Goal: Task Accomplishment & Management: Manage account settings

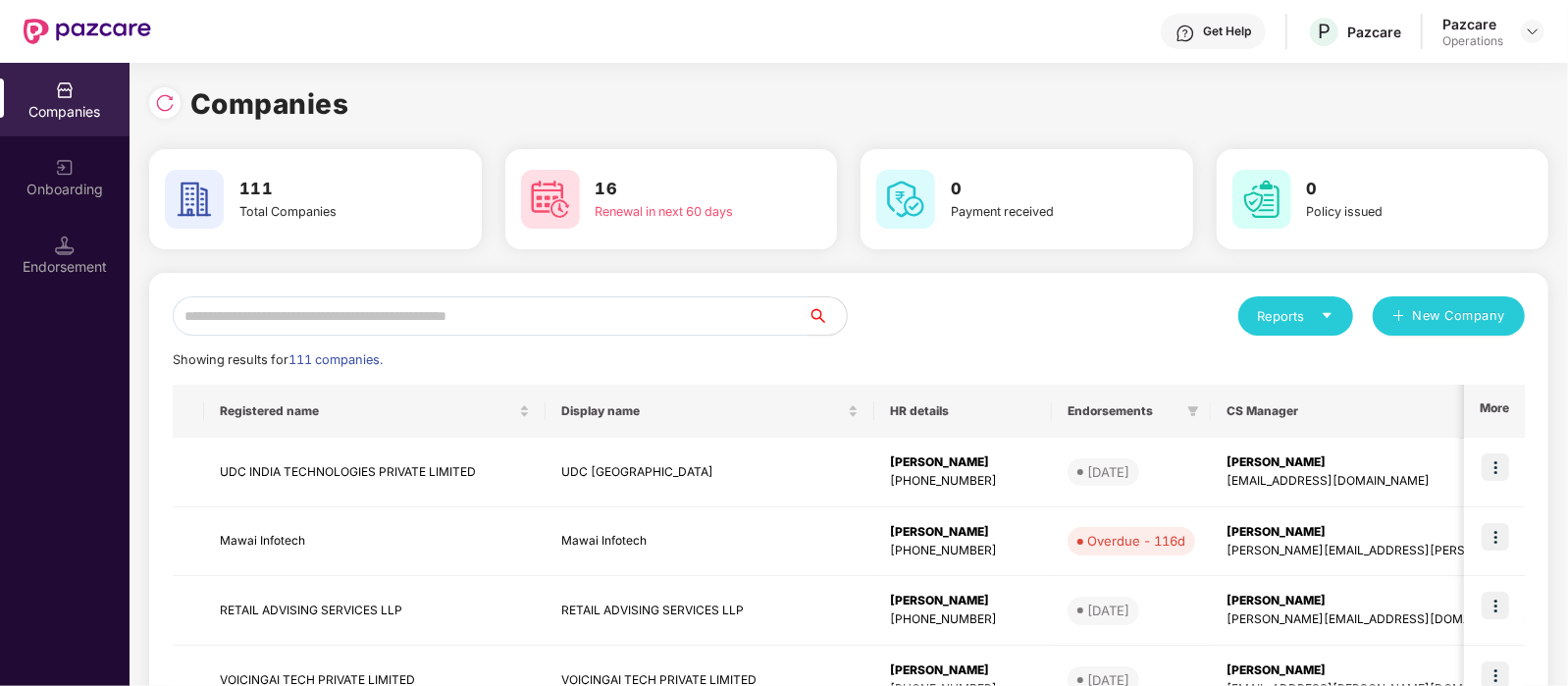
click at [315, 317] on input "text" at bounding box center [490, 316] width 634 height 40
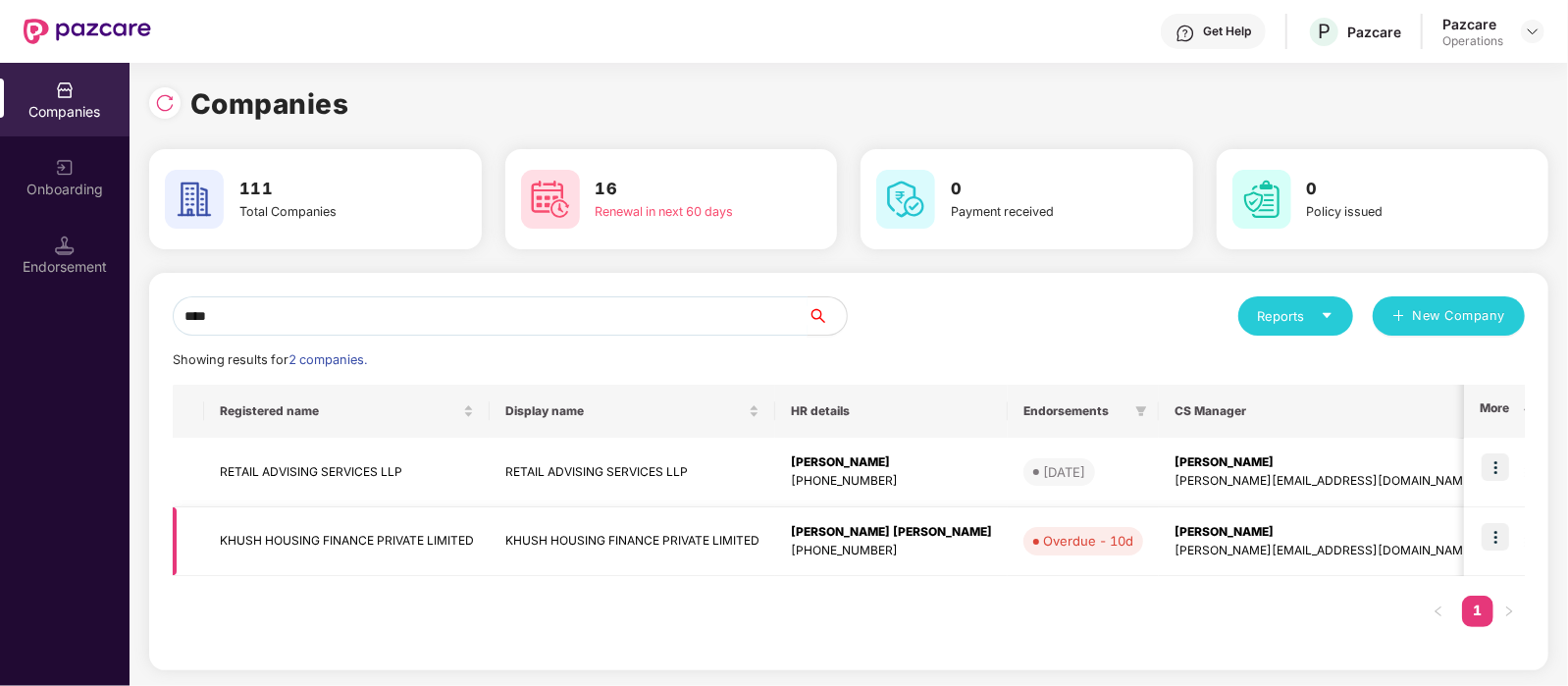
type input "****"
click at [367, 542] on td "KHUSH HOUSING FINANCE PRIVATE LIMITED" at bounding box center [347, 542] width 286 height 69
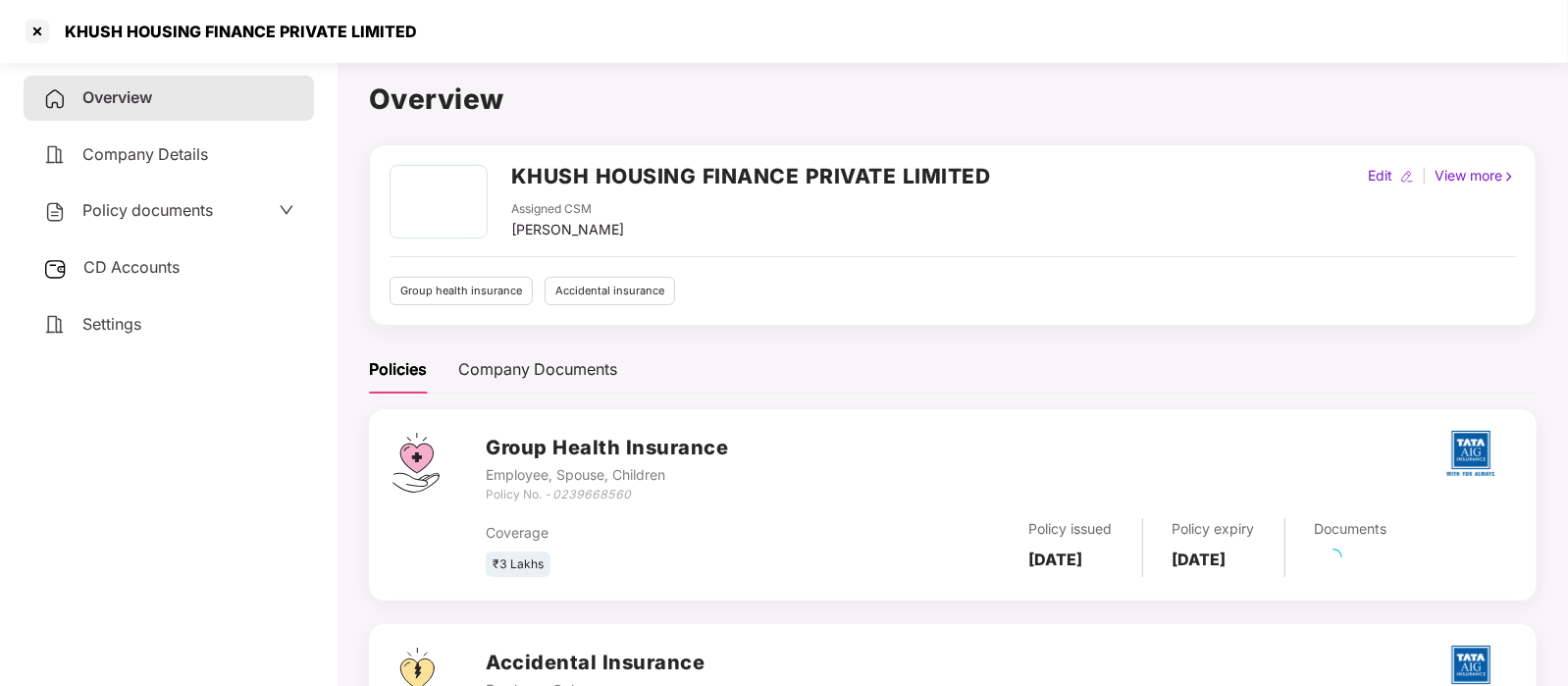
click at [130, 336] on div "Settings" at bounding box center [169, 325] width 290 height 45
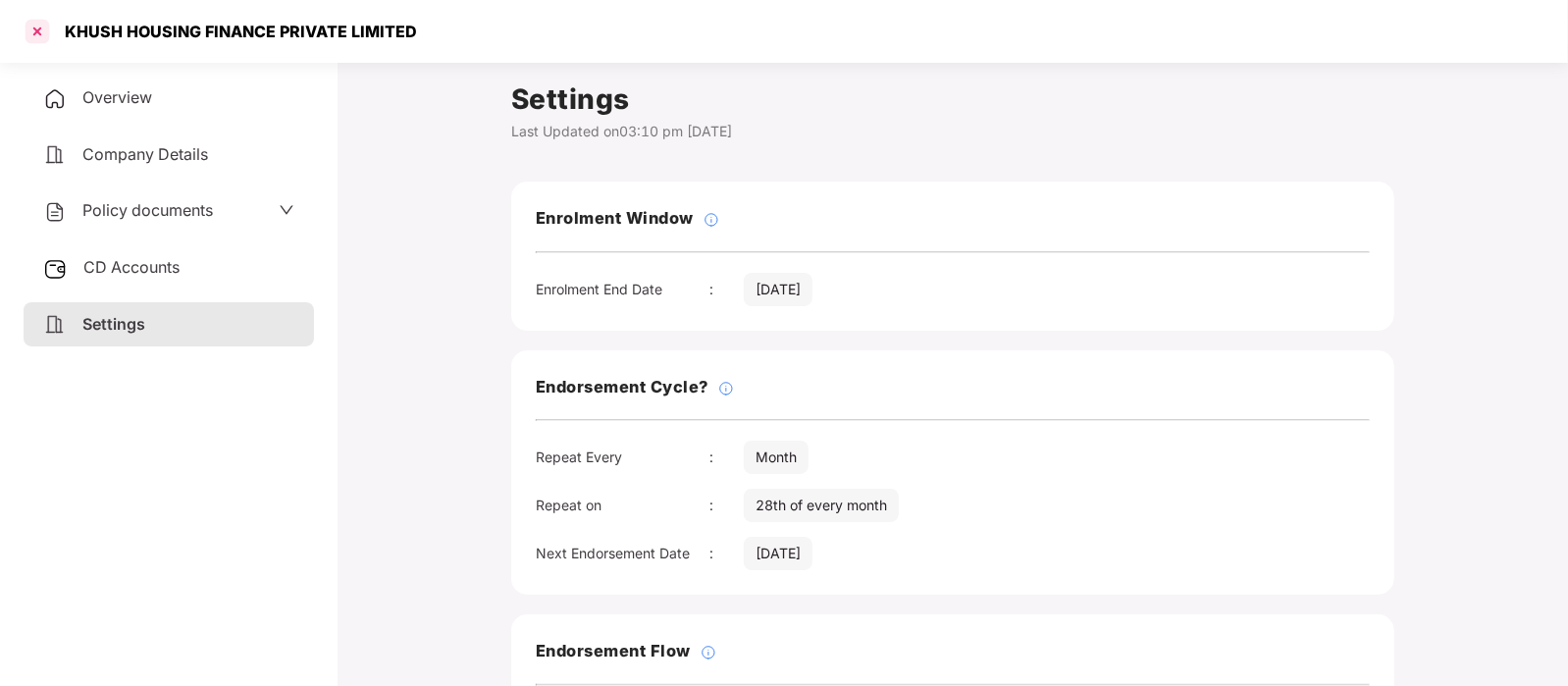
click at [30, 27] on div at bounding box center [38, 32] width 32 height 32
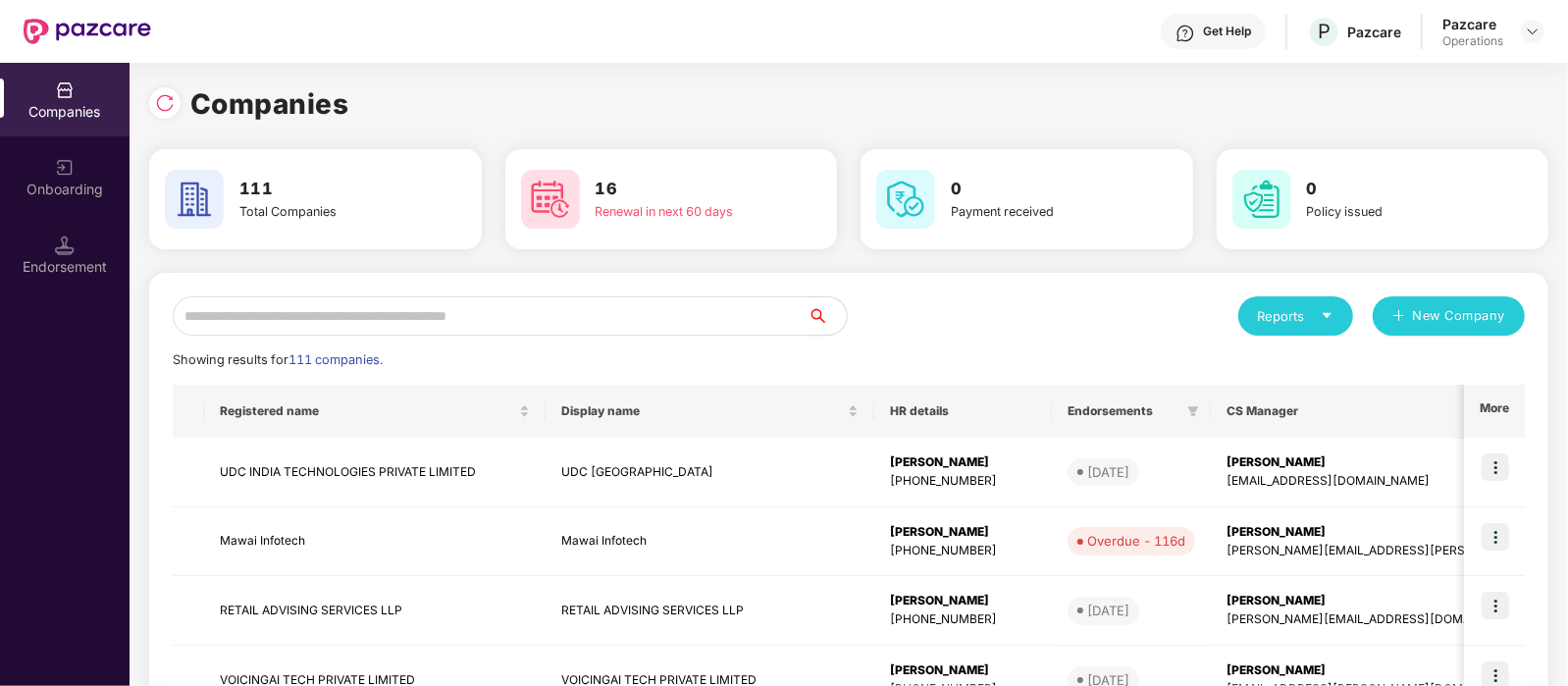
click at [462, 317] on input "text" at bounding box center [490, 316] width 634 height 40
paste input "**********"
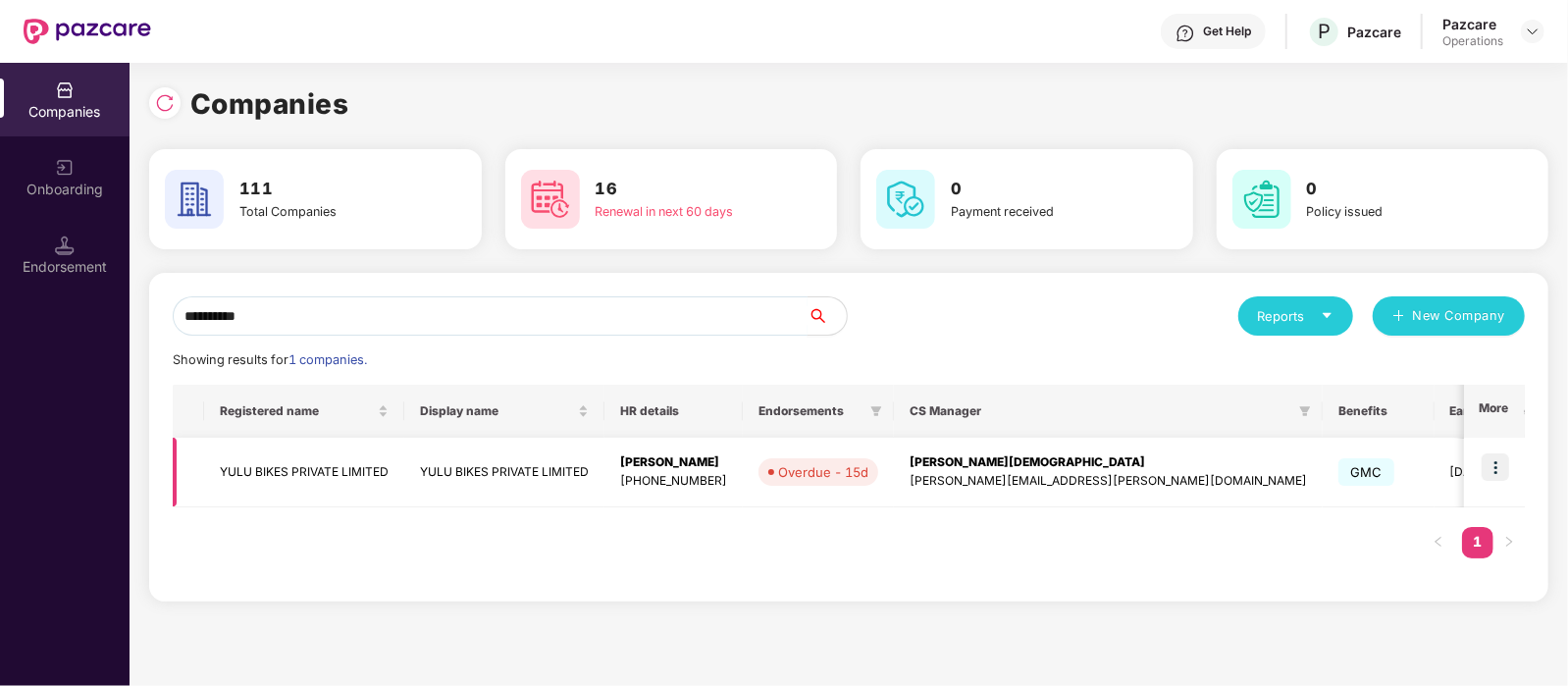
type input "**********"
click at [363, 464] on td "YULU BIKES PRIVATE LIMITED" at bounding box center [304, 472] width 201 height 69
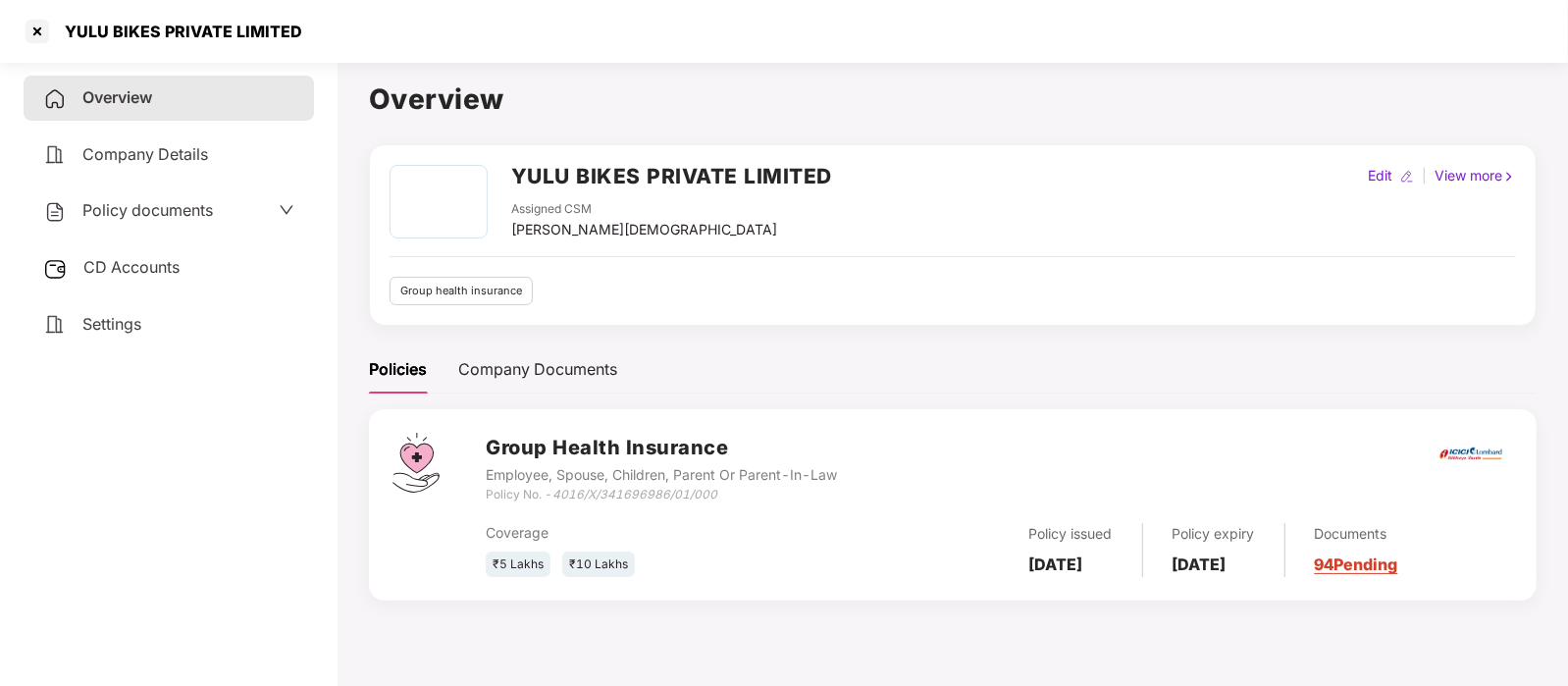
click at [150, 317] on div "Settings" at bounding box center [169, 325] width 290 height 45
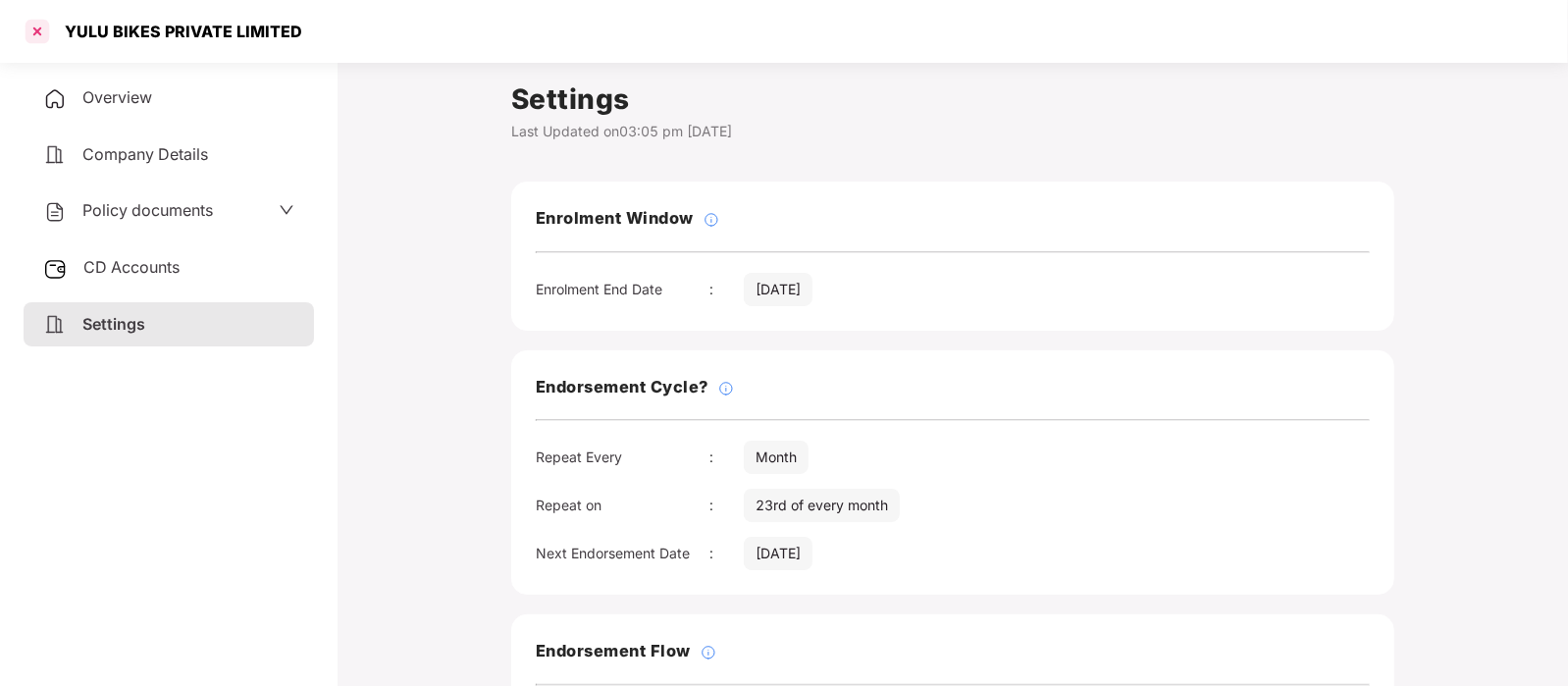
click at [40, 37] on div at bounding box center [38, 32] width 32 height 32
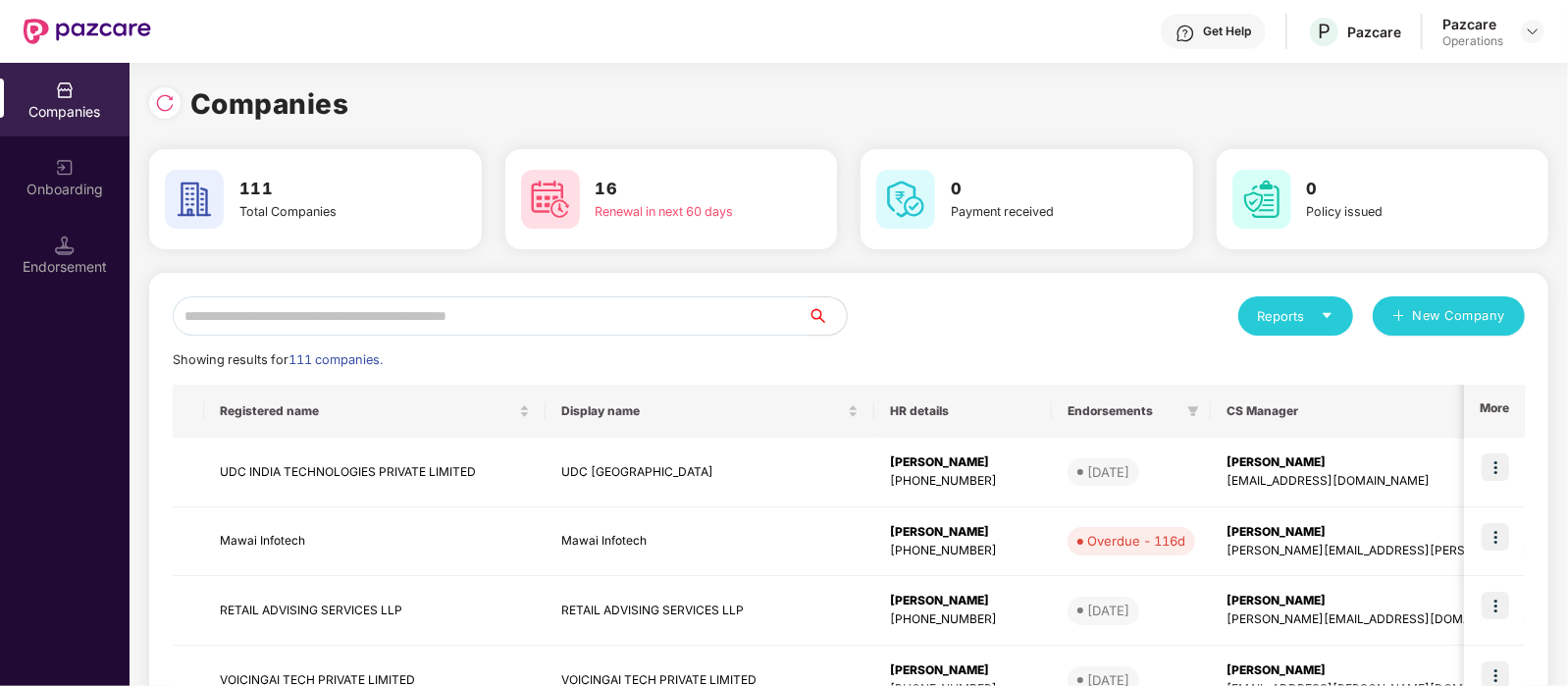
click at [499, 306] on input "text" at bounding box center [490, 316] width 634 height 40
paste input "**********"
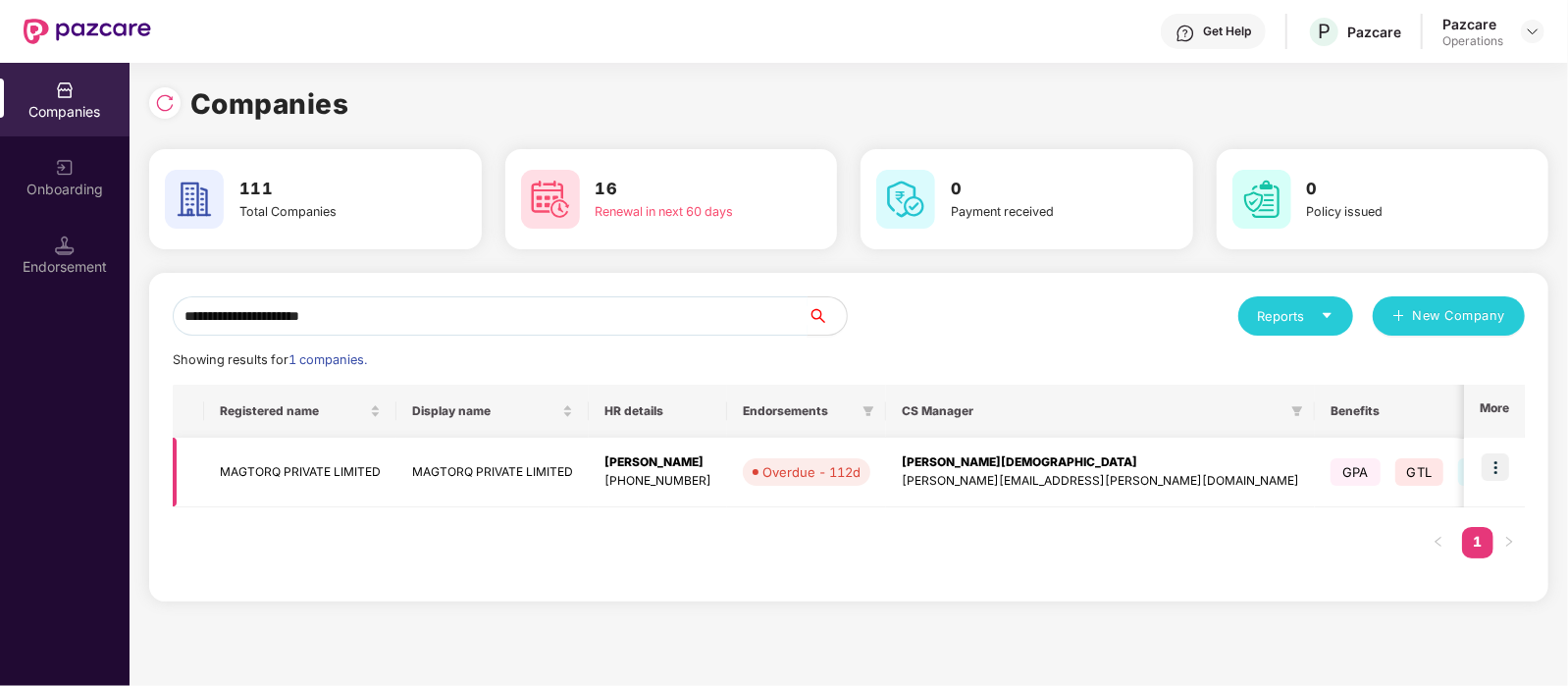
type input "**********"
click at [1496, 470] on img at bounding box center [1495, 468] width 28 height 28
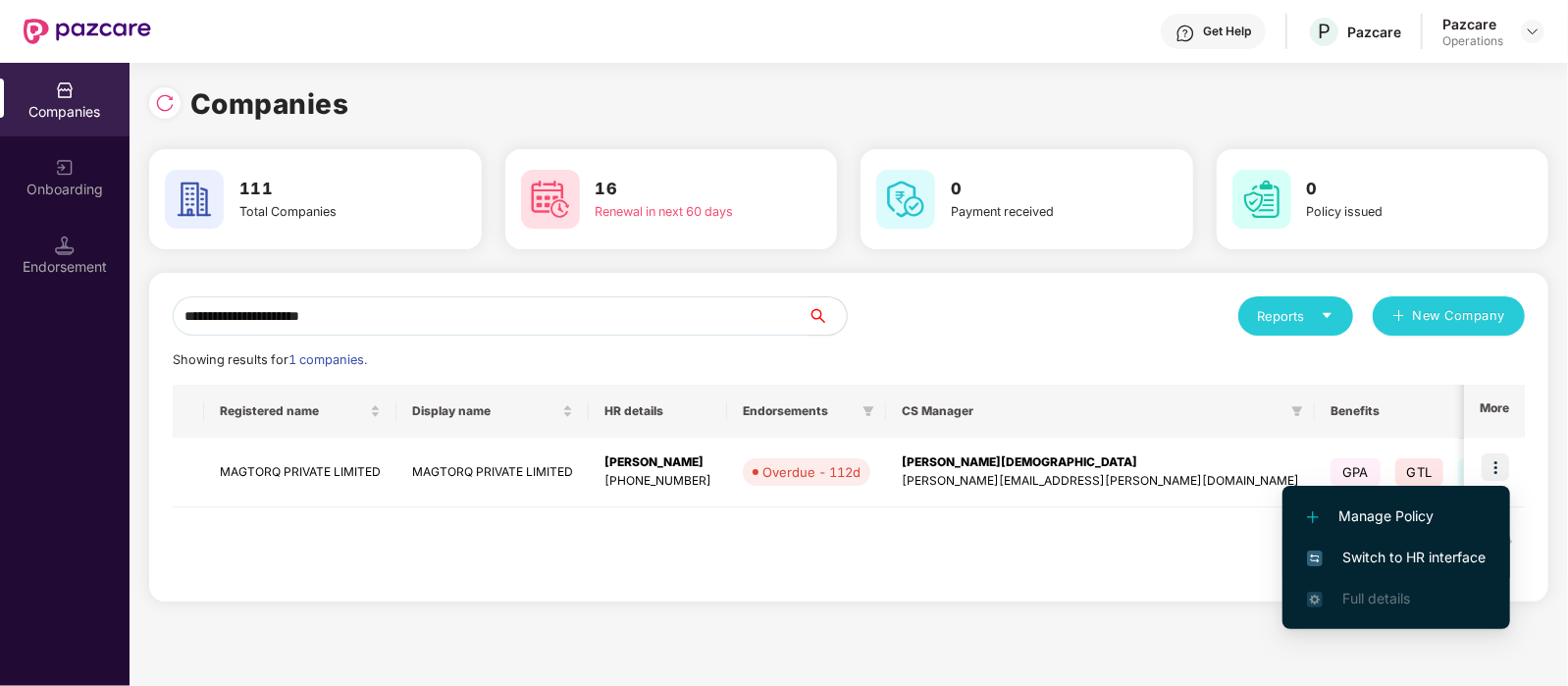
click at [1402, 557] on span "Switch to HR interface" at bounding box center [1396, 557] width 179 height 22
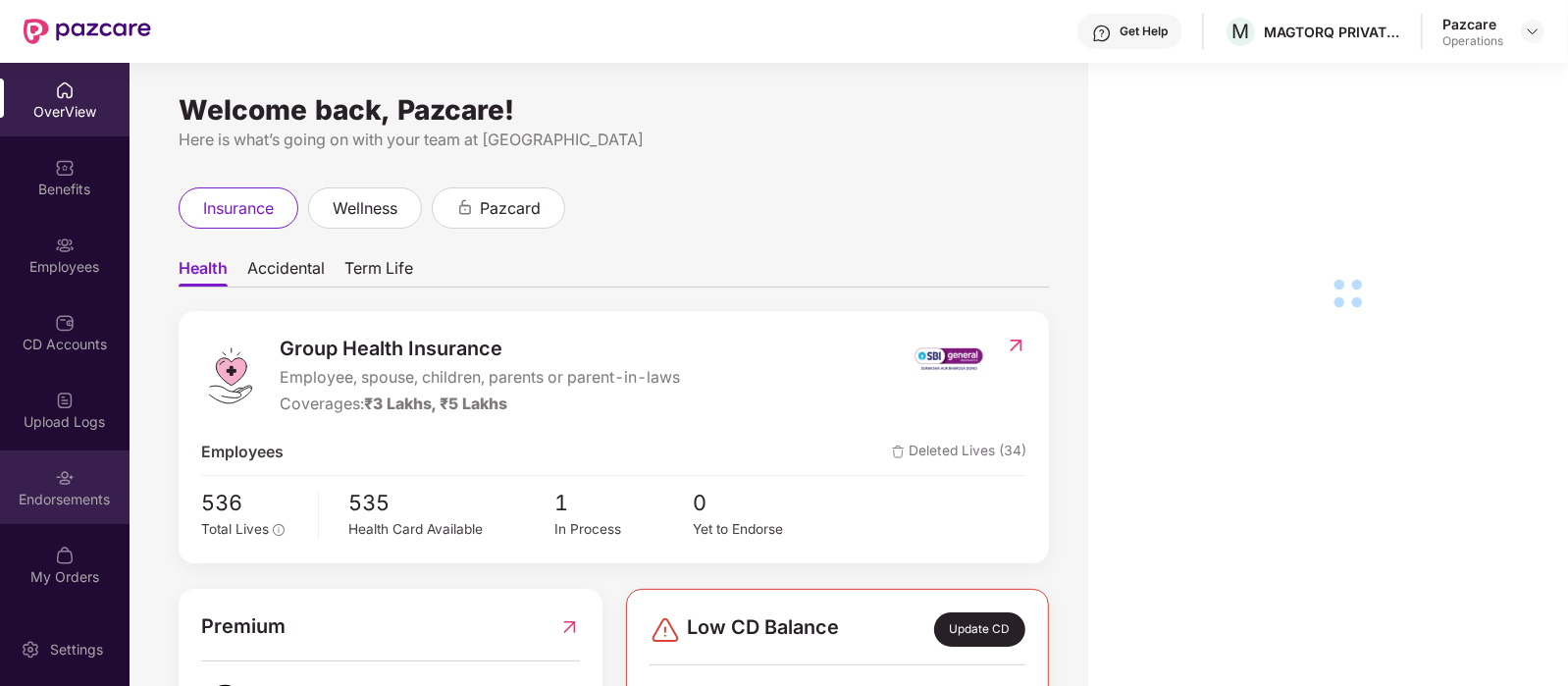
click at [73, 493] on div "Endorsements" at bounding box center [64, 499] width 129 height 20
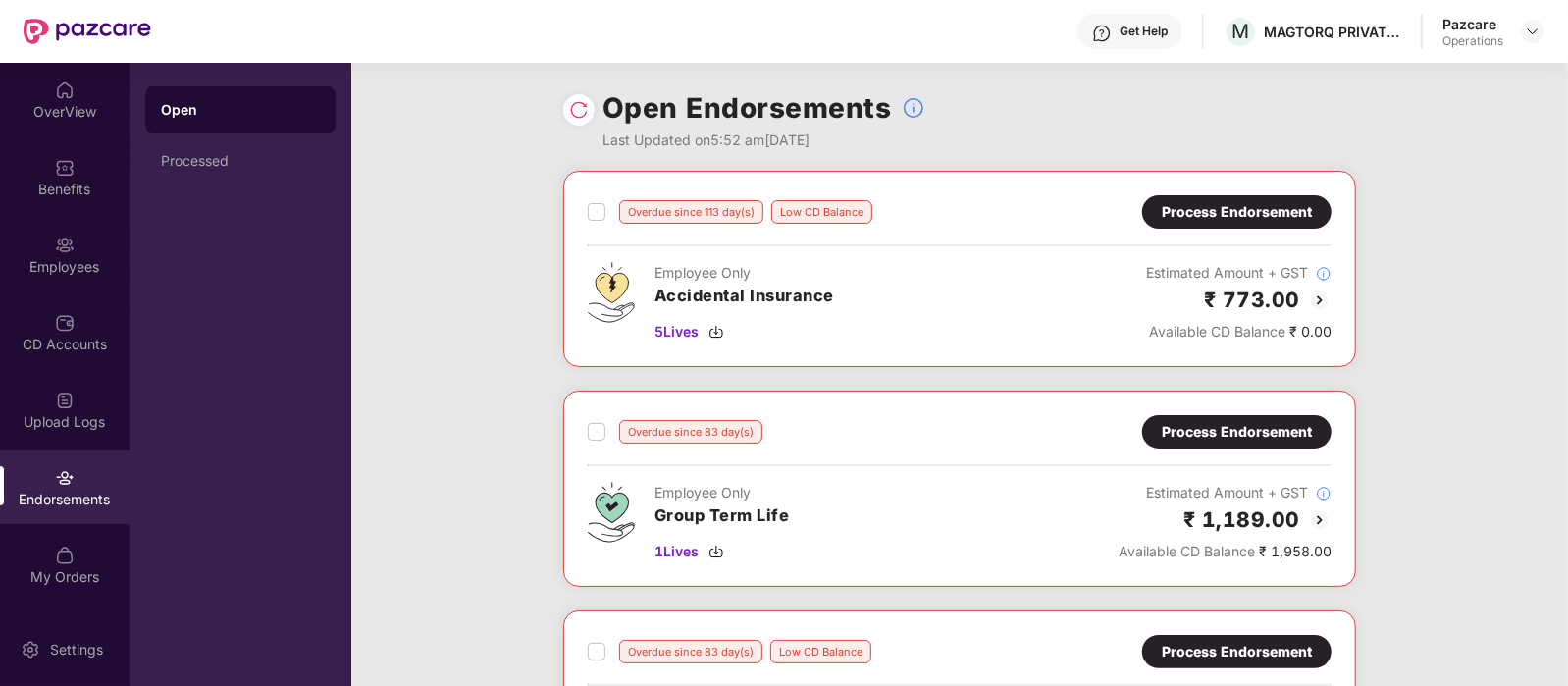
click at [1179, 425] on div "Process Endorsement" at bounding box center [1237, 432] width 150 height 22
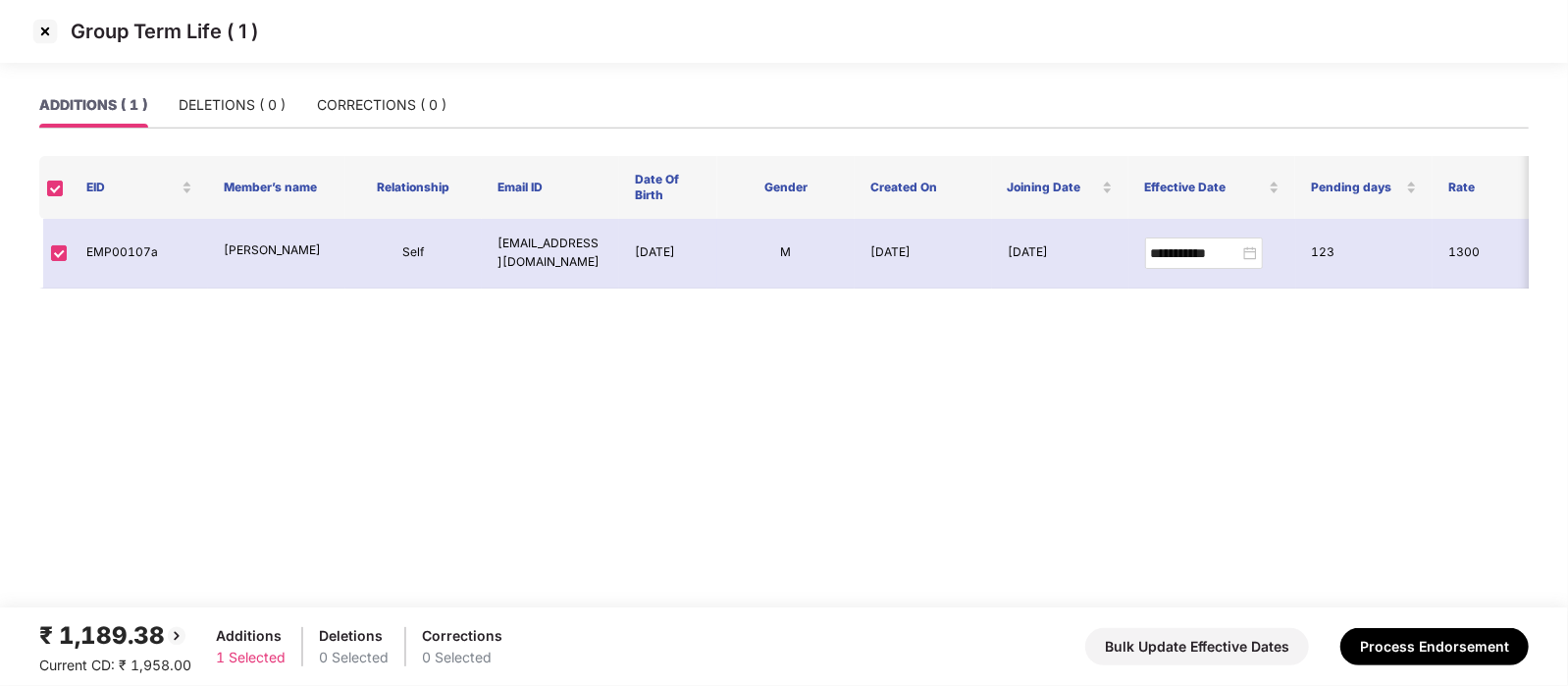
click at [45, 31] on img at bounding box center [45, 32] width 32 height 32
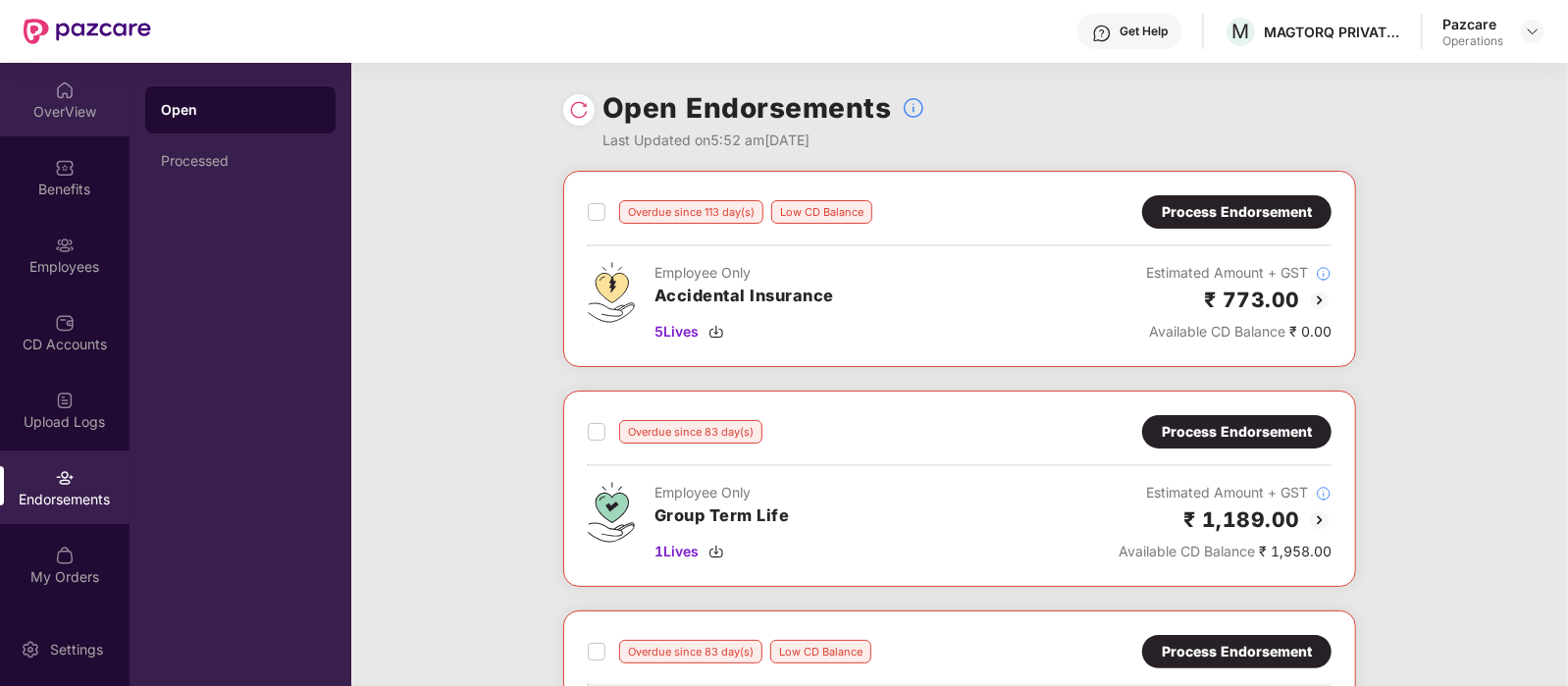
click at [37, 112] on div "OverView" at bounding box center [64, 112] width 129 height 20
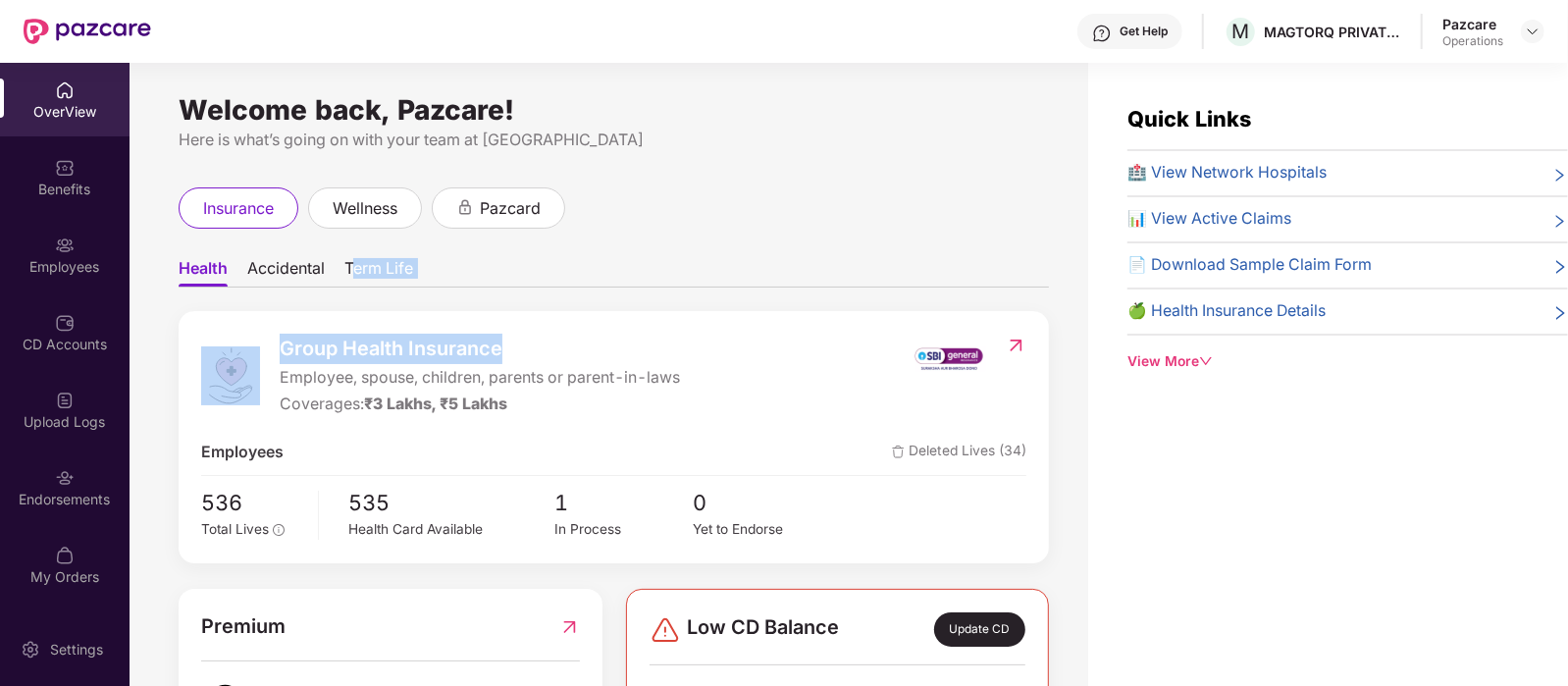
drag, startPoint x: 569, startPoint y: 359, endPoint x: 357, endPoint y: 237, distance: 244.6
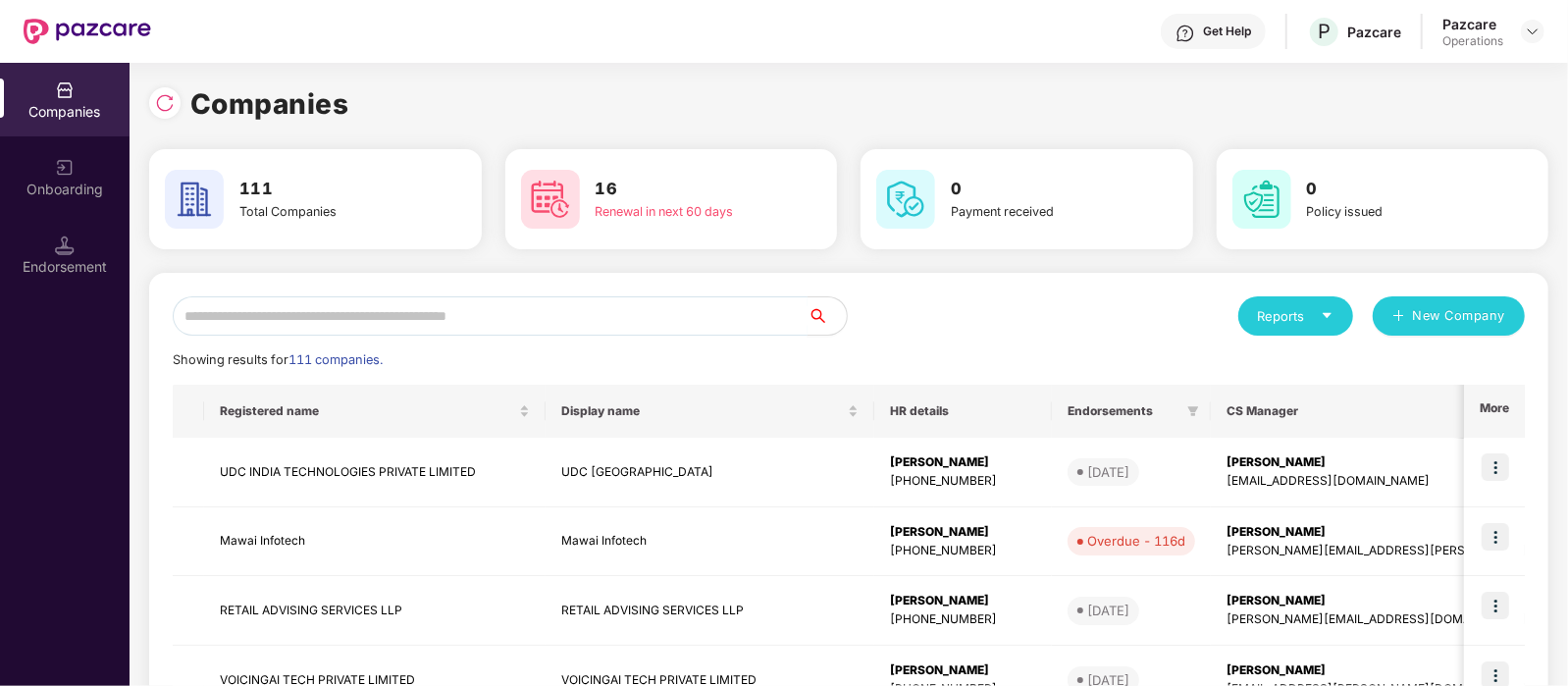
click at [318, 323] on input "text" at bounding box center [490, 316] width 634 height 40
paste input "**********"
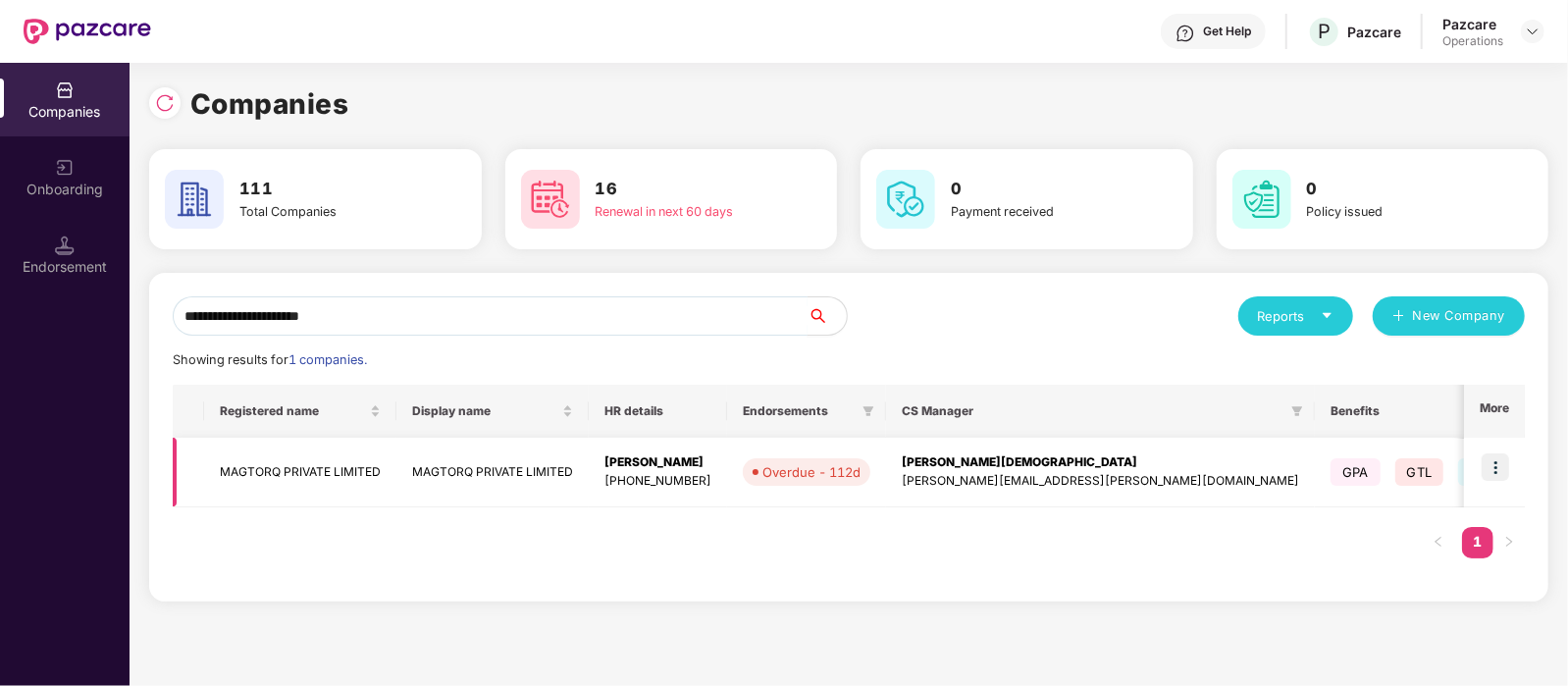
type input "**********"
click at [327, 469] on td "MAGTORQ PRIVATE LIMITED" at bounding box center [300, 472] width 193 height 69
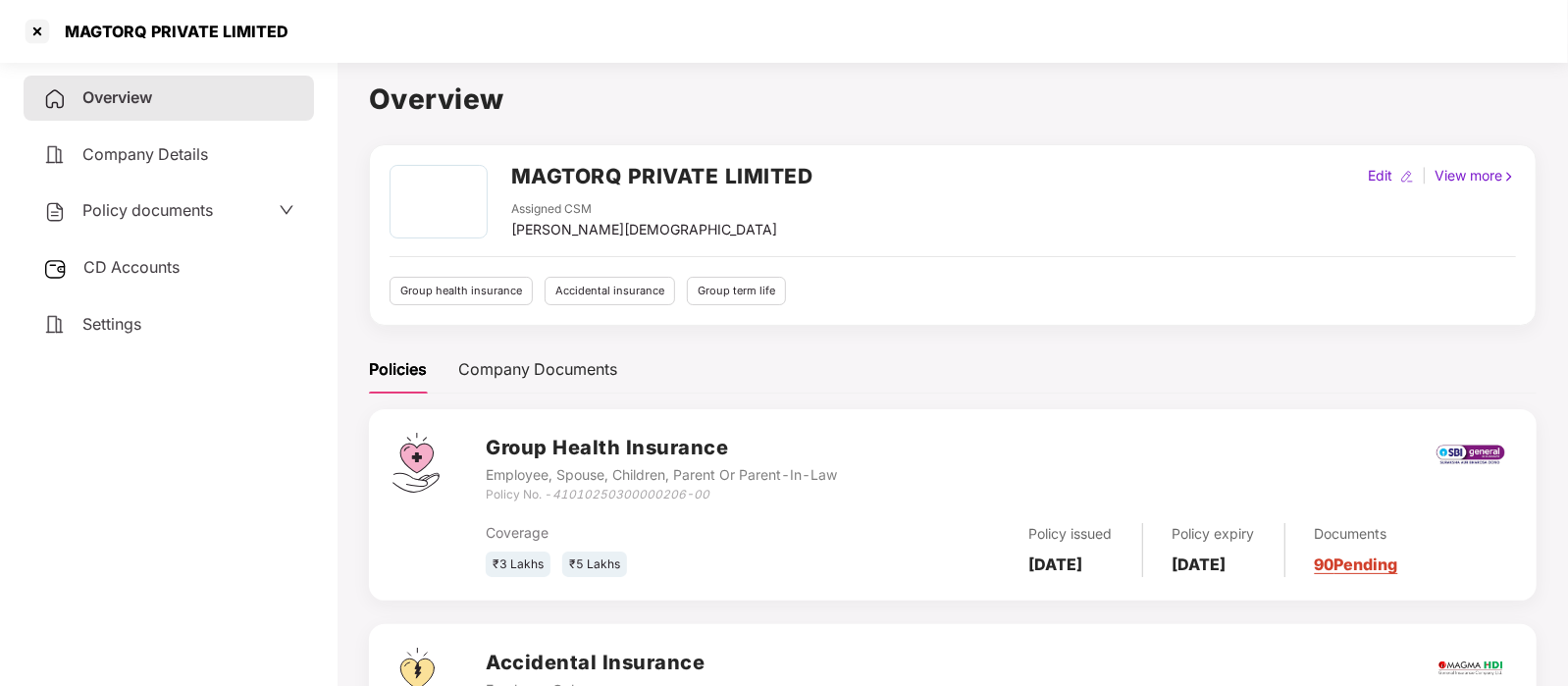
scroll to position [46, 0]
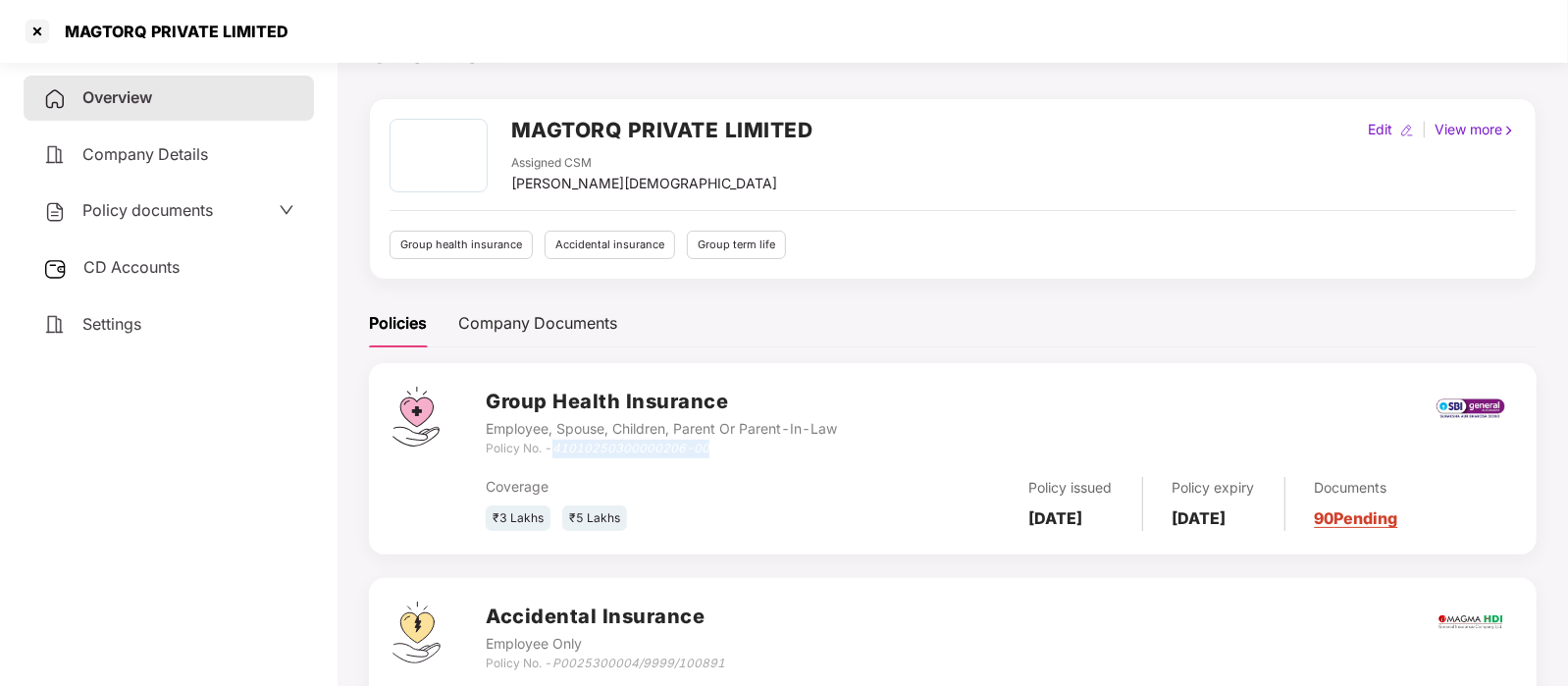
drag, startPoint x: 718, startPoint y: 444, endPoint x: 549, endPoint y: 444, distance: 169.0
click at [549, 444] on div "Policy No. - 41010250300000206-00" at bounding box center [661, 449] width 351 height 19
copy div "41010250300000206-00"
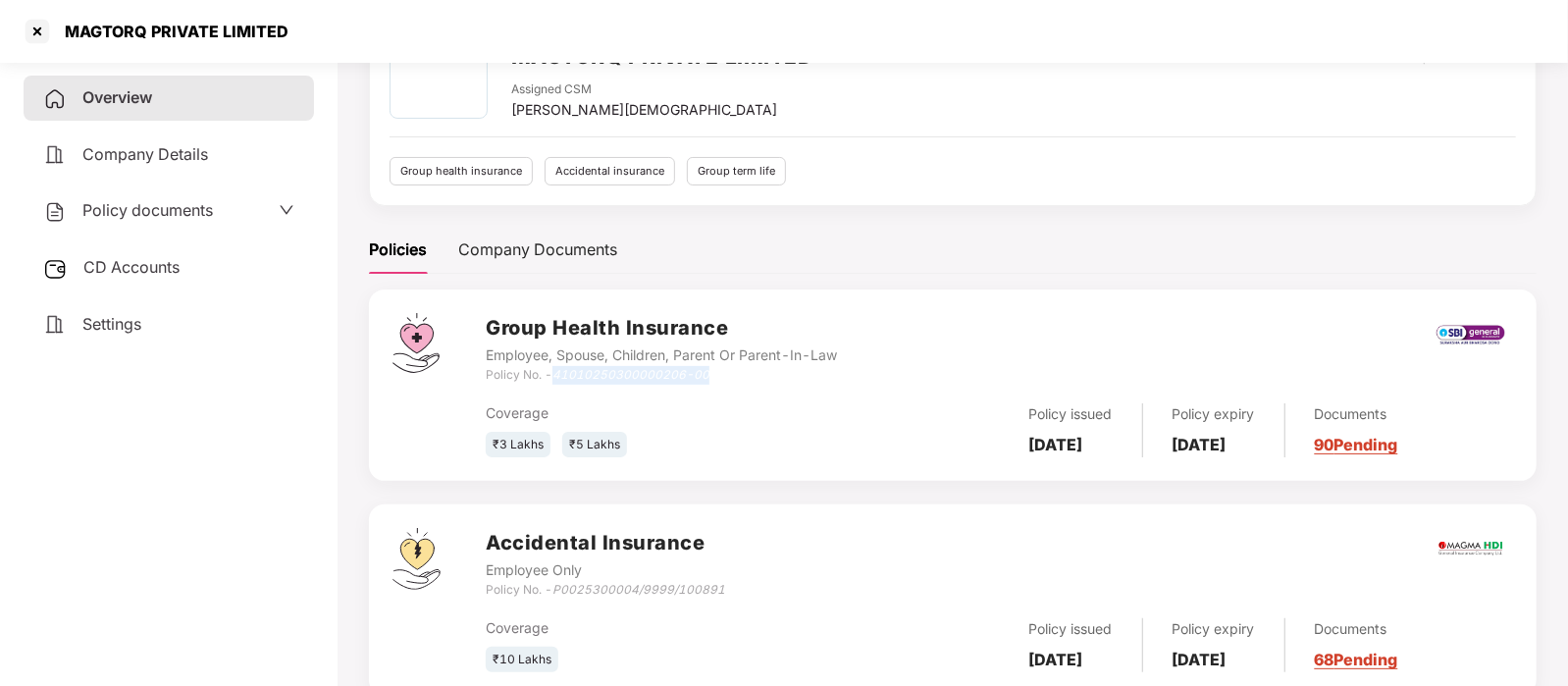
scroll to position [0, 0]
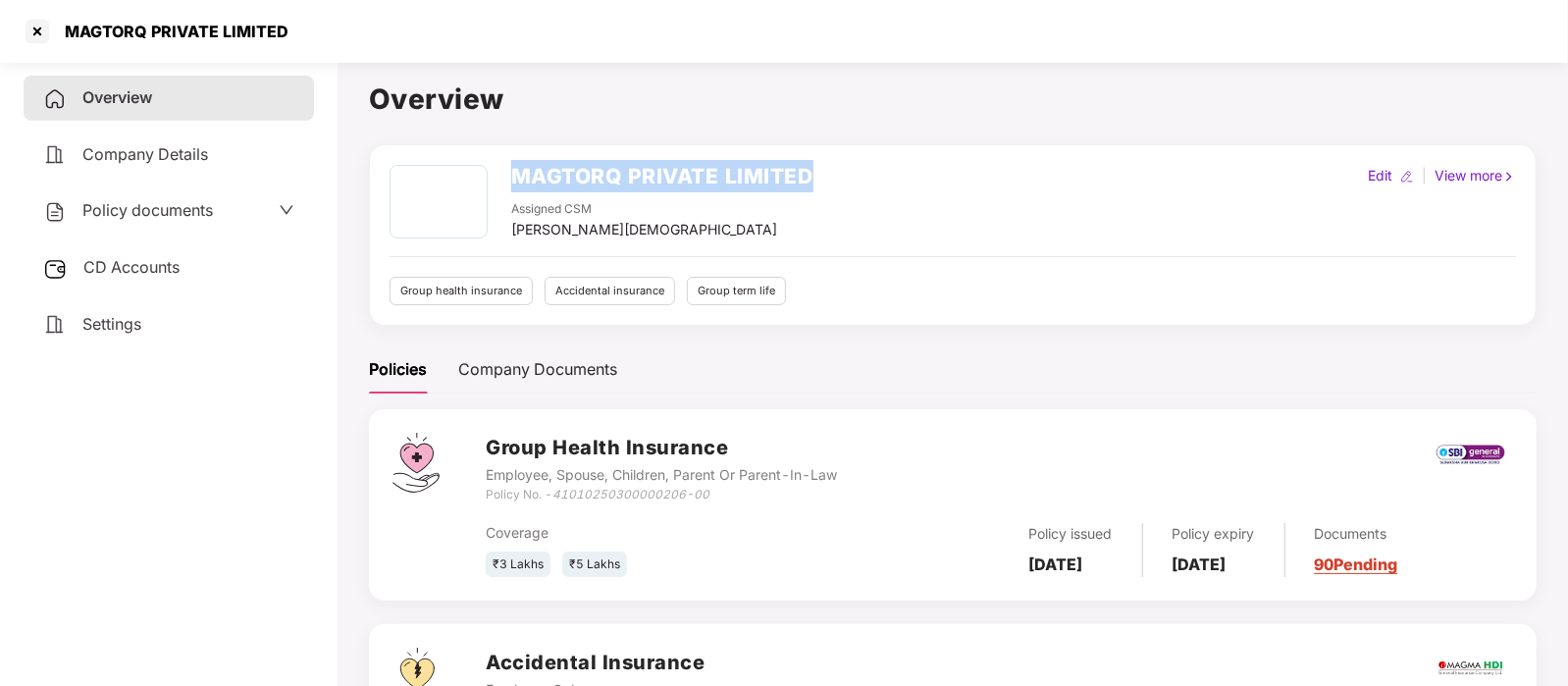
drag, startPoint x: 810, startPoint y: 160, endPoint x: 511, endPoint y: 144, distance: 299.4
click at [511, 144] on div "MAGTORQ PRIVATE LIMITED Assigned CSM [PERSON_NAME] Edit | View more Group healt…" at bounding box center [952, 235] width 1168 height 182
copy h2 "MAGTORQ PRIVATE LIMITED"
click at [29, 34] on div at bounding box center [38, 32] width 32 height 32
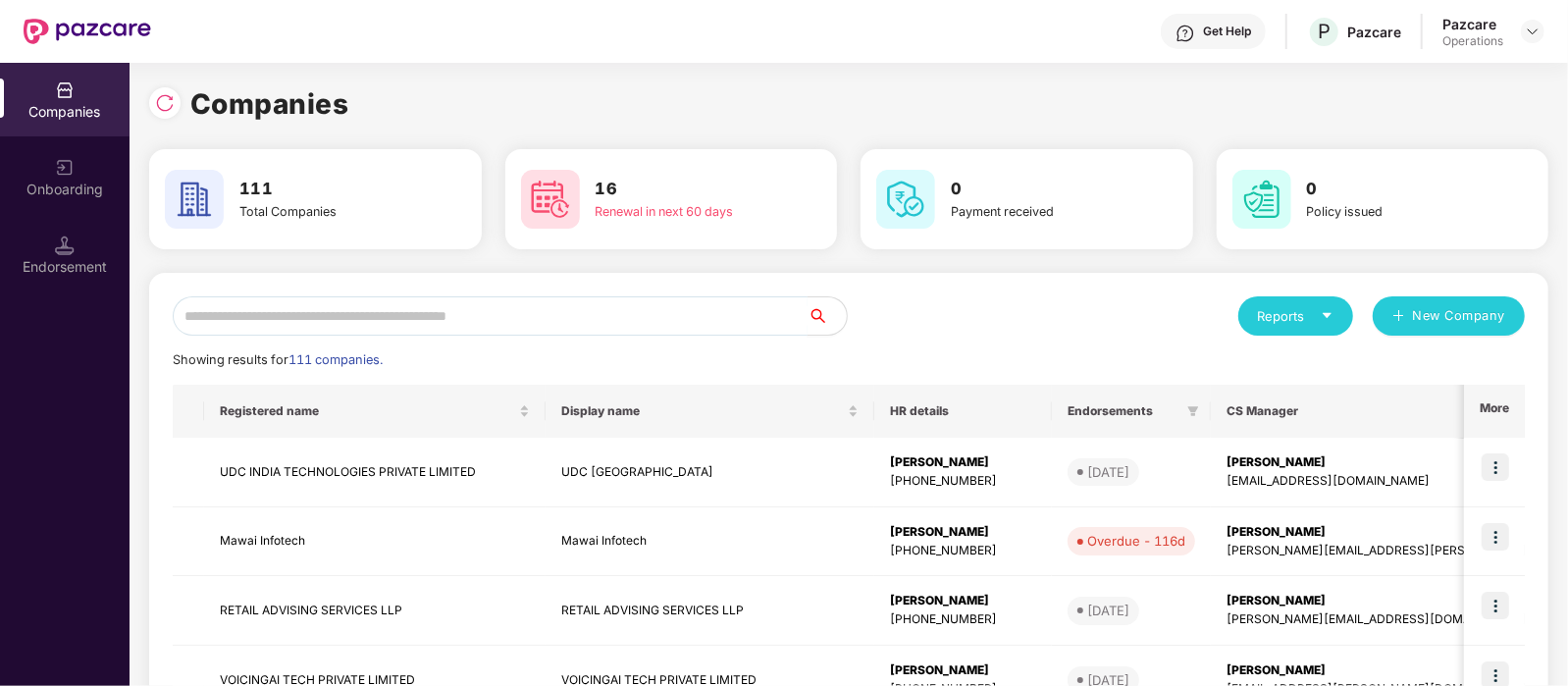
click at [383, 297] on input "text" at bounding box center [490, 316] width 634 height 40
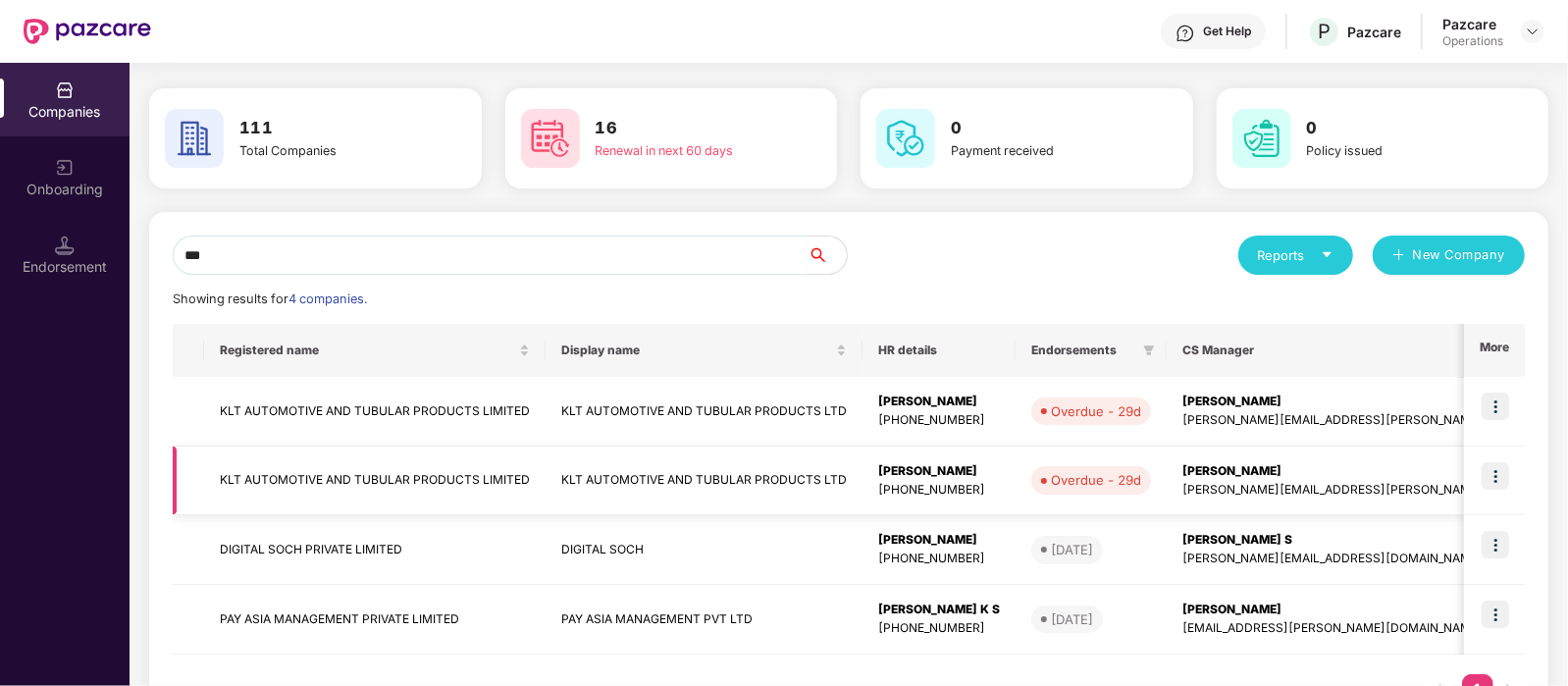
scroll to position [63, 0]
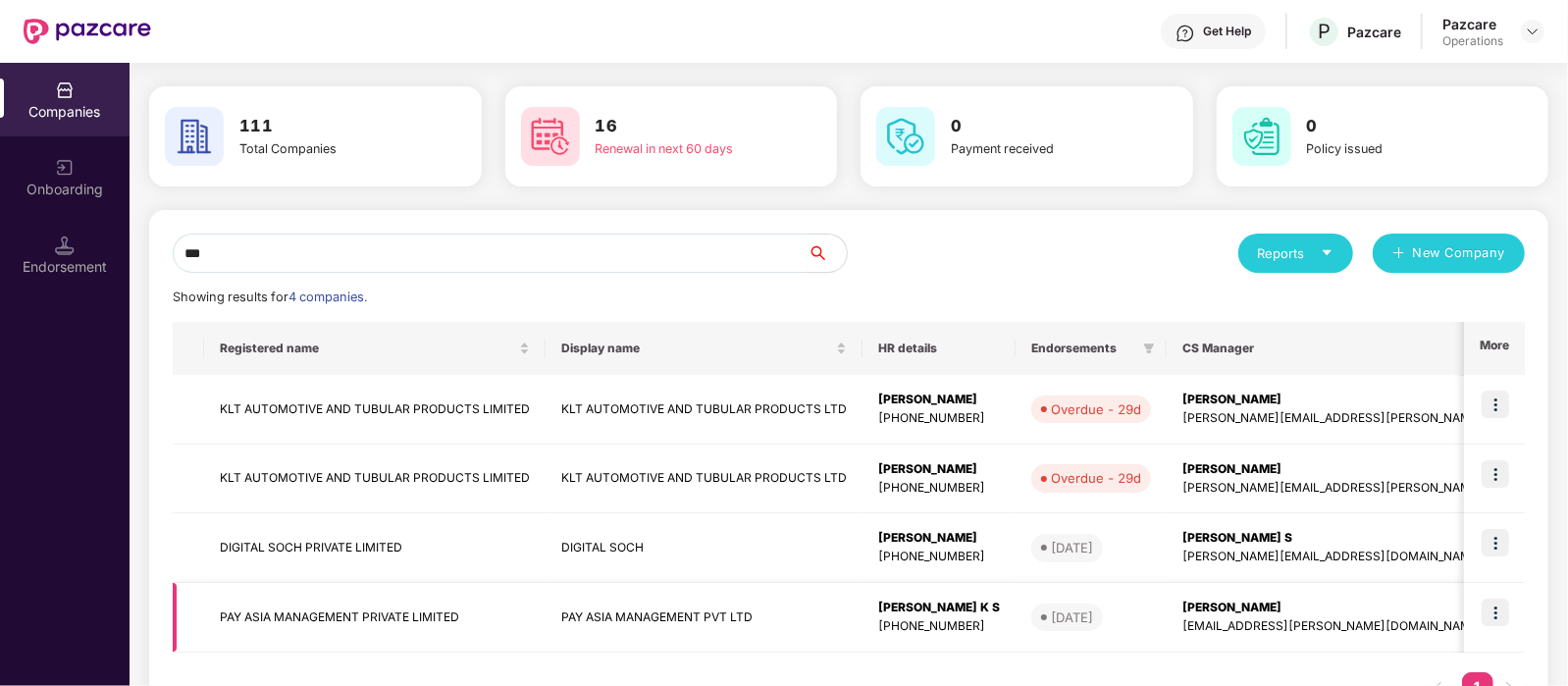
type input "***"
click at [642, 603] on td "PAY ASIA MANAGEMENT PVT LTD" at bounding box center [703, 618] width 317 height 69
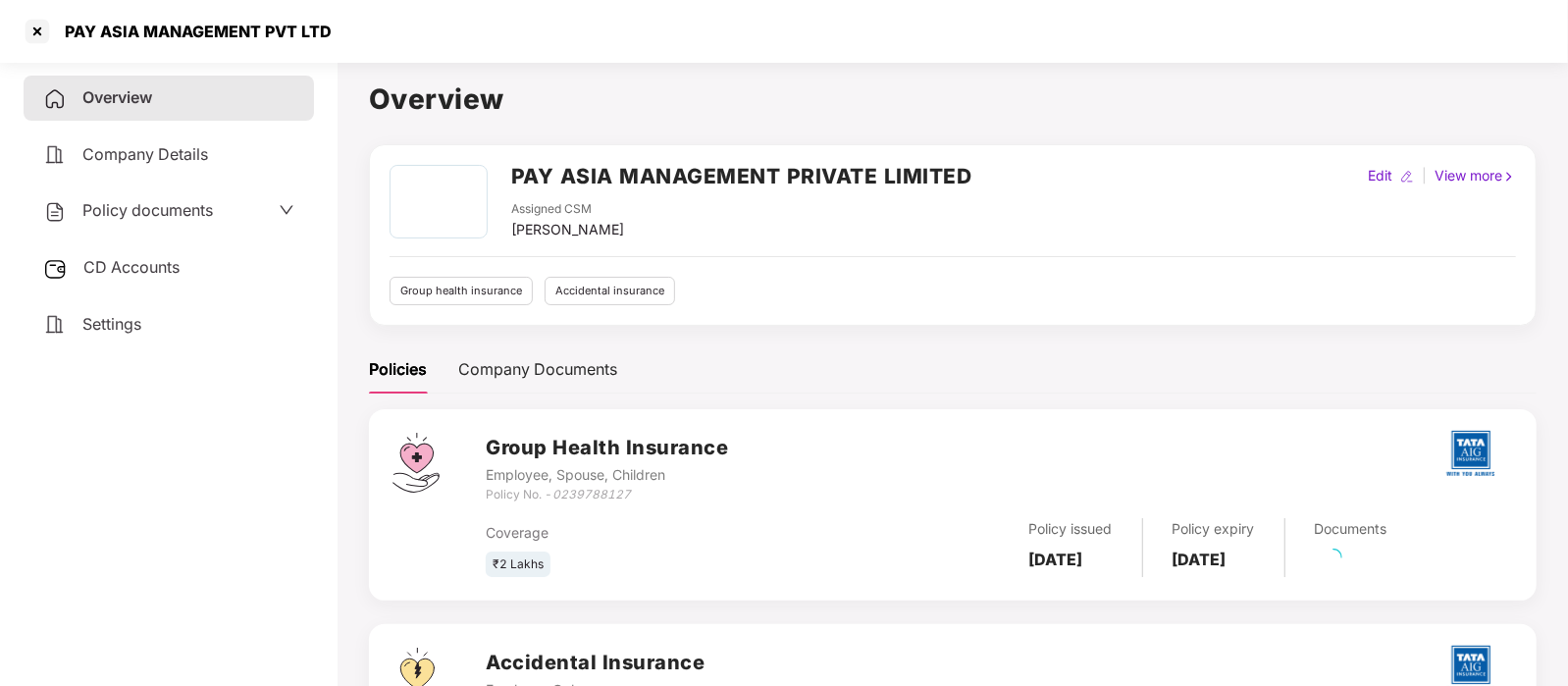
click at [148, 272] on span "CD Accounts" at bounding box center [130, 267] width 96 height 20
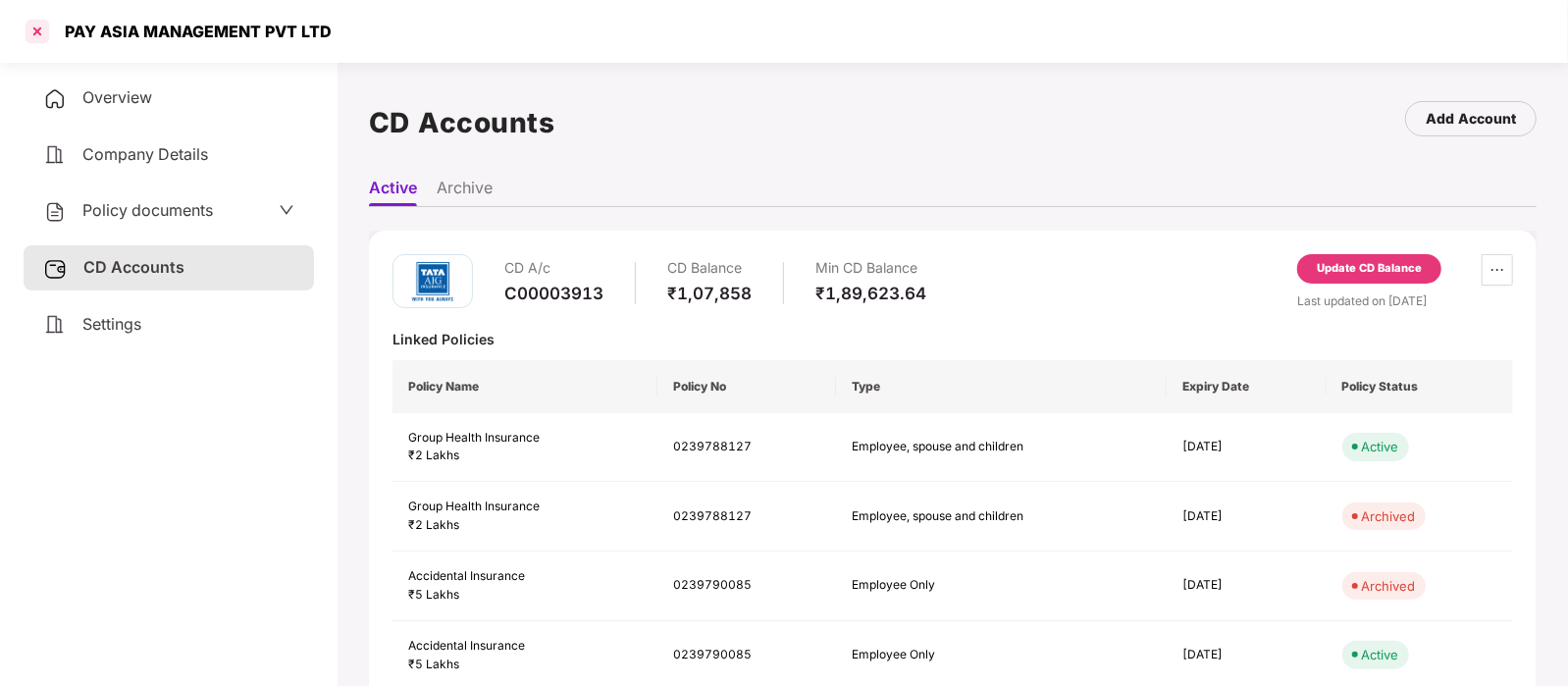
click at [30, 33] on div at bounding box center [38, 32] width 32 height 32
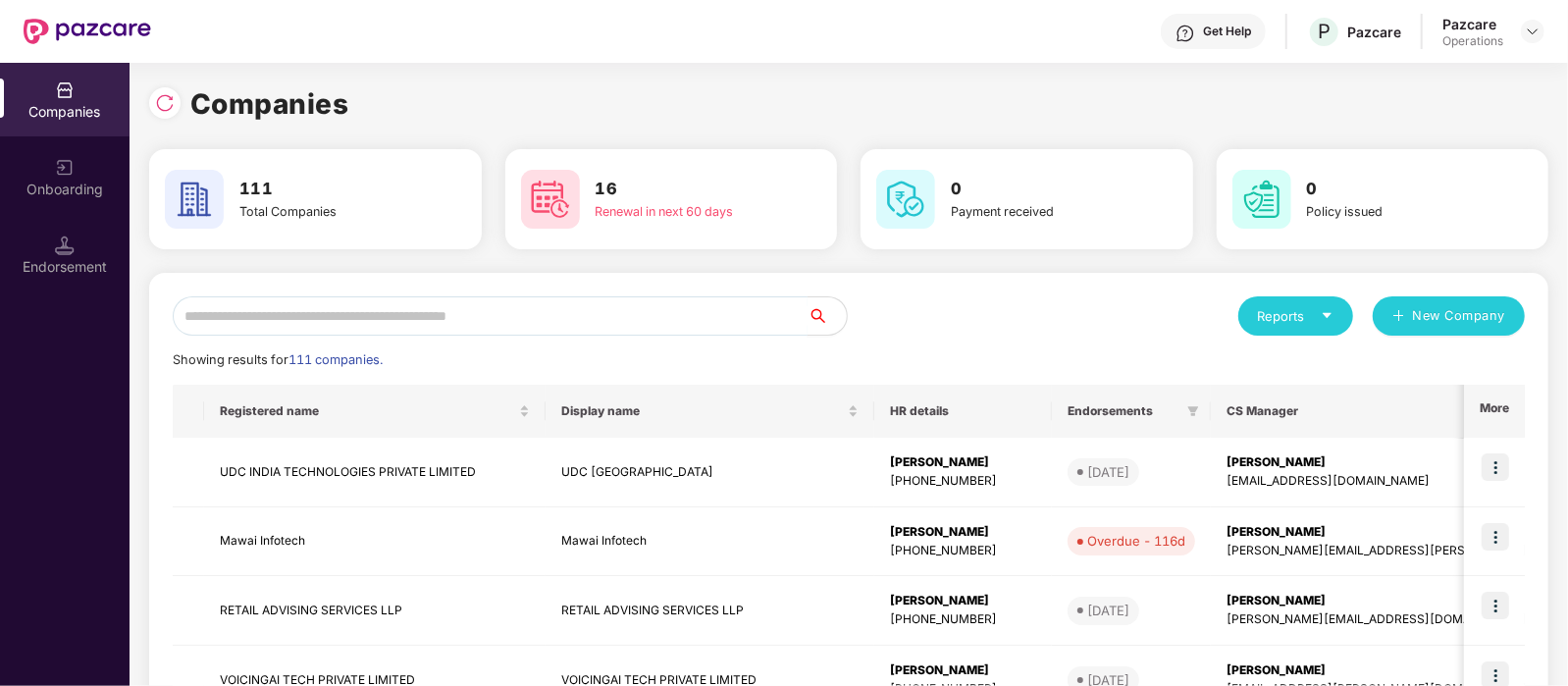
click at [351, 301] on input "text" at bounding box center [490, 316] width 634 height 40
paste input "**********"
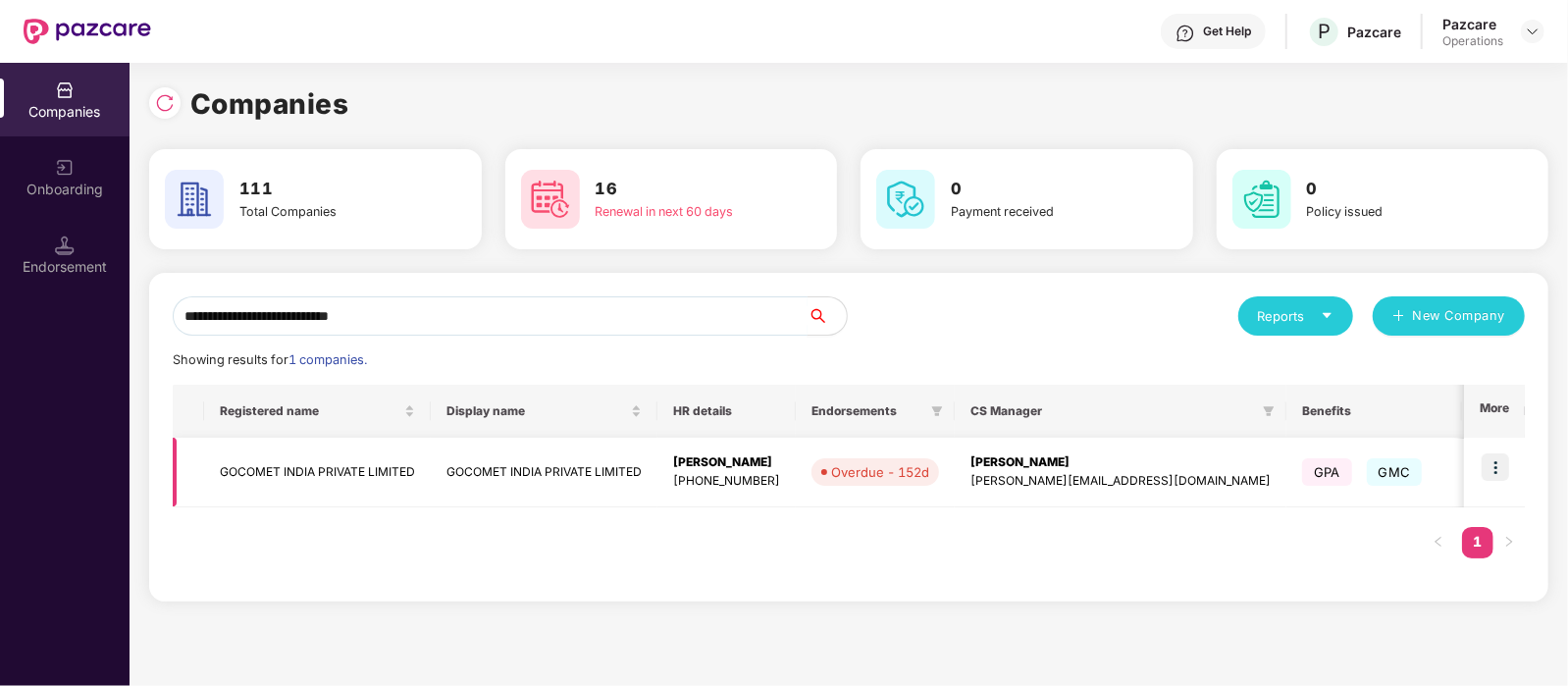
type input "**********"
click at [1492, 464] on img at bounding box center [1495, 468] width 28 height 28
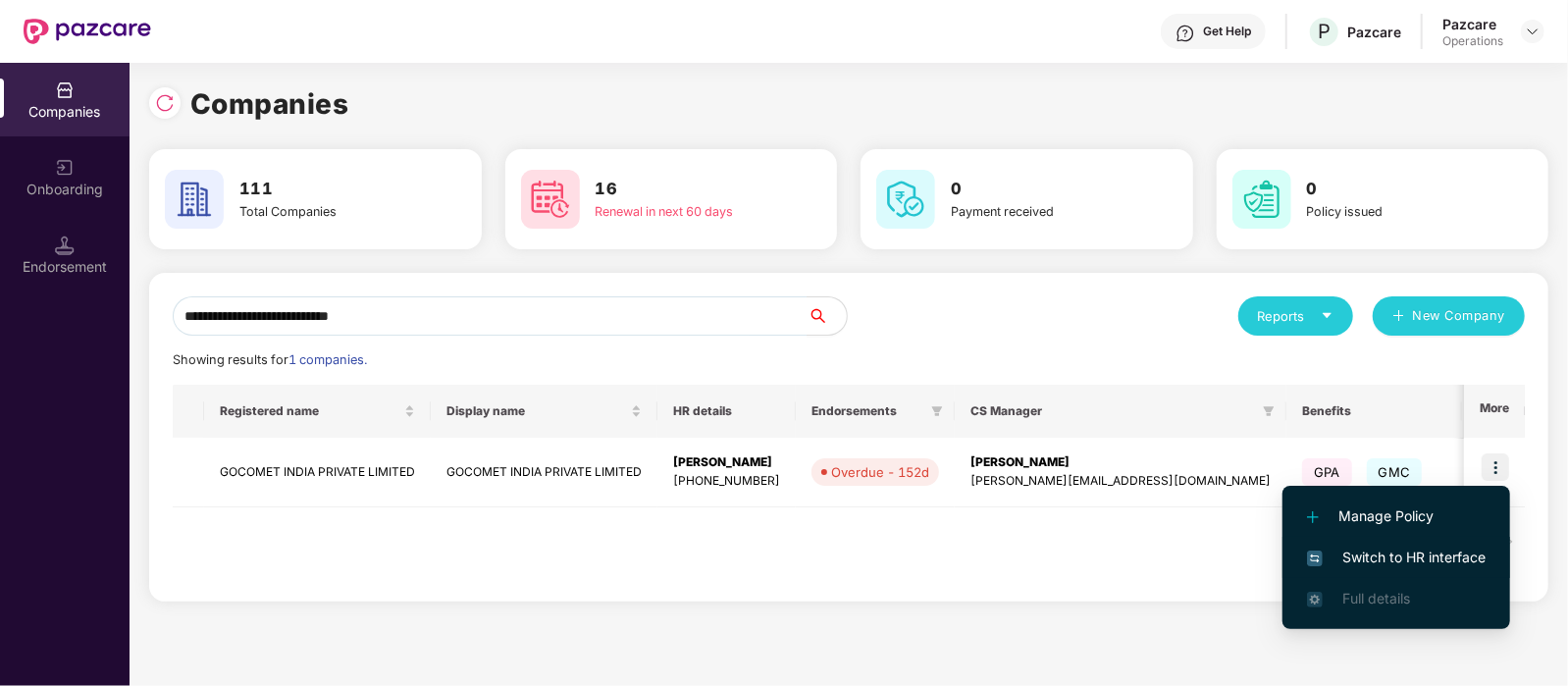
click at [1399, 553] on span "Switch to HR interface" at bounding box center [1396, 557] width 179 height 22
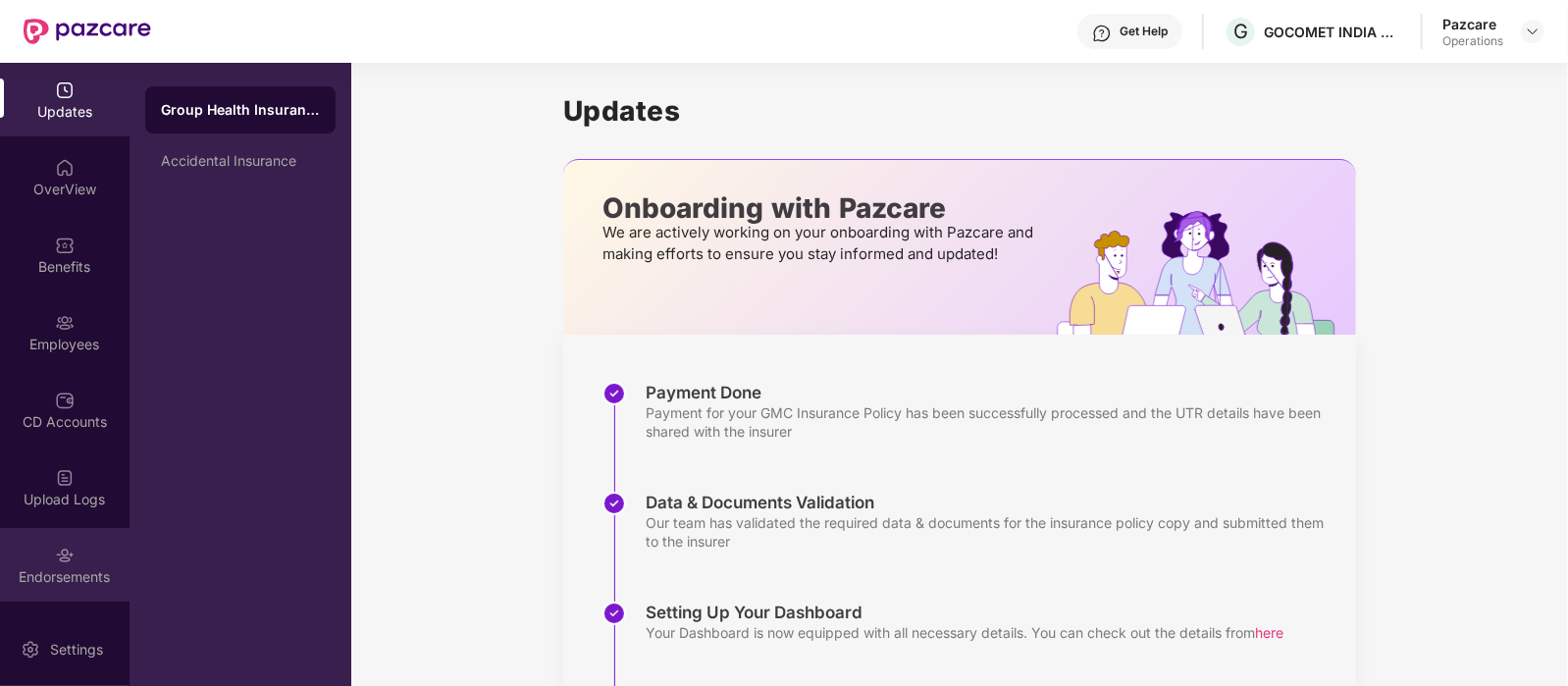
click at [63, 581] on div "Endorsements" at bounding box center [64, 577] width 129 height 20
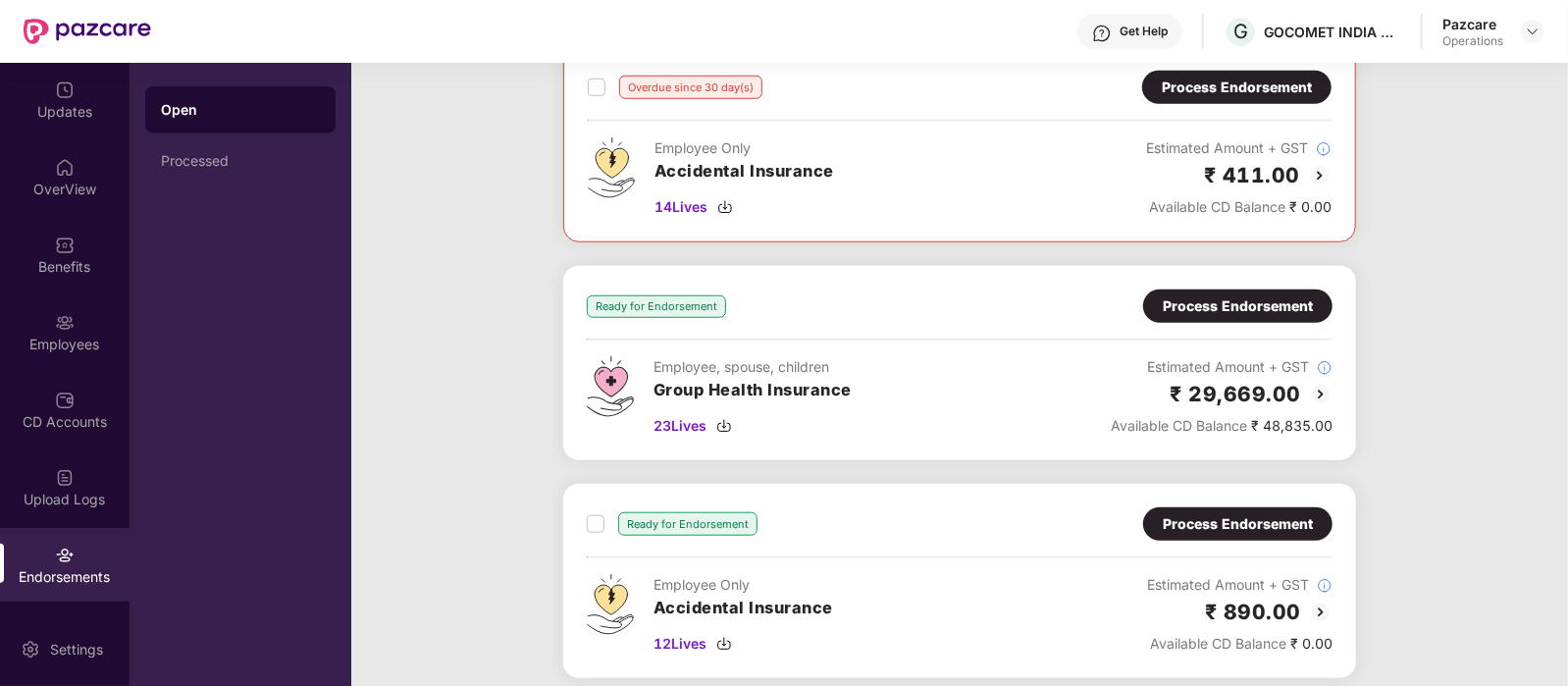
scroll to position [1011, 0]
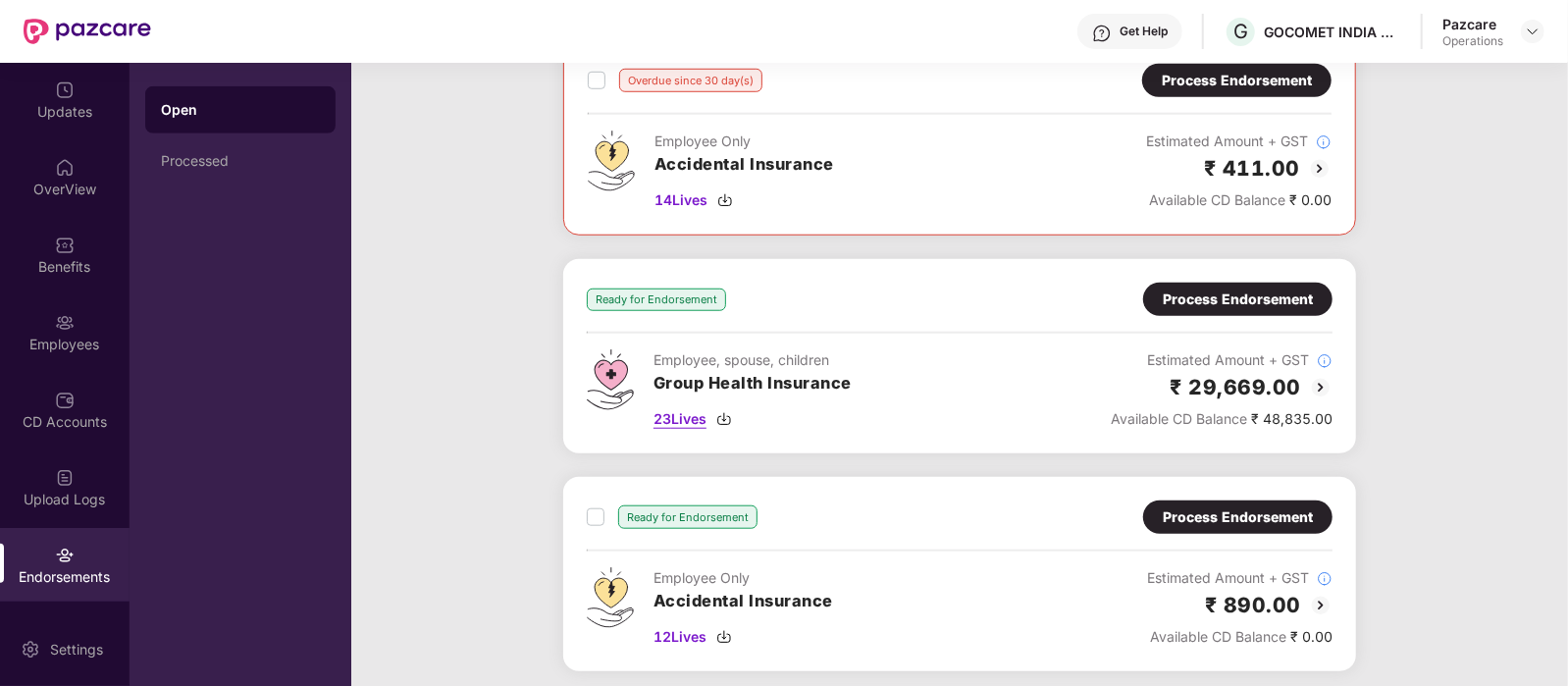
click at [684, 414] on span "23 Lives" at bounding box center [680, 419] width 53 height 22
click at [1295, 289] on div "Process Endorsement" at bounding box center [1238, 300] width 150 height 22
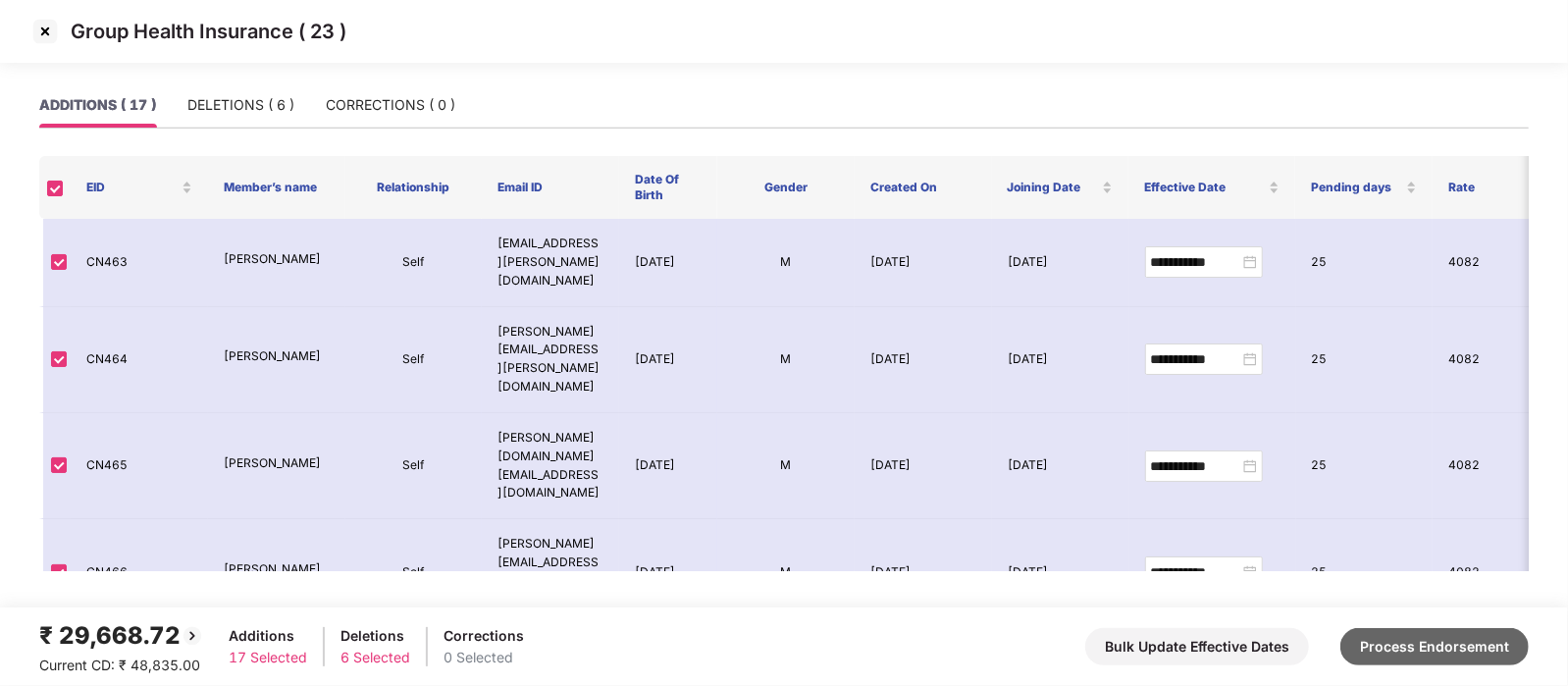
click at [1430, 642] on button "Process Endorsement" at bounding box center [1434, 646] width 189 height 38
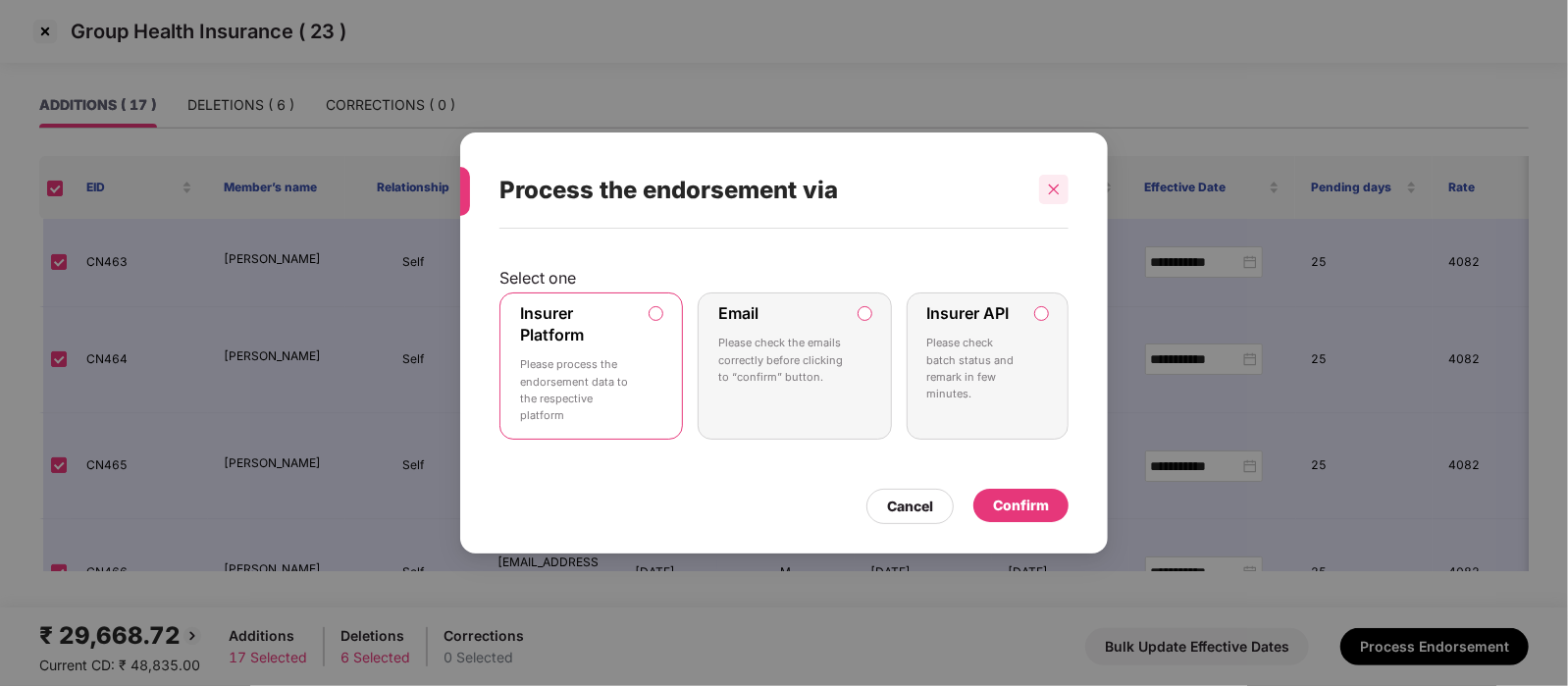
click at [1046, 189] on icon "close" at bounding box center [1053, 190] width 14 height 14
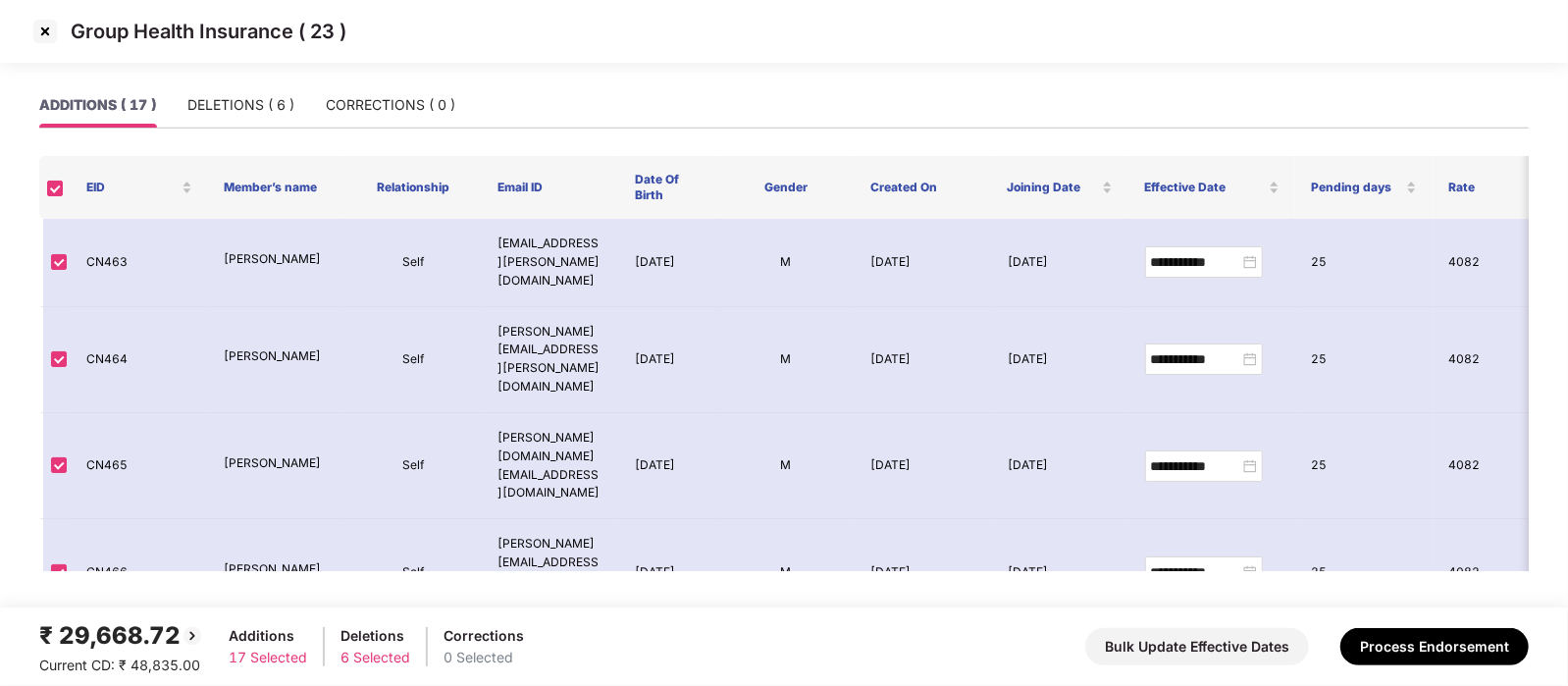
click at [52, 32] on img at bounding box center [45, 32] width 32 height 32
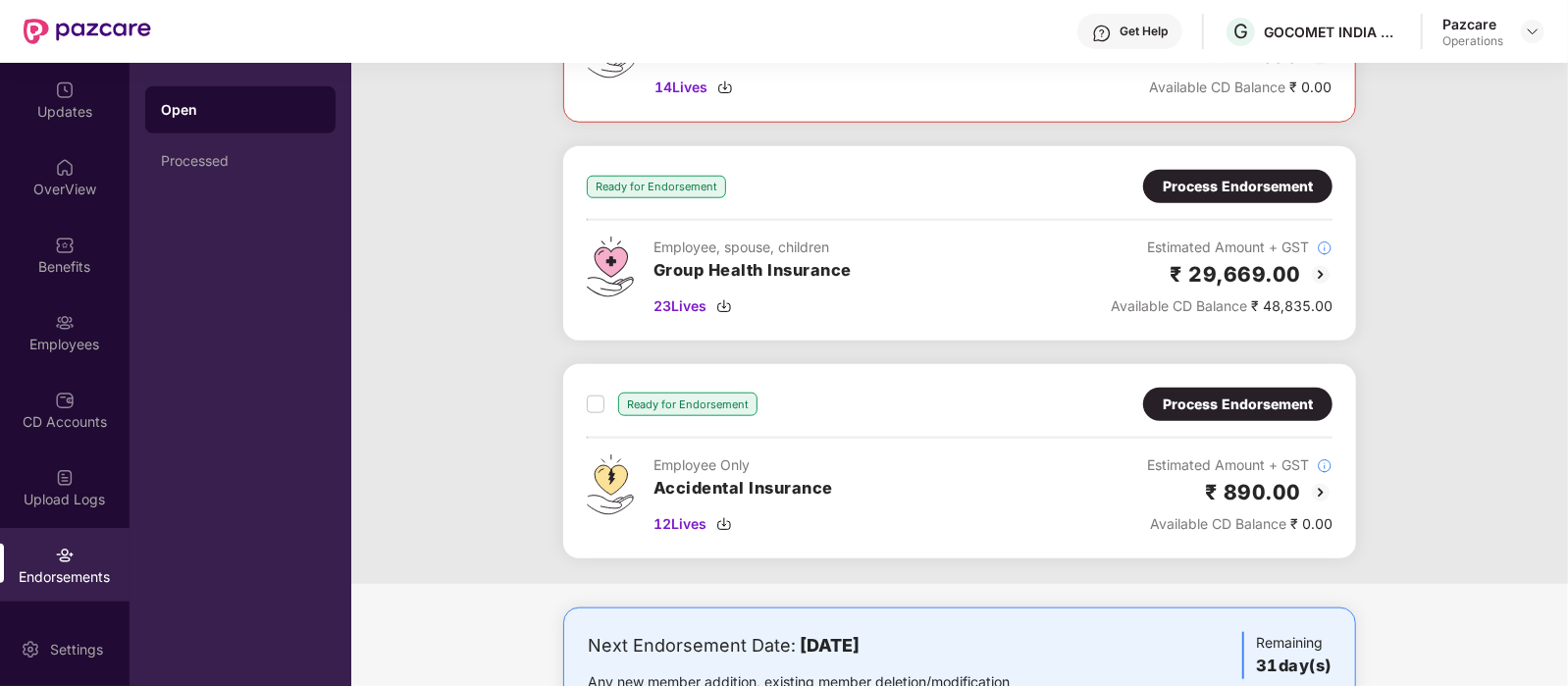
scroll to position [1107, 0]
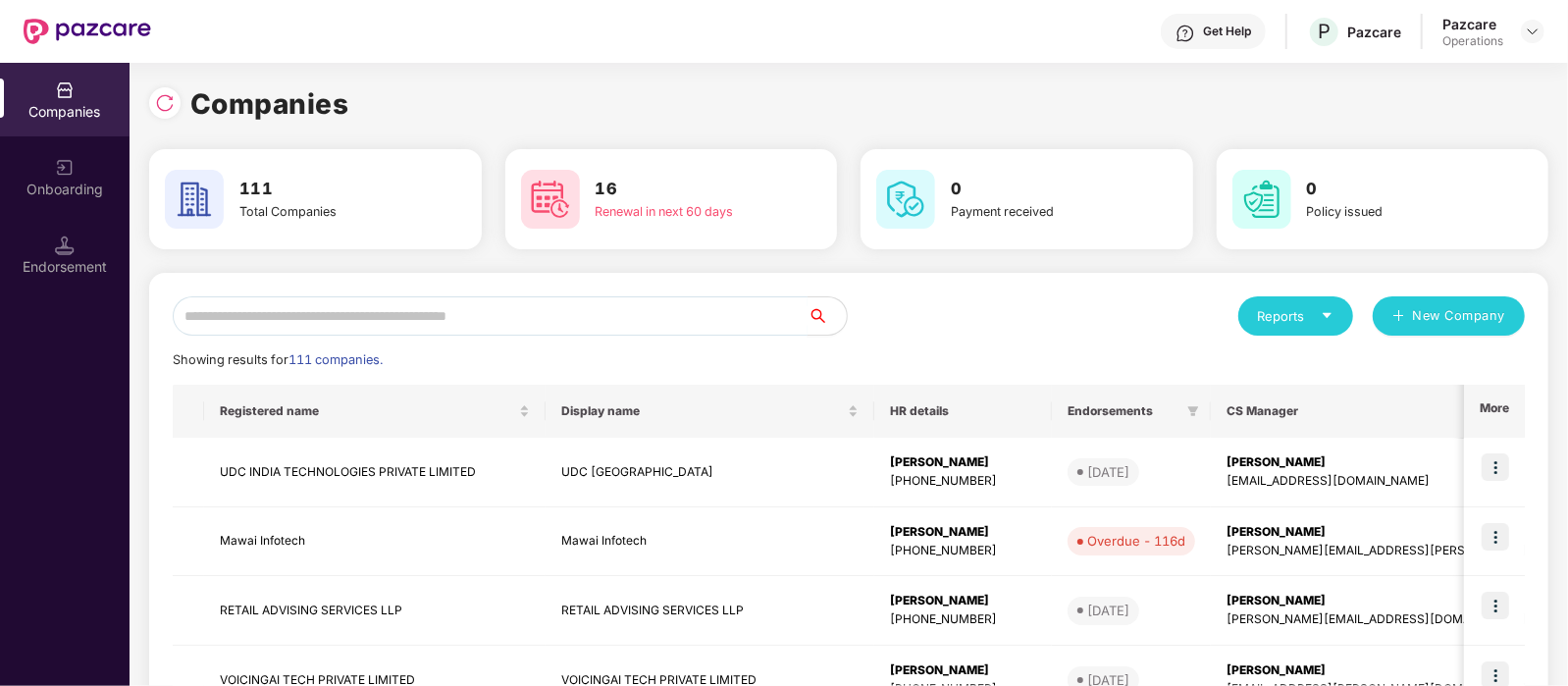
click at [337, 308] on input "text" at bounding box center [490, 316] width 634 height 40
type input "*"
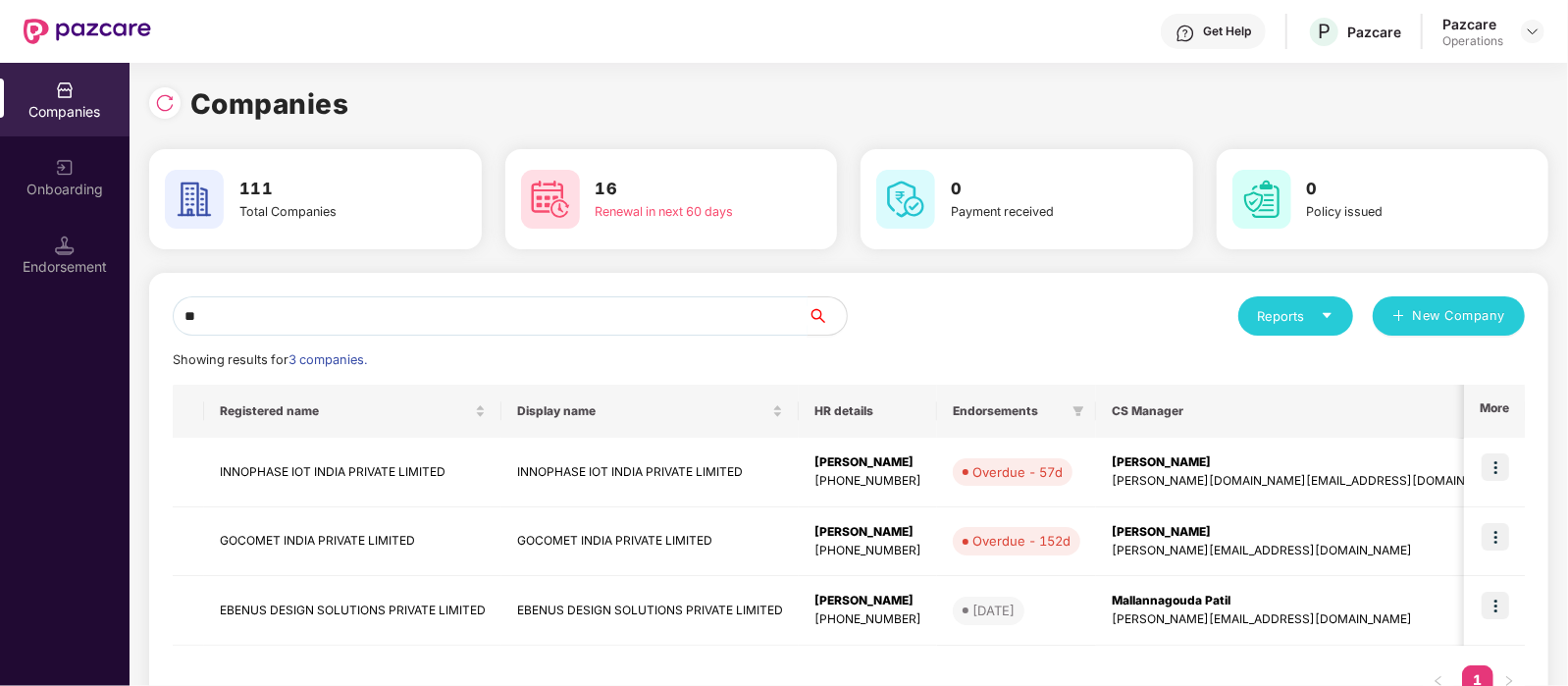
type input "*"
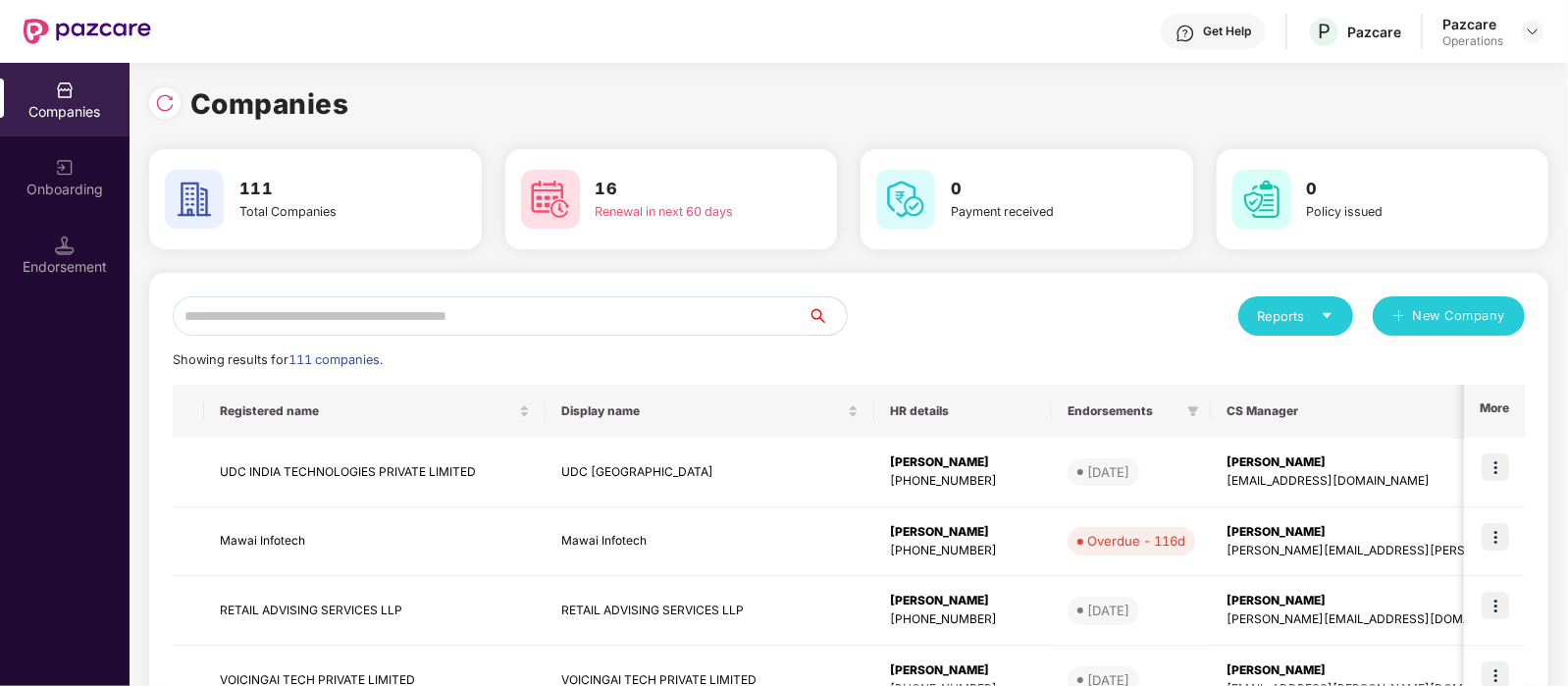
click at [309, 324] on input "text" at bounding box center [490, 316] width 634 height 40
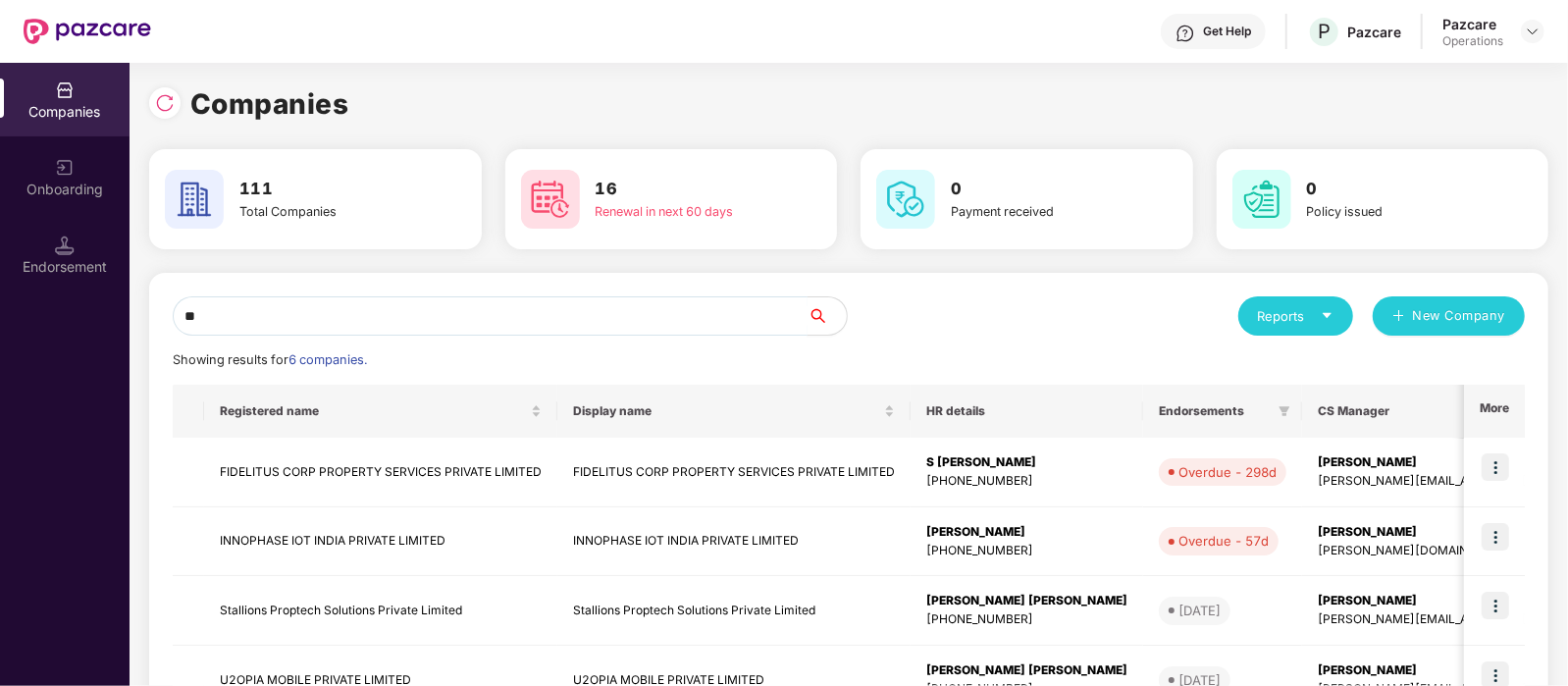
type input "*"
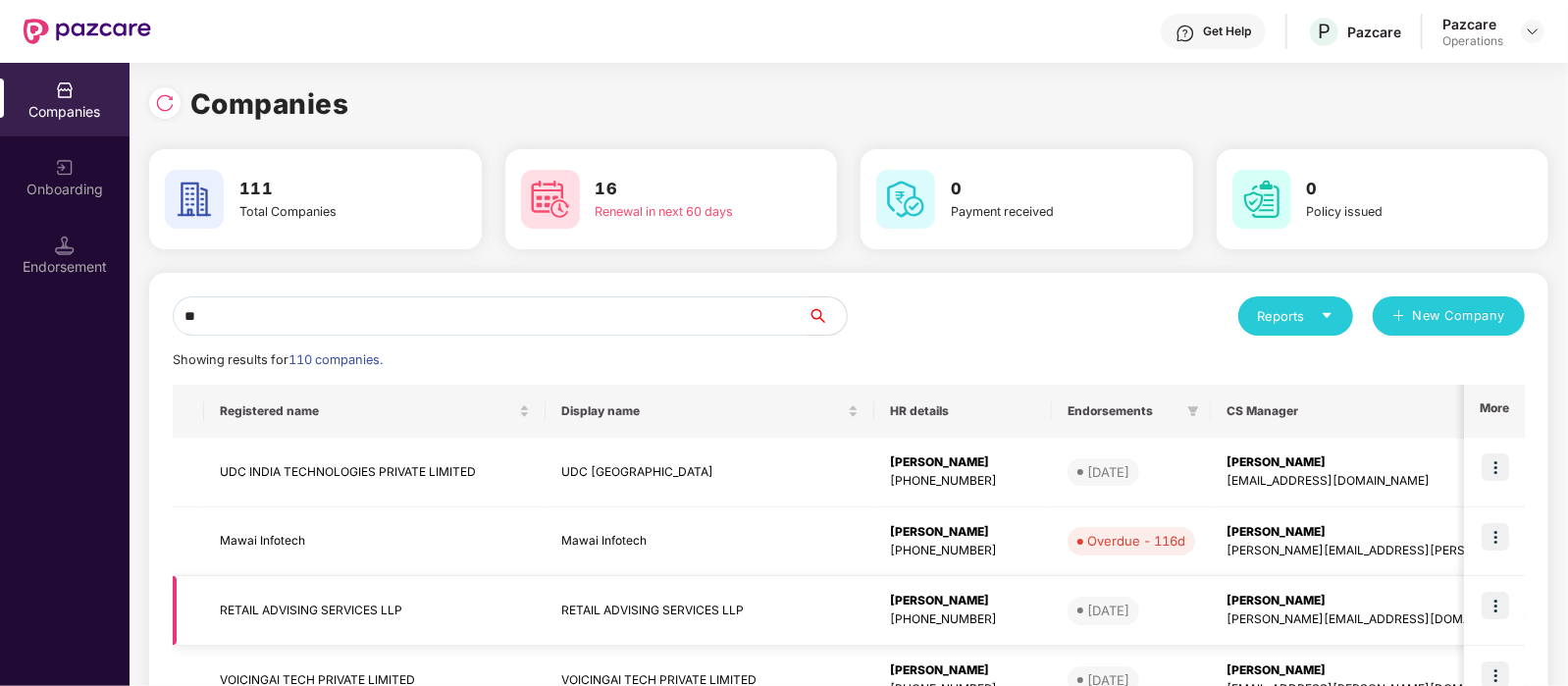
type input "*"
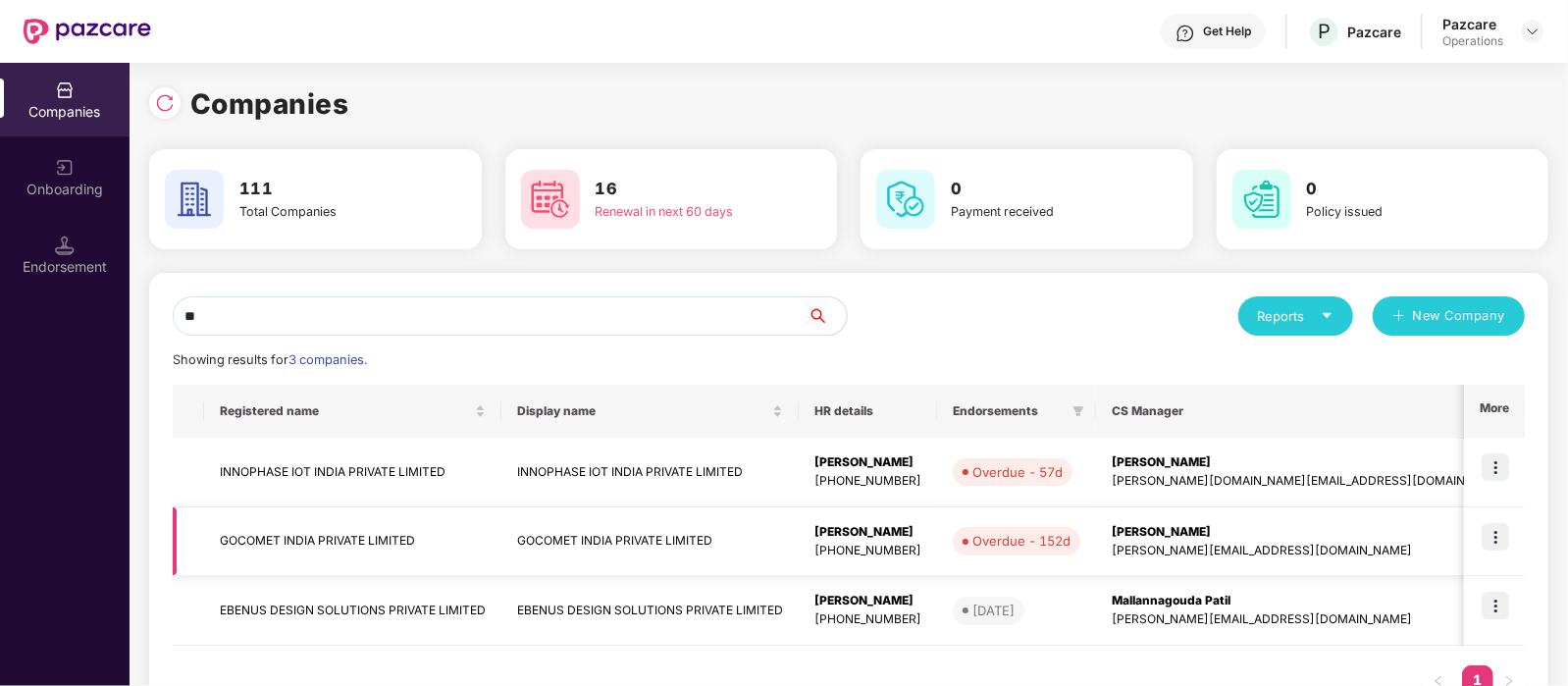
type input "**"
click at [1495, 549] on img at bounding box center [1495, 537] width 28 height 28
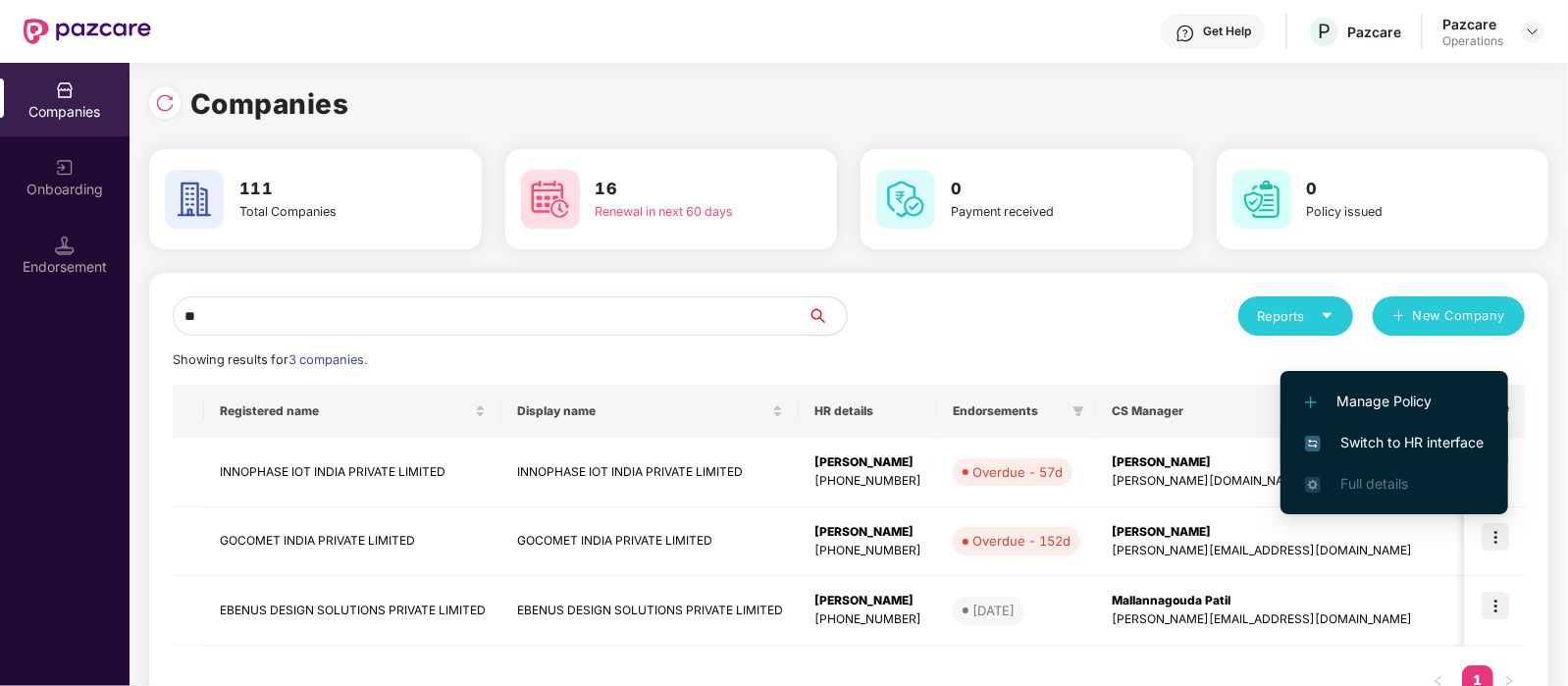
click at [1360, 442] on span "Switch to HR interface" at bounding box center [1394, 443] width 179 height 22
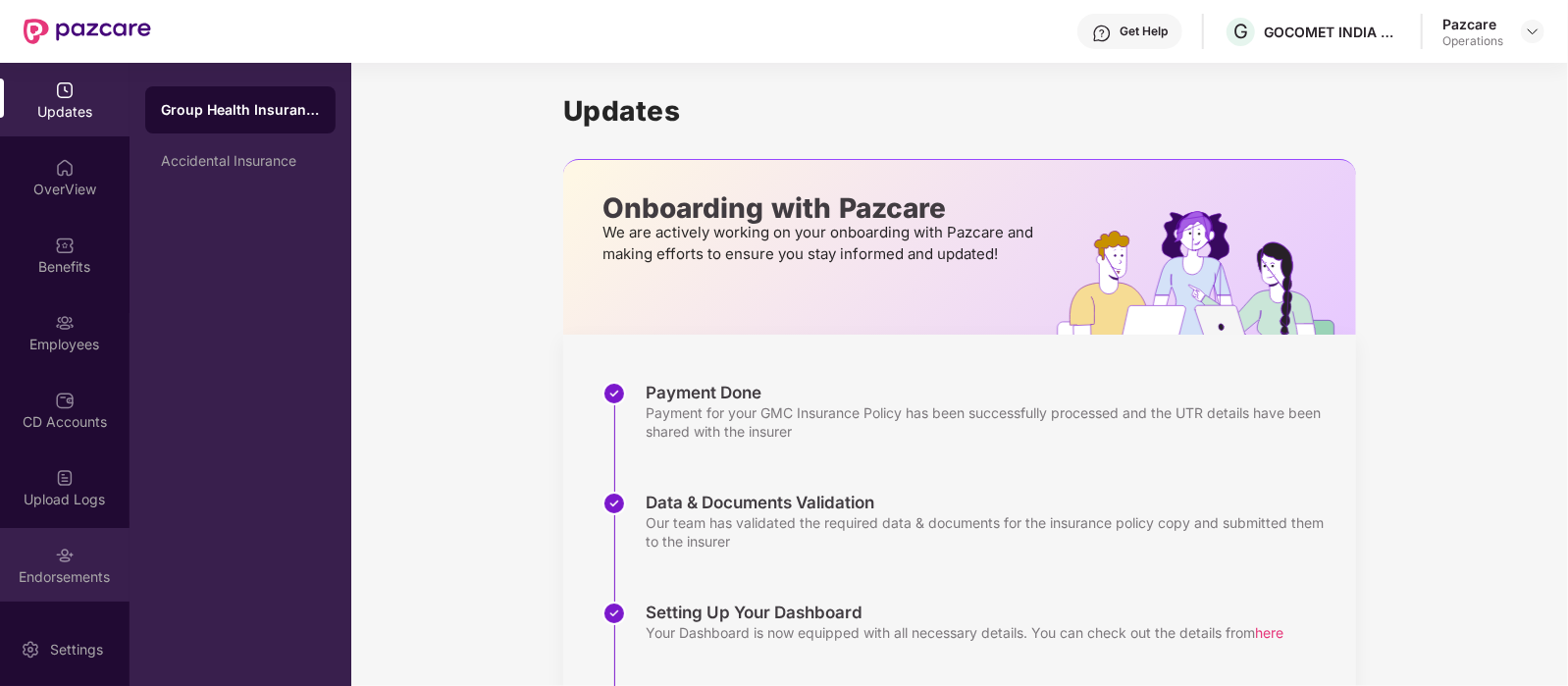
click at [55, 555] on img at bounding box center [65, 556] width 20 height 20
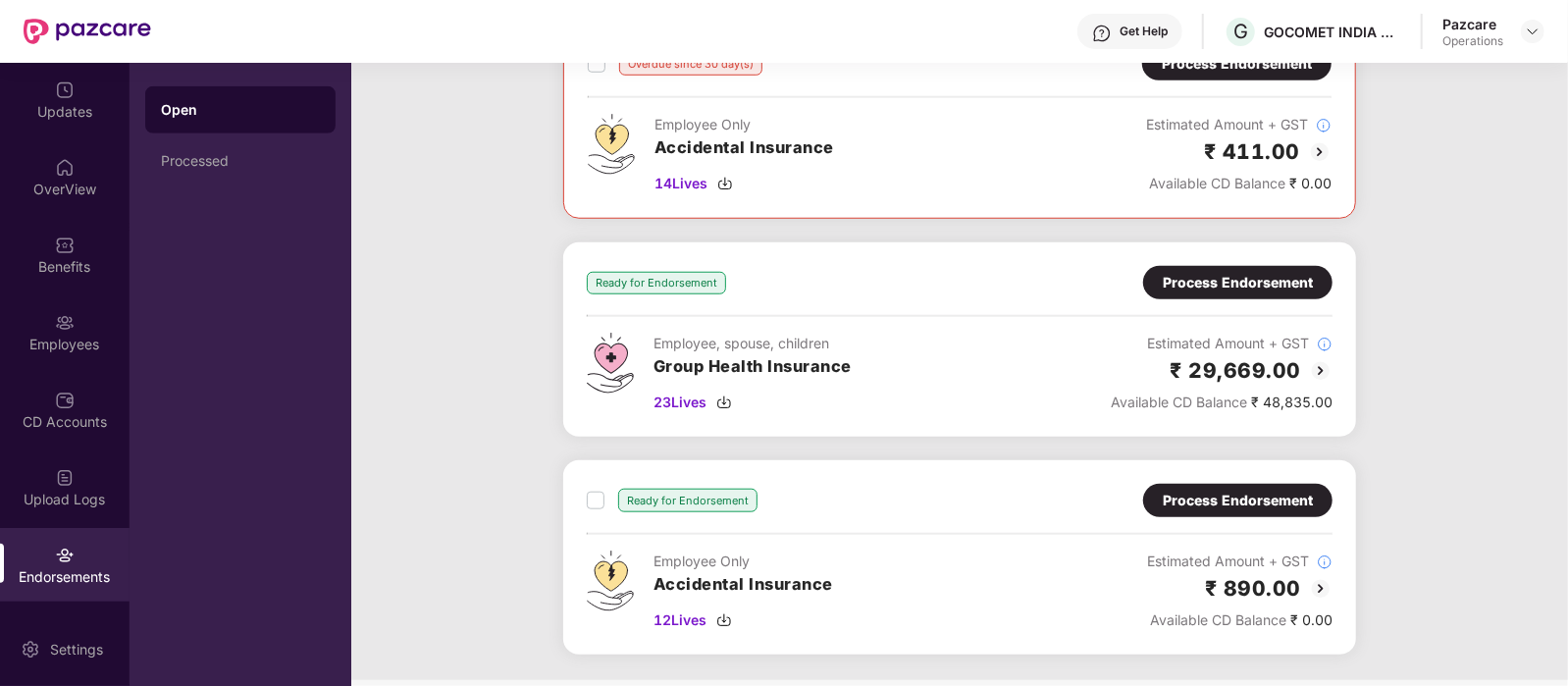
scroll to position [1025, 0]
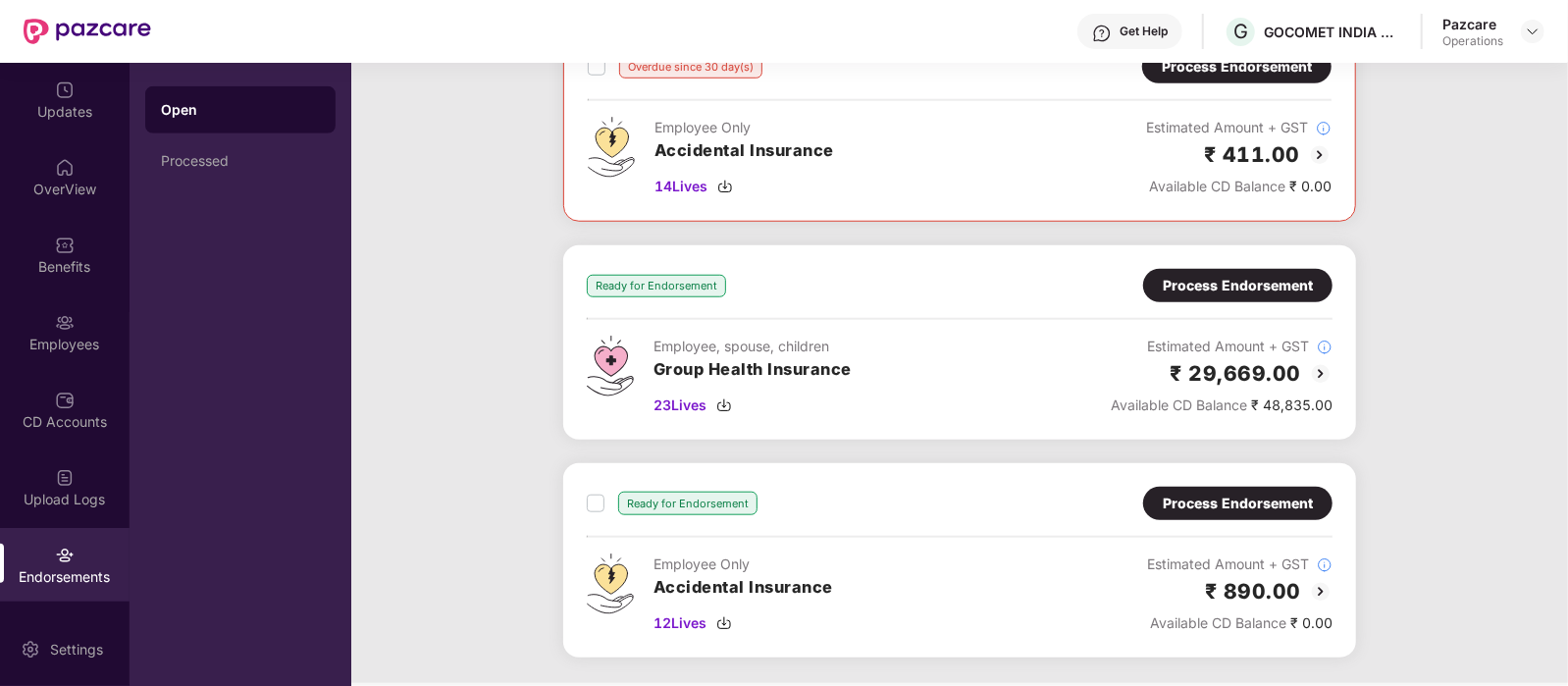
click at [1229, 275] on div "Process Endorsement" at bounding box center [1238, 286] width 150 height 22
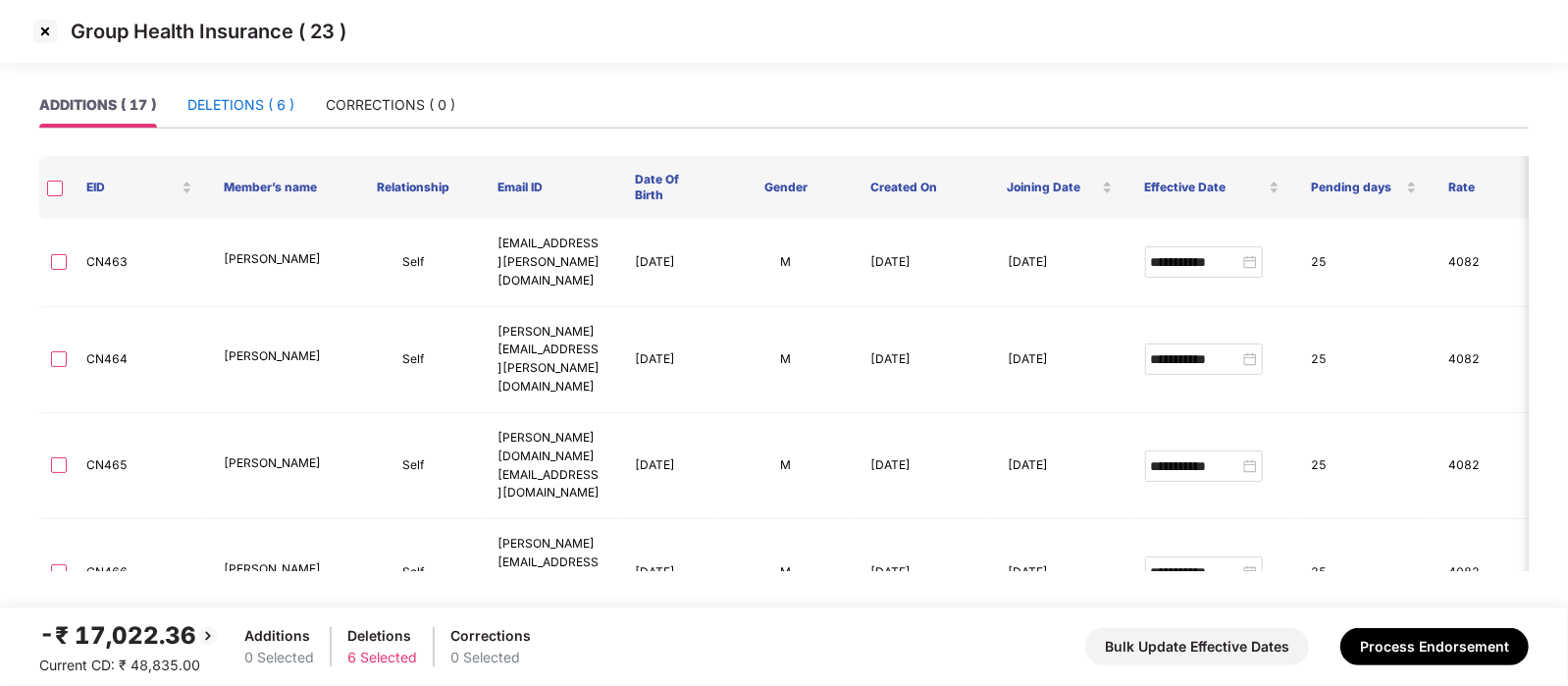
click at [270, 107] on div "DELETIONS ( 6 )" at bounding box center [241, 105] width 107 height 22
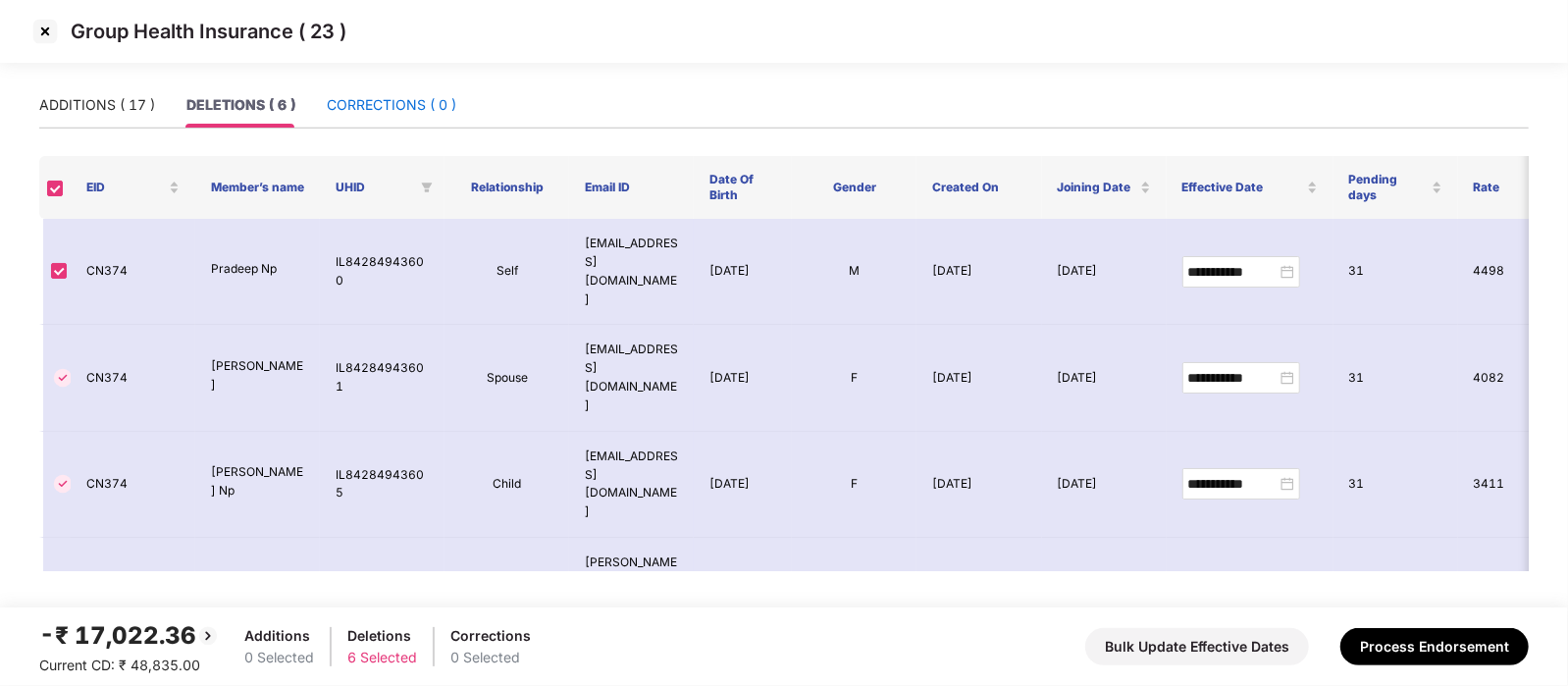
click at [417, 103] on div "CORRECTIONS ( 0 )" at bounding box center [391, 105] width 129 height 22
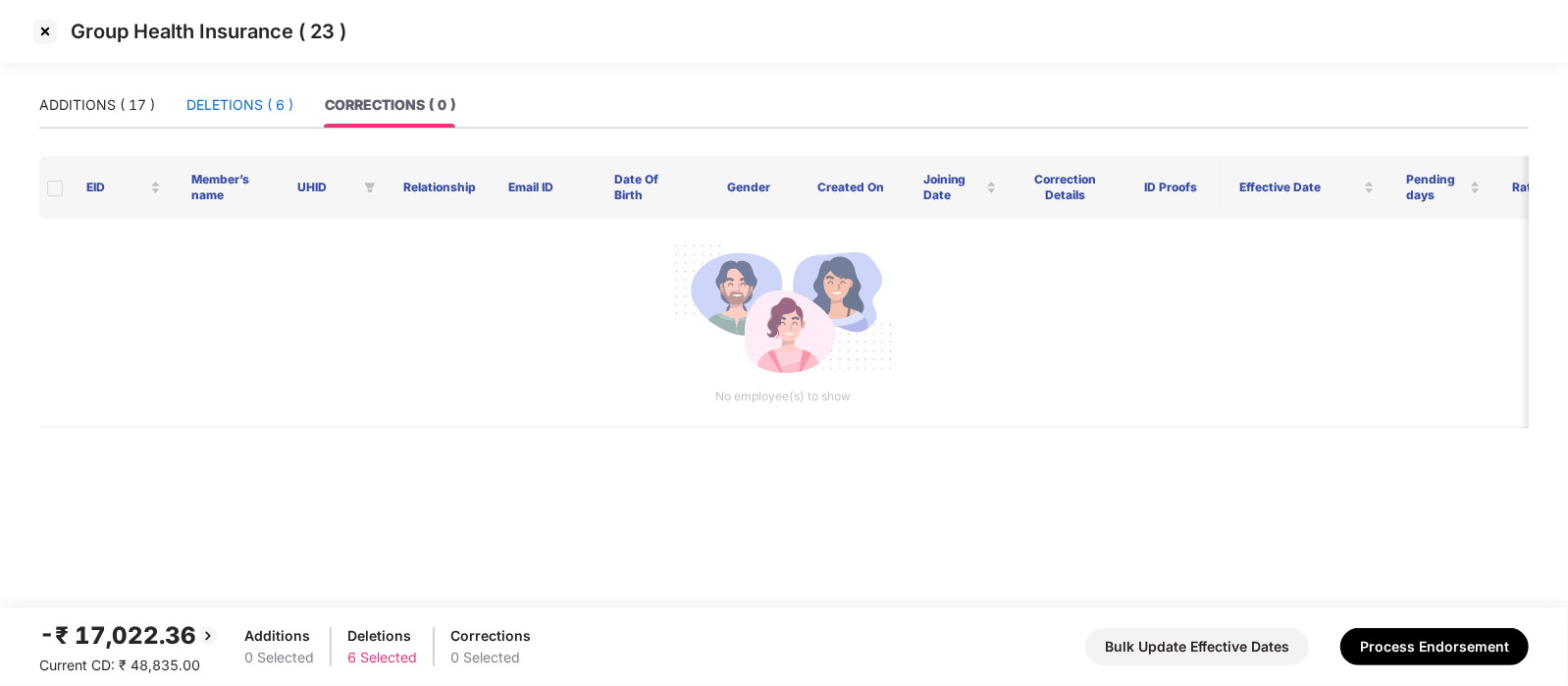
click at [267, 108] on div "DELETIONS ( 6 )" at bounding box center [240, 105] width 107 height 22
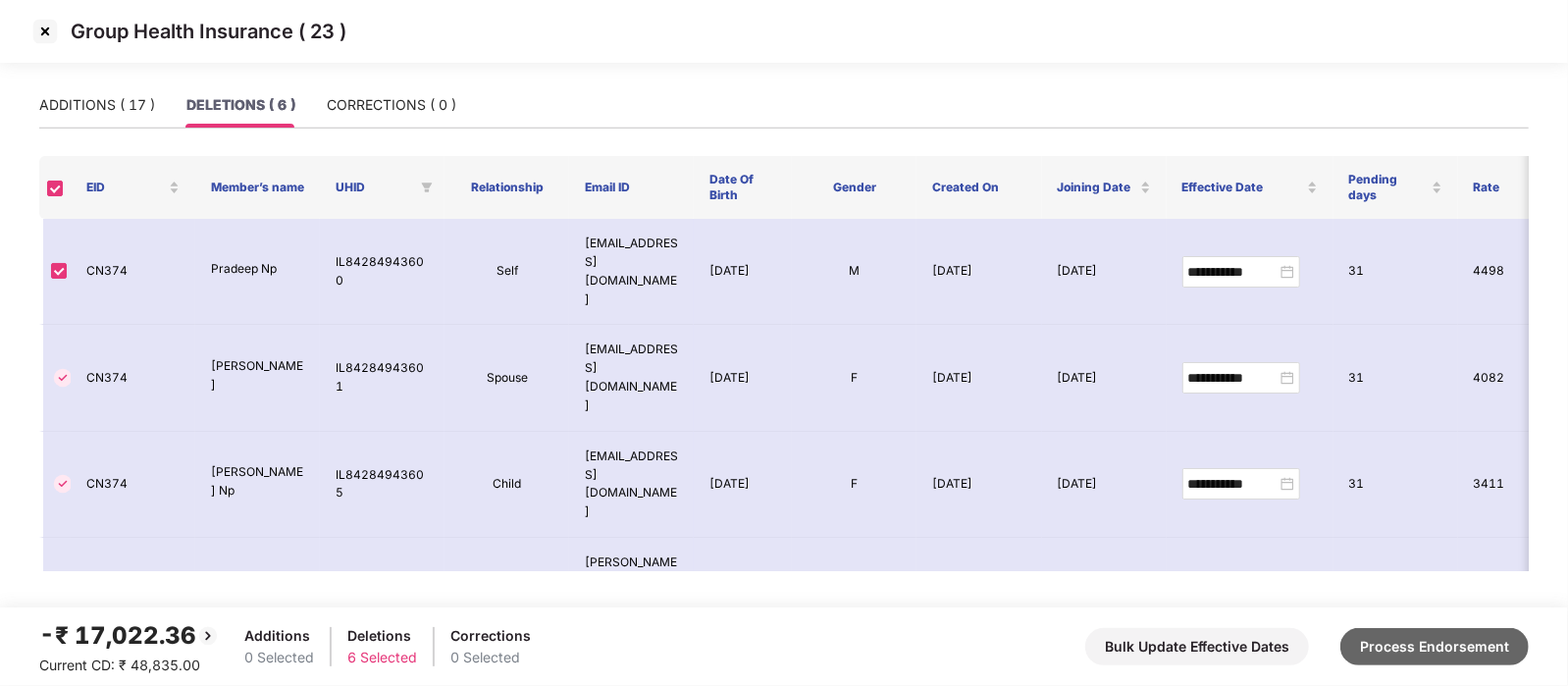
click at [1400, 638] on button "Process Endorsement" at bounding box center [1434, 646] width 189 height 38
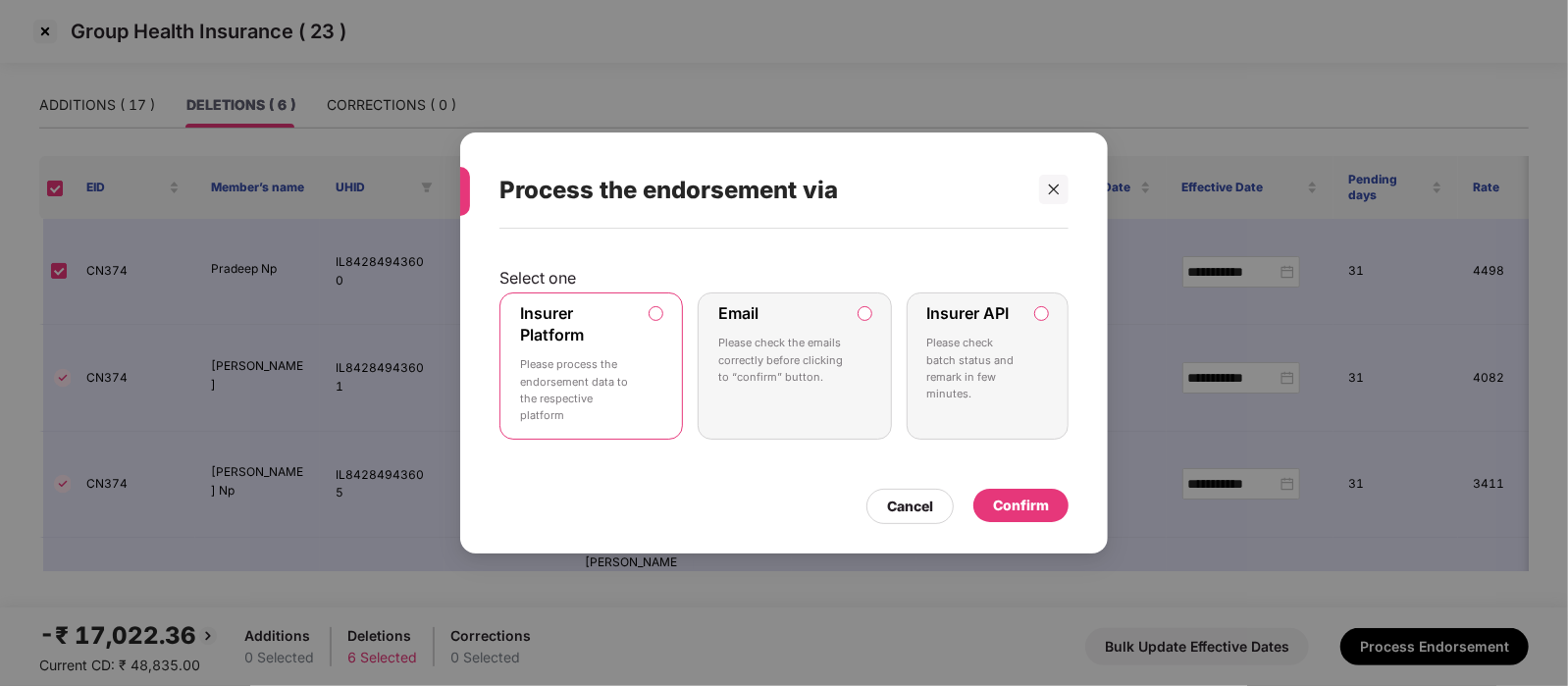
click at [1022, 380] on label "Insurer API Please check batch status and remark in few minutes." at bounding box center [987, 366] width 162 height 147
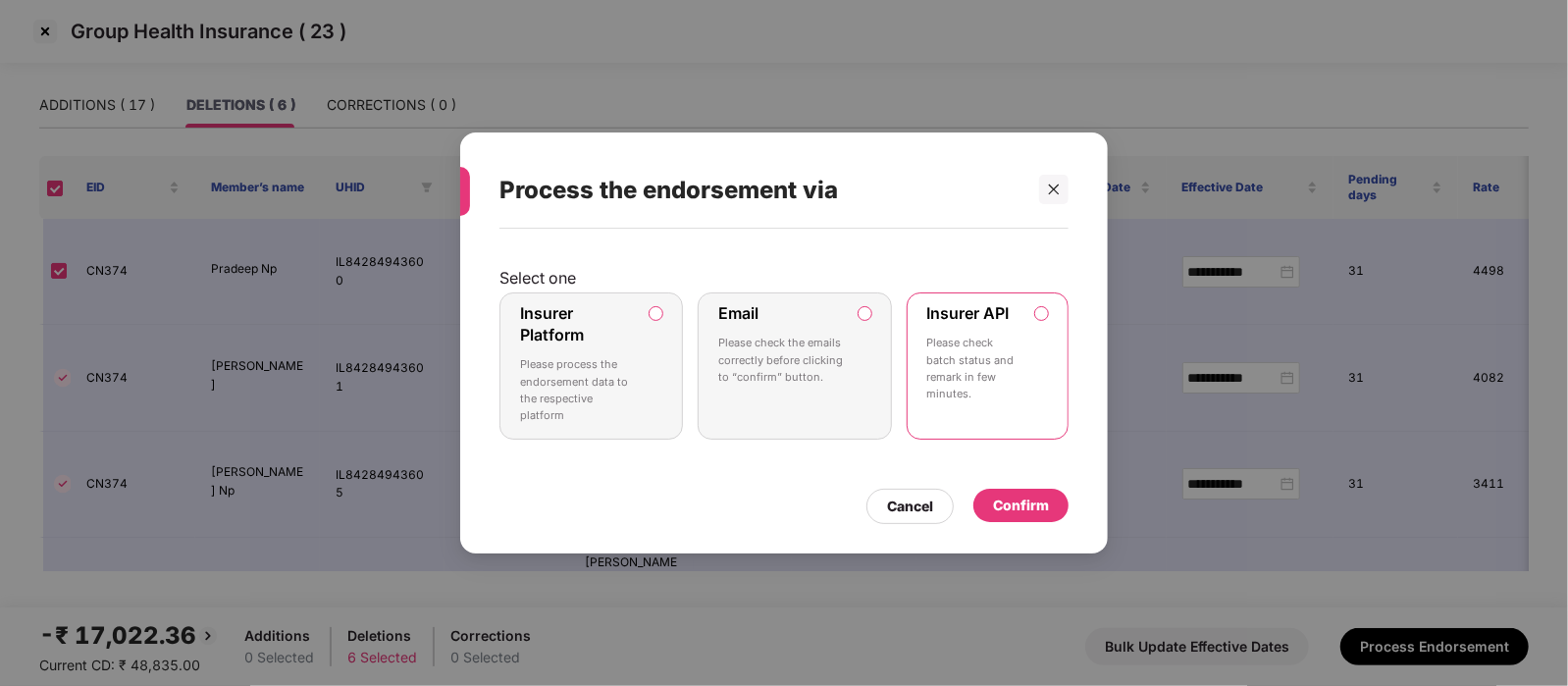
click at [1031, 505] on div "Confirm" at bounding box center [1021, 505] width 56 height 22
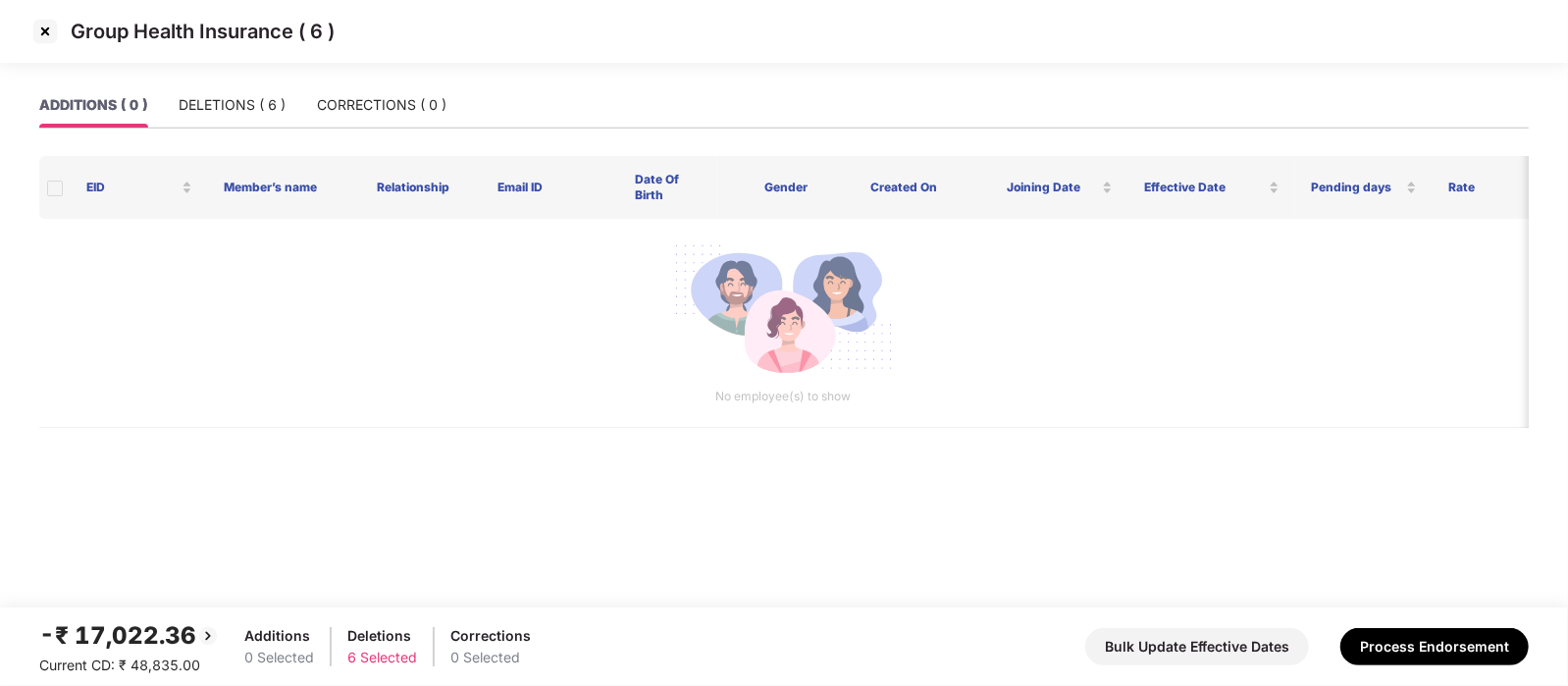
click at [49, 33] on img at bounding box center [45, 32] width 32 height 32
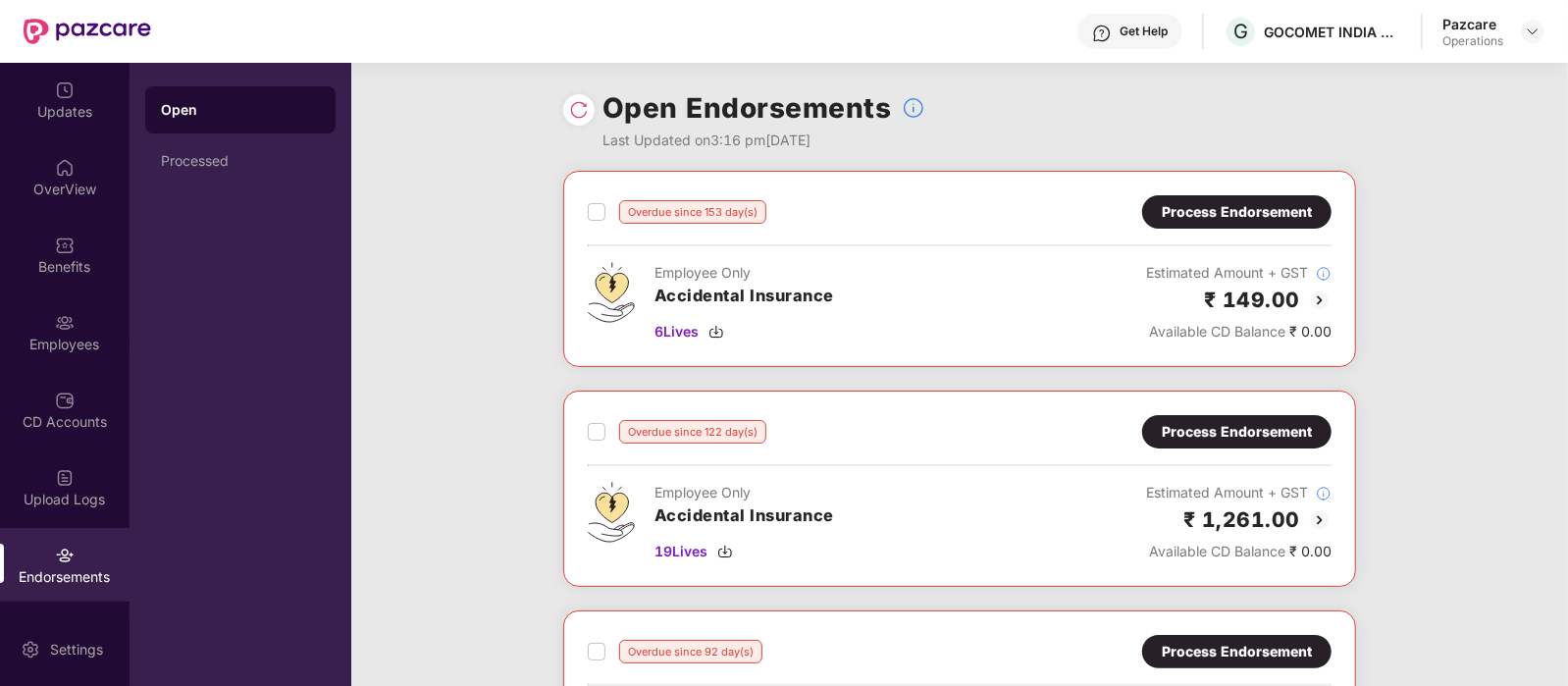
click at [49, 33] on img at bounding box center [87, 32] width 127 height 26
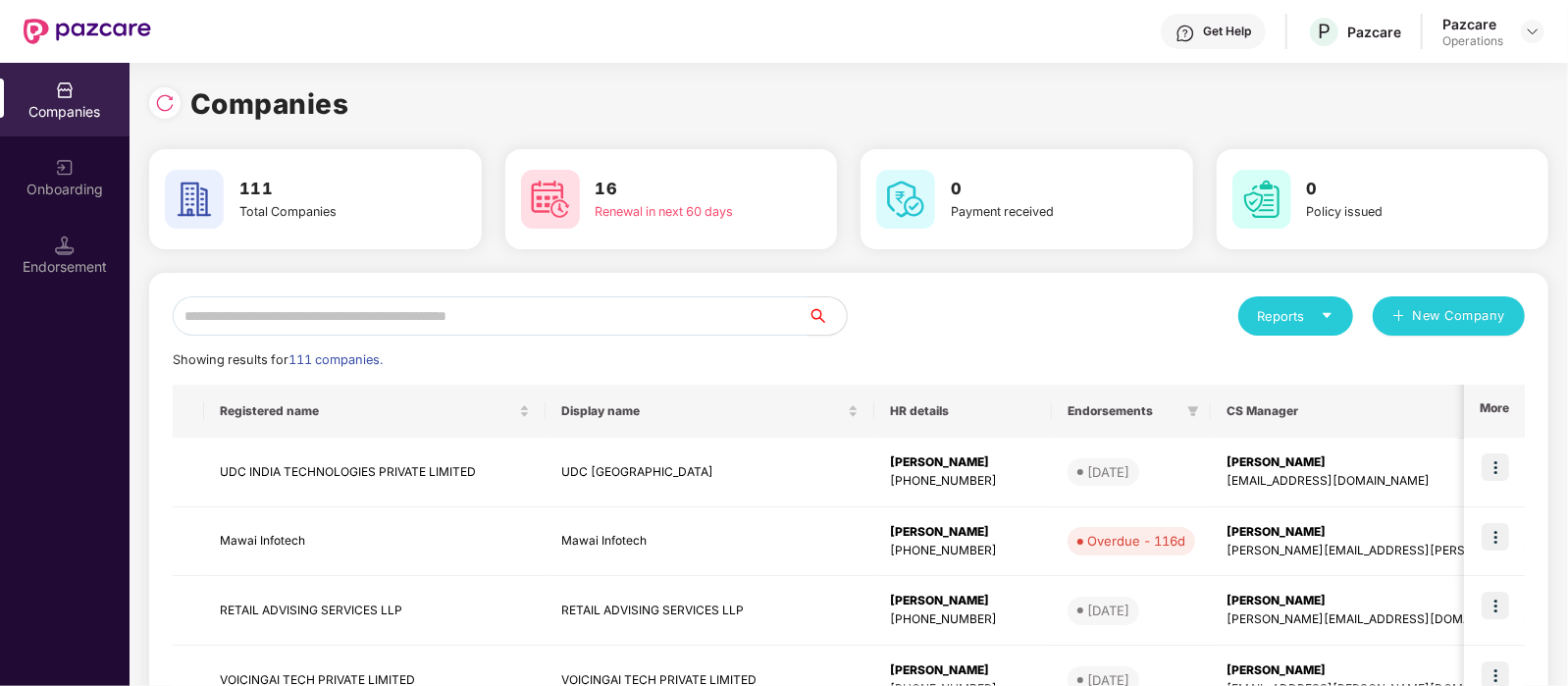
drag, startPoint x: 71, startPoint y: 2, endPoint x: 296, endPoint y: 312, distance: 383.0
click at [296, 312] on input "text" at bounding box center [490, 316] width 634 height 40
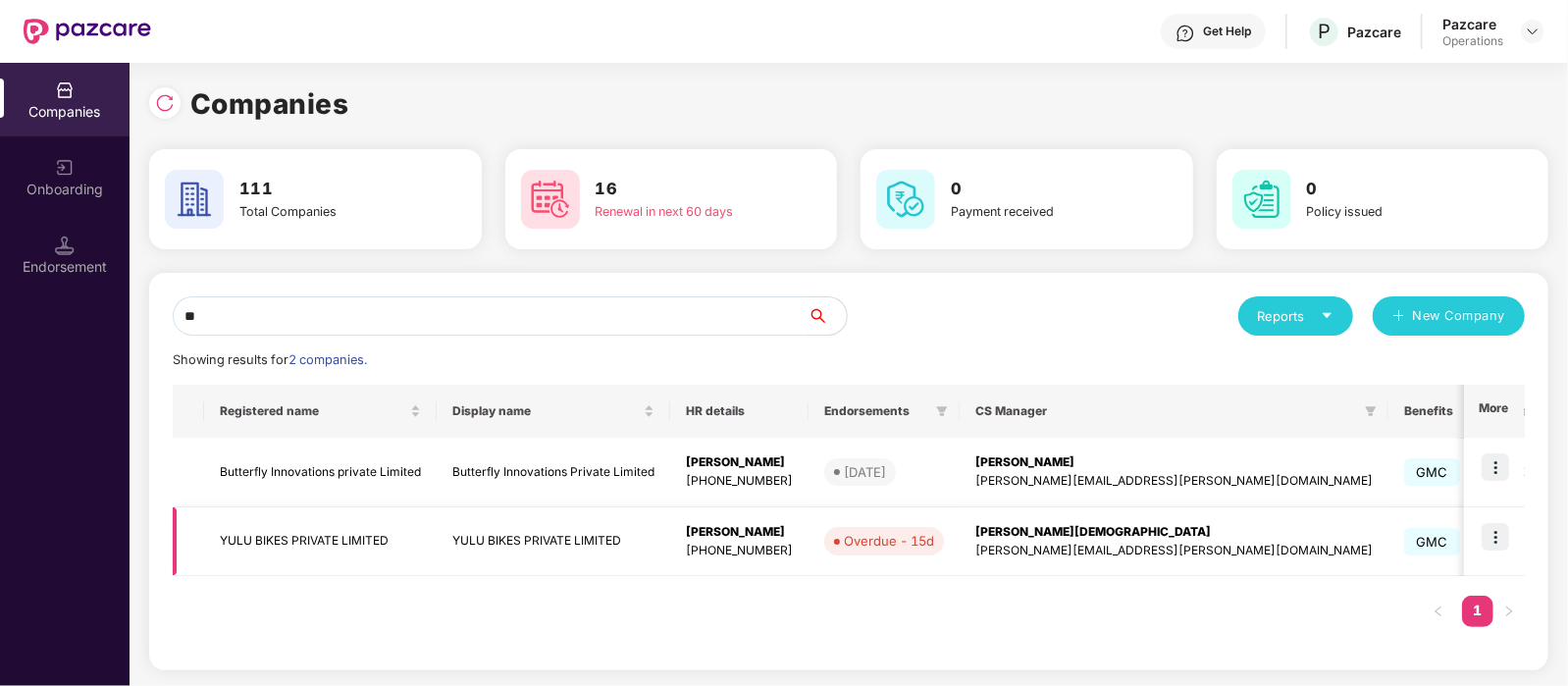
type input "**"
click at [1496, 542] on img at bounding box center [1495, 537] width 28 height 28
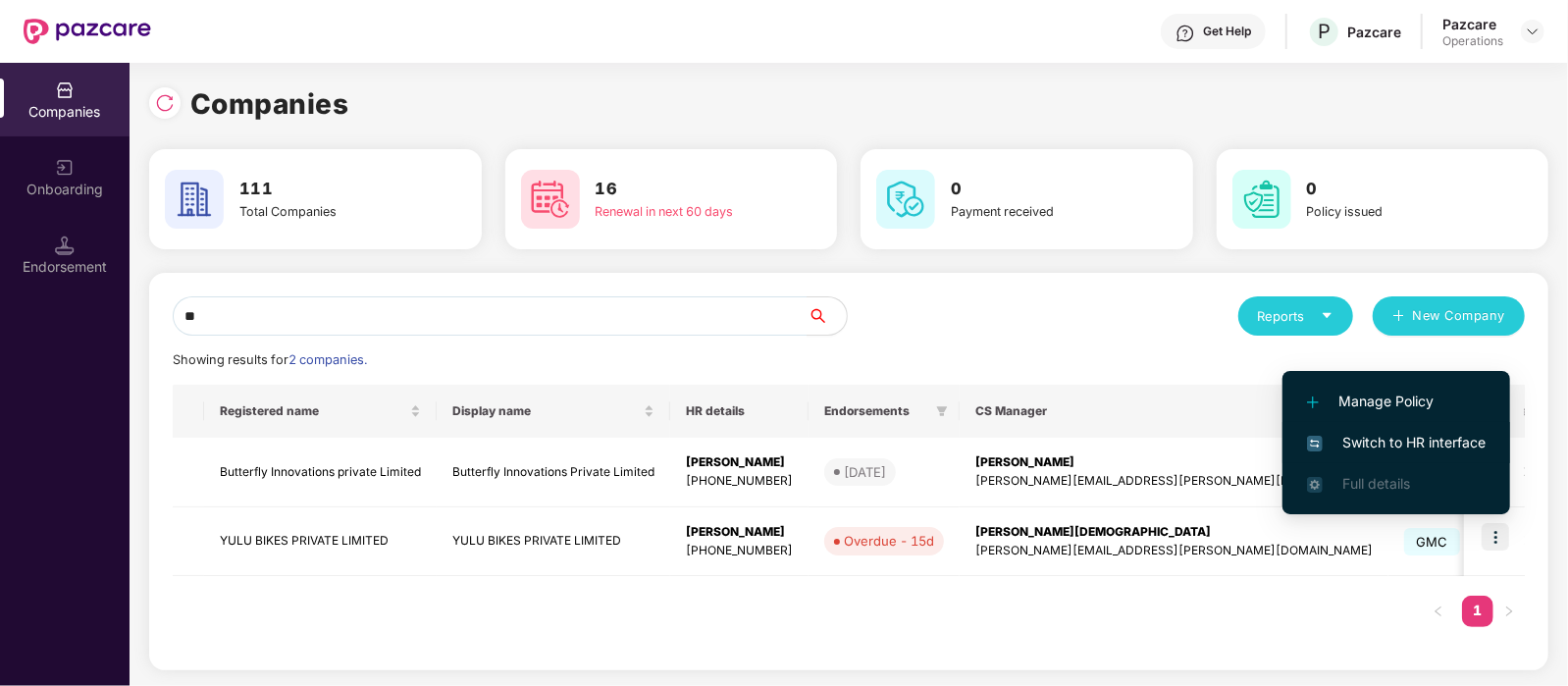
click at [1398, 432] on span "Switch to HR interface" at bounding box center [1396, 443] width 179 height 22
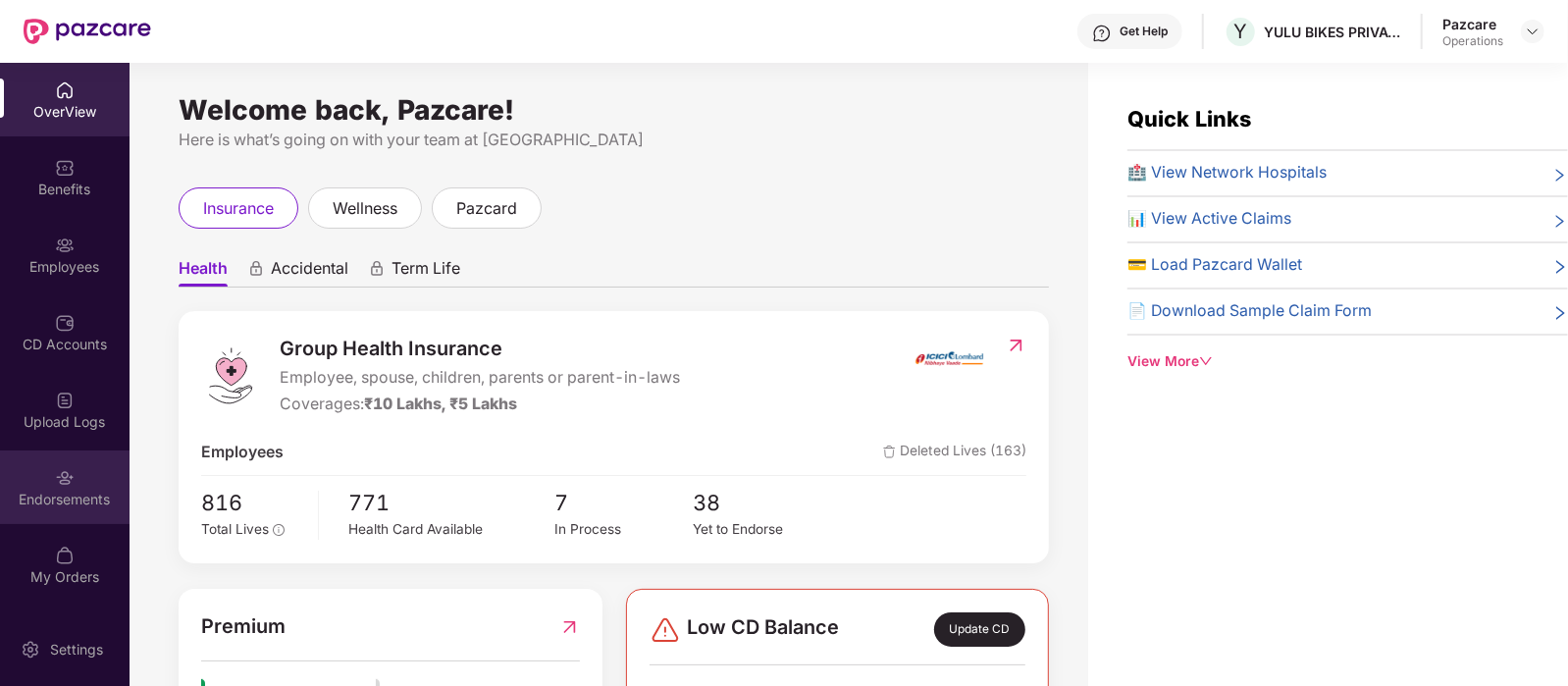
click at [57, 501] on div "Endorsements" at bounding box center [64, 499] width 129 height 20
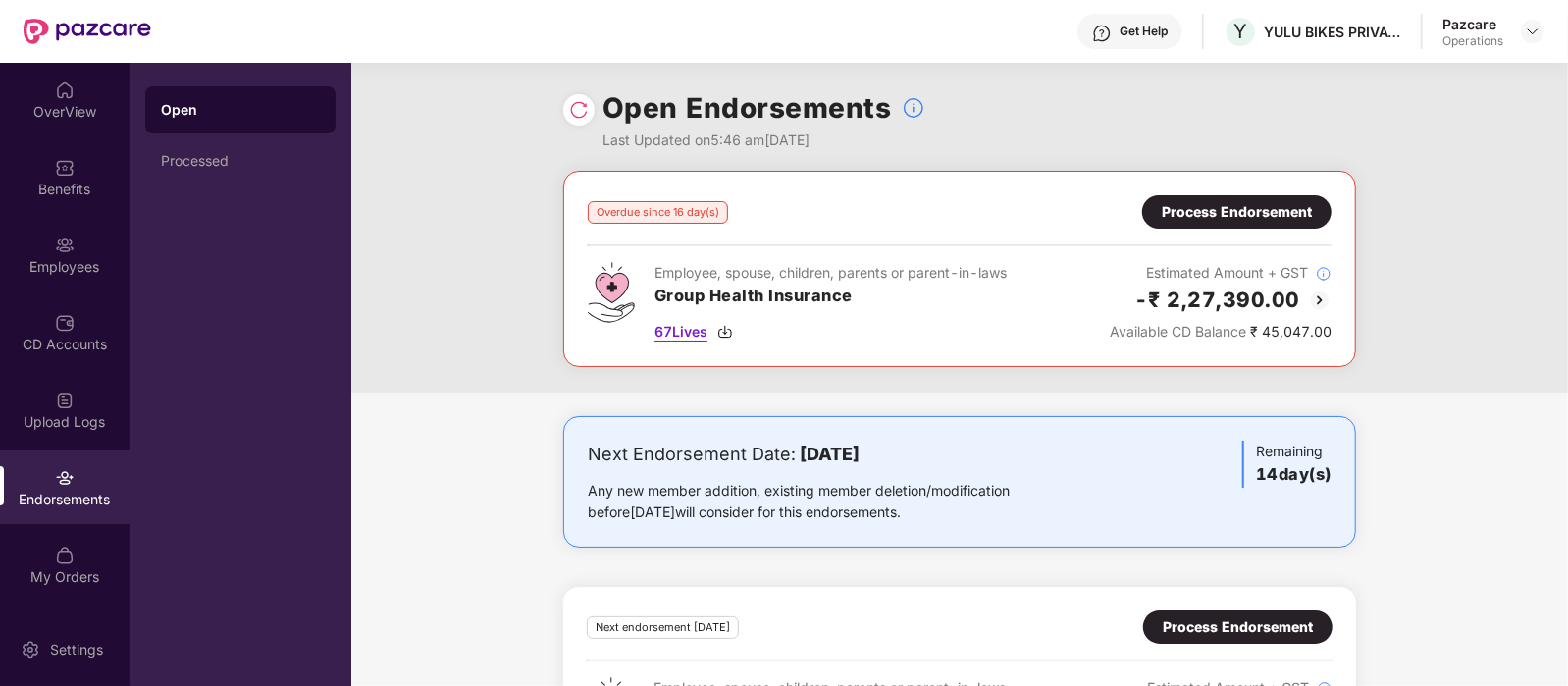
click at [678, 331] on span "67 Lives" at bounding box center [681, 332] width 53 height 22
click at [1230, 196] on div "Process Endorsement" at bounding box center [1237, 213] width 190 height 34
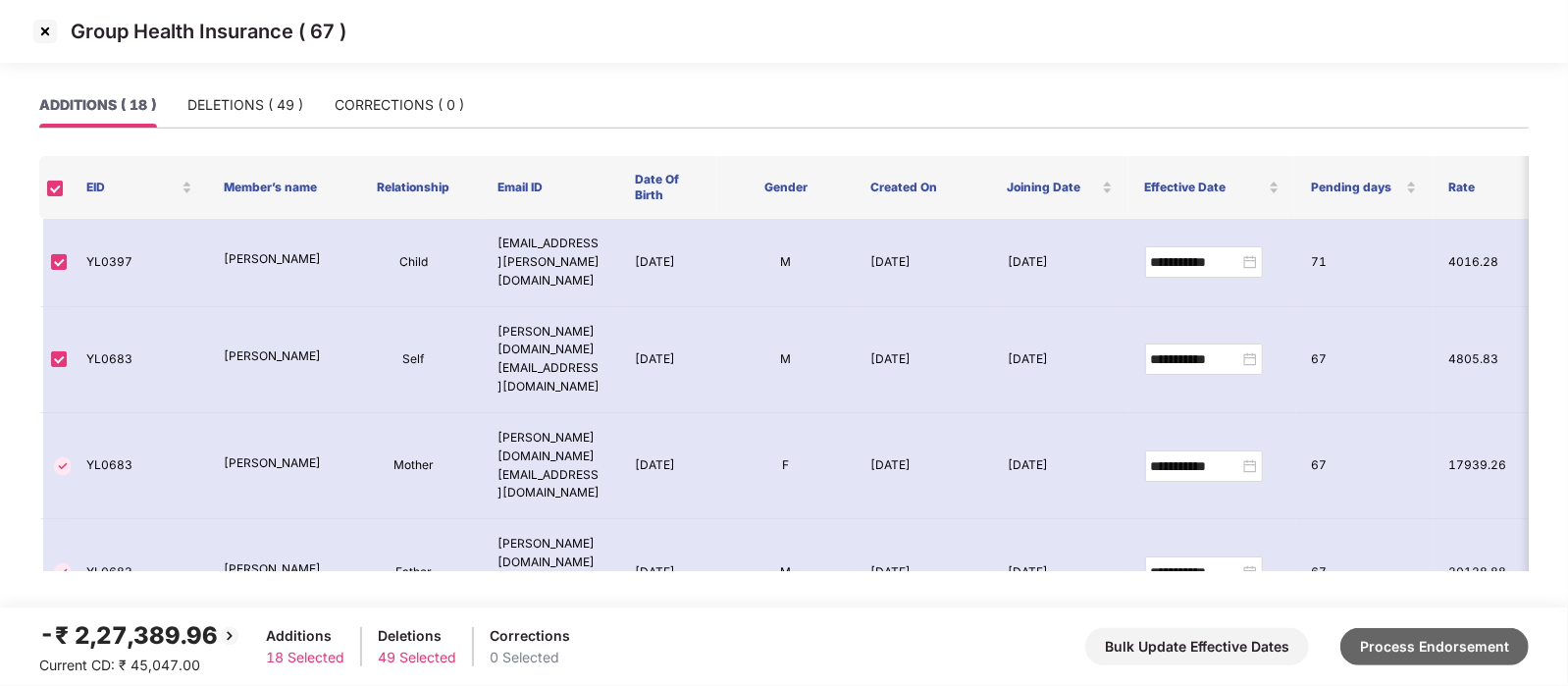
click at [1458, 645] on button "Process Endorsement" at bounding box center [1434, 646] width 189 height 38
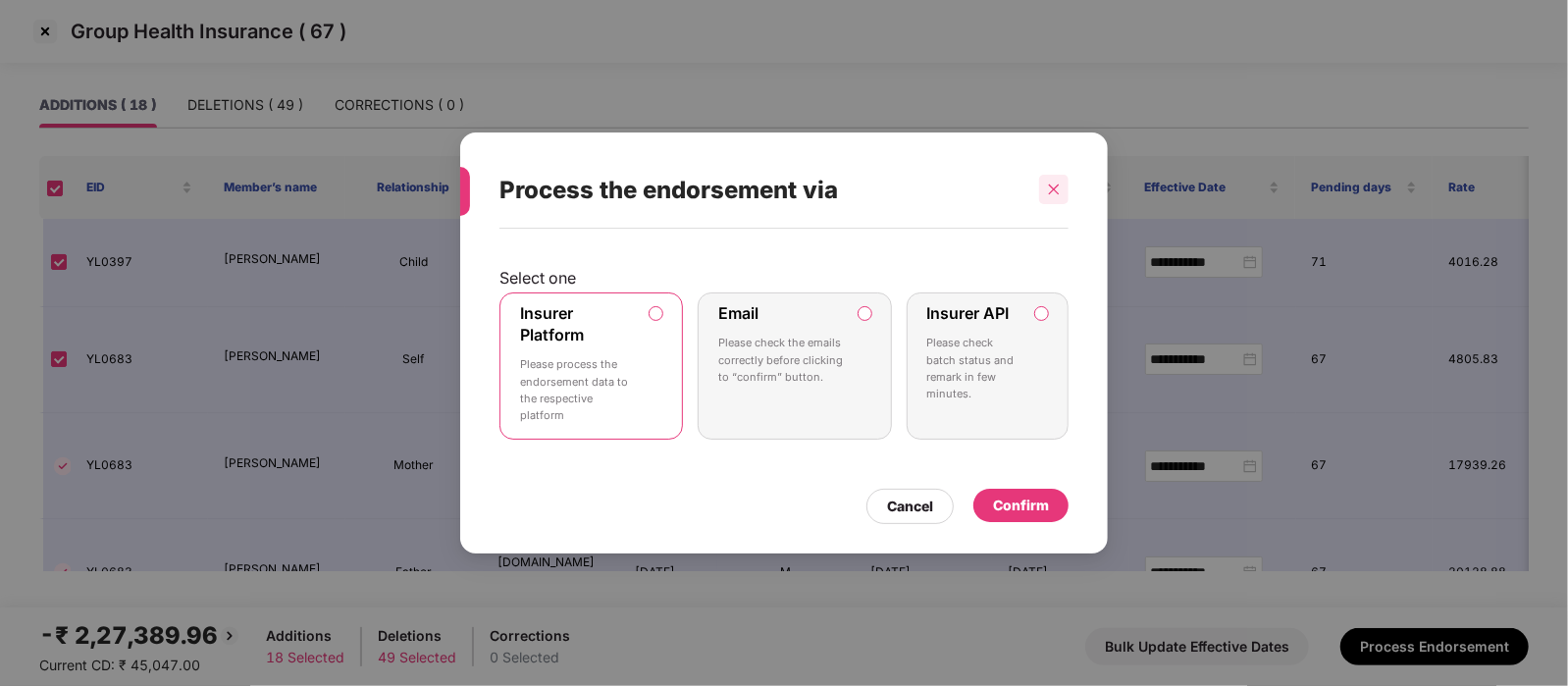
click at [1049, 191] on icon "close" at bounding box center [1053, 190] width 14 height 14
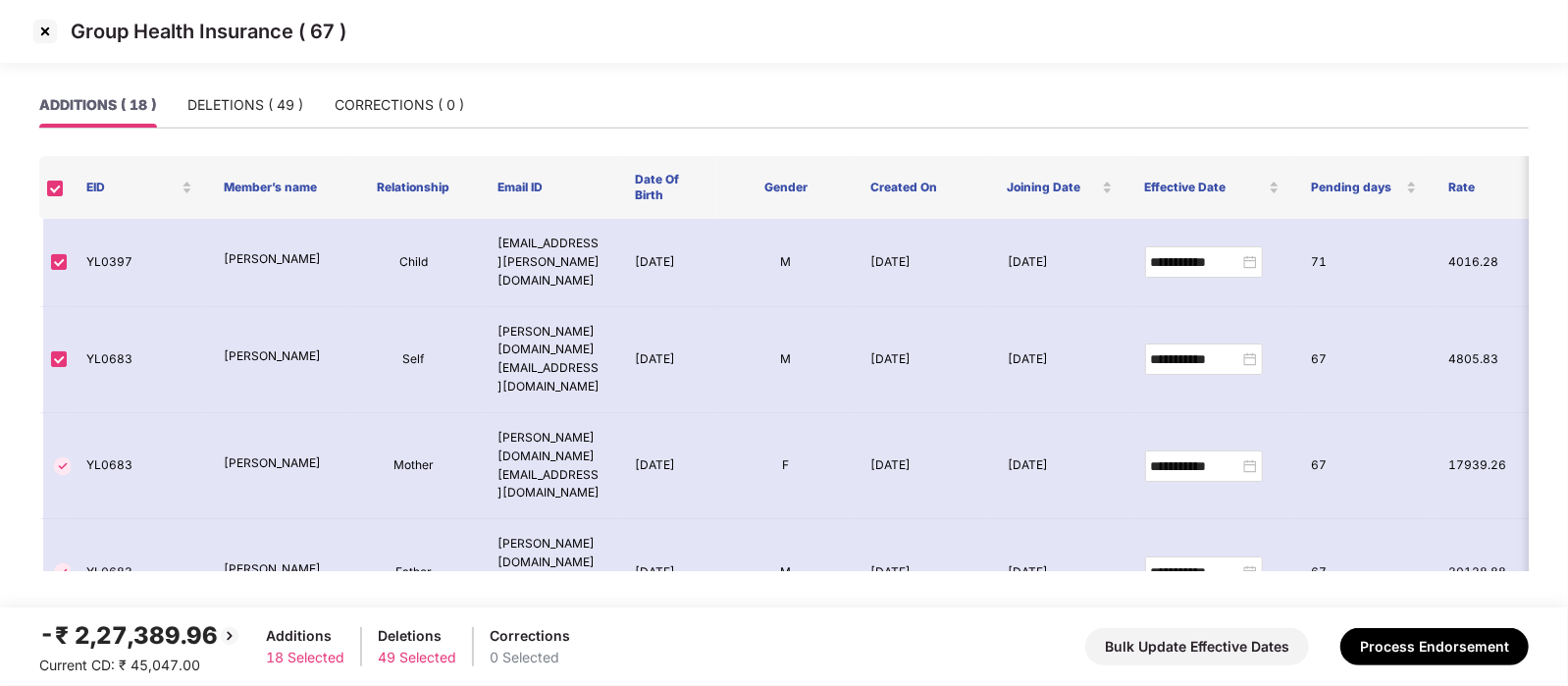
click at [44, 36] on img at bounding box center [45, 32] width 32 height 32
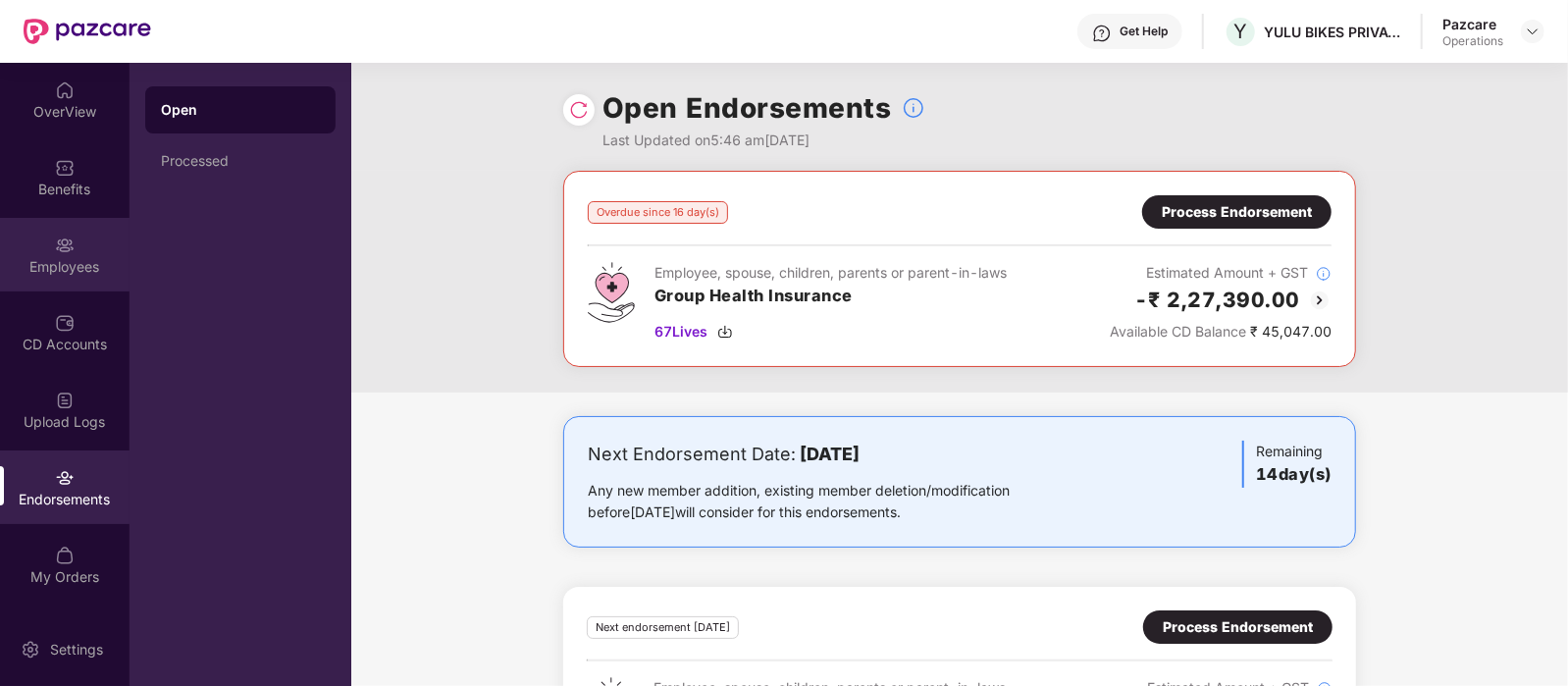
click at [45, 240] on div "Employees" at bounding box center [64, 254] width 129 height 73
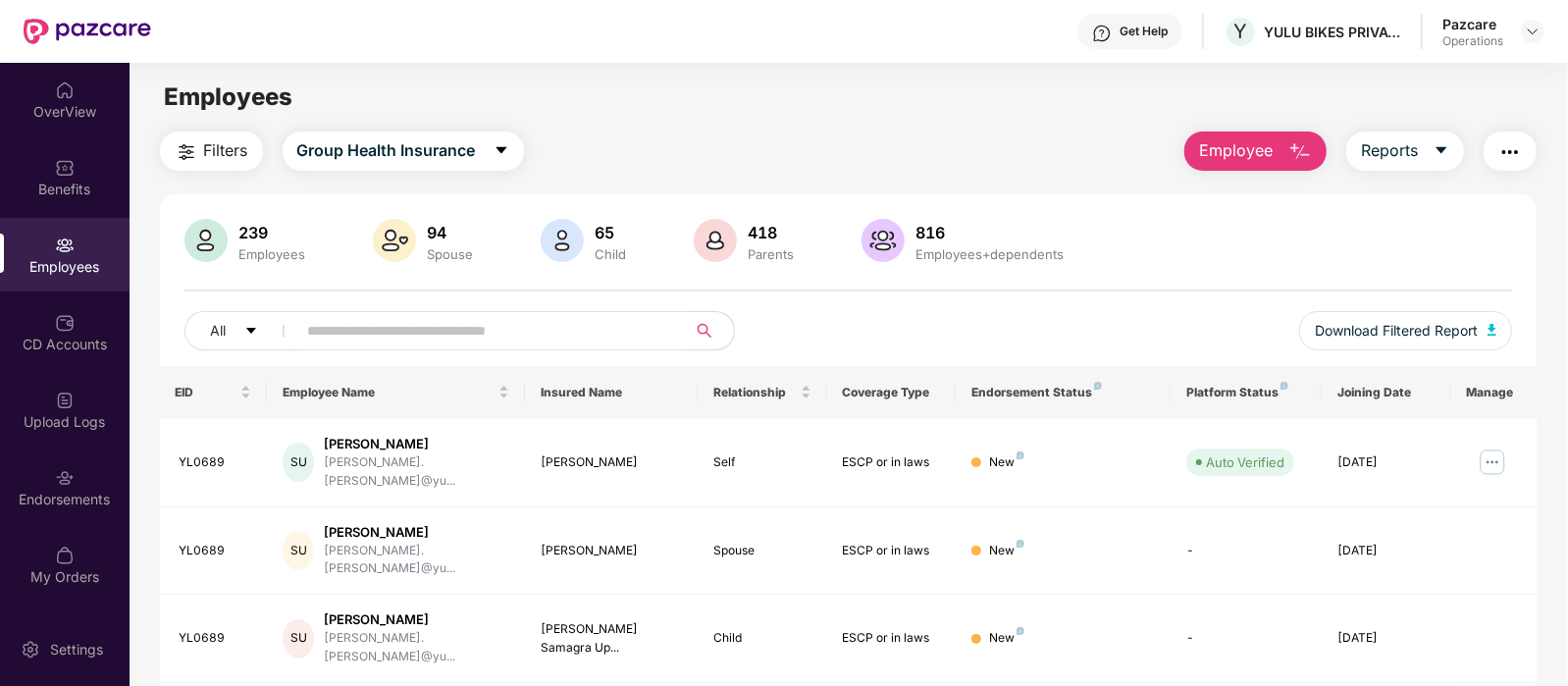
click at [365, 328] on input "text" at bounding box center [484, 331] width 352 height 30
paste input "******"
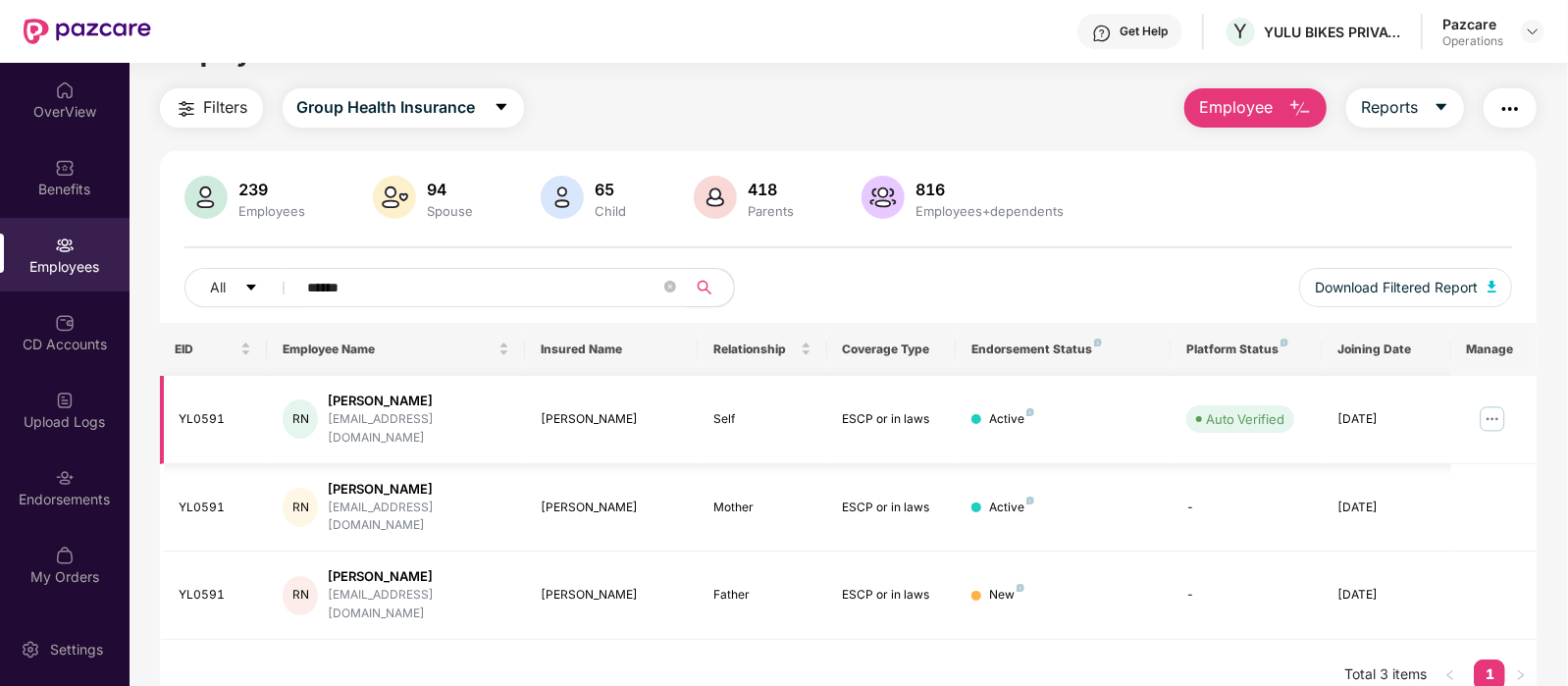
scroll to position [44, 0]
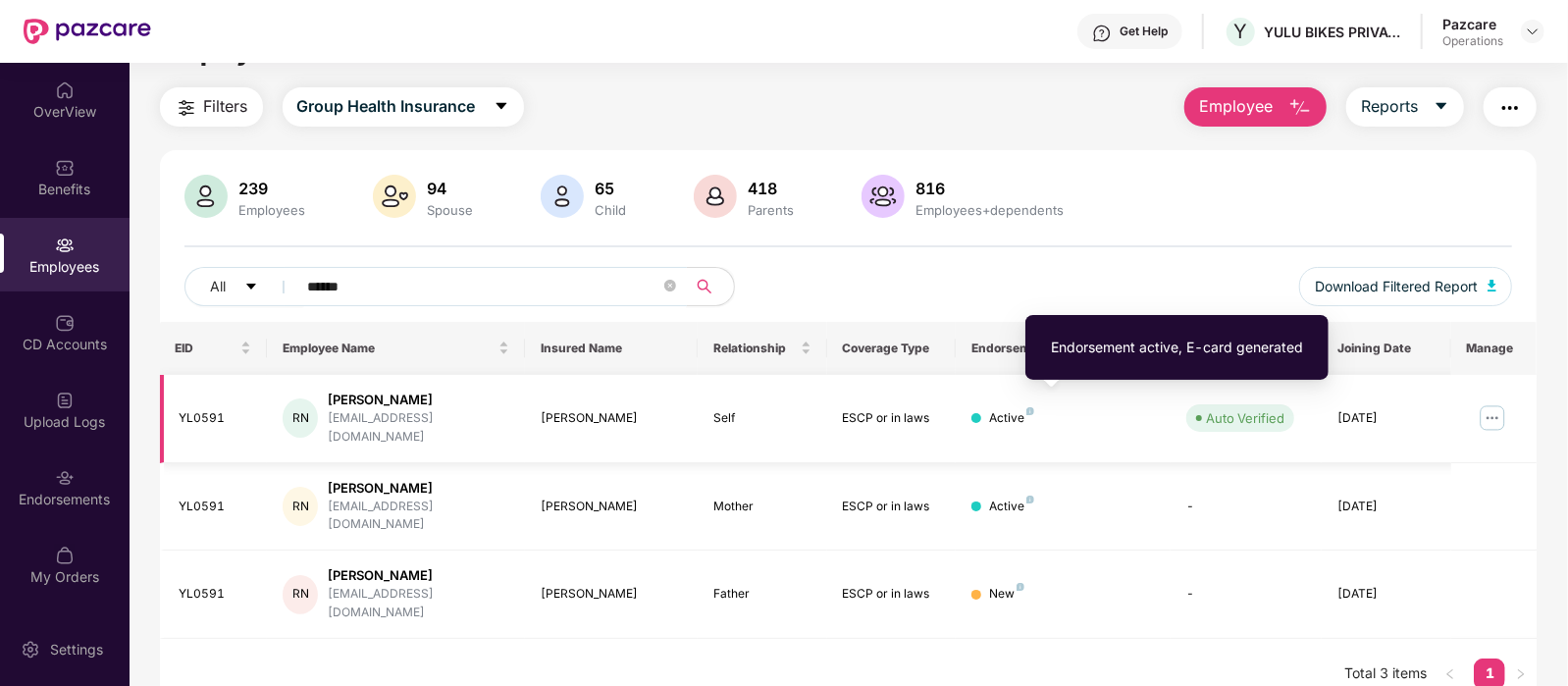
type input "******"
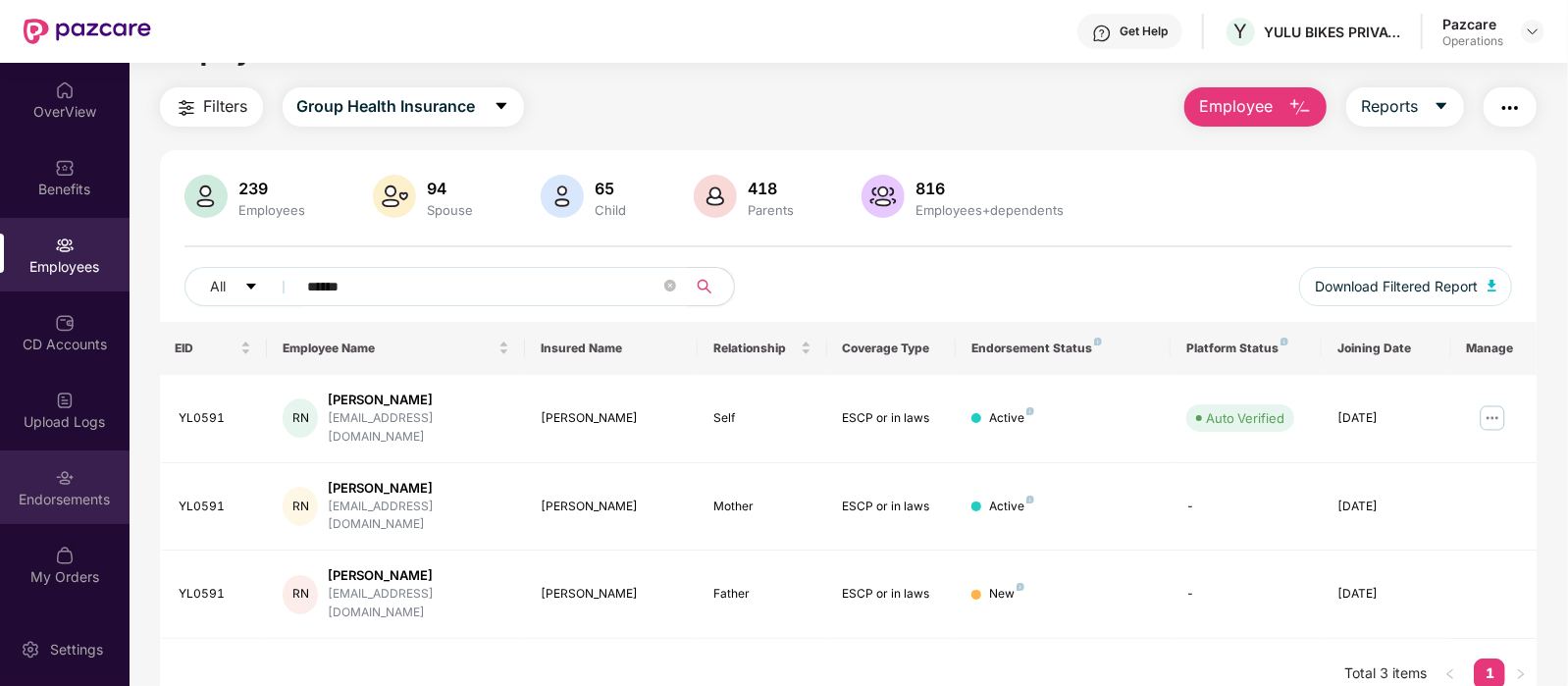
drag, startPoint x: 672, startPoint y: 289, endPoint x: 69, endPoint y: 477, distance: 631.6
click at [69, 477] on div "OverView Benefits Employees CD Accounts Upload Logs Endorsements My Orders Pazc…" at bounding box center [784, 375] width 1568 height 624
click at [69, 477] on img at bounding box center [65, 478] width 20 height 20
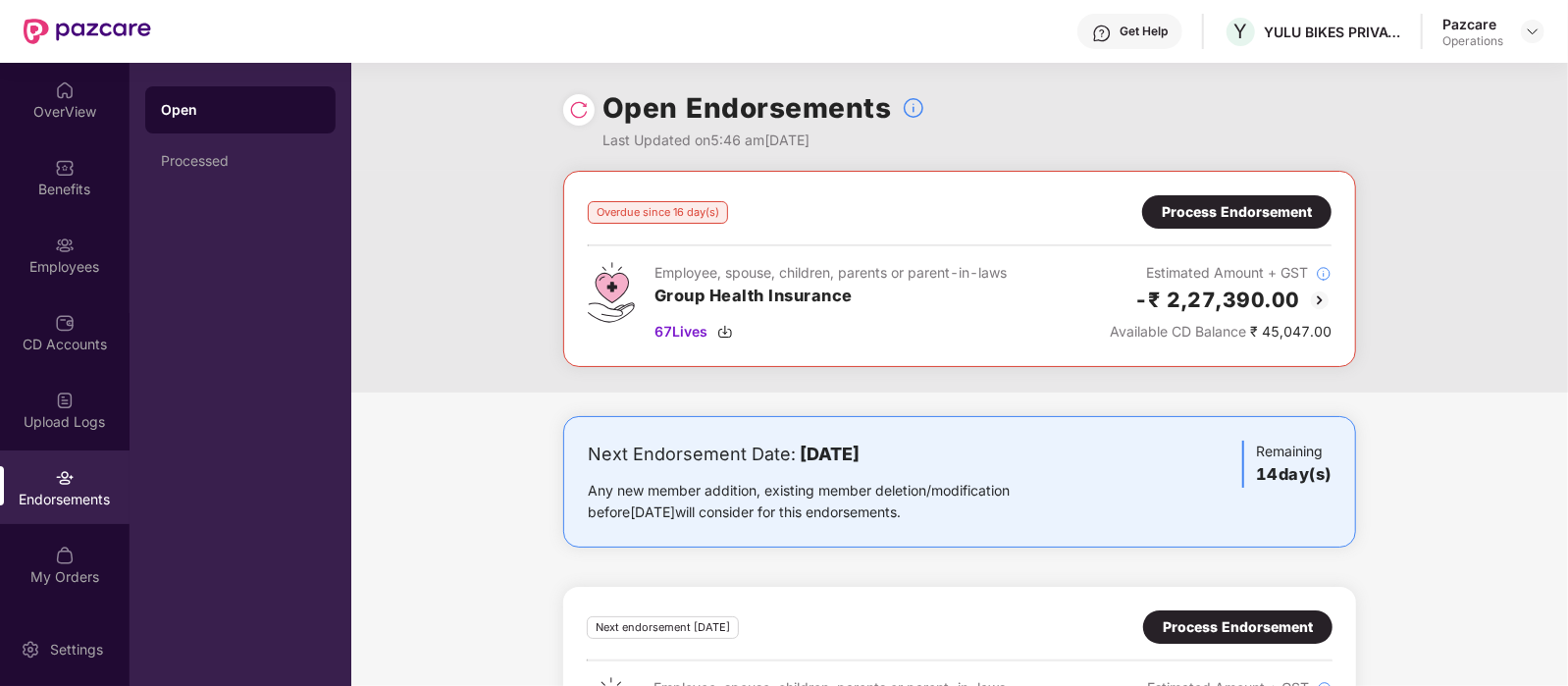
click at [1260, 202] on div "Process Endorsement" at bounding box center [1237, 213] width 150 height 22
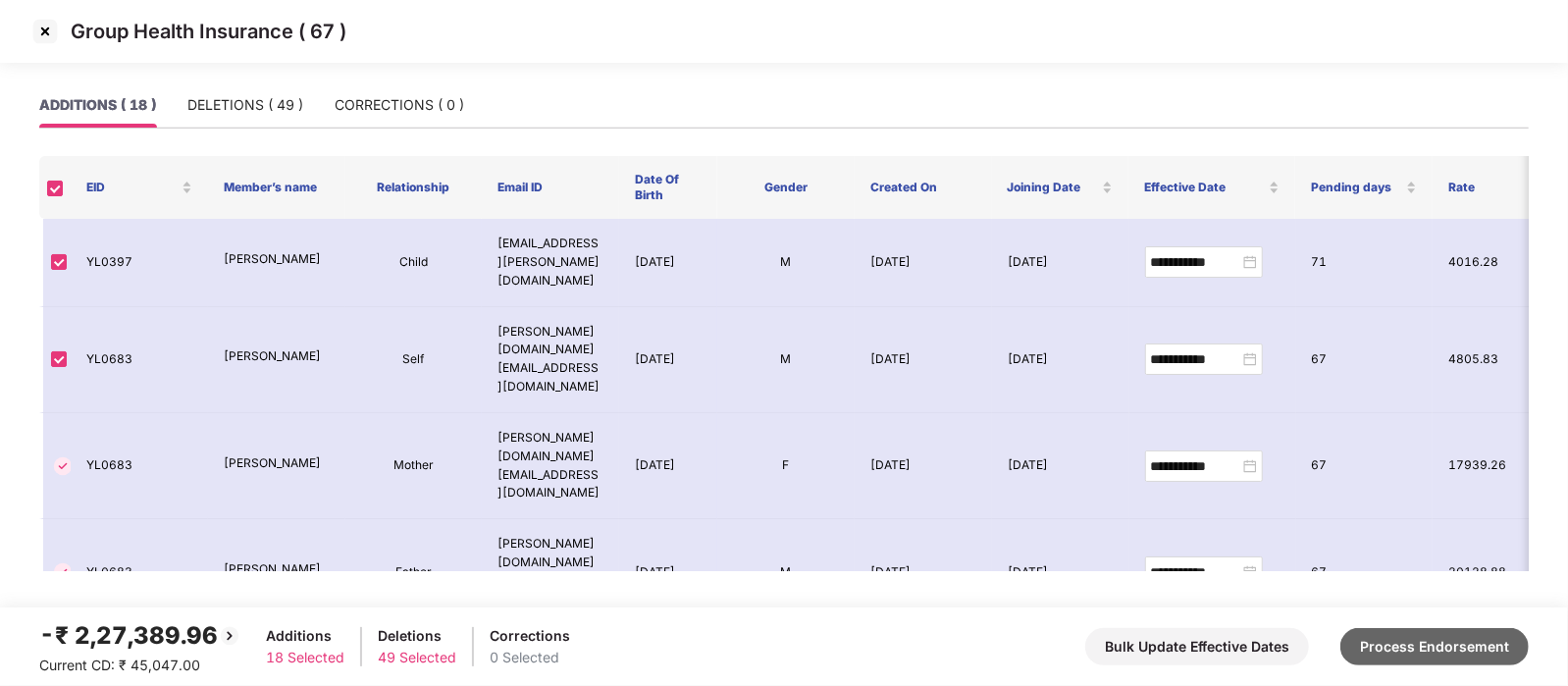
click at [1496, 645] on button "Process Endorsement" at bounding box center [1434, 646] width 189 height 38
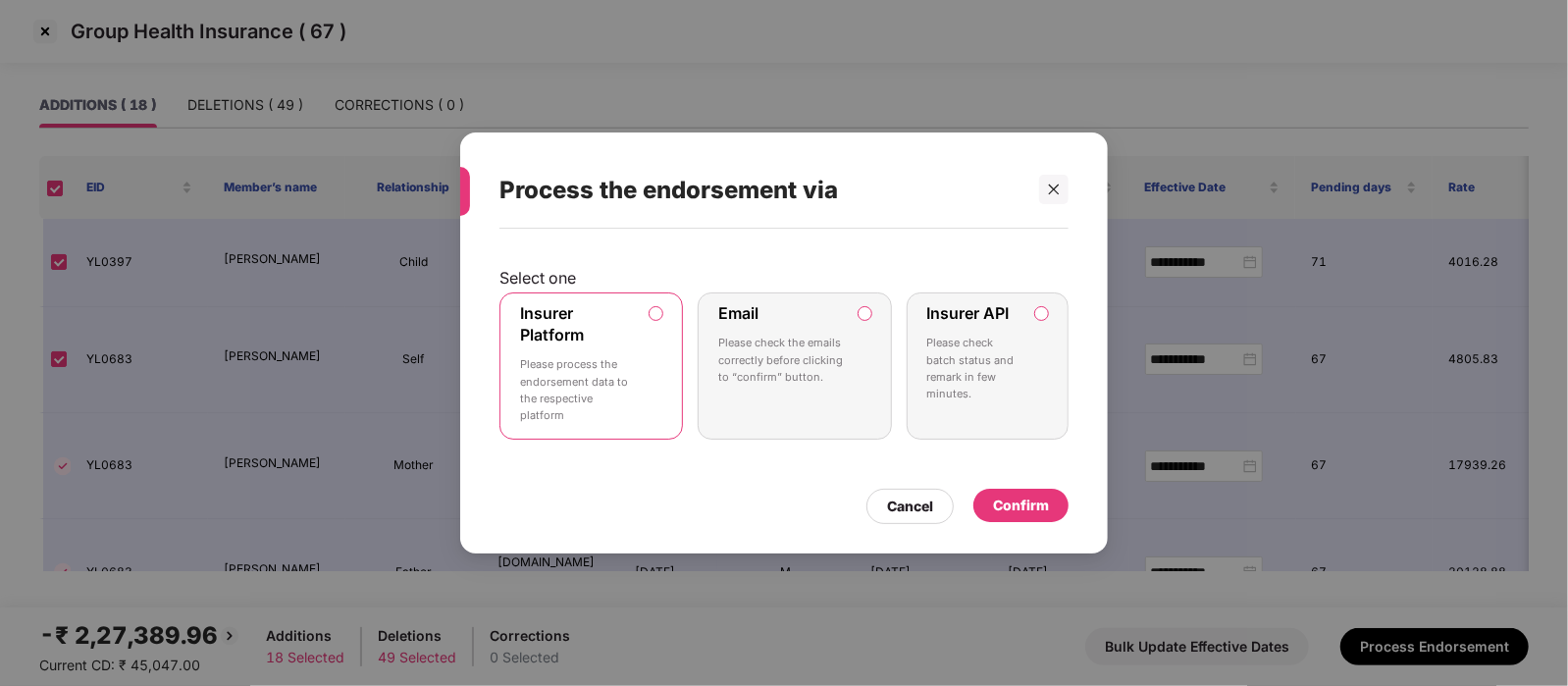
click at [993, 375] on p "Please check batch status and remark in few minutes." at bounding box center [973, 369] width 93 height 68
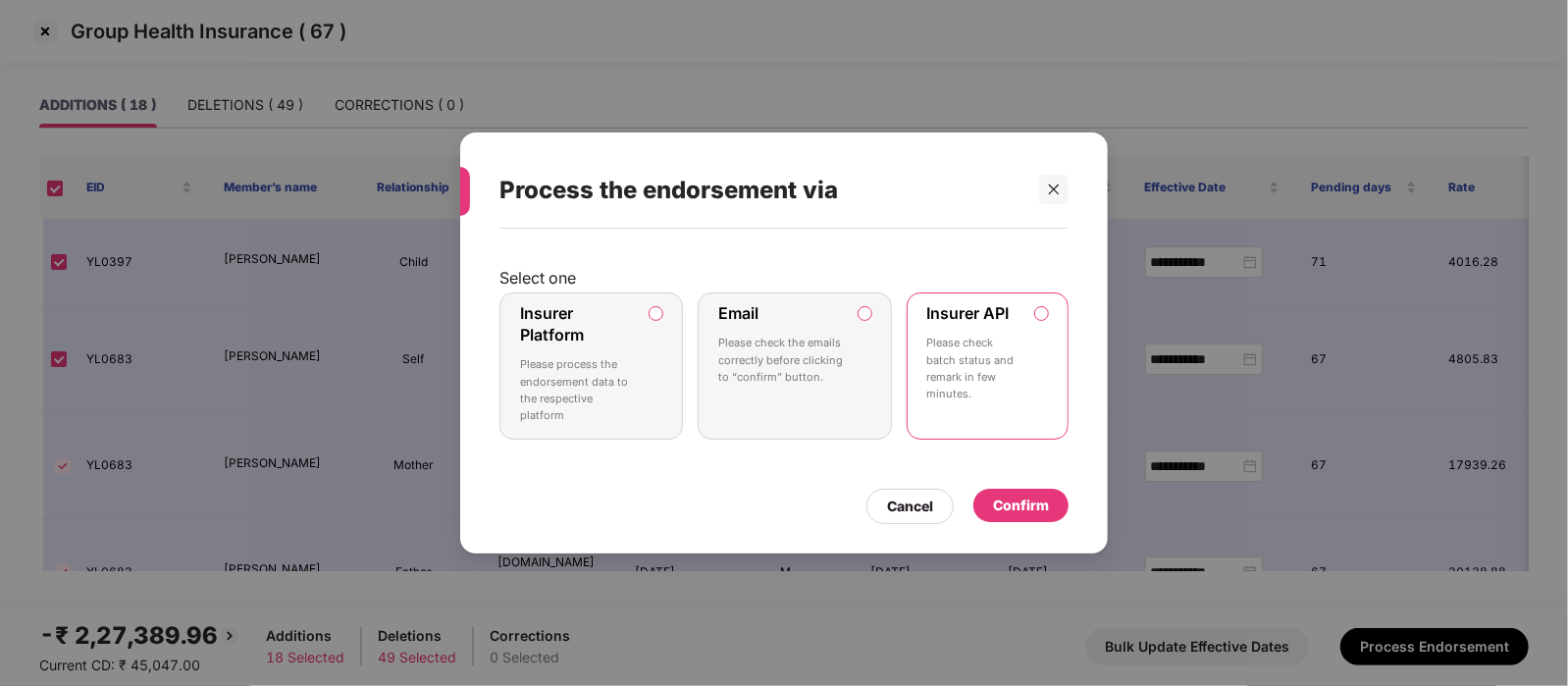
click at [1044, 497] on div "Confirm" at bounding box center [1021, 505] width 56 height 22
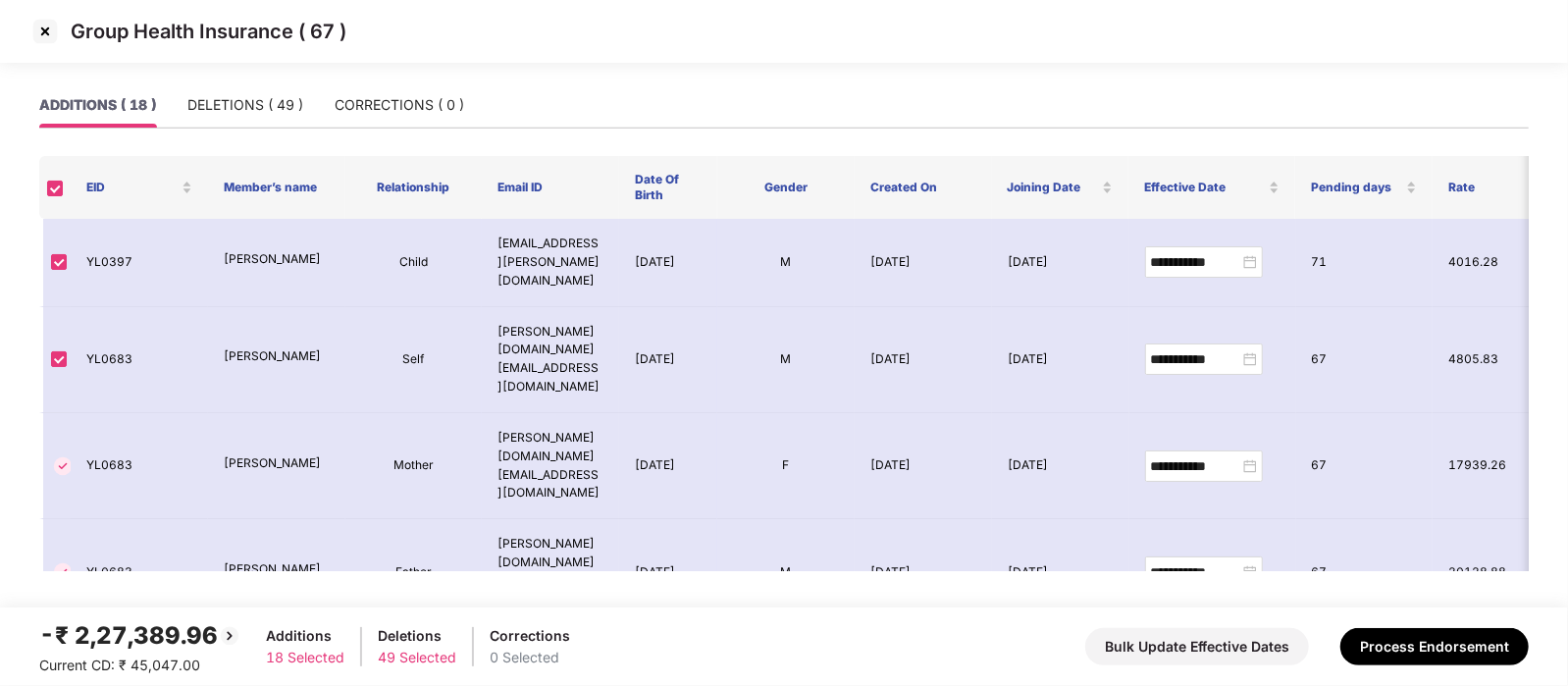
click at [51, 36] on img at bounding box center [45, 32] width 32 height 32
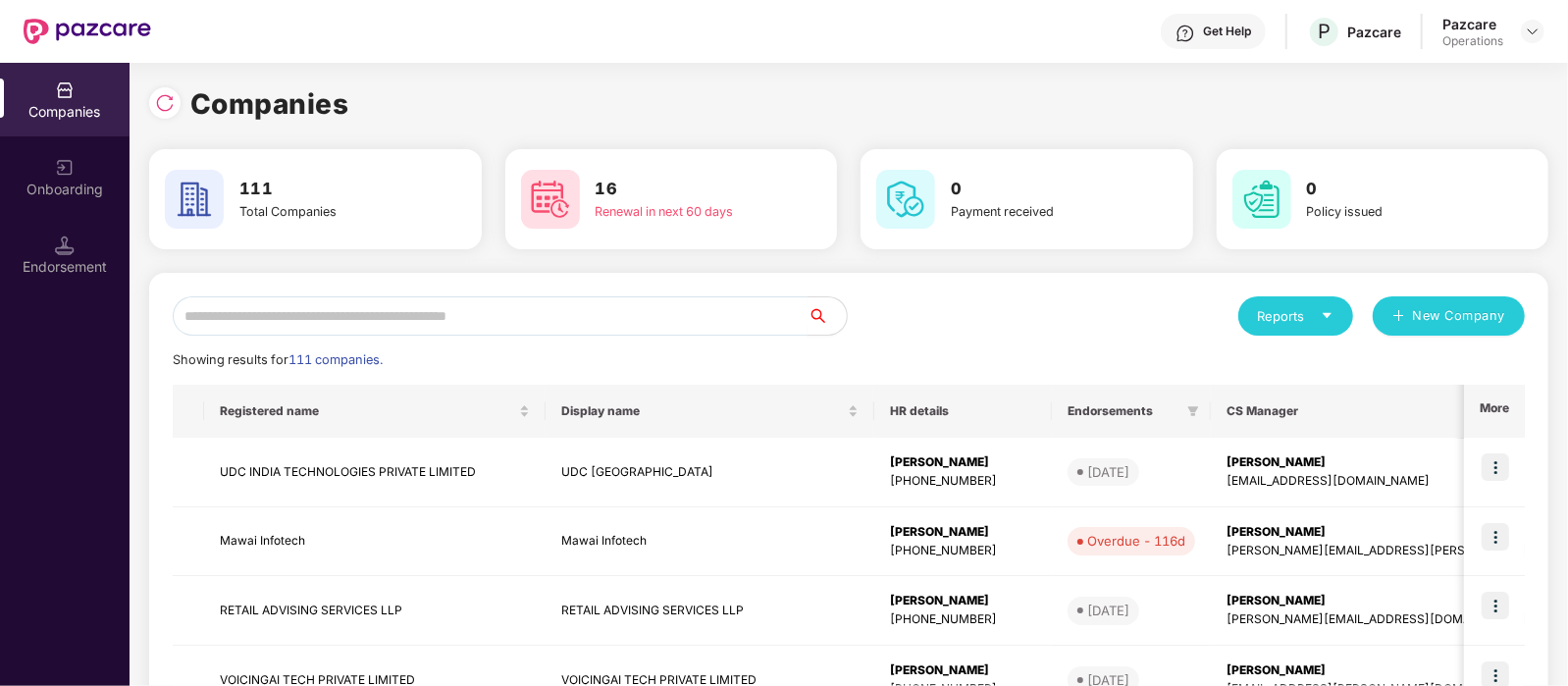
click at [329, 328] on input "text" at bounding box center [490, 316] width 634 height 40
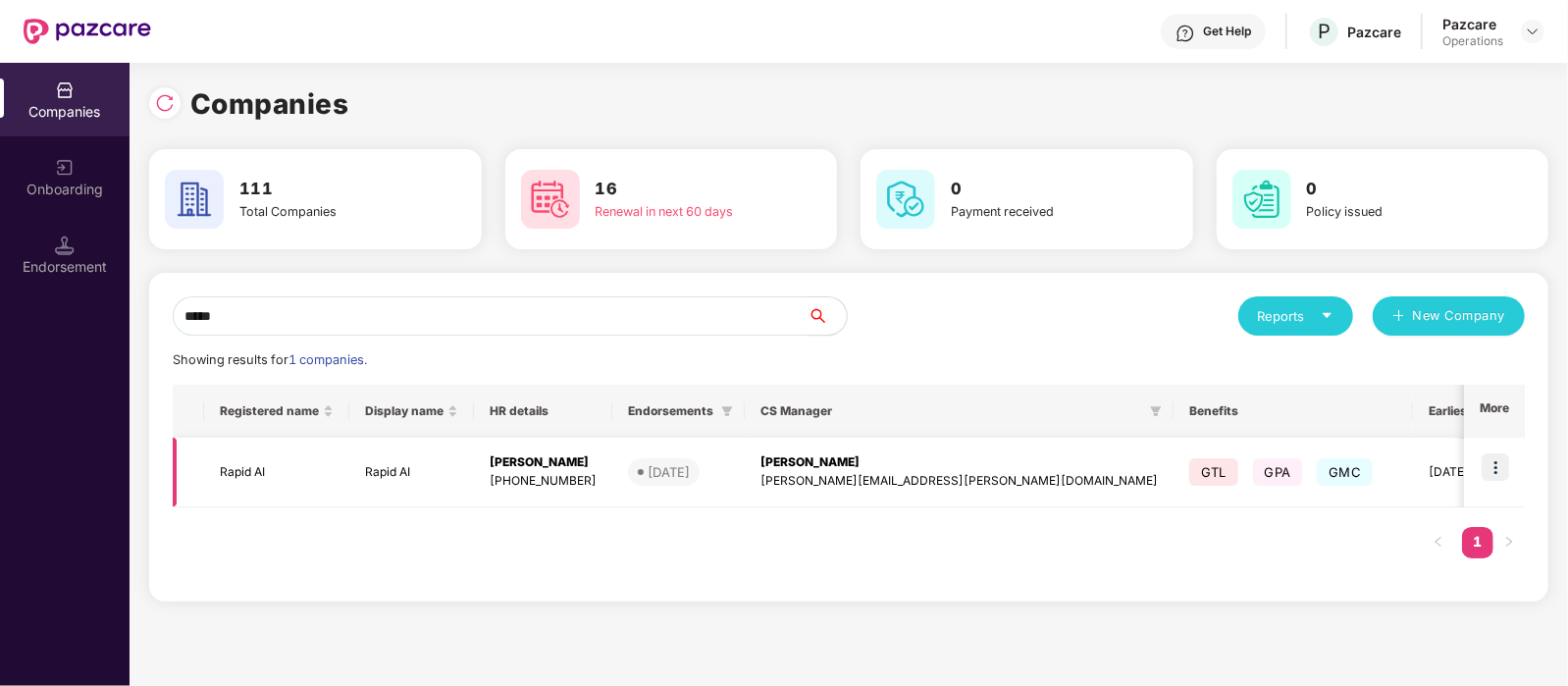
type input "*****"
click at [260, 469] on td "Rapid AI" at bounding box center [277, 472] width 145 height 69
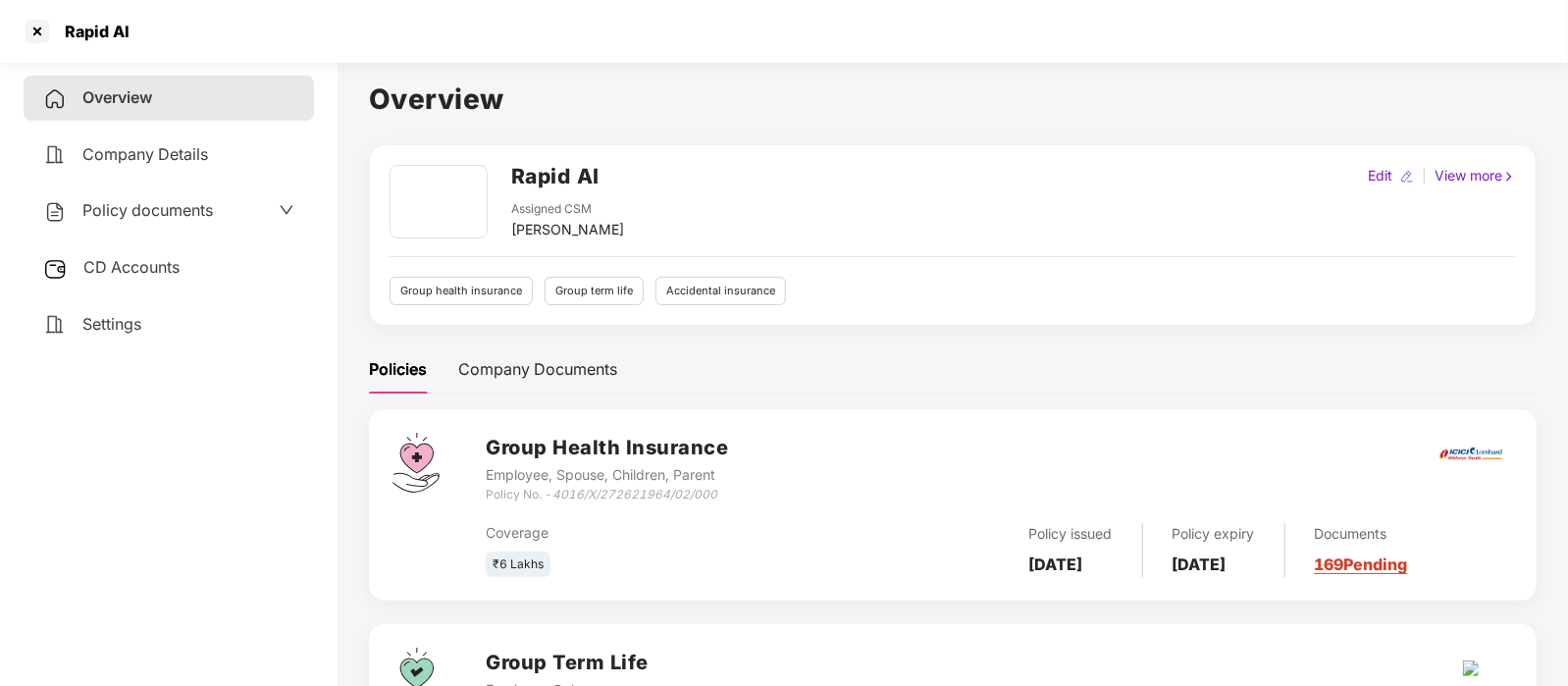
click at [155, 261] on span "CD Accounts" at bounding box center [130, 267] width 96 height 20
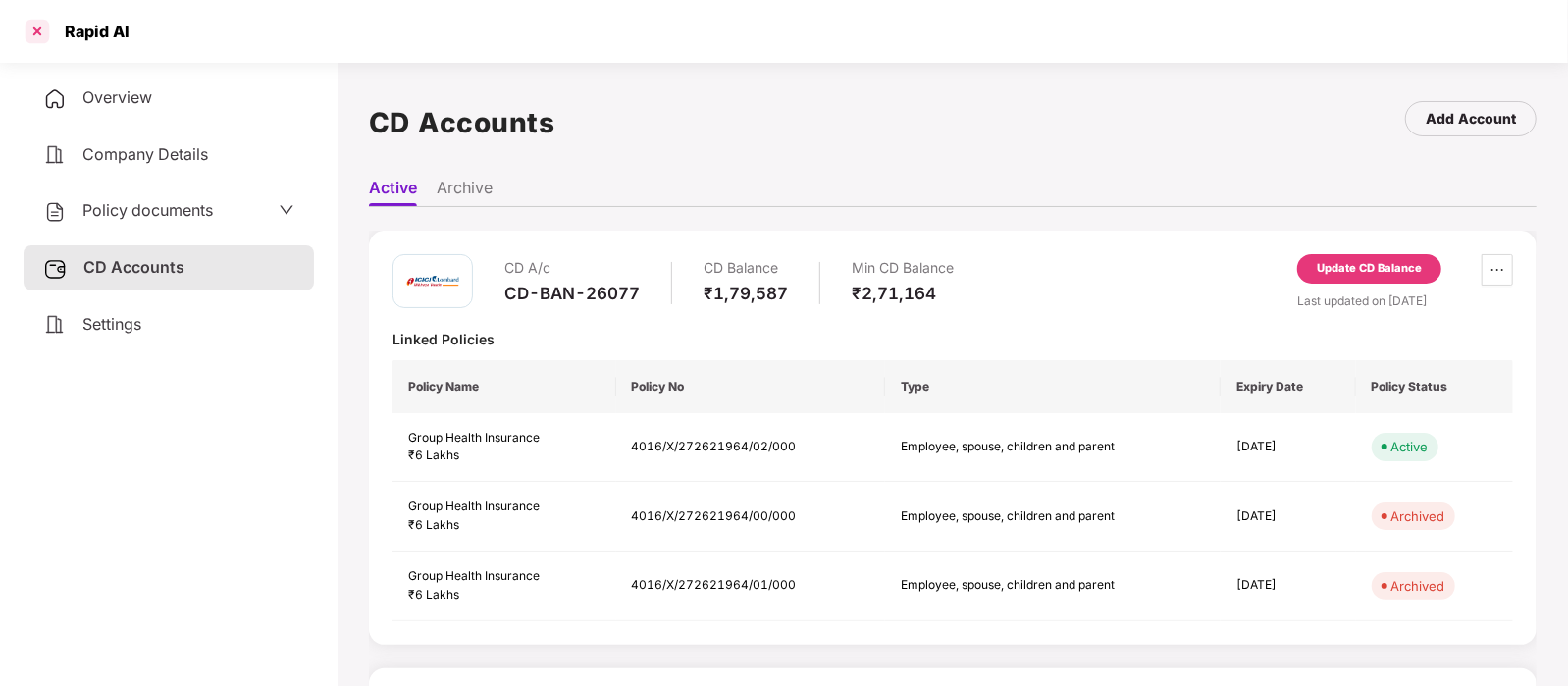
click at [30, 28] on div at bounding box center [38, 32] width 32 height 32
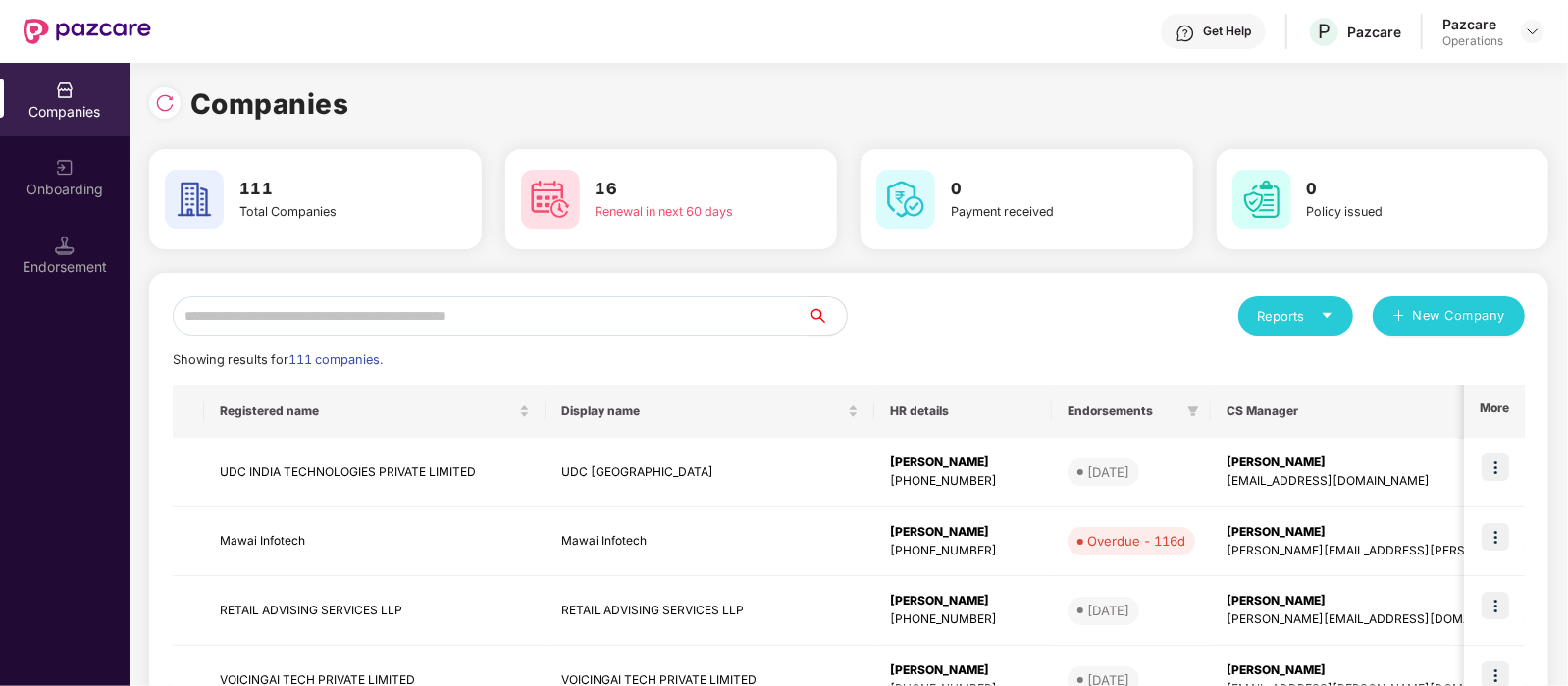
click at [277, 312] on input "text" at bounding box center [490, 316] width 634 height 40
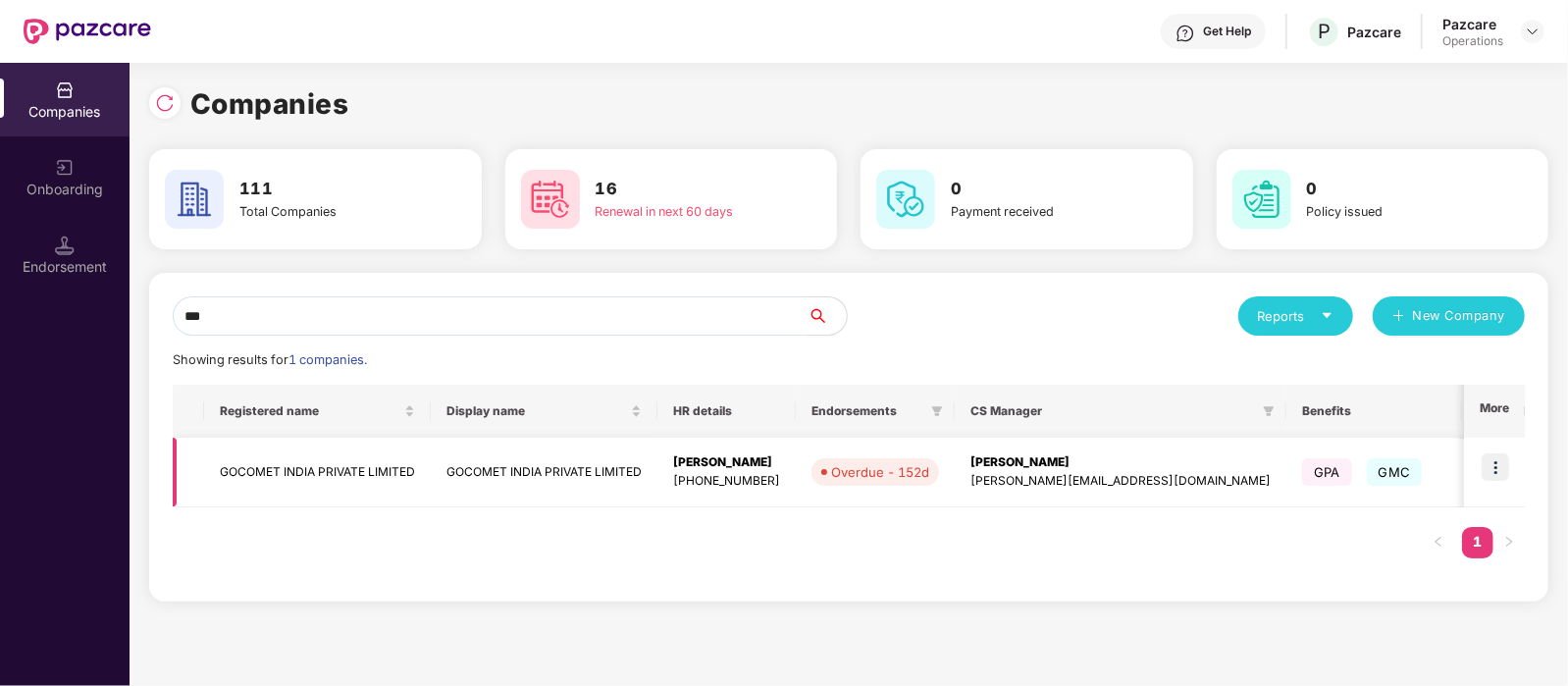
type input "***"
click at [1495, 467] on img at bounding box center [1495, 468] width 28 height 28
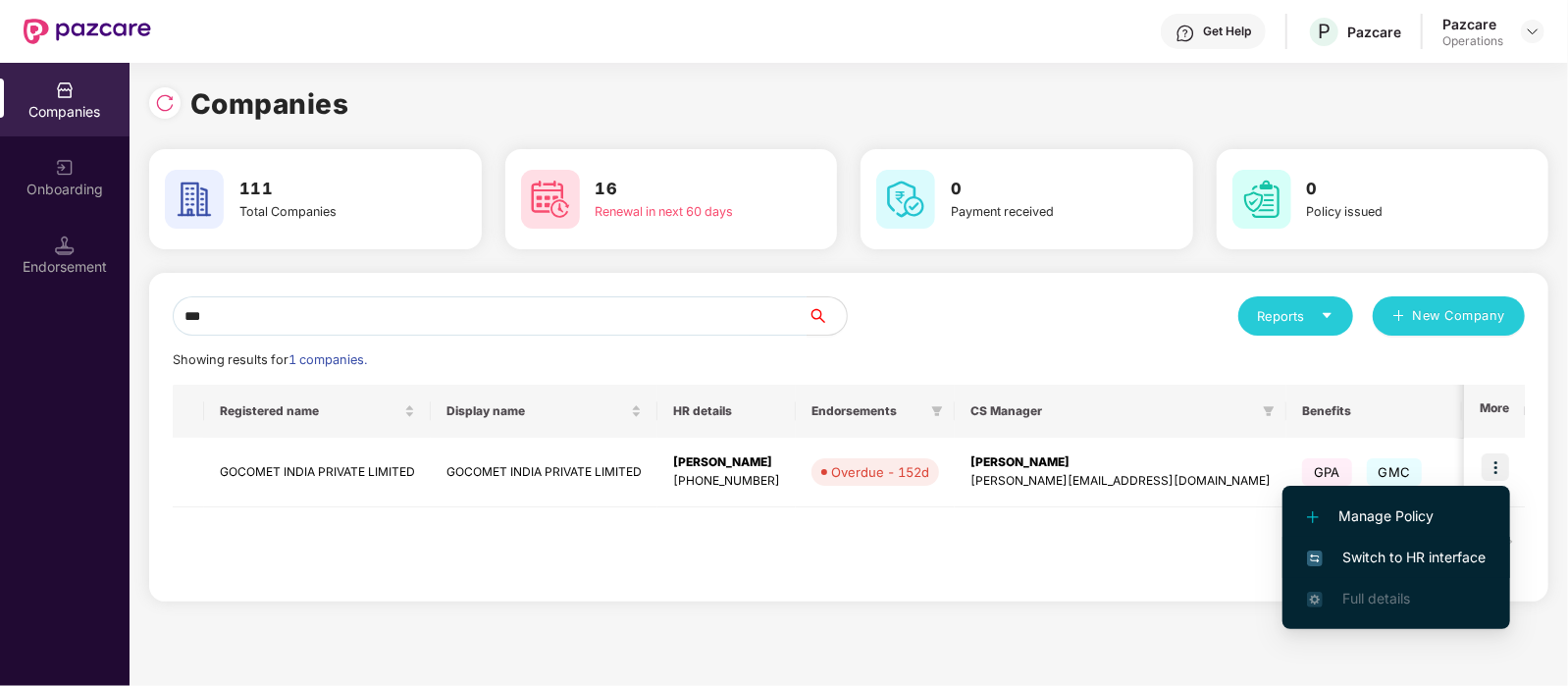
click at [1414, 552] on span "Switch to HR interface" at bounding box center [1396, 557] width 179 height 22
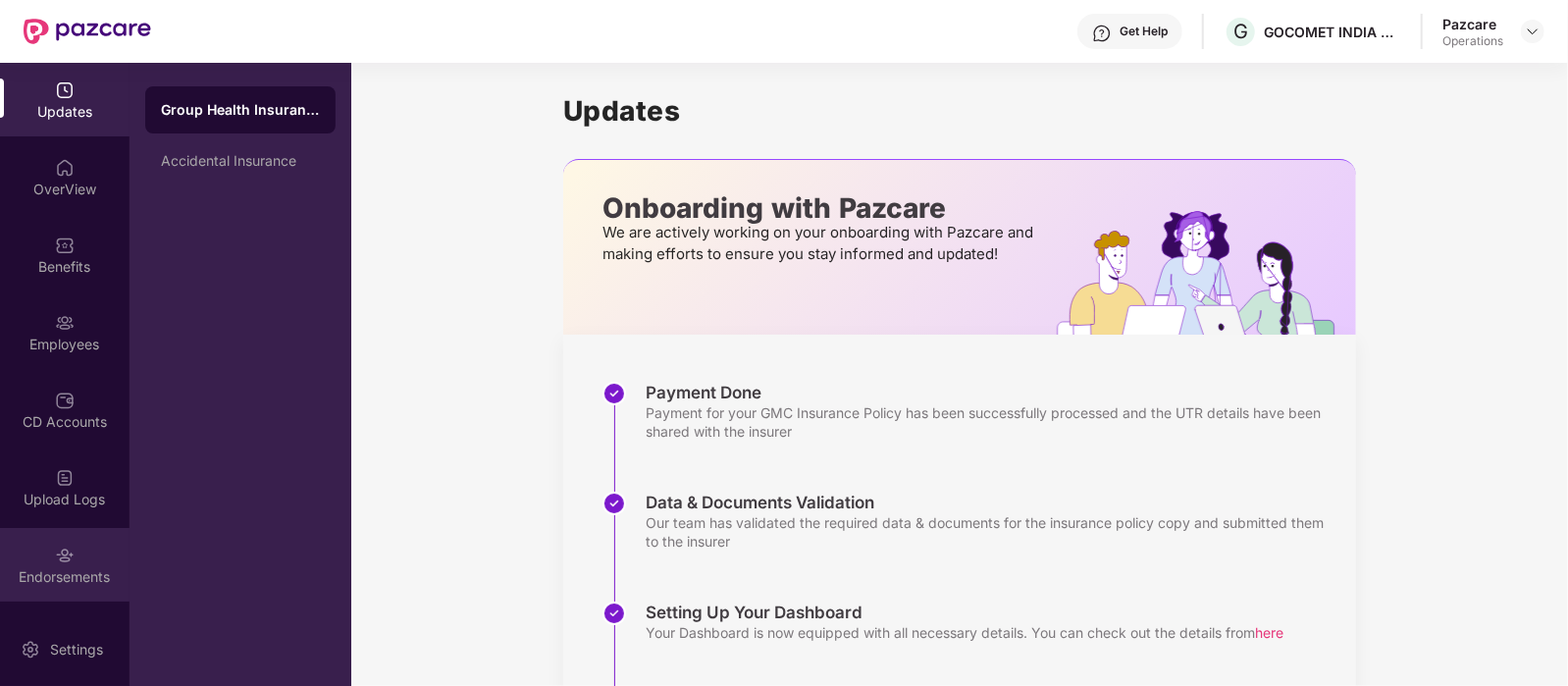
click at [40, 559] on div "Endorsements" at bounding box center [64, 564] width 129 height 73
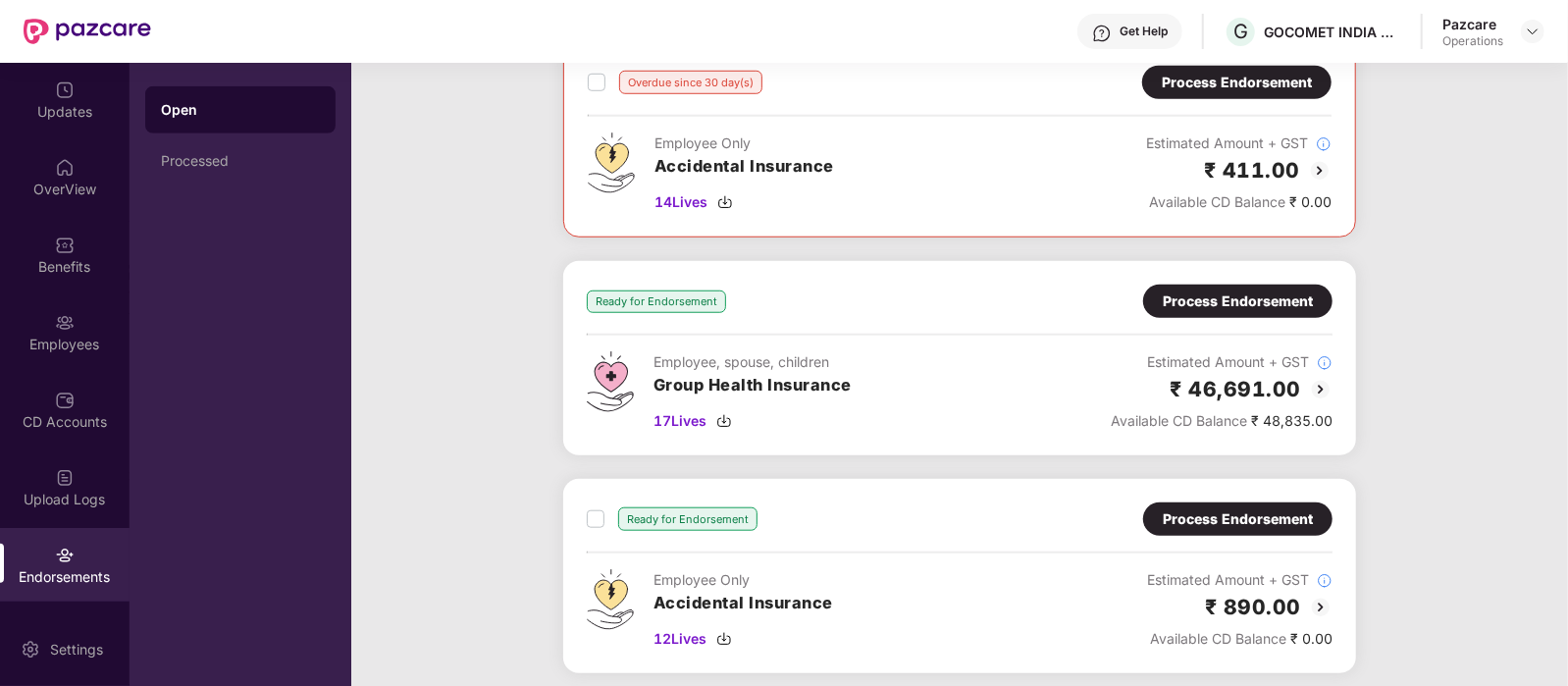
scroll to position [1007, 0]
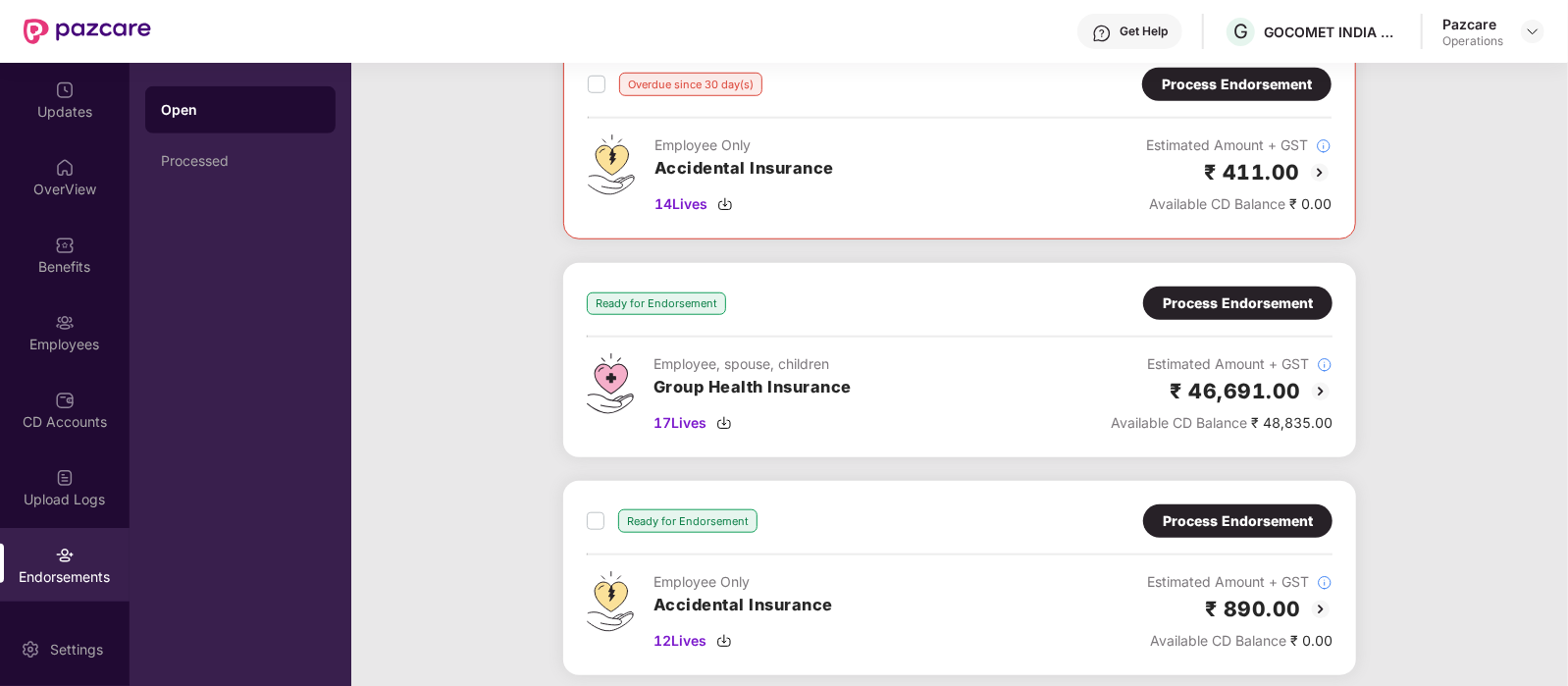
click at [1224, 309] on div "Process Endorsement" at bounding box center [1238, 303] width 150 height 22
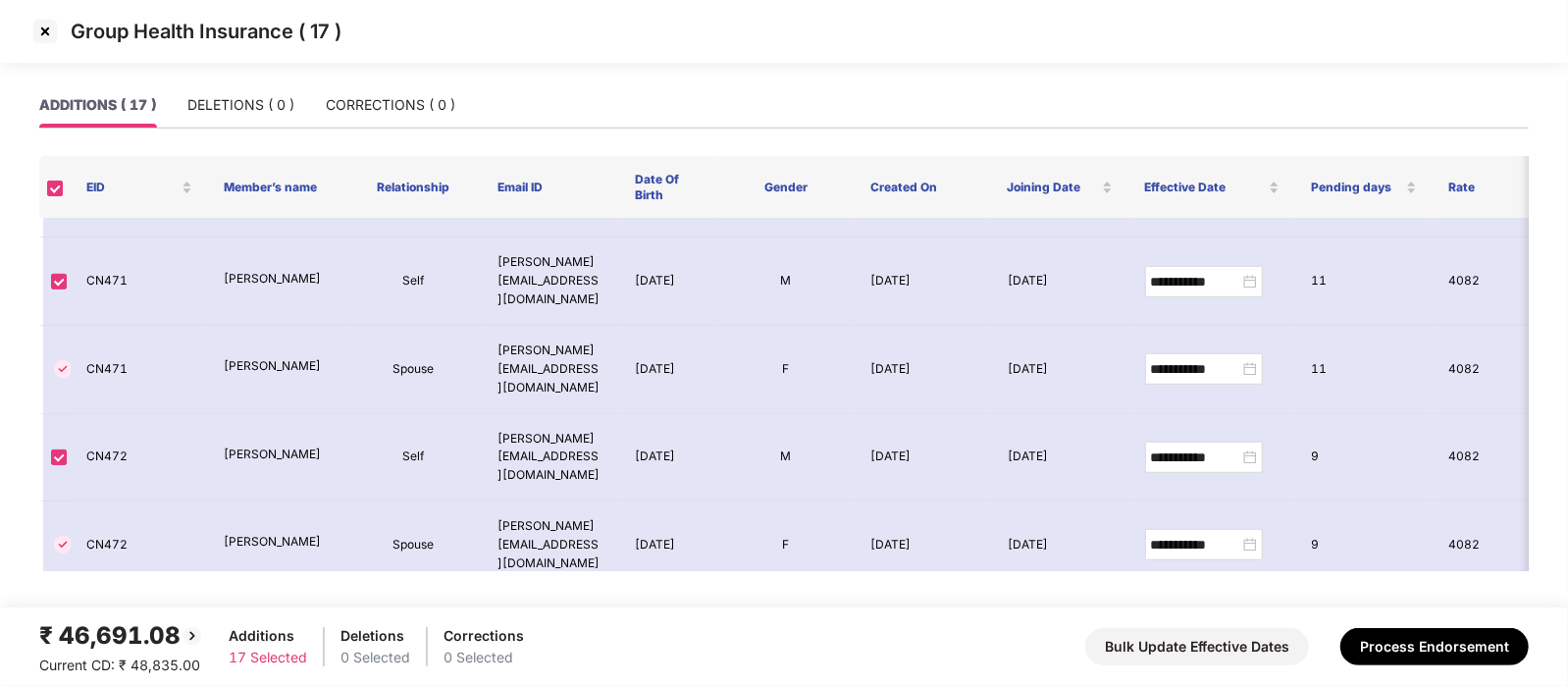
scroll to position [828, 0]
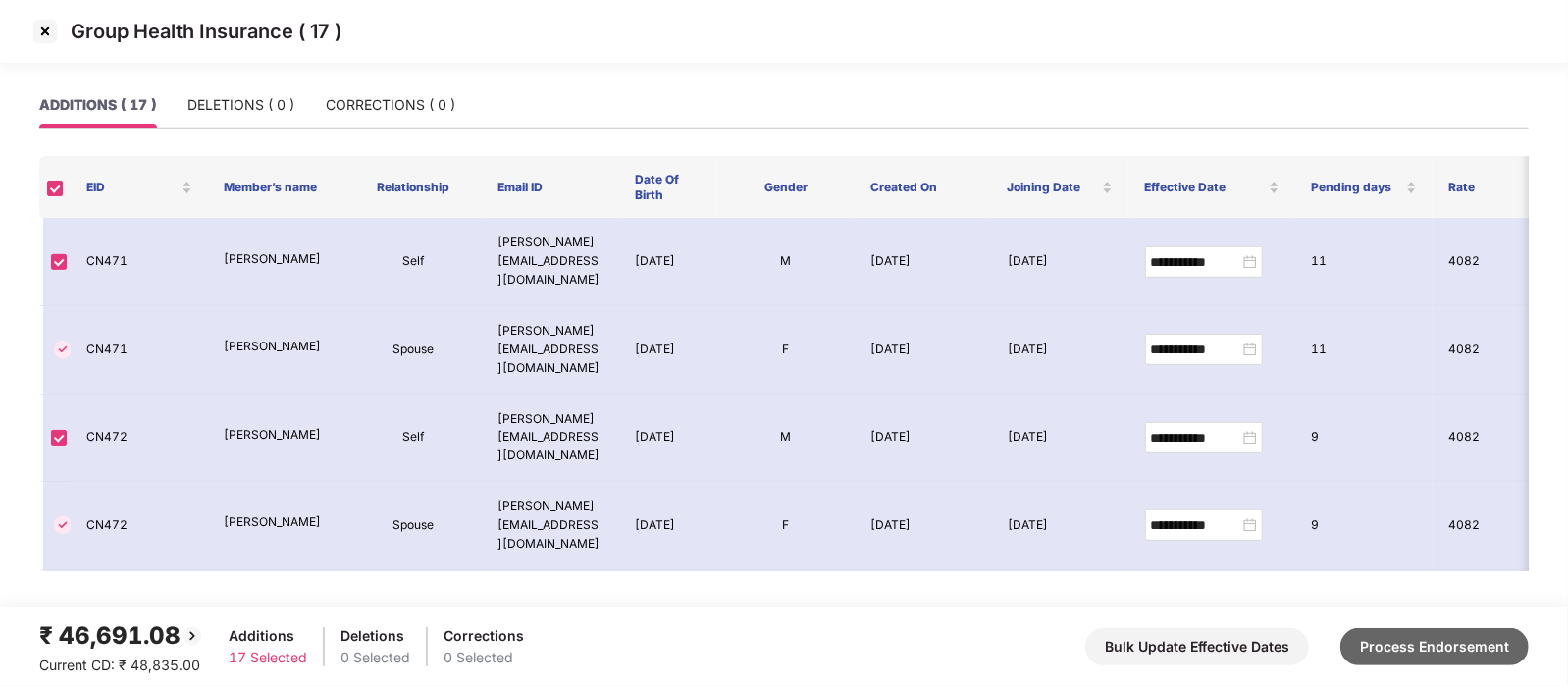
click at [1437, 645] on button "Process Endorsement" at bounding box center [1434, 646] width 189 height 38
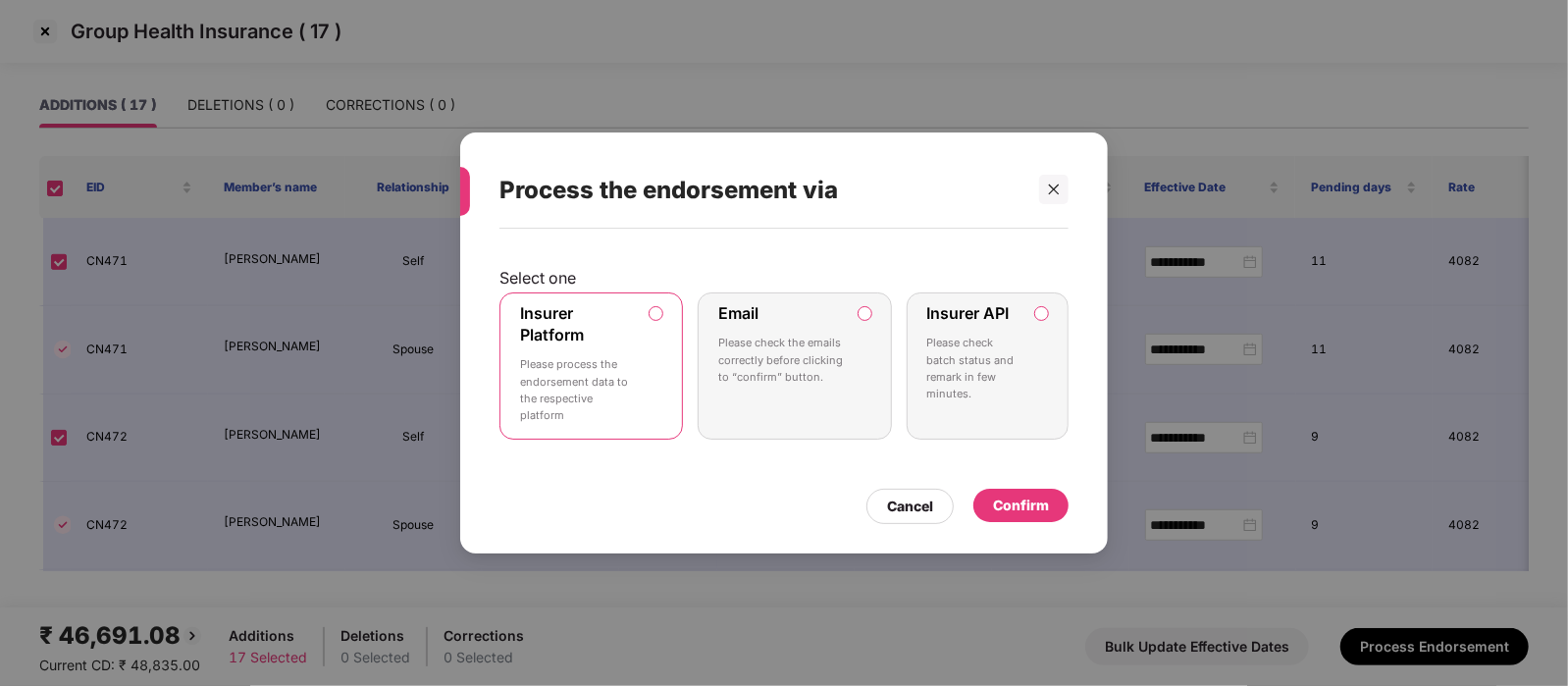
click at [957, 370] on p "Please check batch status and remark in few minutes." at bounding box center [973, 369] width 93 height 68
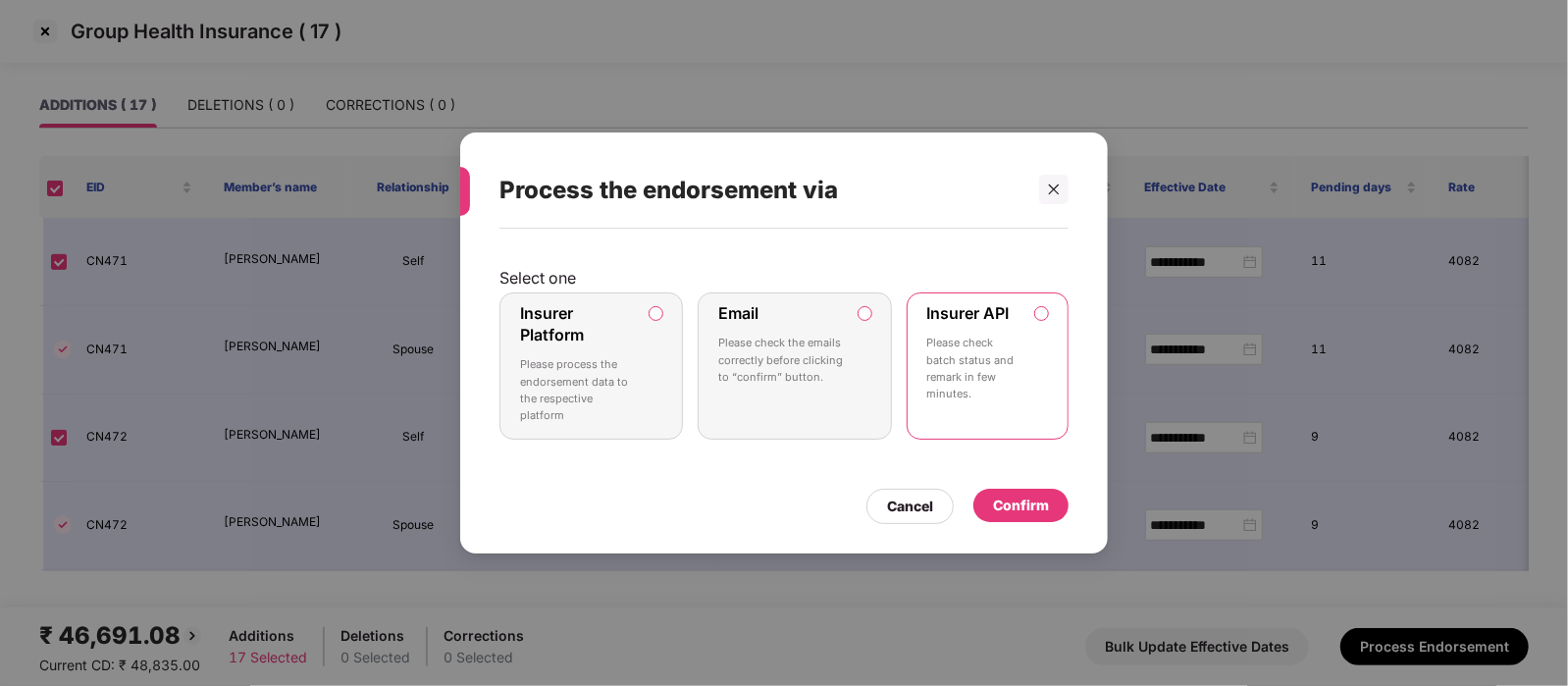
click at [1024, 494] on div "Confirm" at bounding box center [1021, 505] width 56 height 22
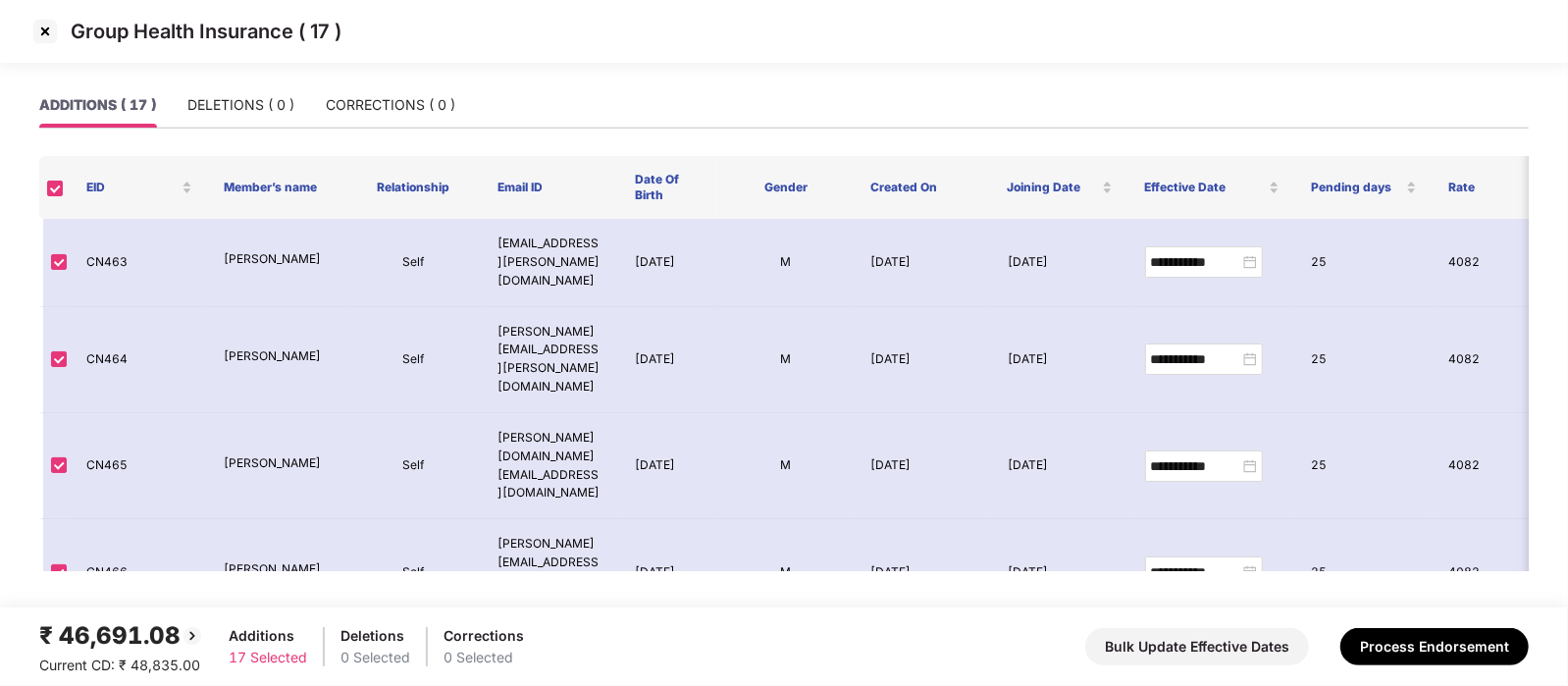
click at [41, 29] on img at bounding box center [45, 32] width 32 height 32
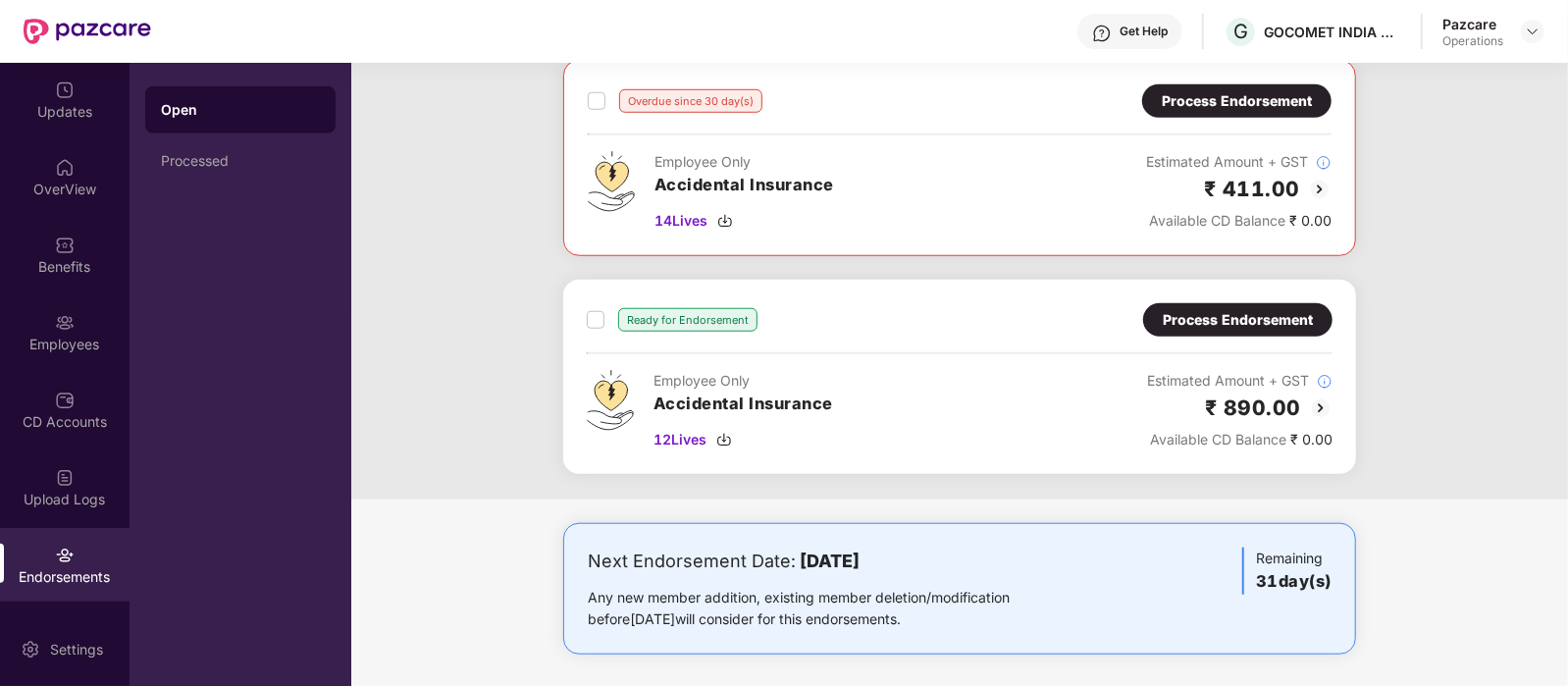
scroll to position [969, 0]
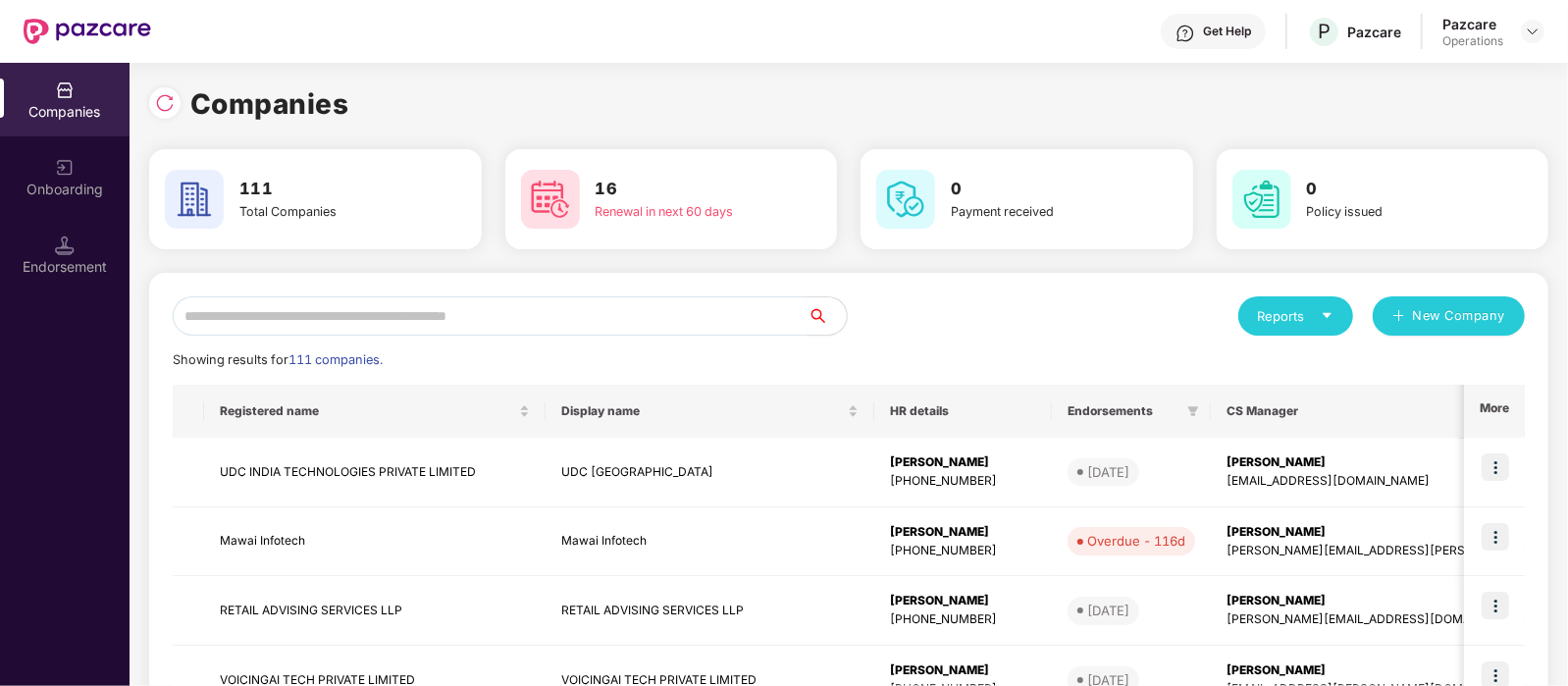
click at [359, 299] on input "text" at bounding box center [490, 316] width 634 height 40
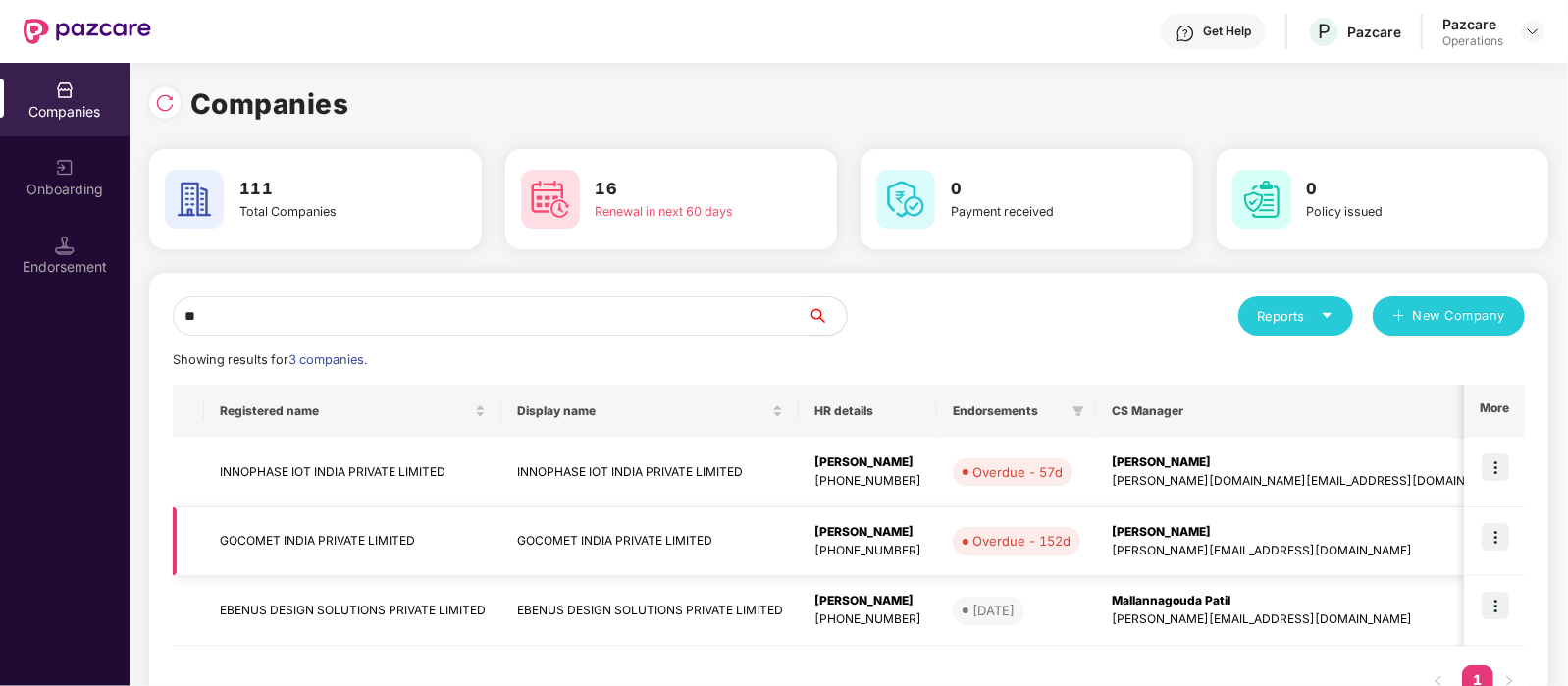
type input "**"
click at [339, 539] on td "GOCOMET INDIA PRIVATE LIMITED" at bounding box center [353, 542] width 297 height 69
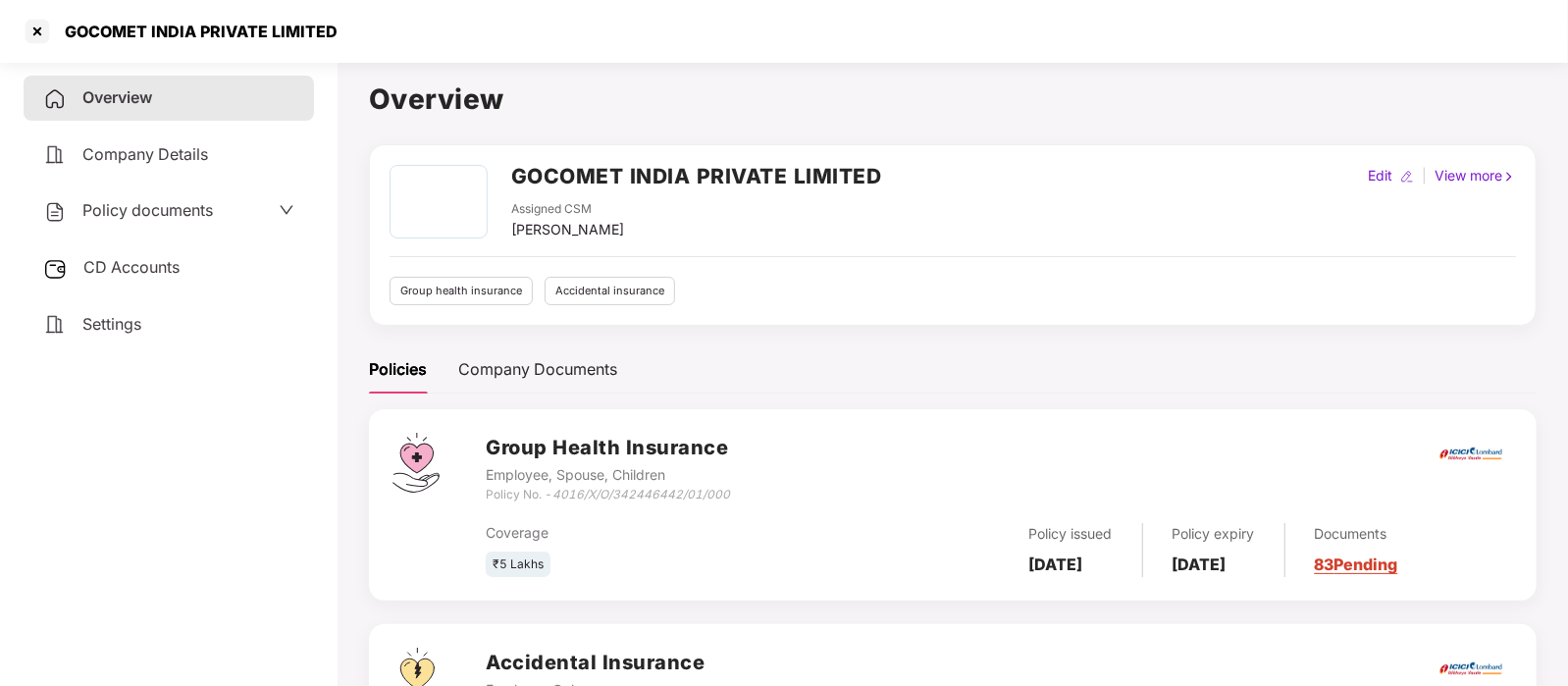
click at [179, 282] on div "CD Accounts" at bounding box center [169, 268] width 290 height 45
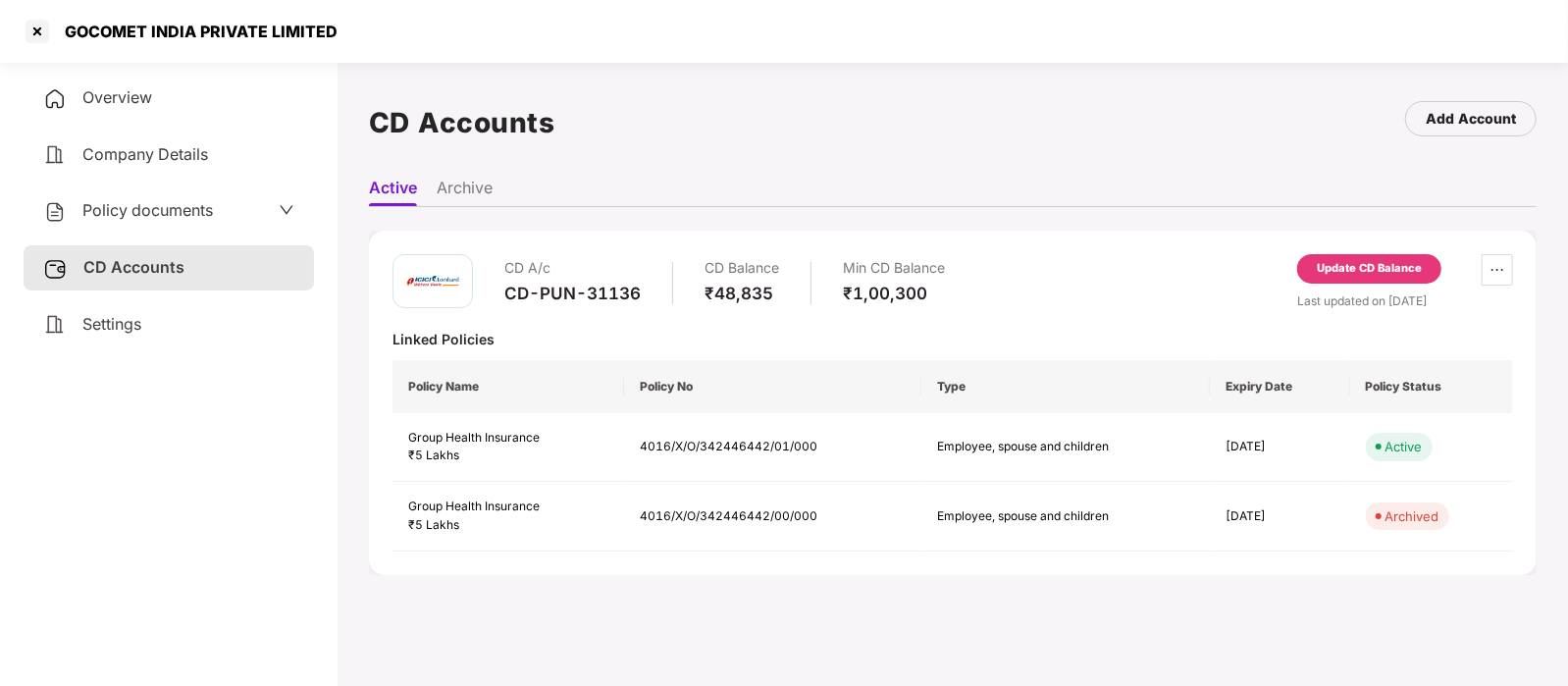
scroll to position [1, 0]
click at [40, 27] on div at bounding box center [38, 32] width 32 height 32
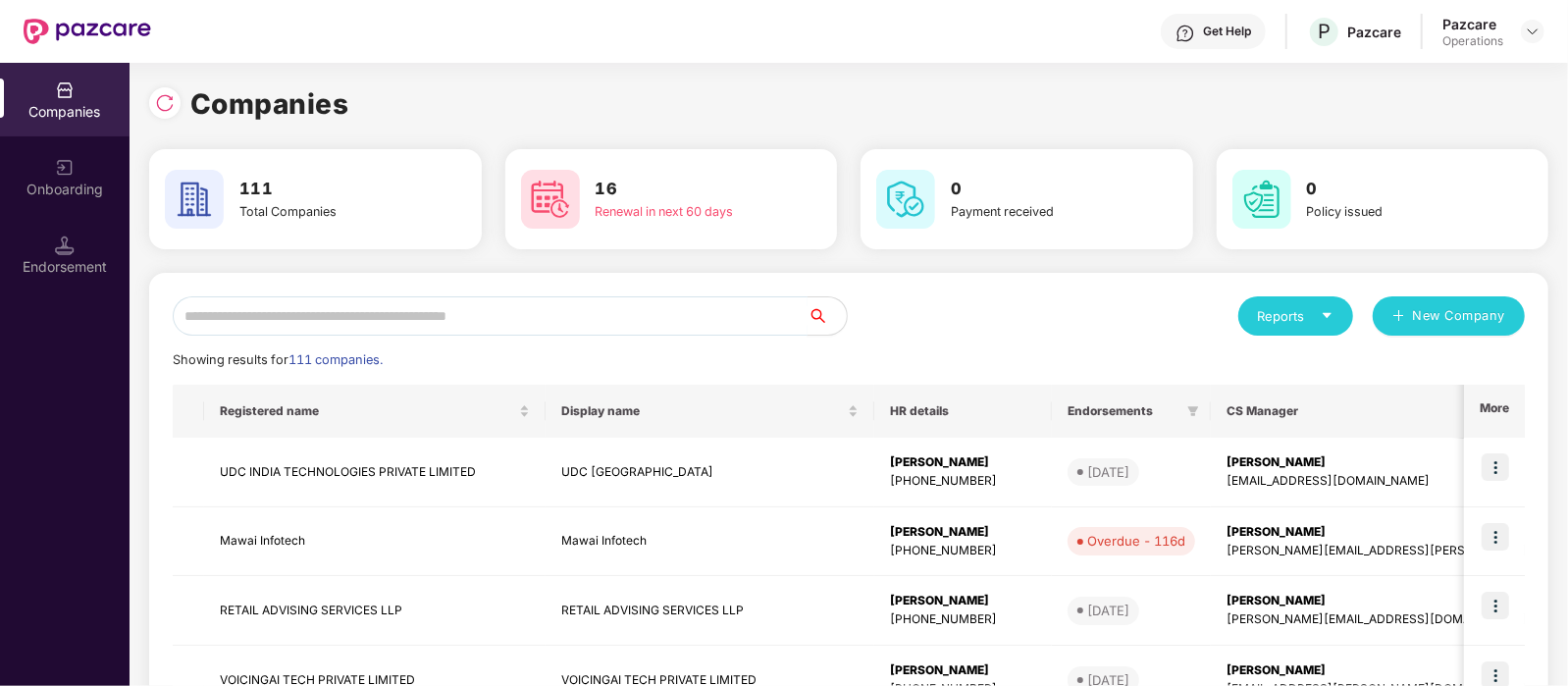
click at [421, 309] on input "text" at bounding box center [490, 316] width 634 height 40
type input "*"
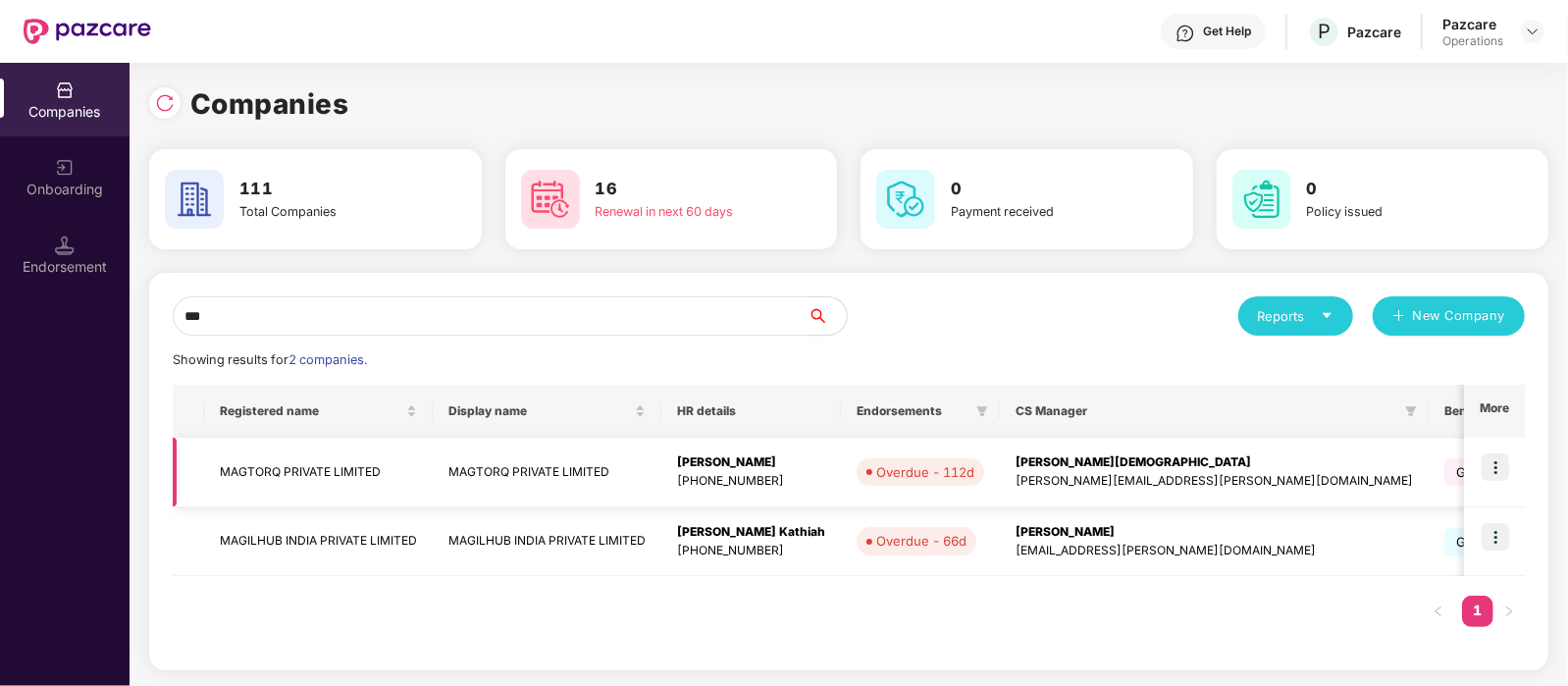
type input "***"
click at [1493, 459] on img at bounding box center [1495, 468] width 28 height 28
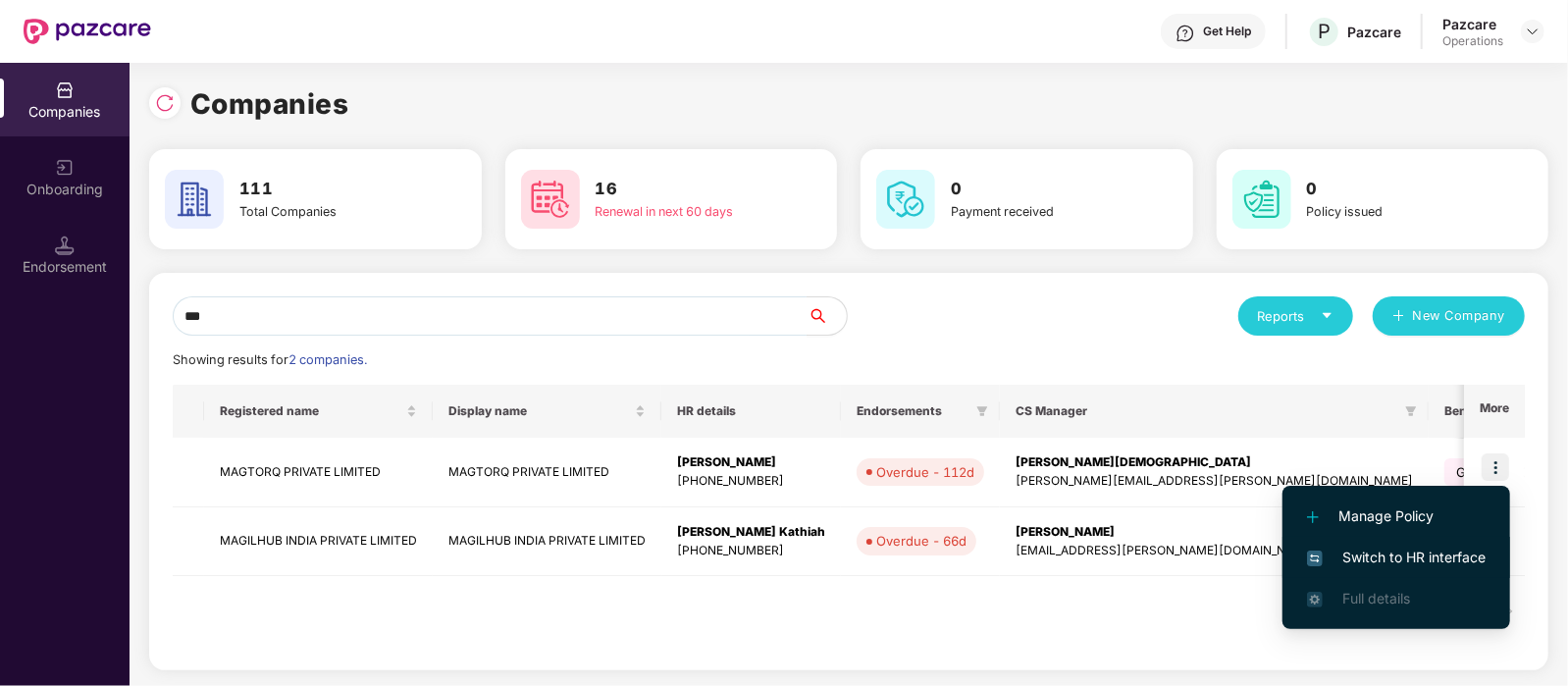
click at [1398, 544] on li "Switch to HR interface" at bounding box center [1396, 557] width 227 height 42
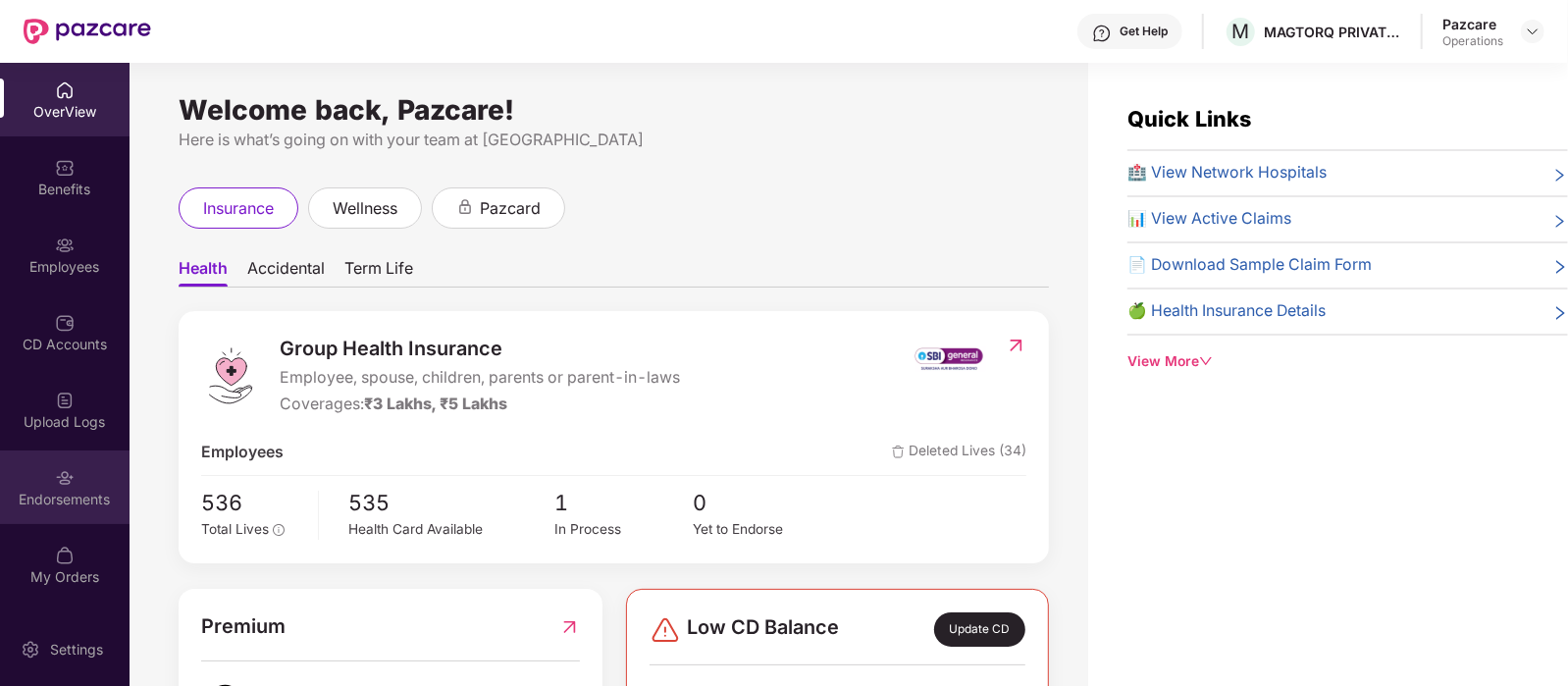
click at [74, 478] on div "Endorsements" at bounding box center [64, 487] width 129 height 73
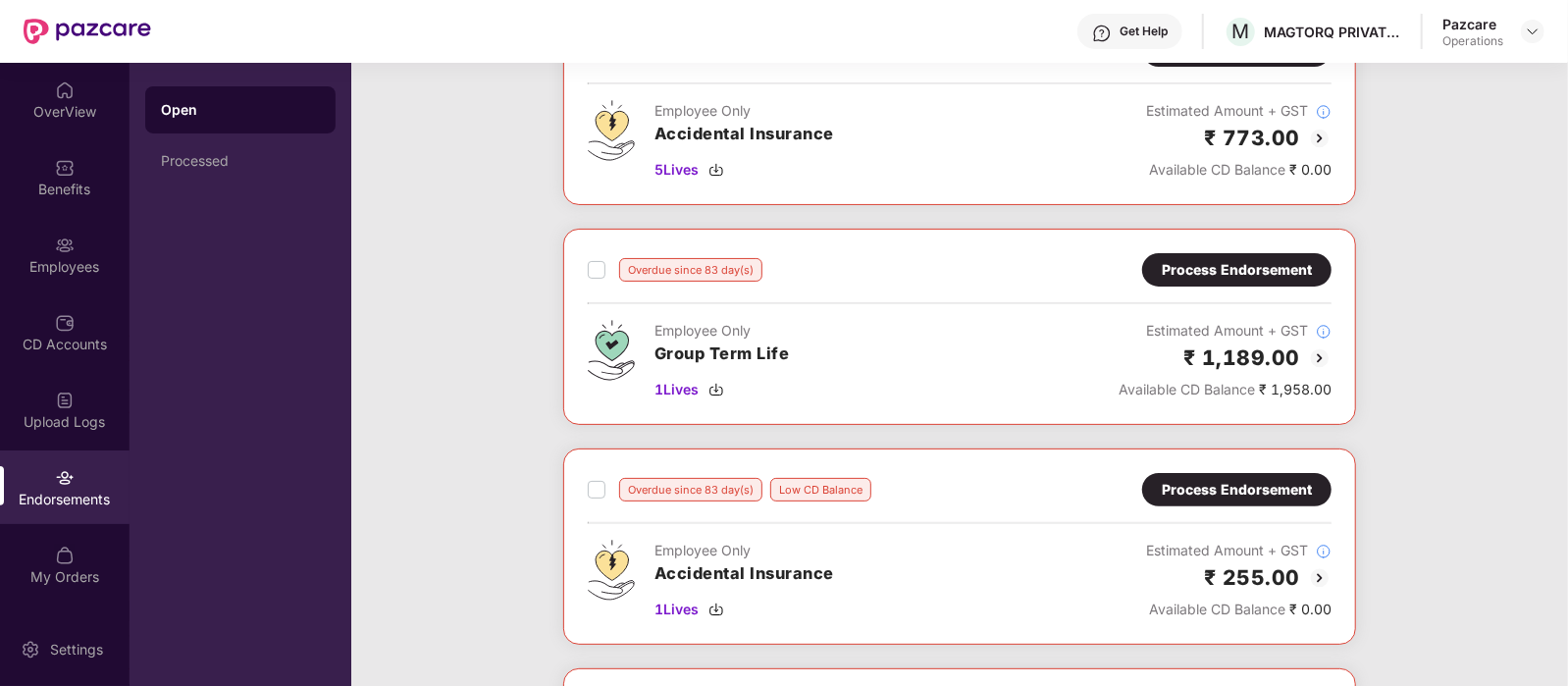
scroll to position [158, 0]
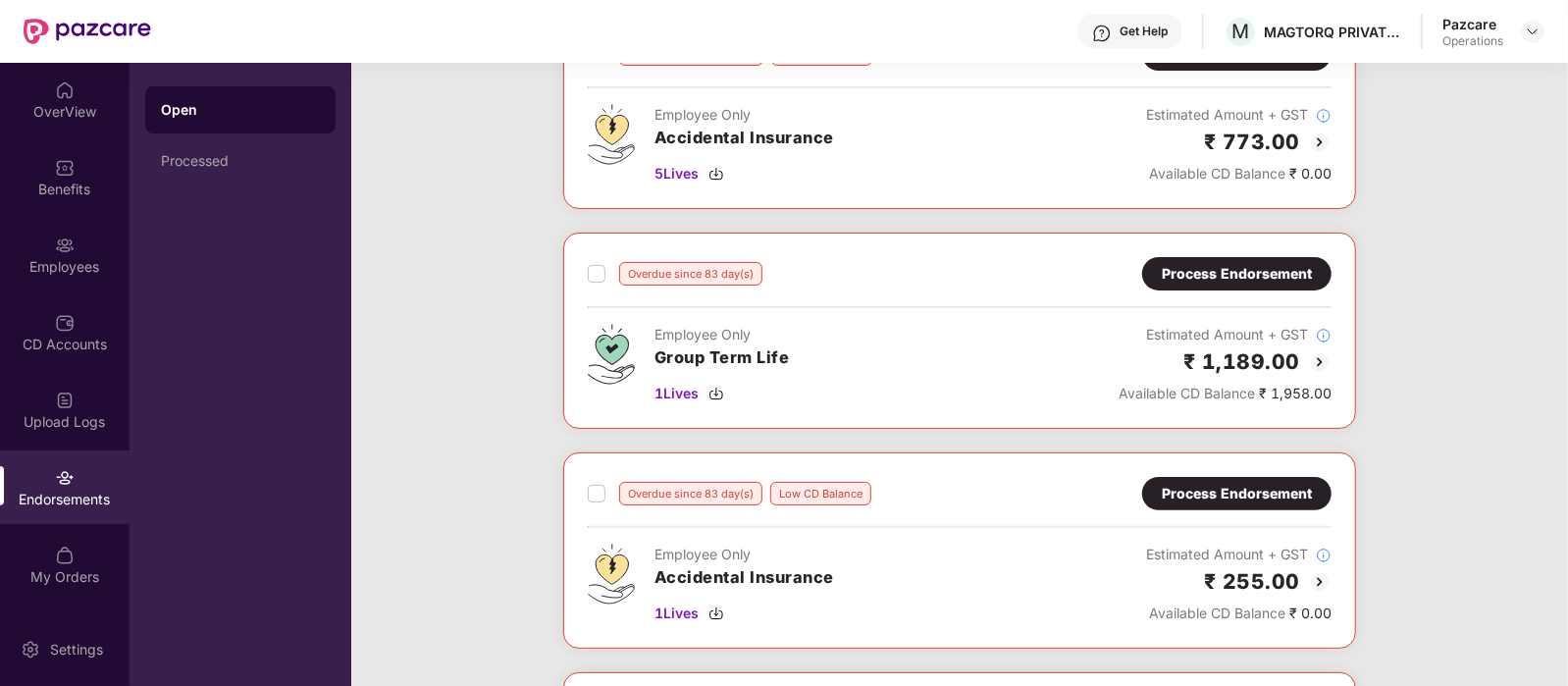
click at [1192, 267] on div "Process Endorsement" at bounding box center [1237, 274] width 150 height 22
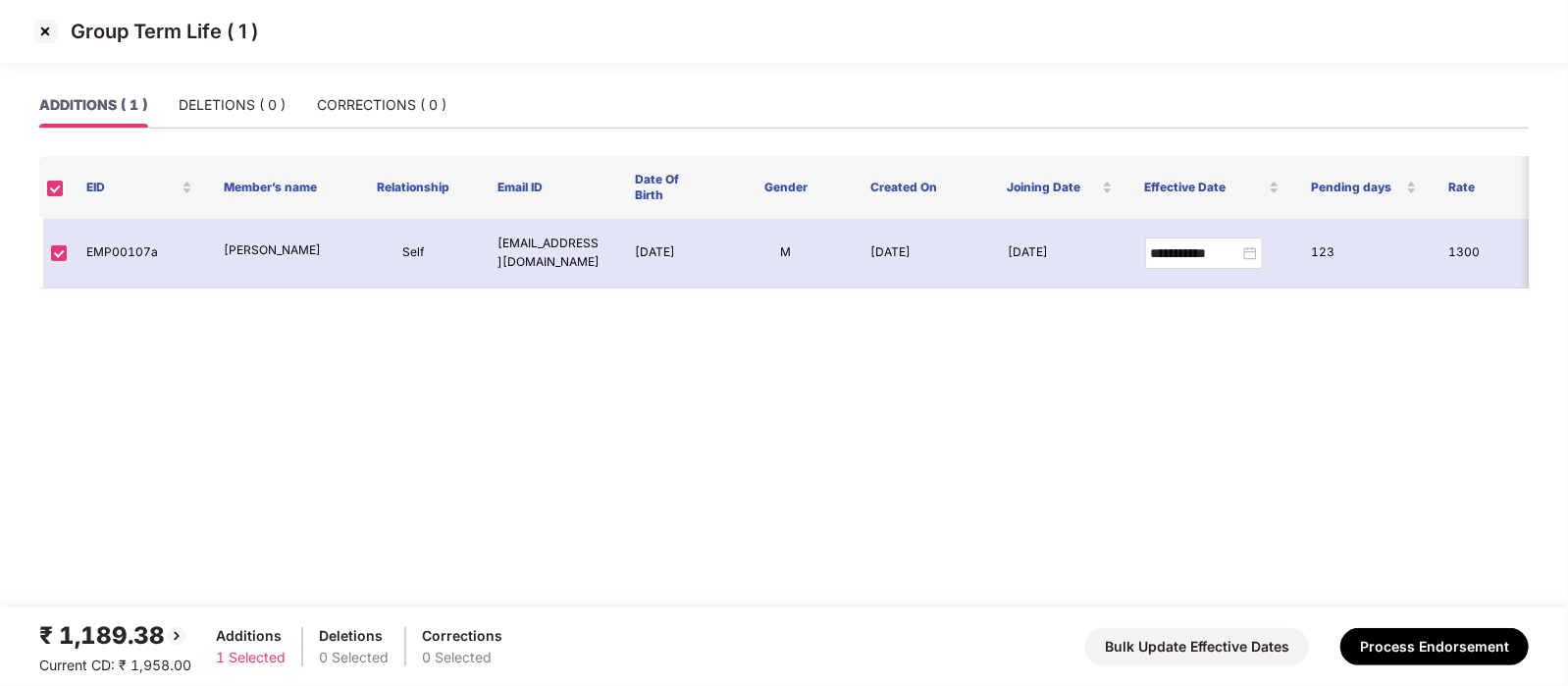
click at [35, 22] on img at bounding box center [45, 32] width 32 height 32
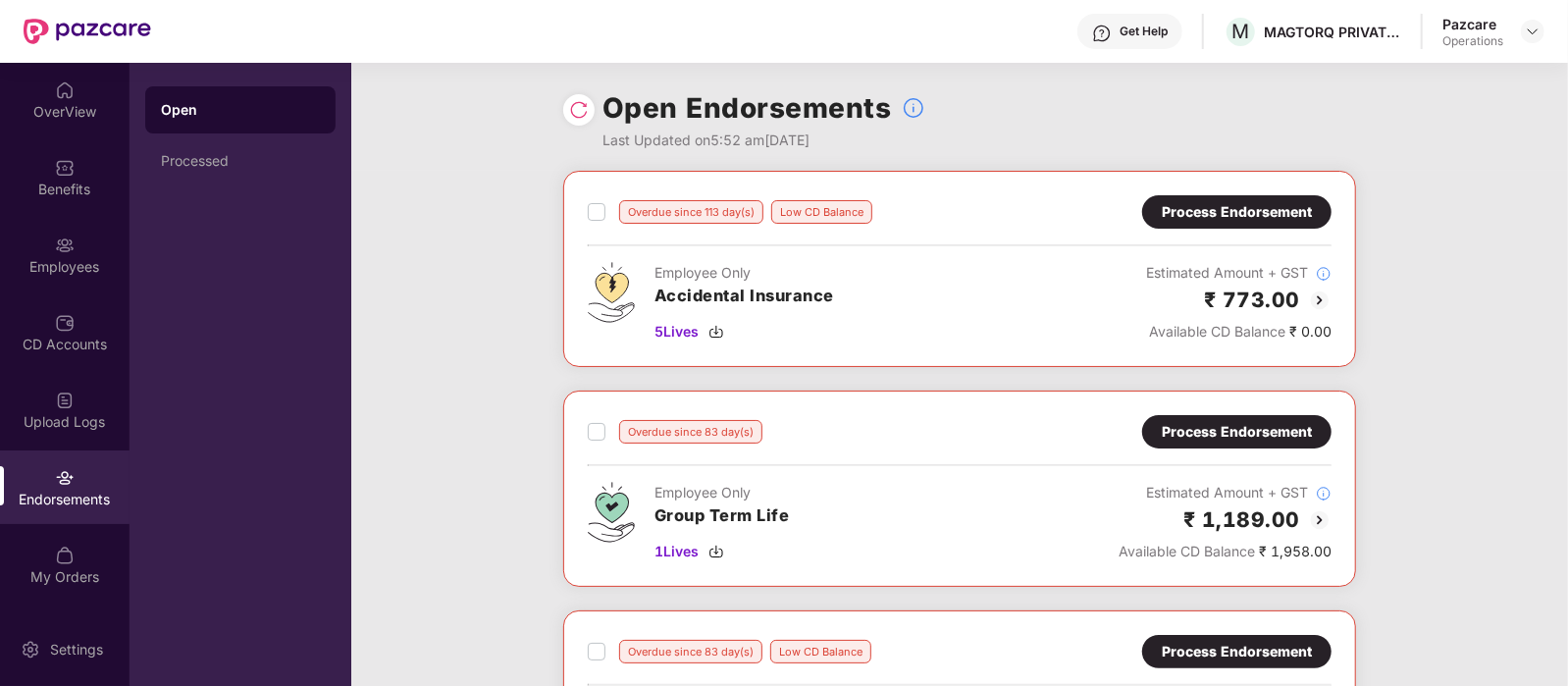
click at [1175, 204] on div "Process Endorsement" at bounding box center [1237, 213] width 150 height 22
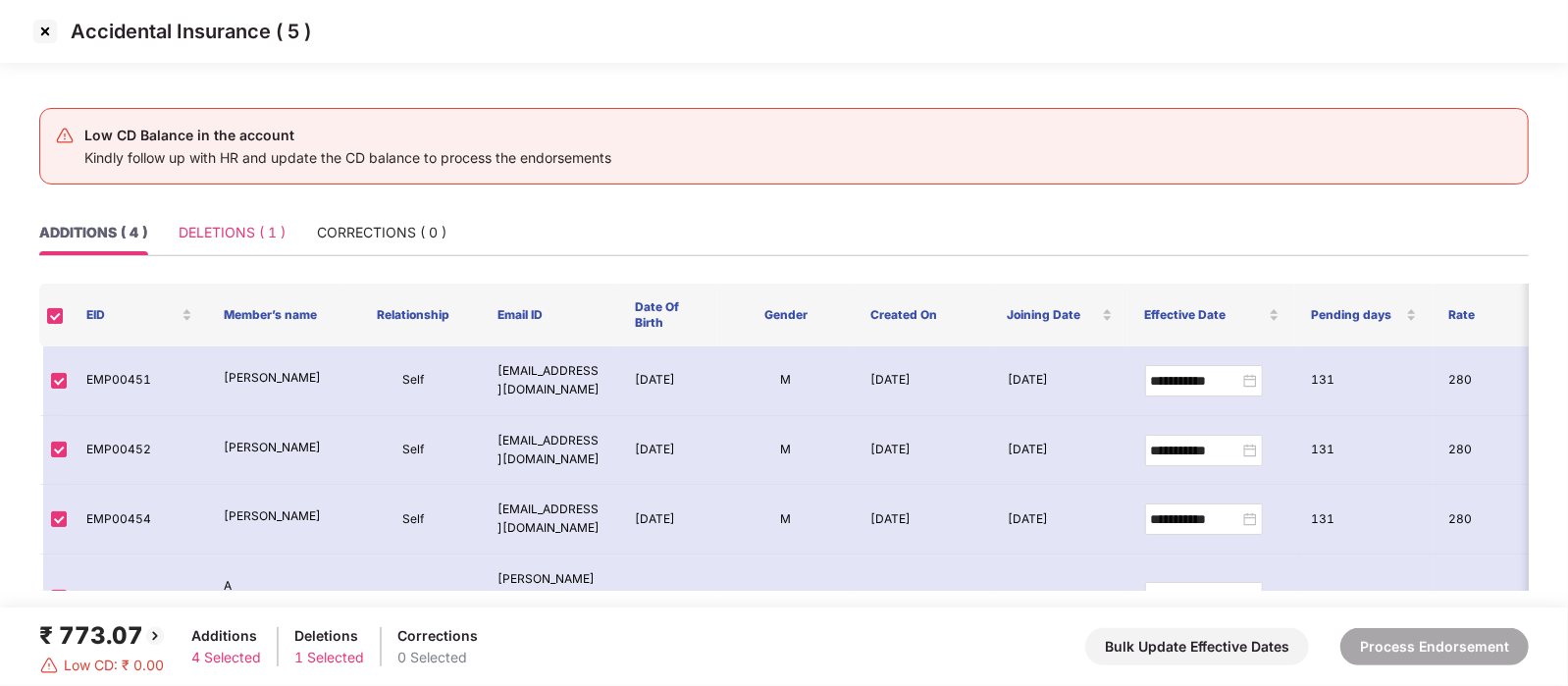
click at [206, 218] on div "DELETIONS ( 1 )" at bounding box center [232, 232] width 107 height 45
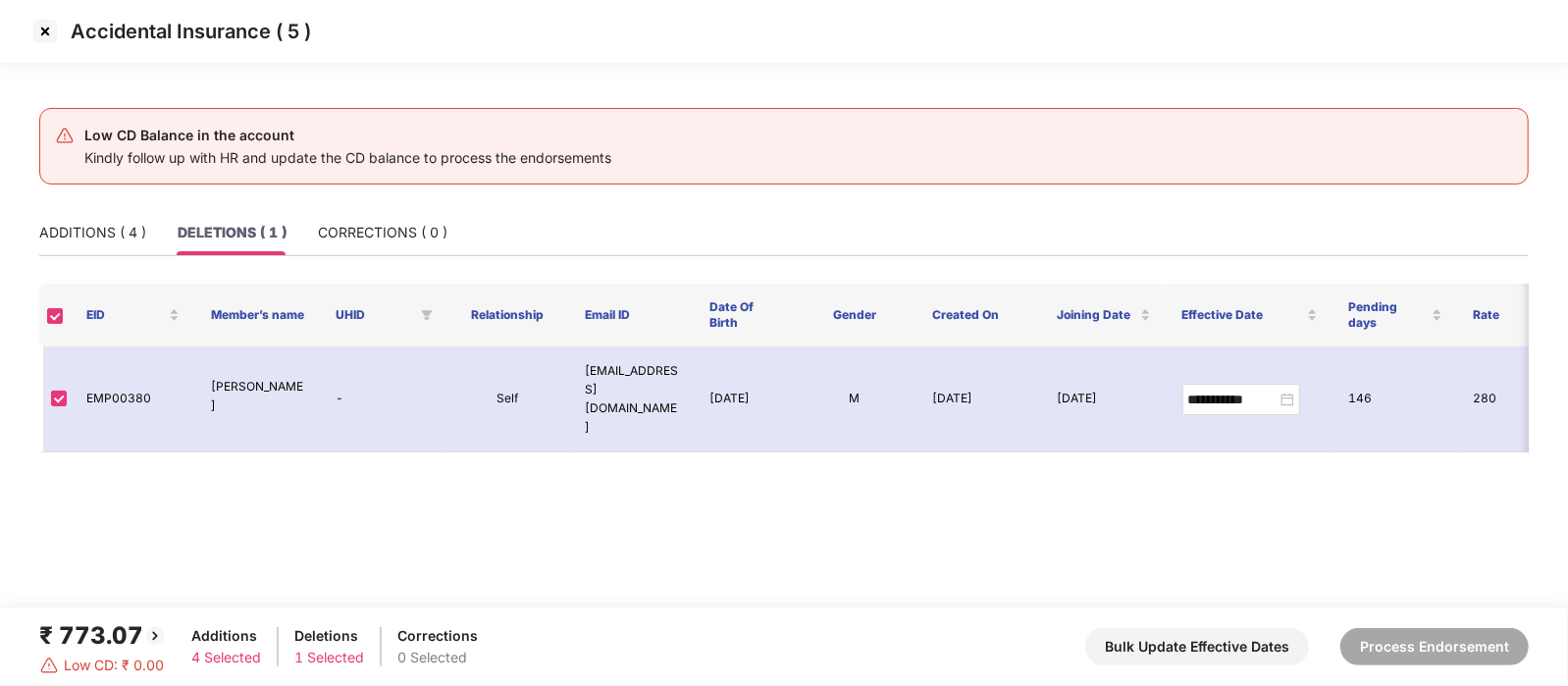
click at [47, 32] on img at bounding box center [45, 32] width 32 height 32
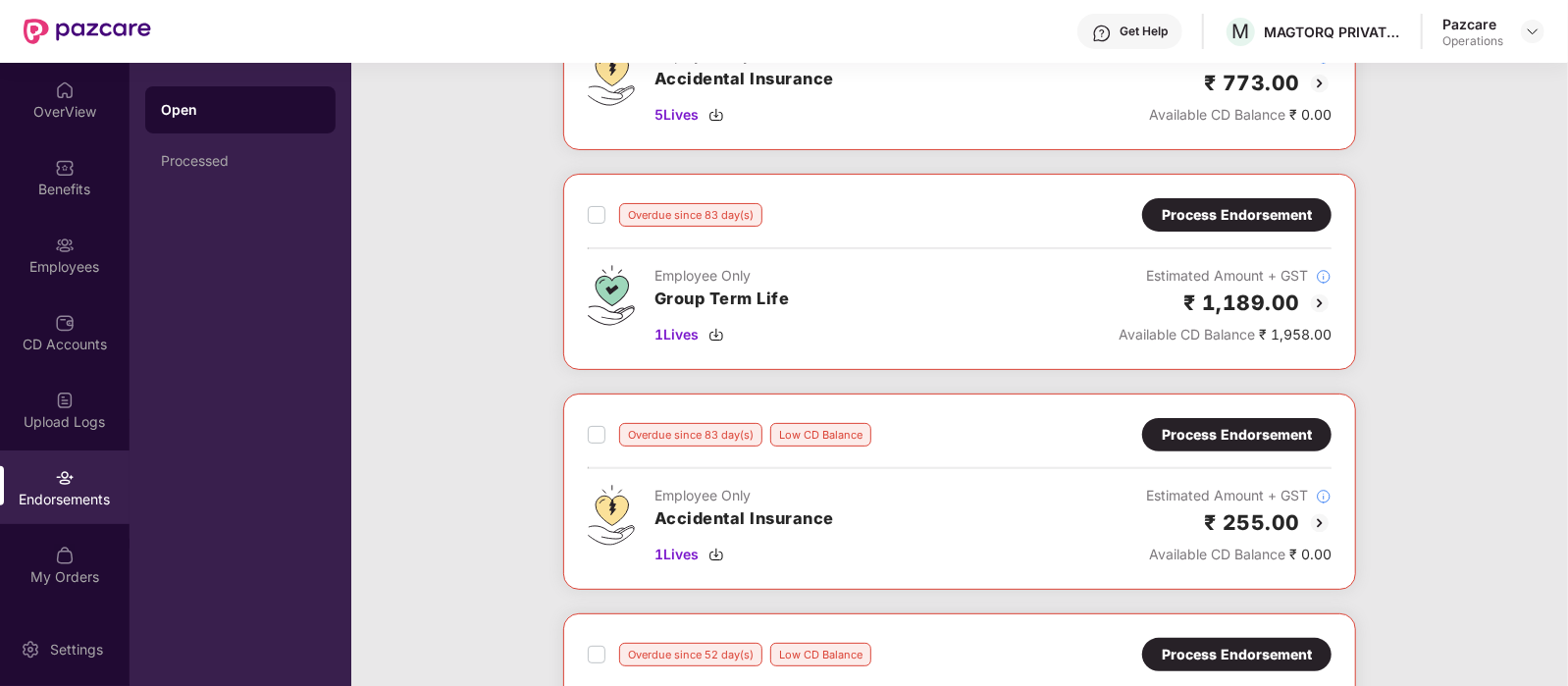
scroll to position [219, 0]
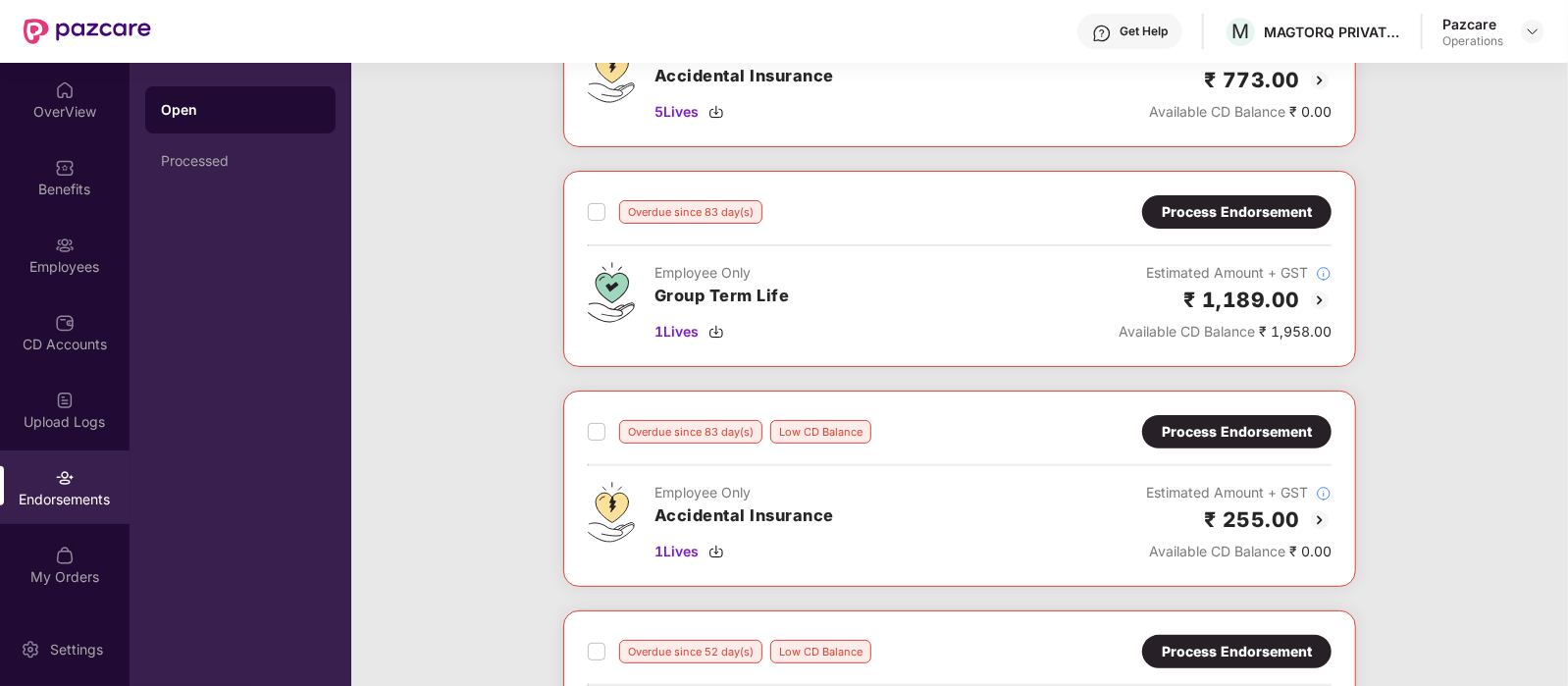
click at [1206, 208] on div "Process Endorsement" at bounding box center [1237, 213] width 150 height 22
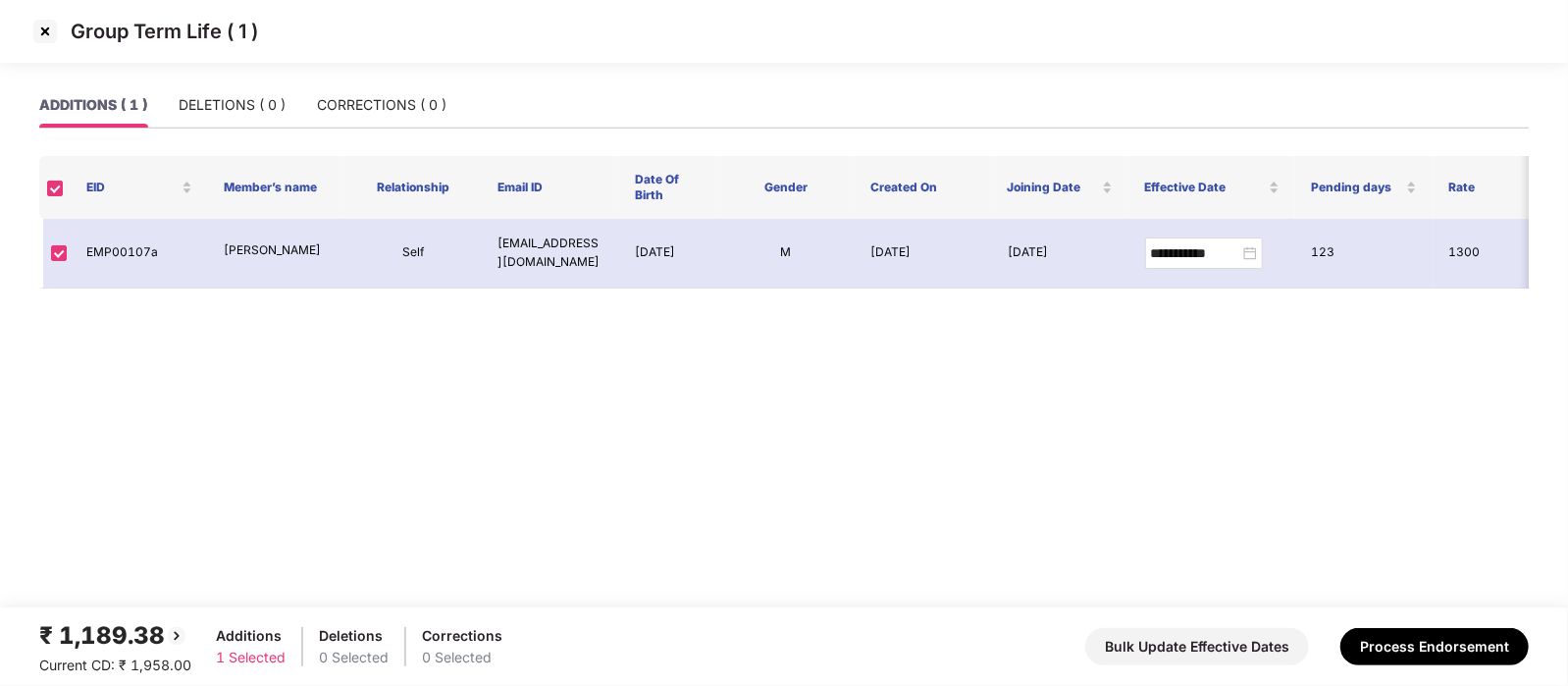
click at [47, 23] on img at bounding box center [45, 32] width 32 height 32
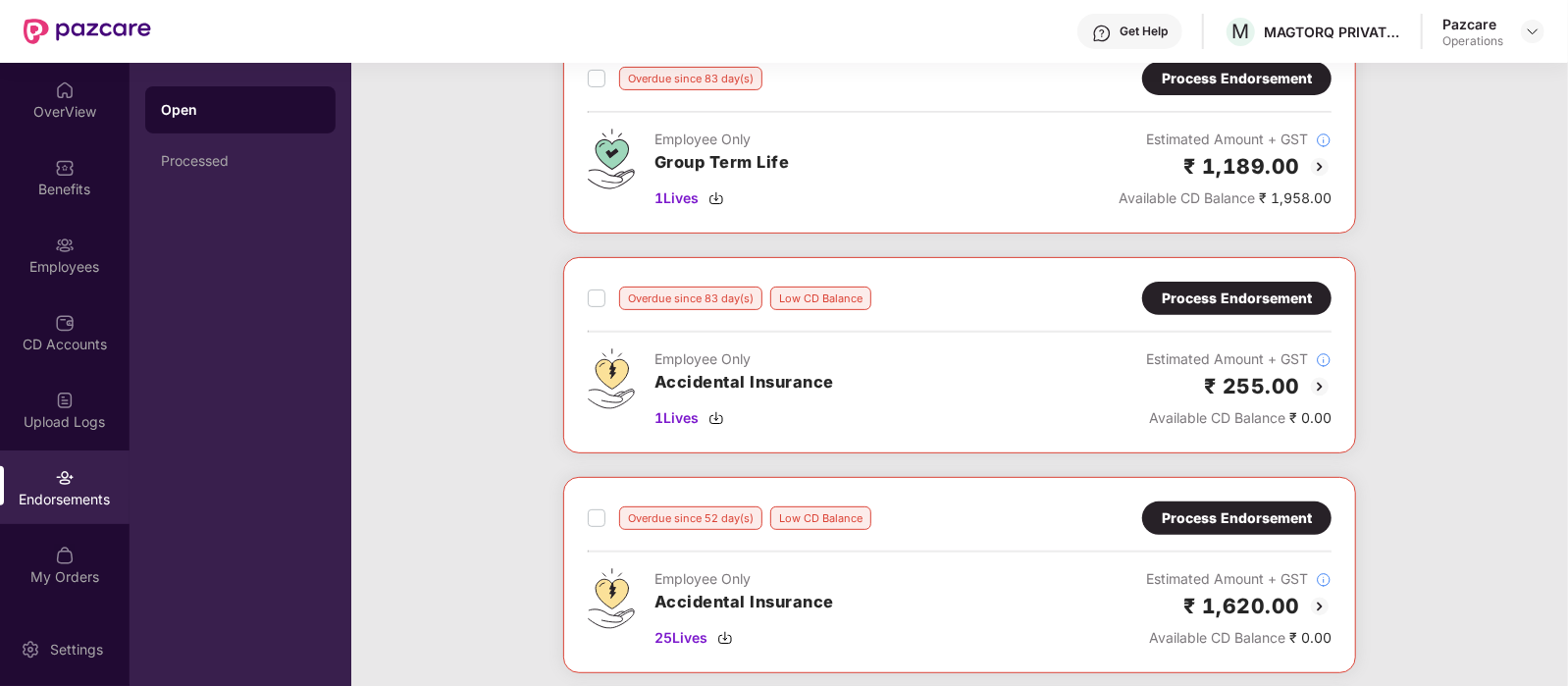
scroll to position [359, 0]
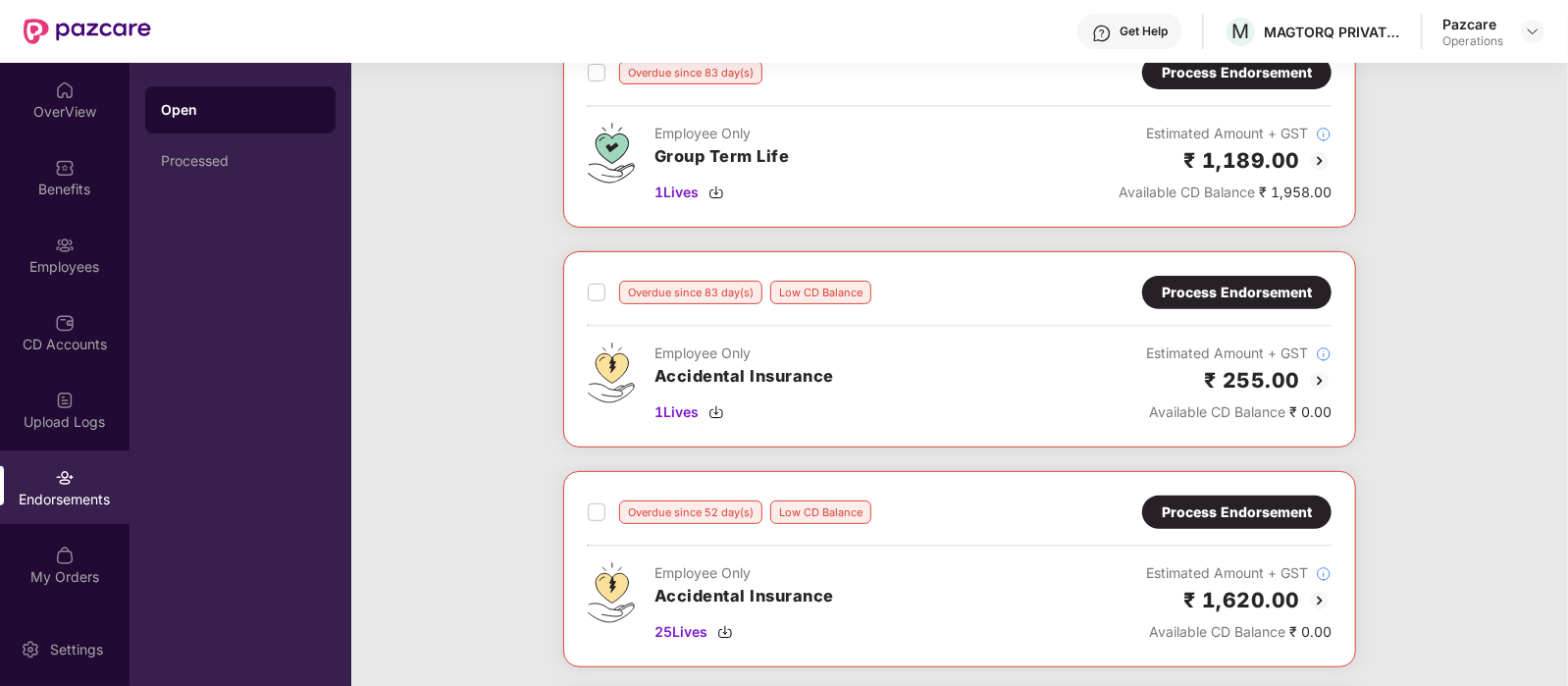
click at [1157, 292] on div "Process Endorsement" at bounding box center [1237, 293] width 190 height 34
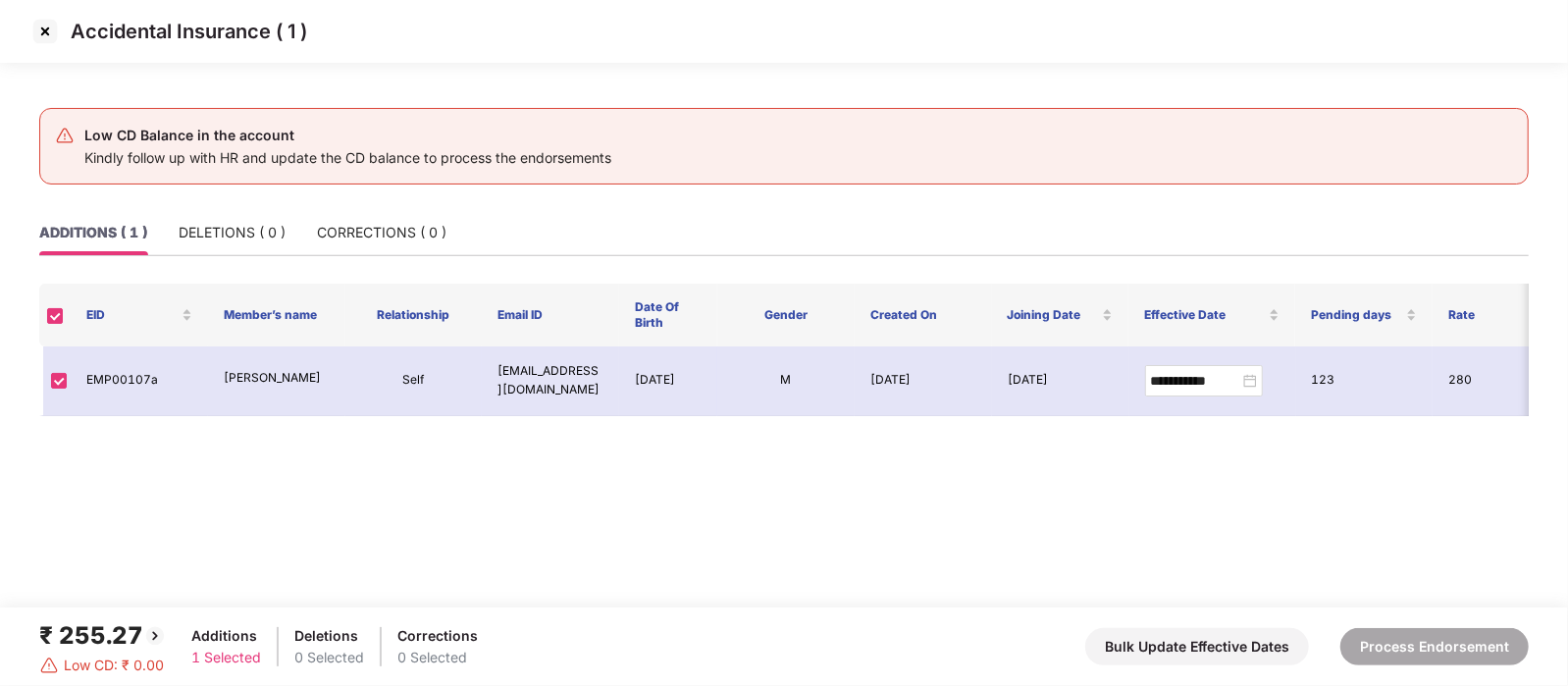
click at [40, 39] on img at bounding box center [45, 32] width 32 height 32
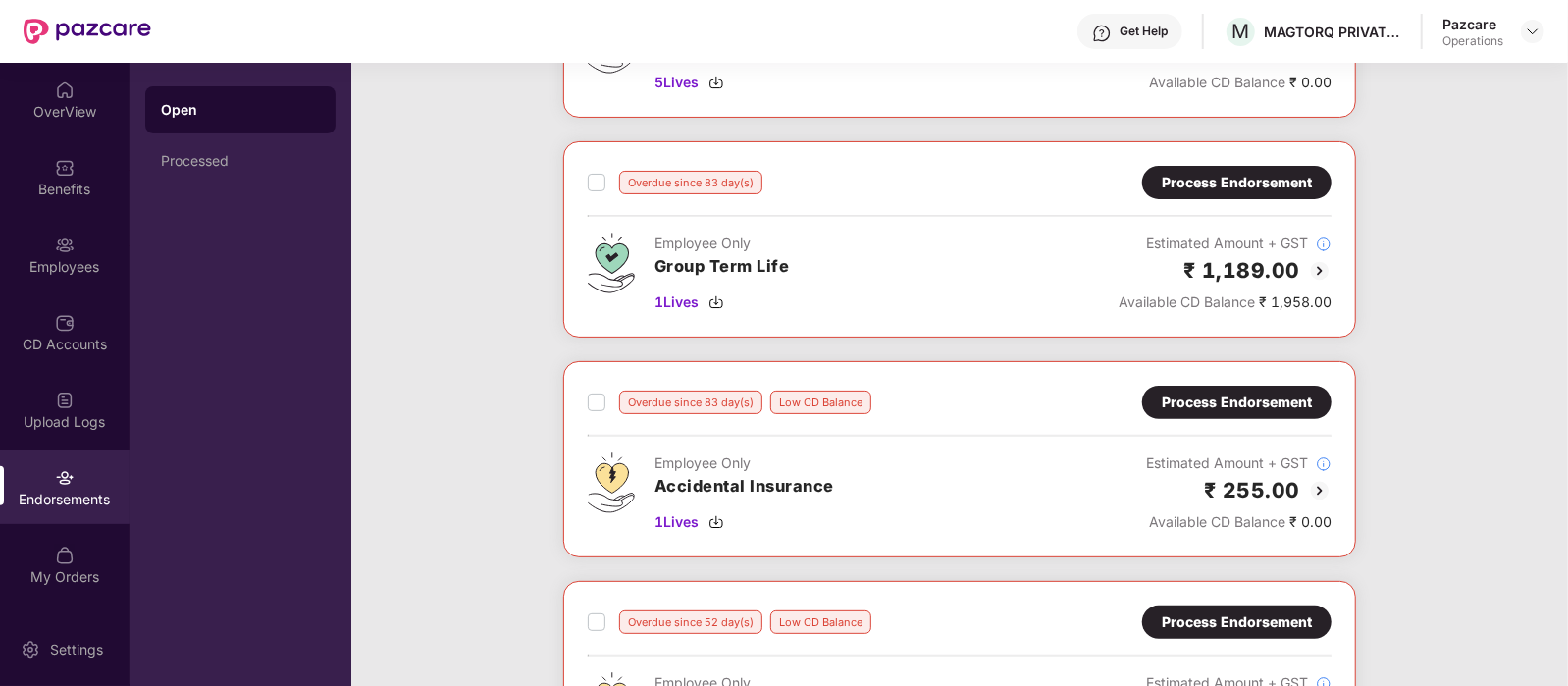
scroll to position [249, 0]
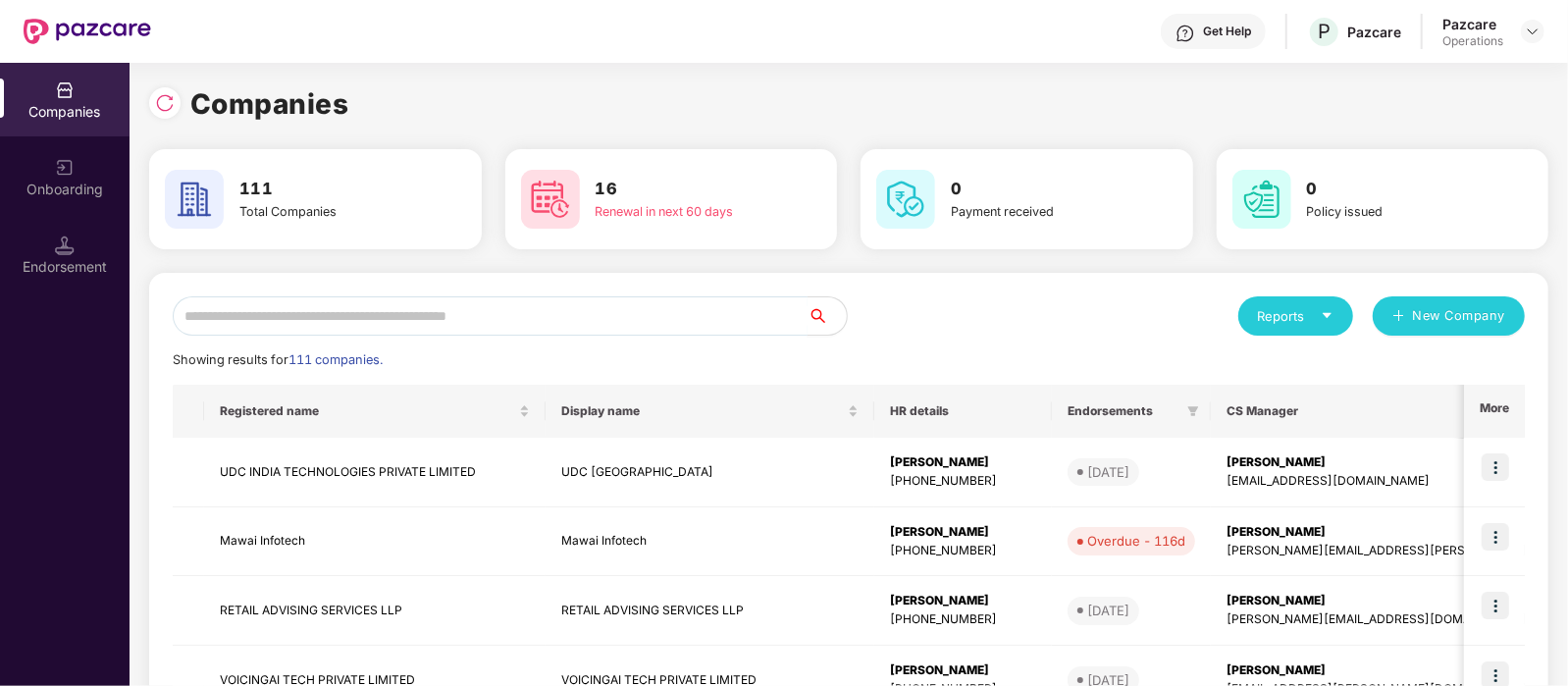
click at [269, 307] on input "text" at bounding box center [490, 316] width 634 height 40
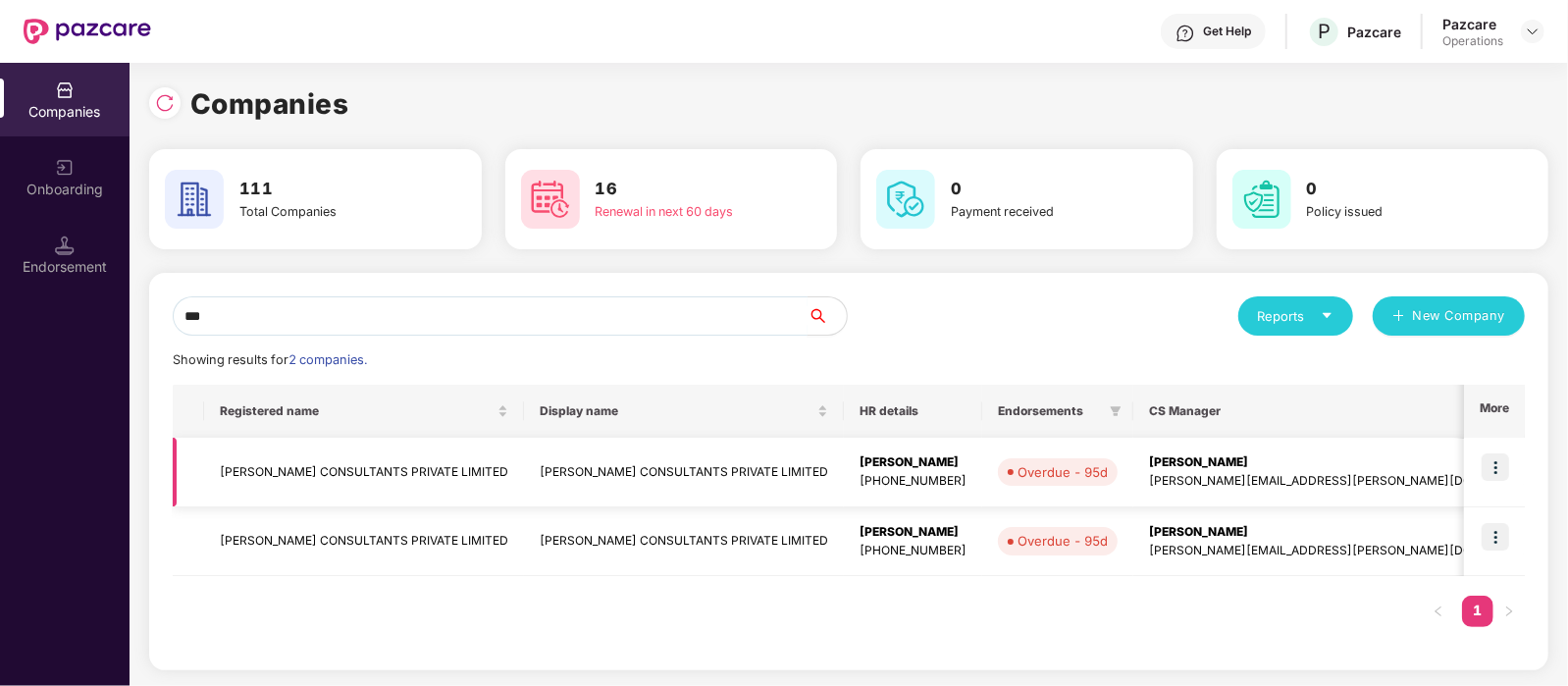
type input "***"
click at [348, 469] on td "[PERSON_NAME] CONSULTANTS PRIVATE LIMITED" at bounding box center [365, 472] width 320 height 69
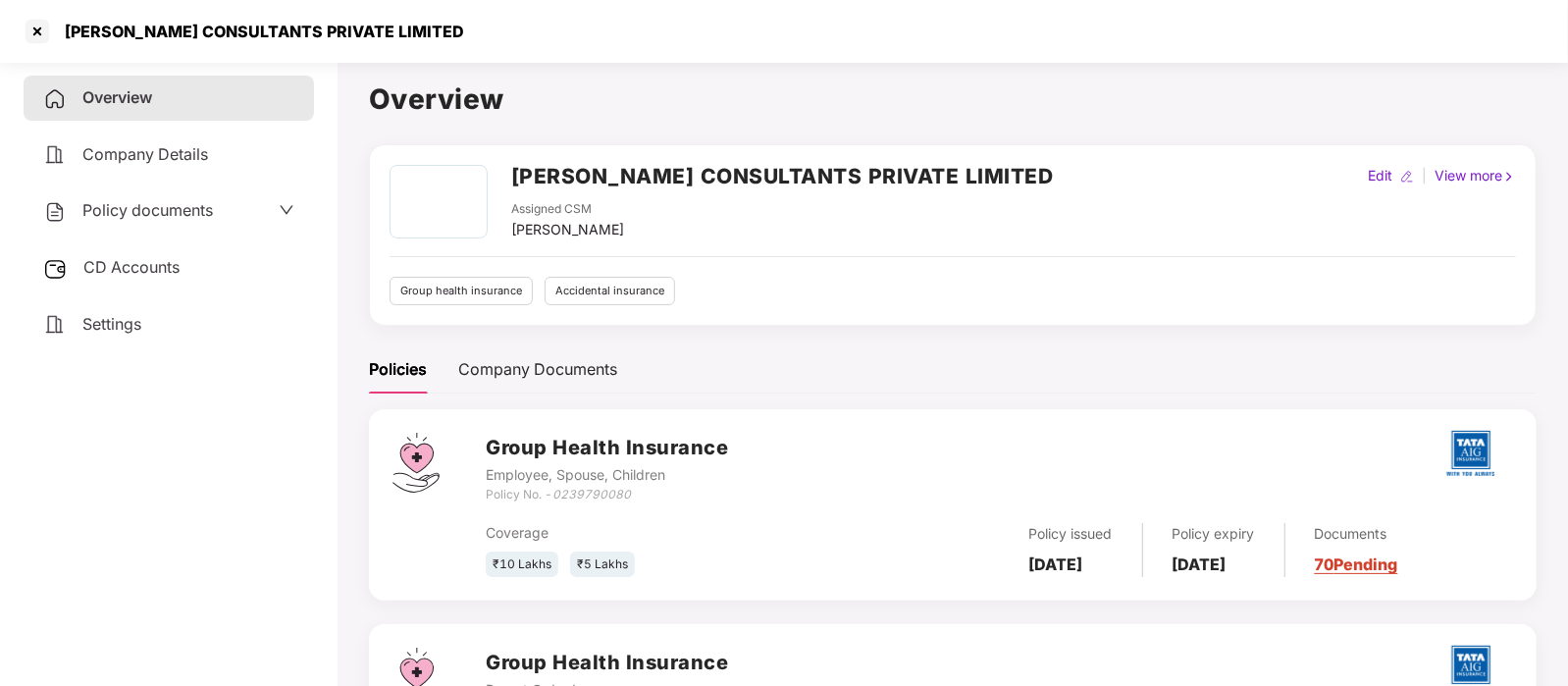
click at [113, 223] on div "Policy documents" at bounding box center [128, 212] width 170 height 26
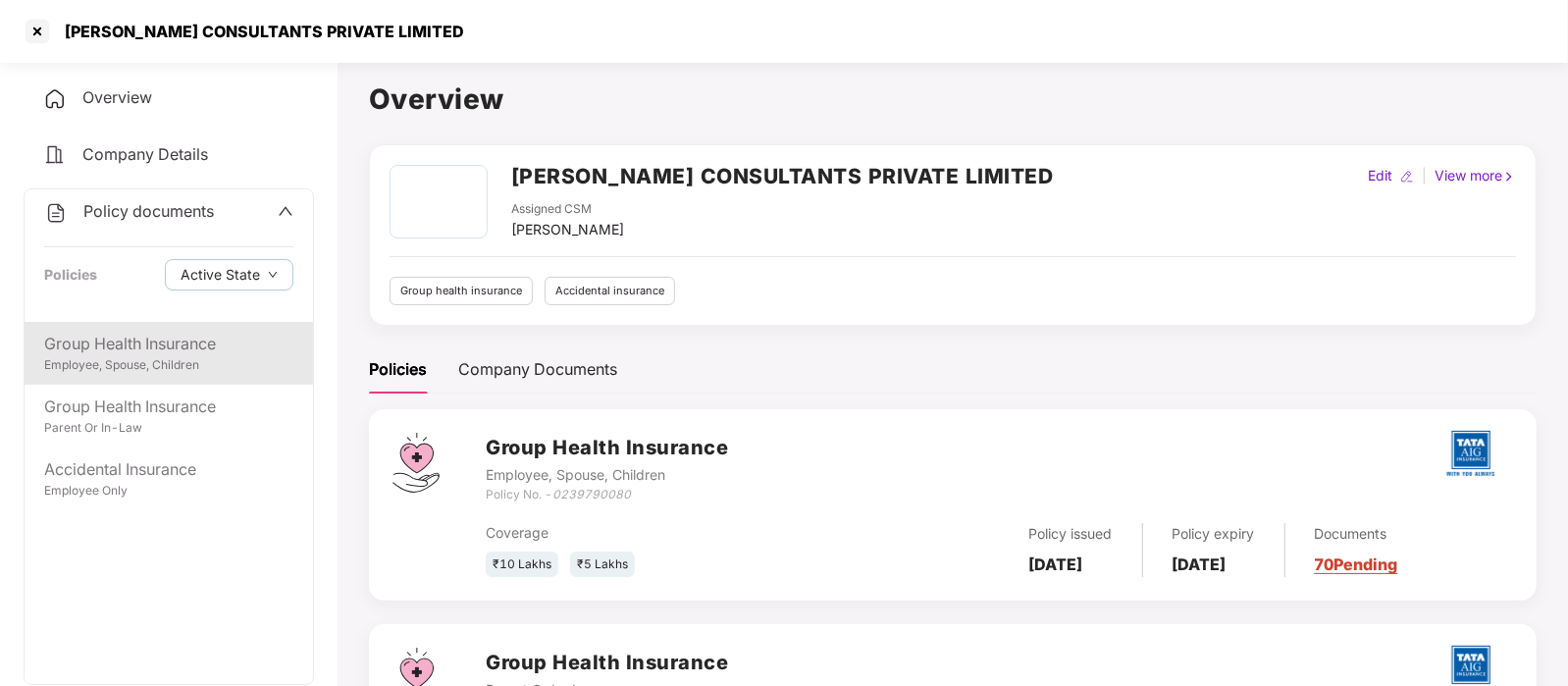
click at [135, 335] on div "Group Health Insurance" at bounding box center [169, 344] width 249 height 25
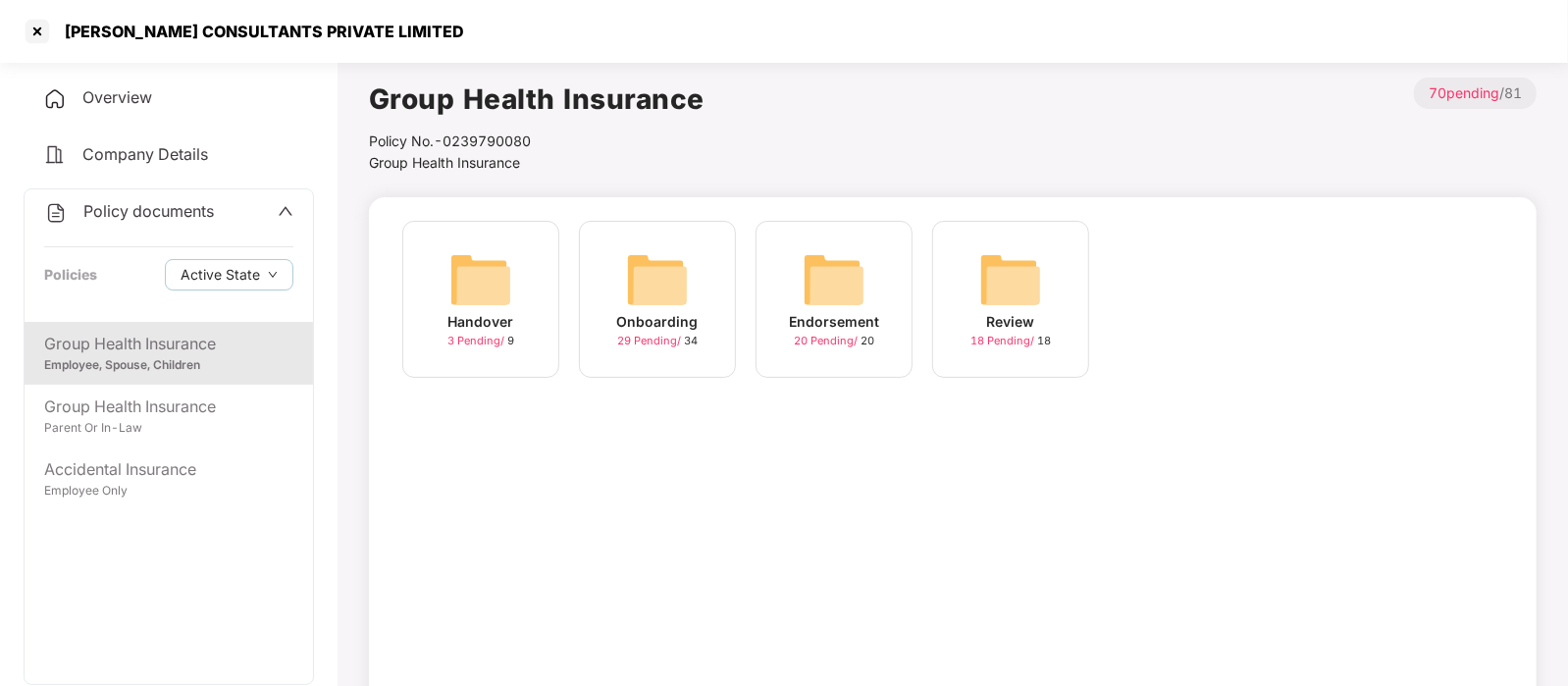
click at [867, 259] on div "Endorsement 20 Pending / 20" at bounding box center [834, 299] width 157 height 157
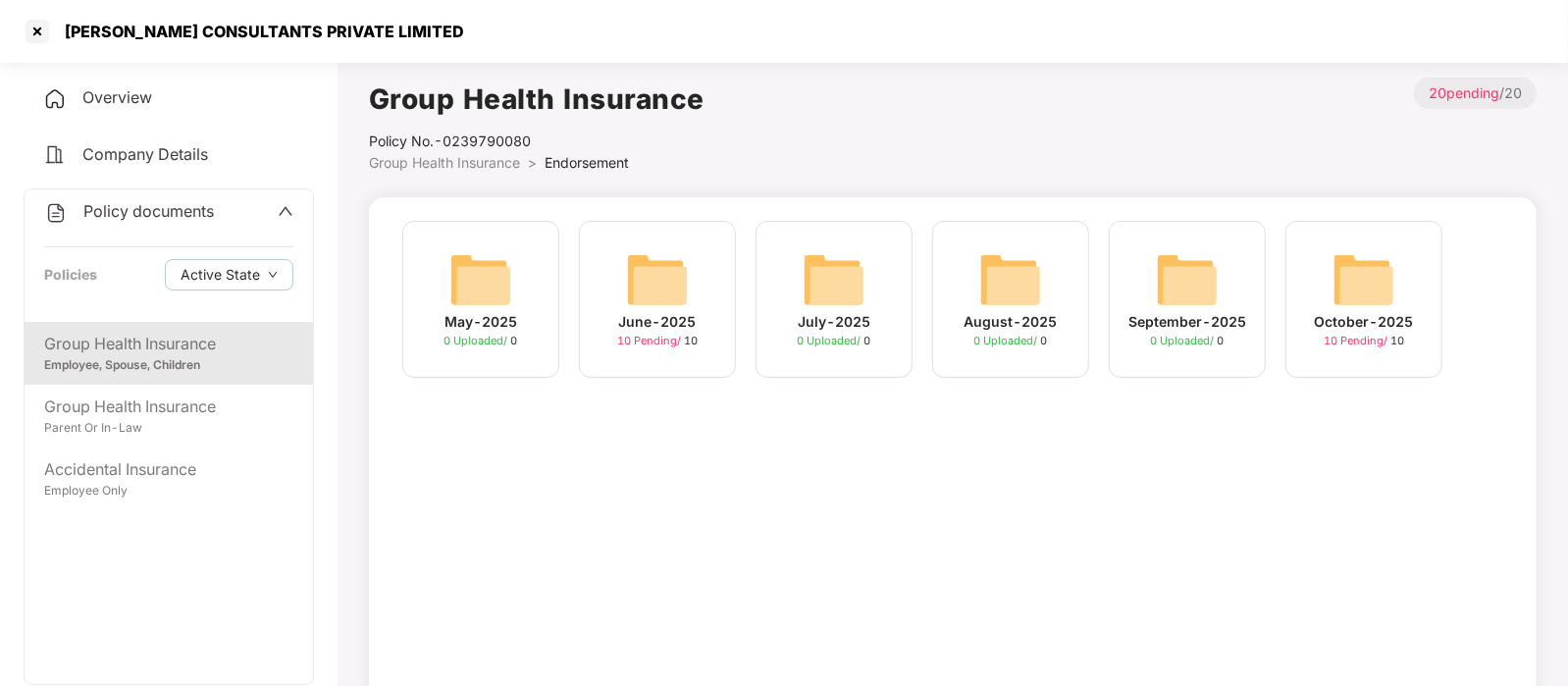
click at [1334, 290] on img at bounding box center [1363, 280] width 63 height 63
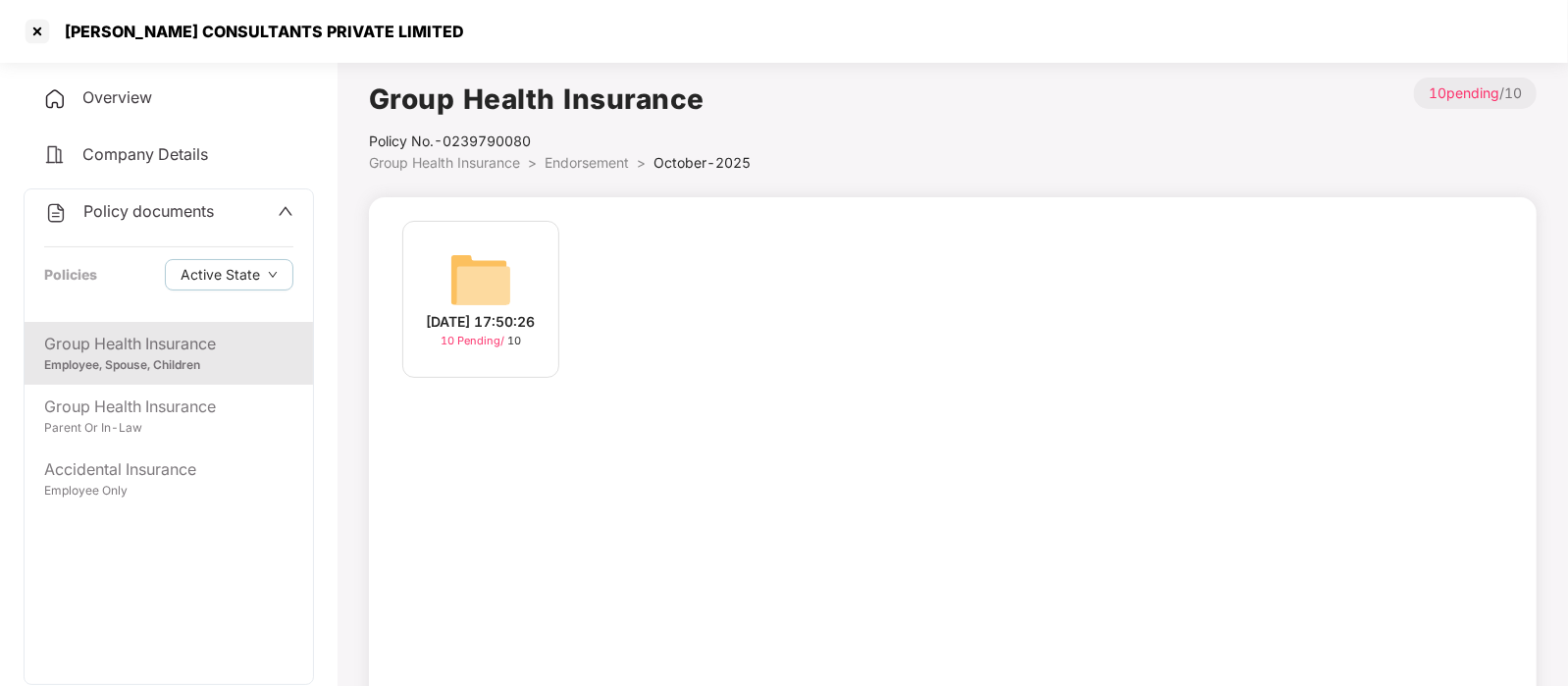
click at [489, 258] on img at bounding box center [481, 280] width 63 height 63
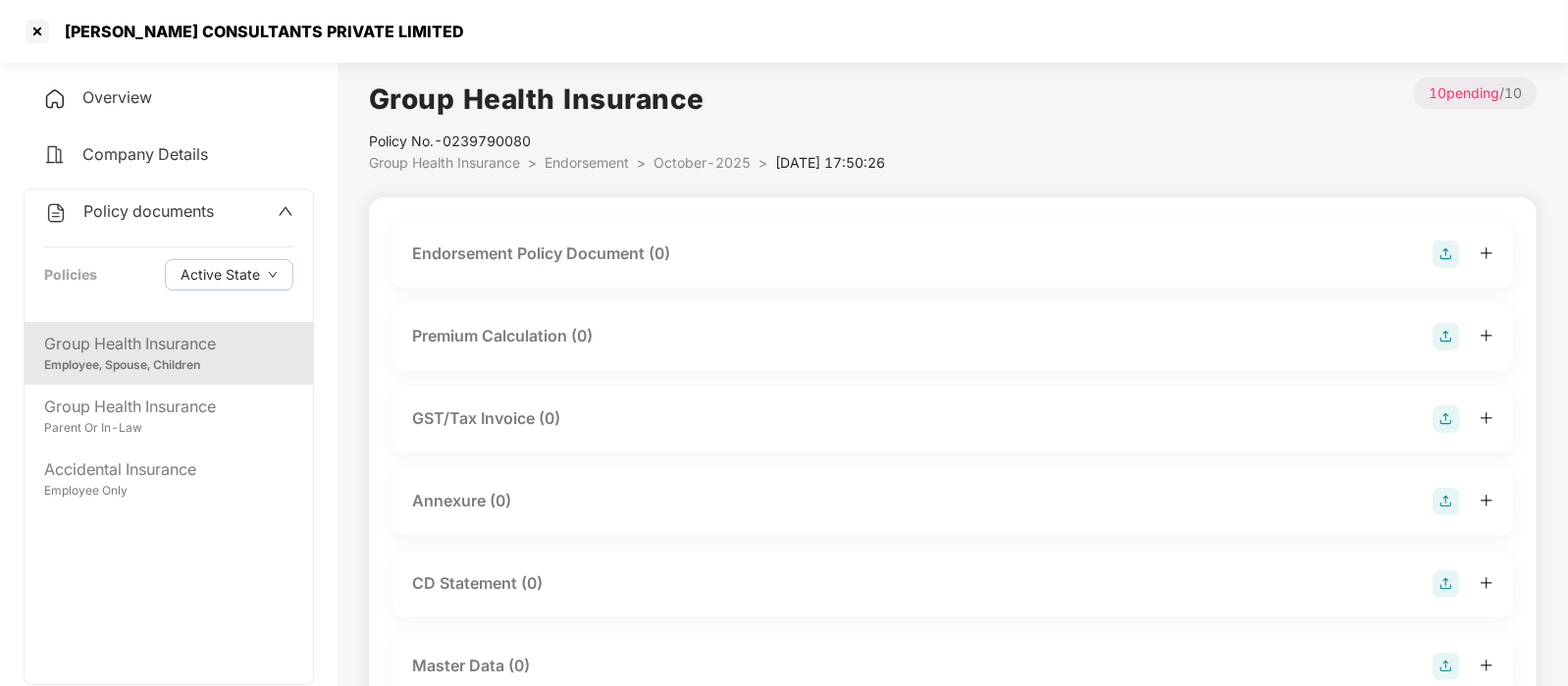
click at [765, 262] on div "Endorsement Policy Document (0)" at bounding box center [952, 254] width 1081 height 28
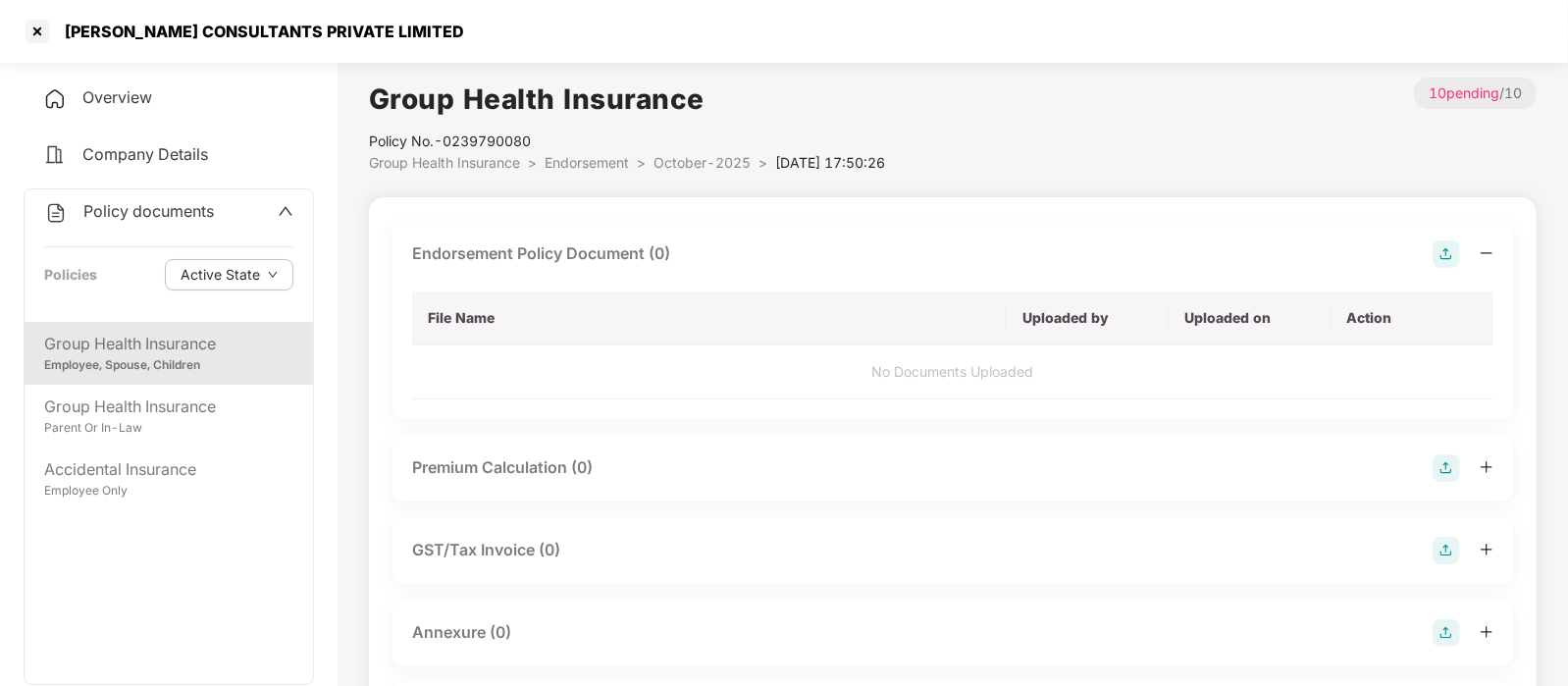
click at [1447, 252] on img at bounding box center [1446, 254] width 28 height 28
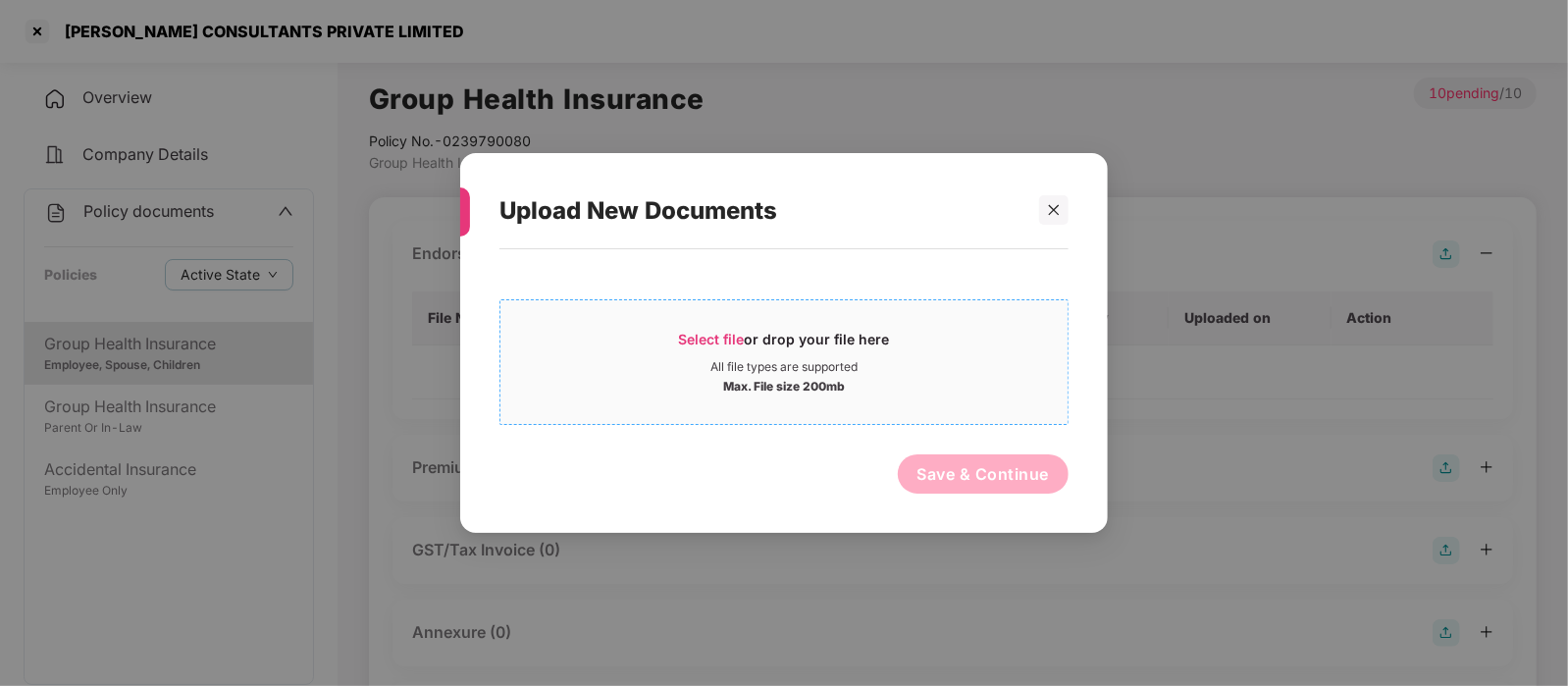
click at [898, 377] on div "Max. File size 200mb" at bounding box center [784, 385] width 567 height 20
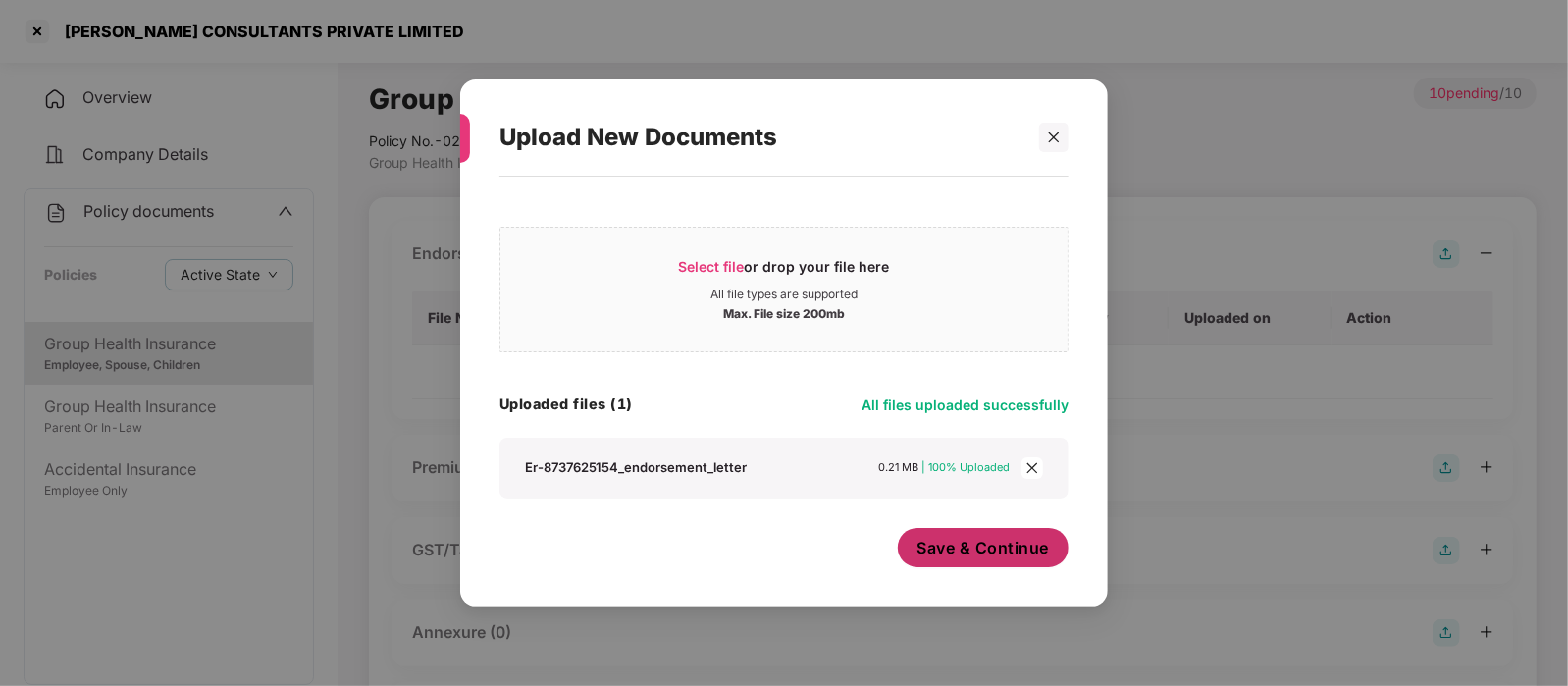
click at [1021, 552] on span "Save & Continue" at bounding box center [983, 548] width 132 height 22
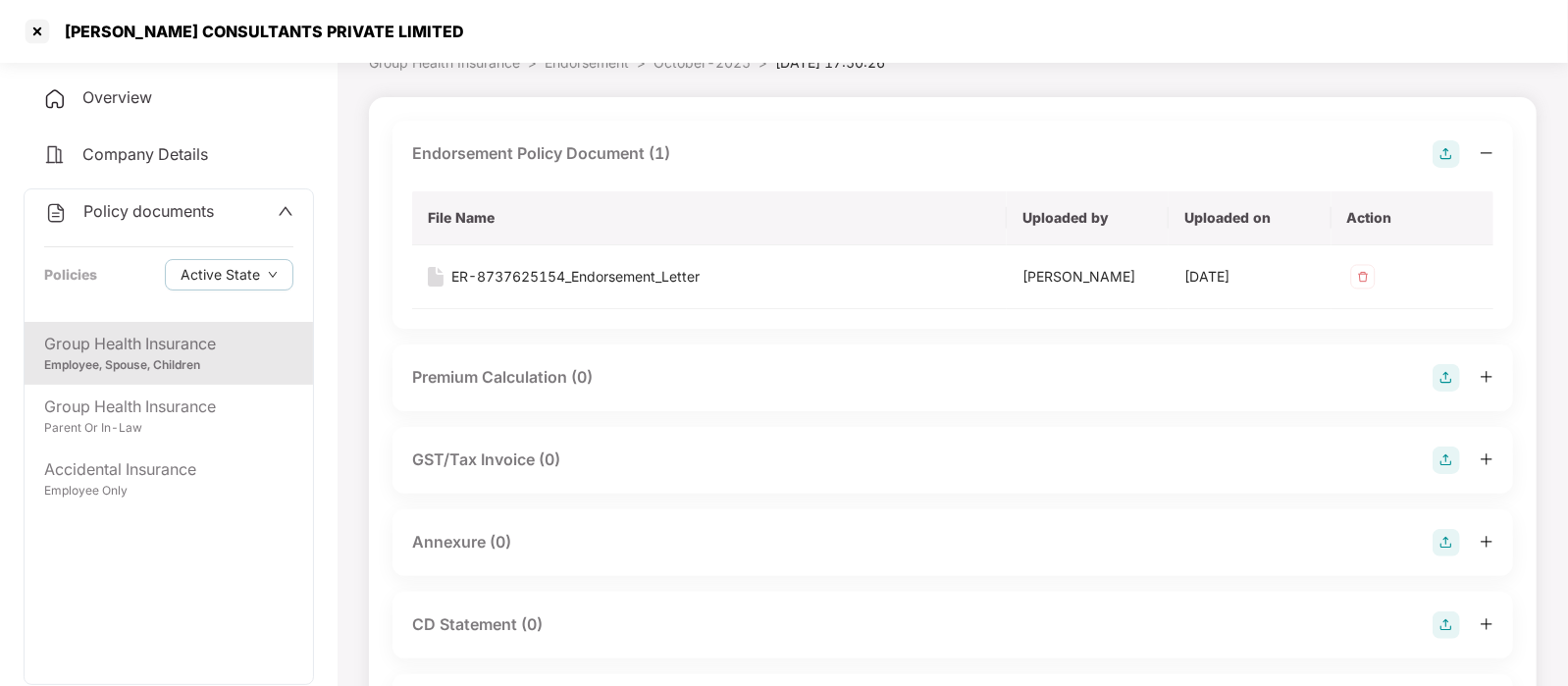
scroll to position [187, 0]
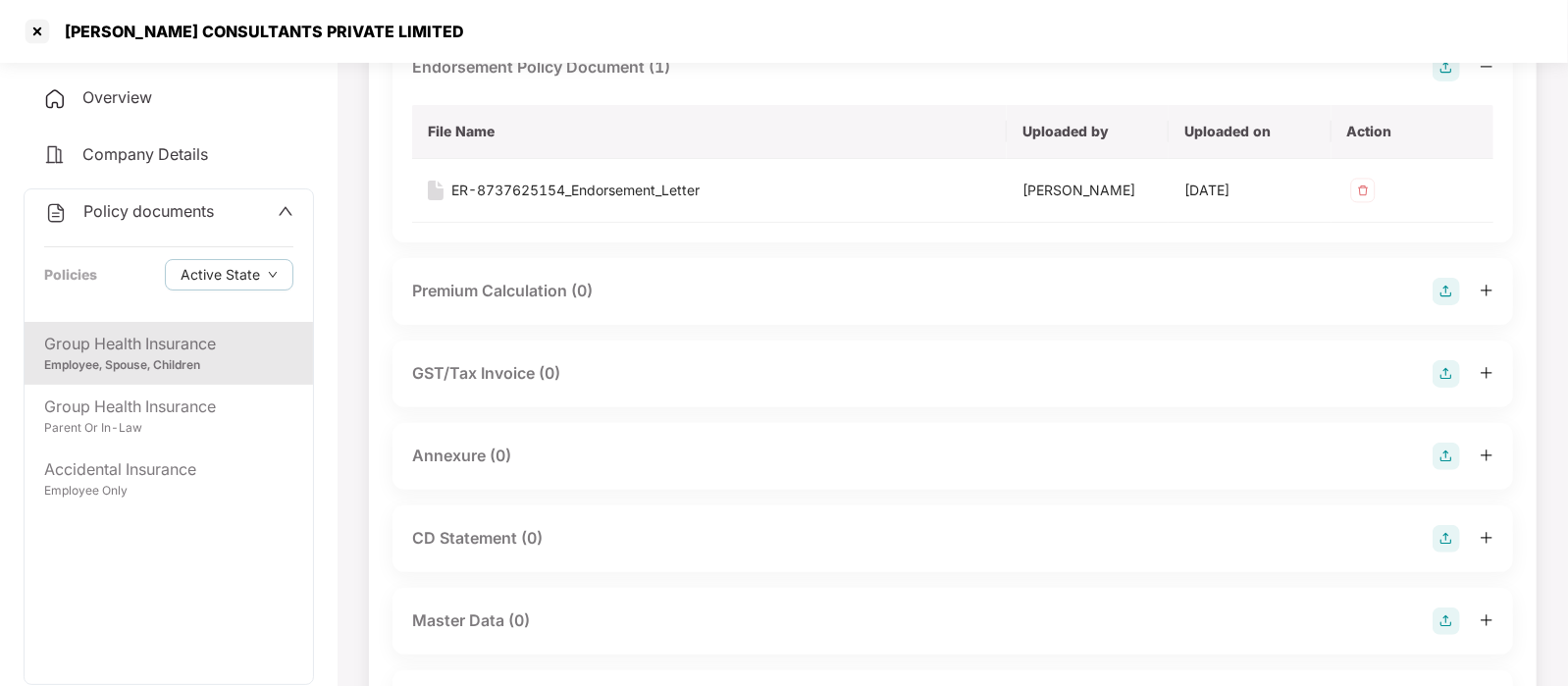
click at [1444, 455] on img at bounding box center [1446, 457] width 28 height 28
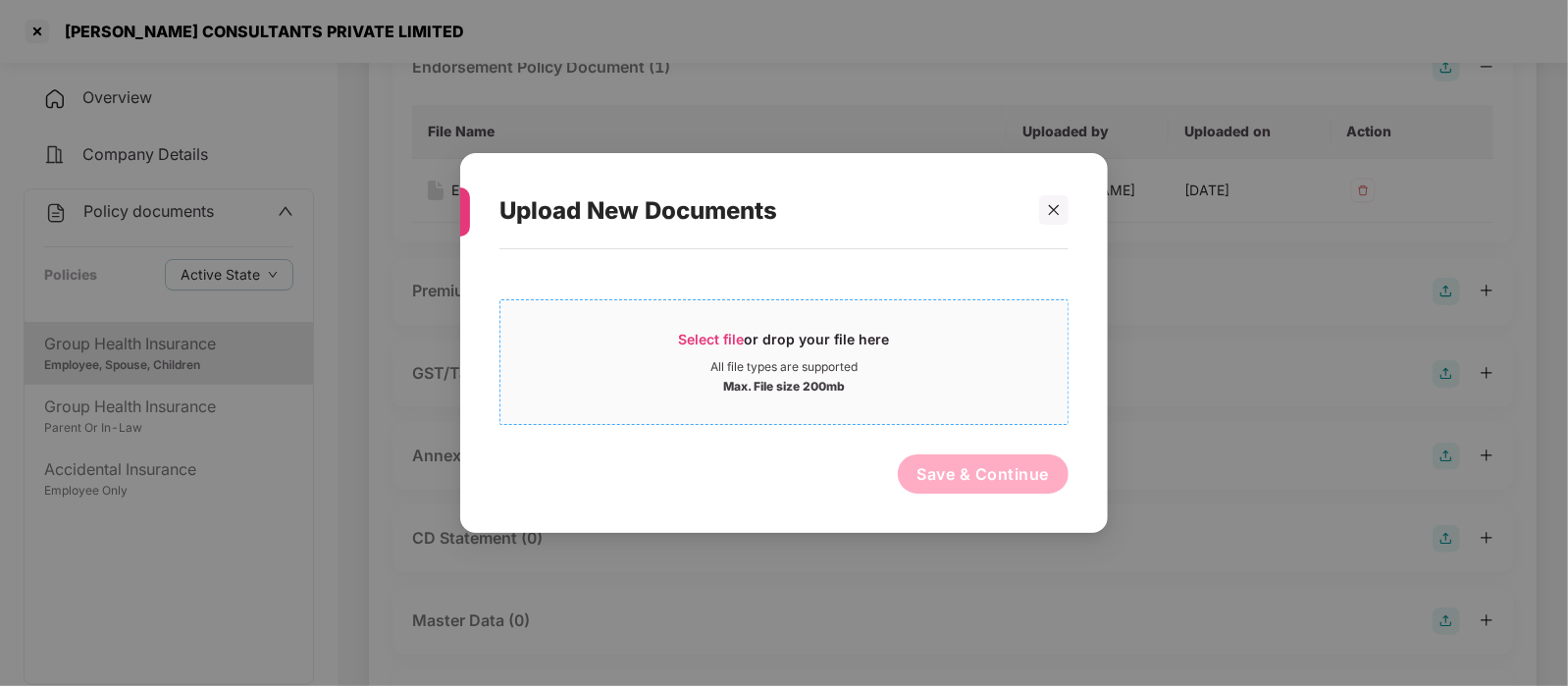
click at [923, 346] on div "Select file or drop your file here" at bounding box center [784, 345] width 567 height 30
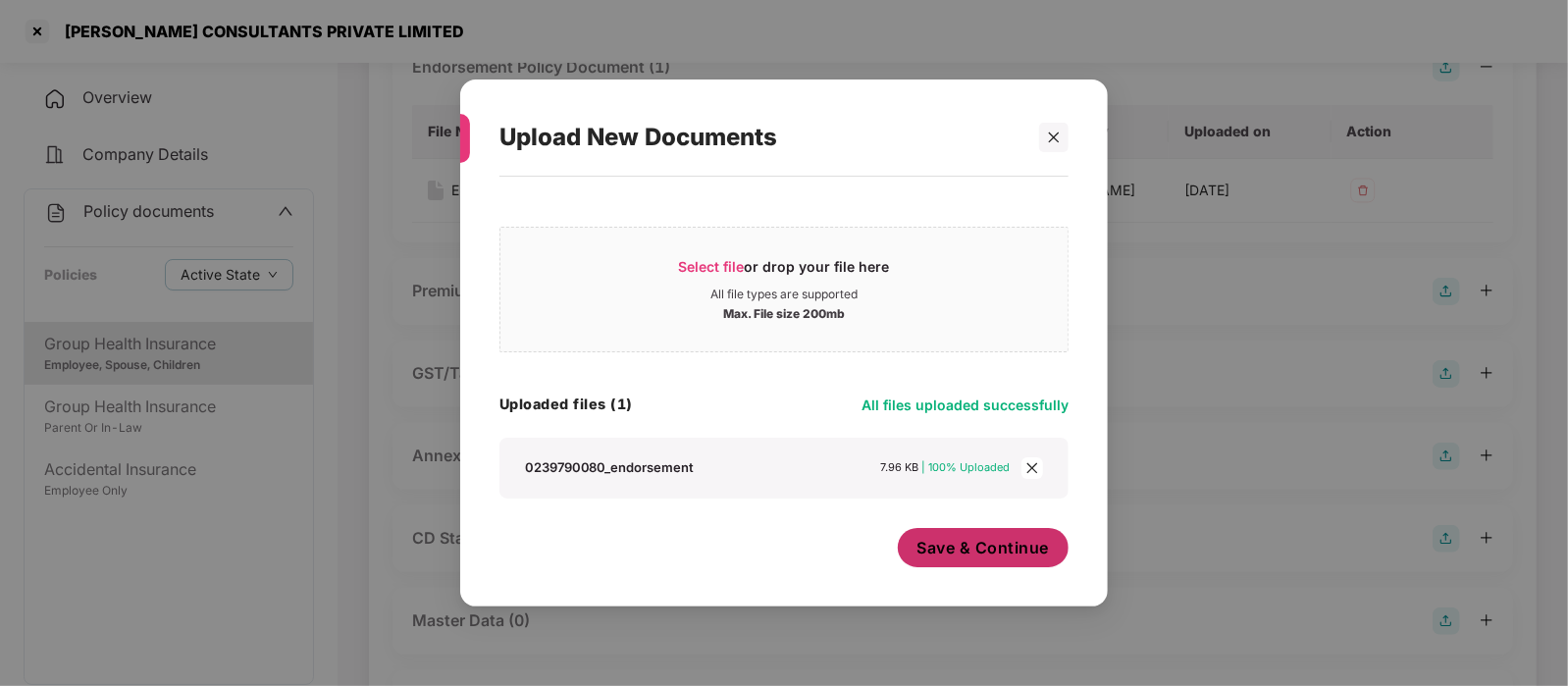
click at [964, 542] on span "Save & Continue" at bounding box center [983, 548] width 132 height 22
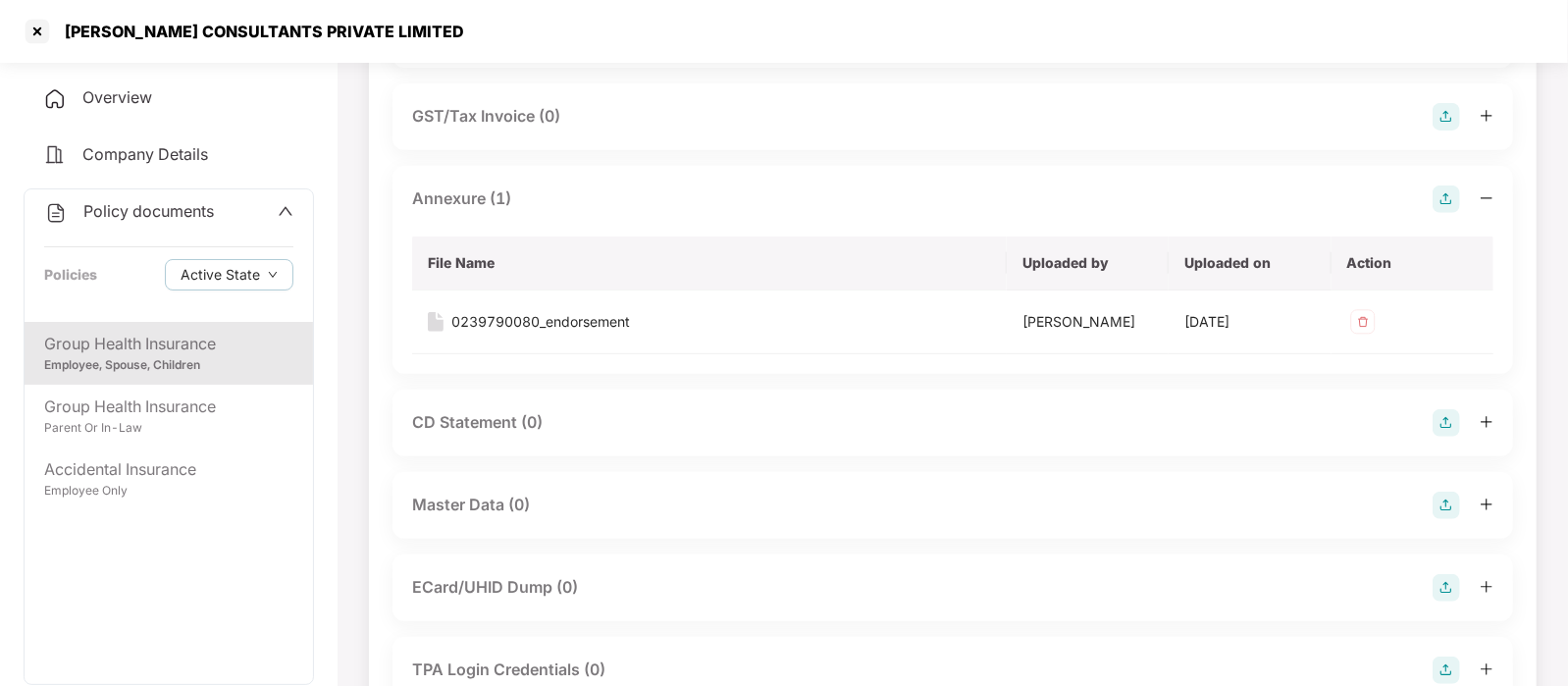
scroll to position [448, 0]
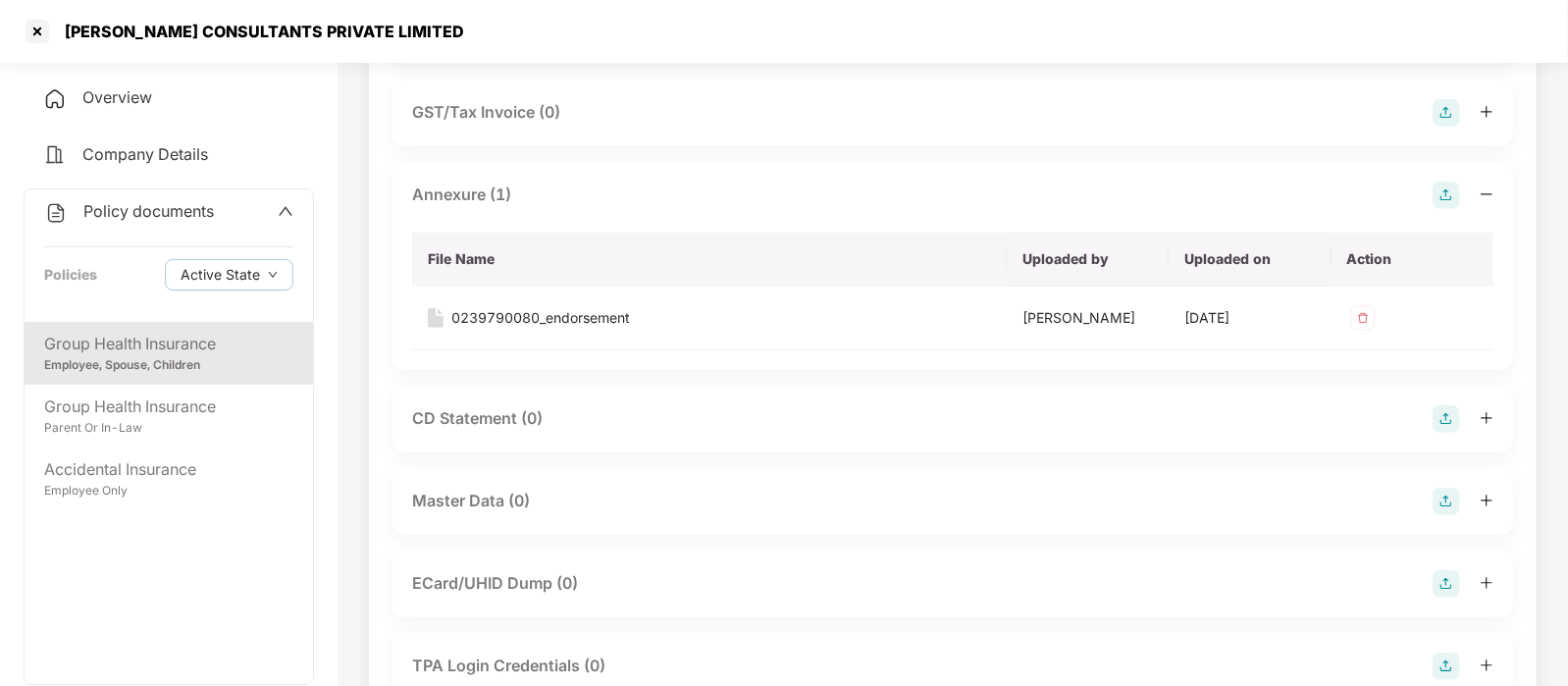
click at [1452, 497] on img at bounding box center [1446, 501] width 28 height 28
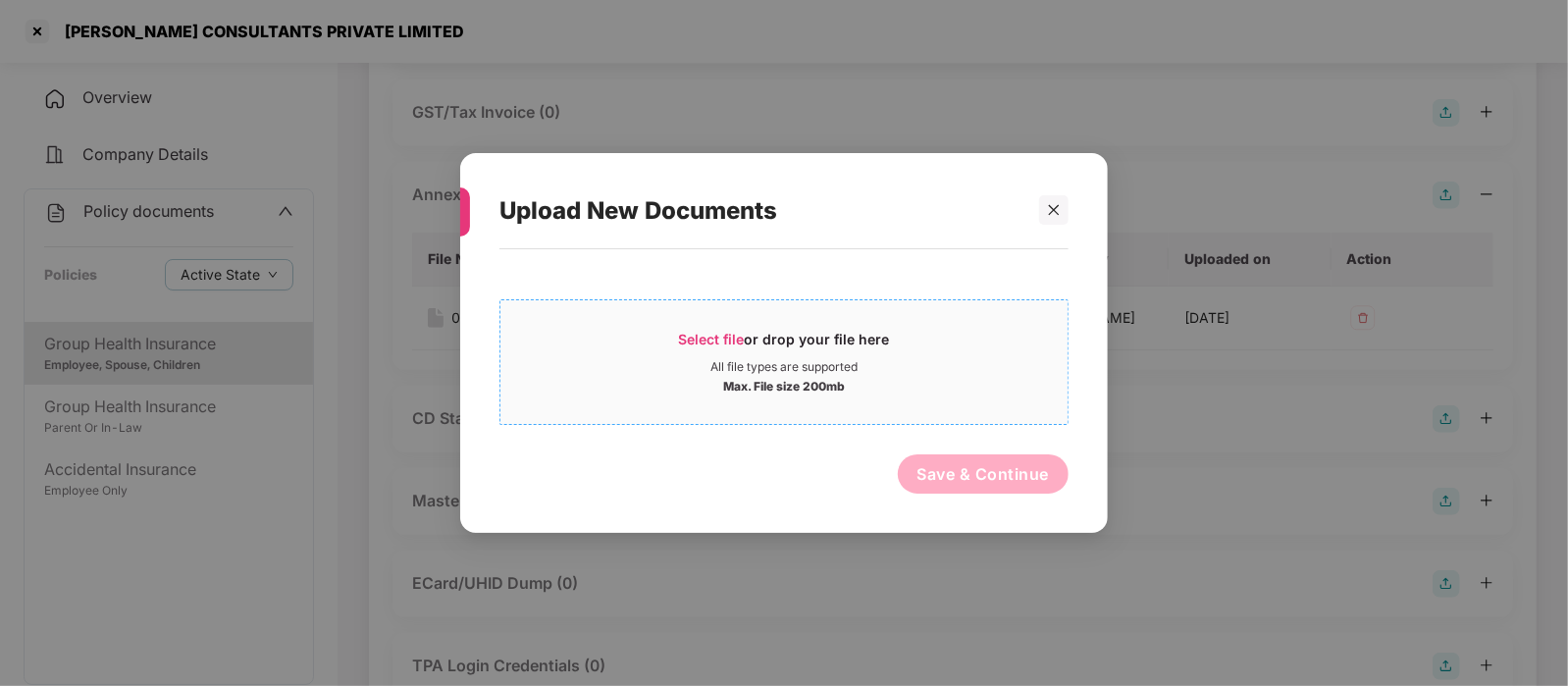
click at [914, 346] on div "Select file or drop your file here" at bounding box center [784, 345] width 567 height 30
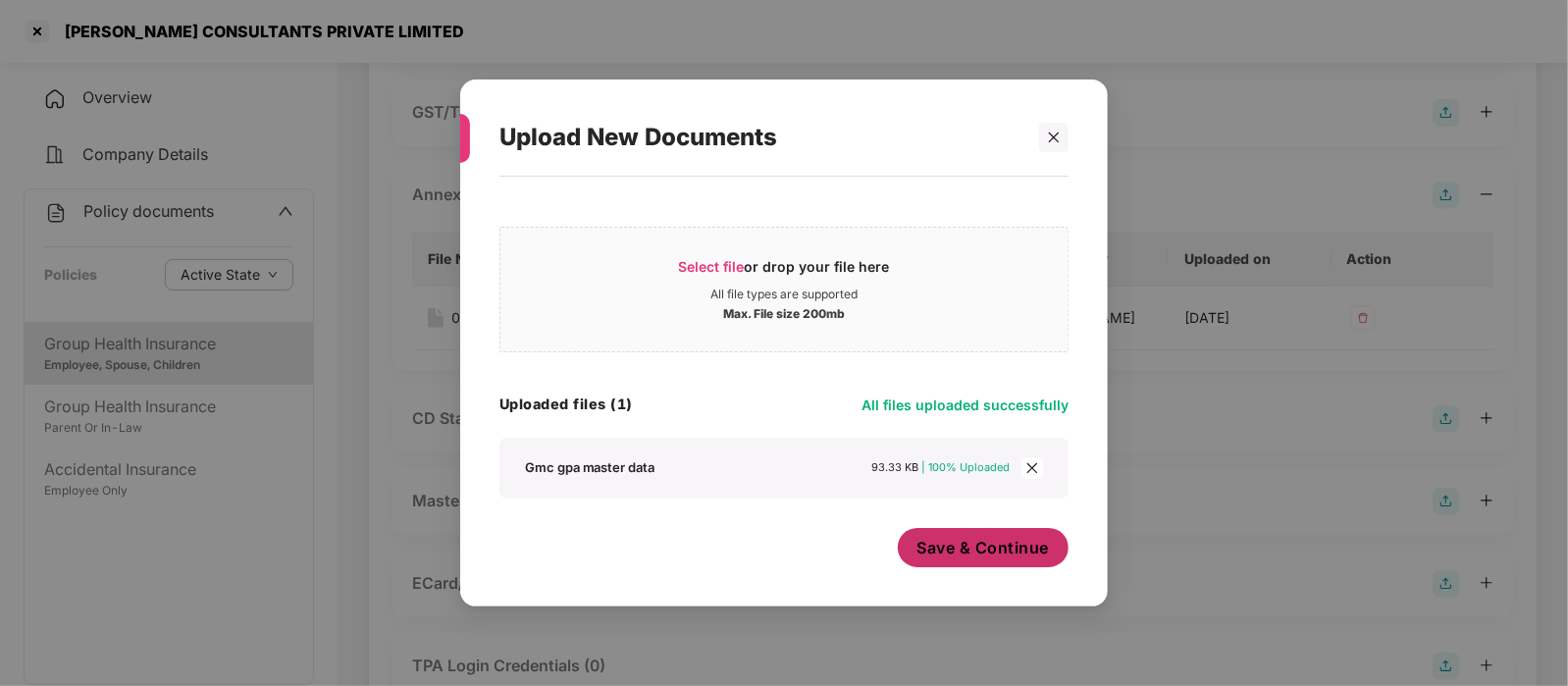
click at [958, 543] on span "Save & Continue" at bounding box center [983, 548] width 132 height 22
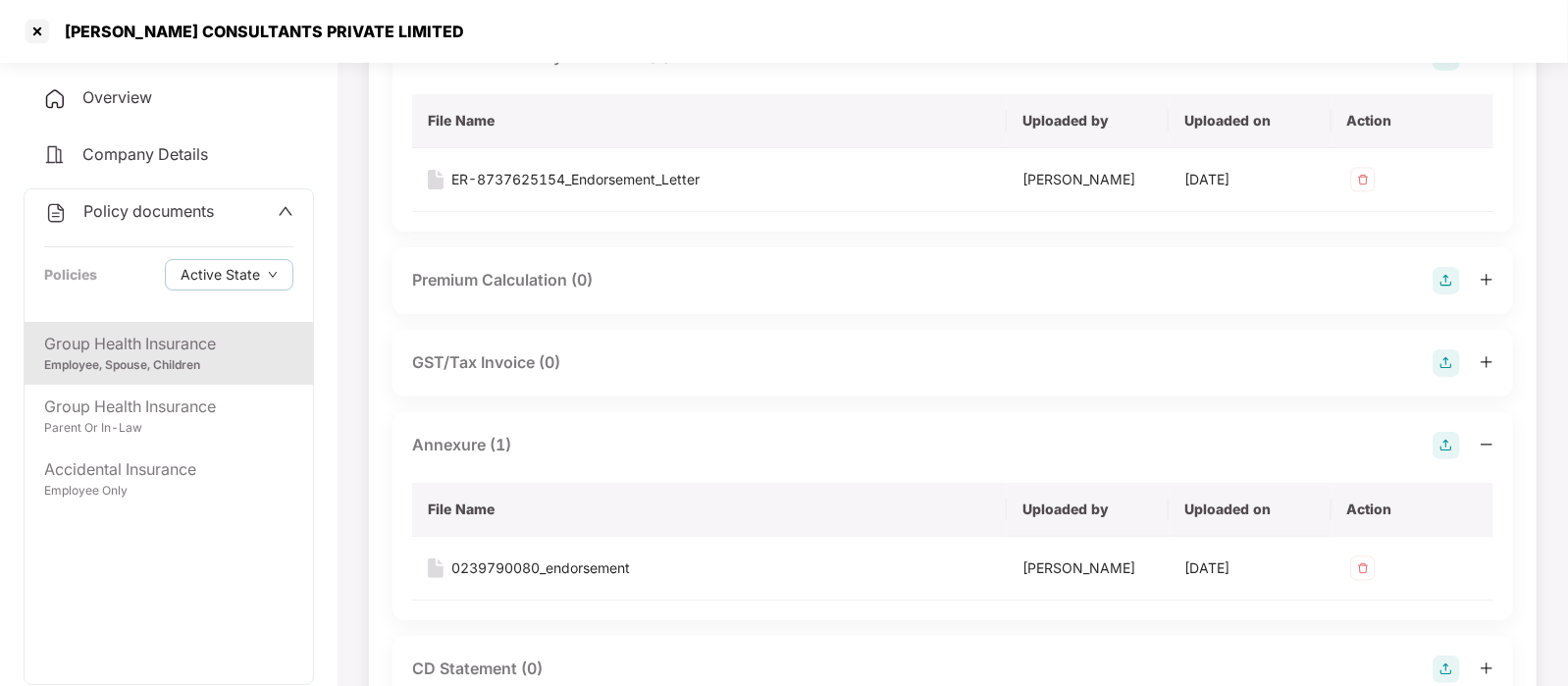
scroll to position [139, 0]
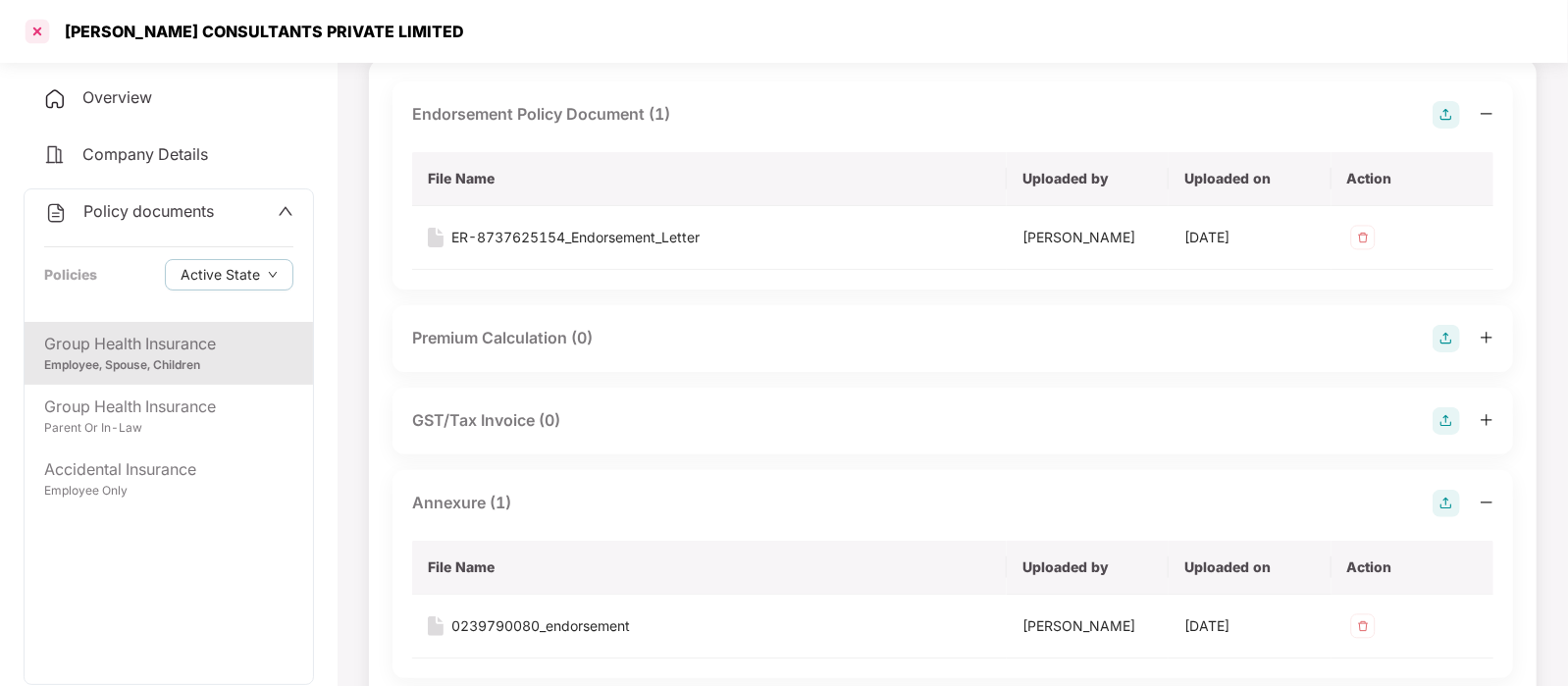
click at [40, 36] on div at bounding box center [38, 32] width 32 height 32
